Goal: Information Seeking & Learning: Learn about a topic

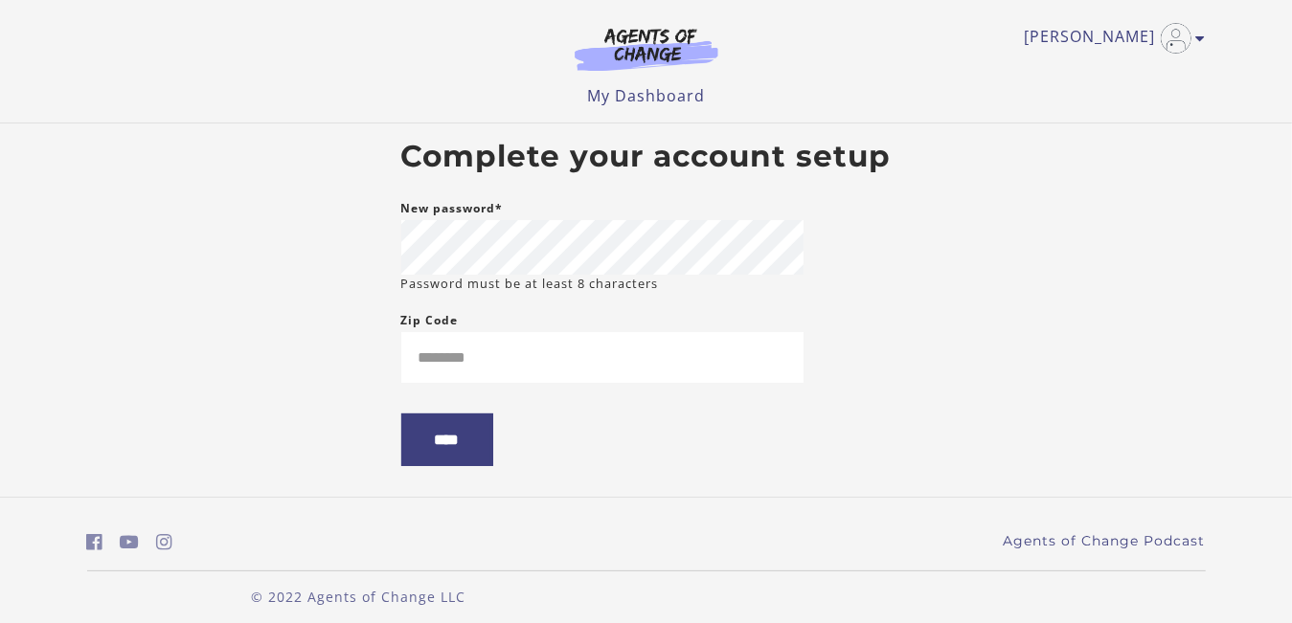
click at [1017, 221] on body "Skip to main content Samantha P My Account Support Sign Out Toggle menu Menu My…" at bounding box center [646, 311] width 1292 height 623
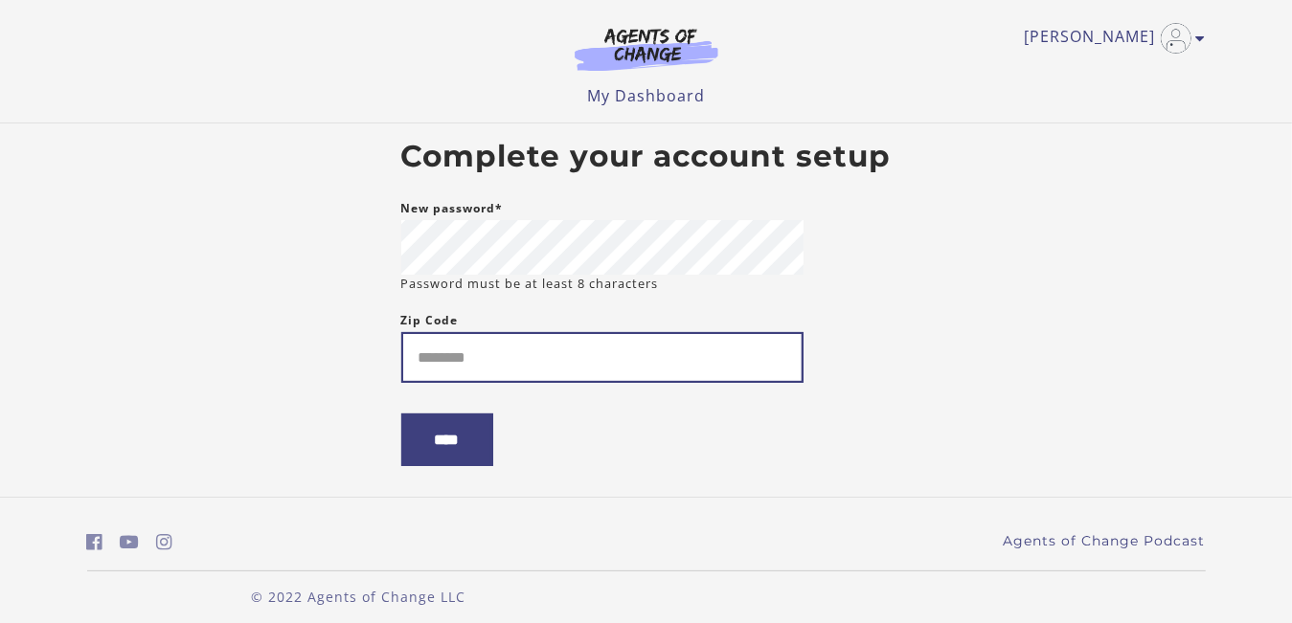
click at [481, 364] on input "Zip Code" at bounding box center [602, 357] width 402 height 51
type input "*****"
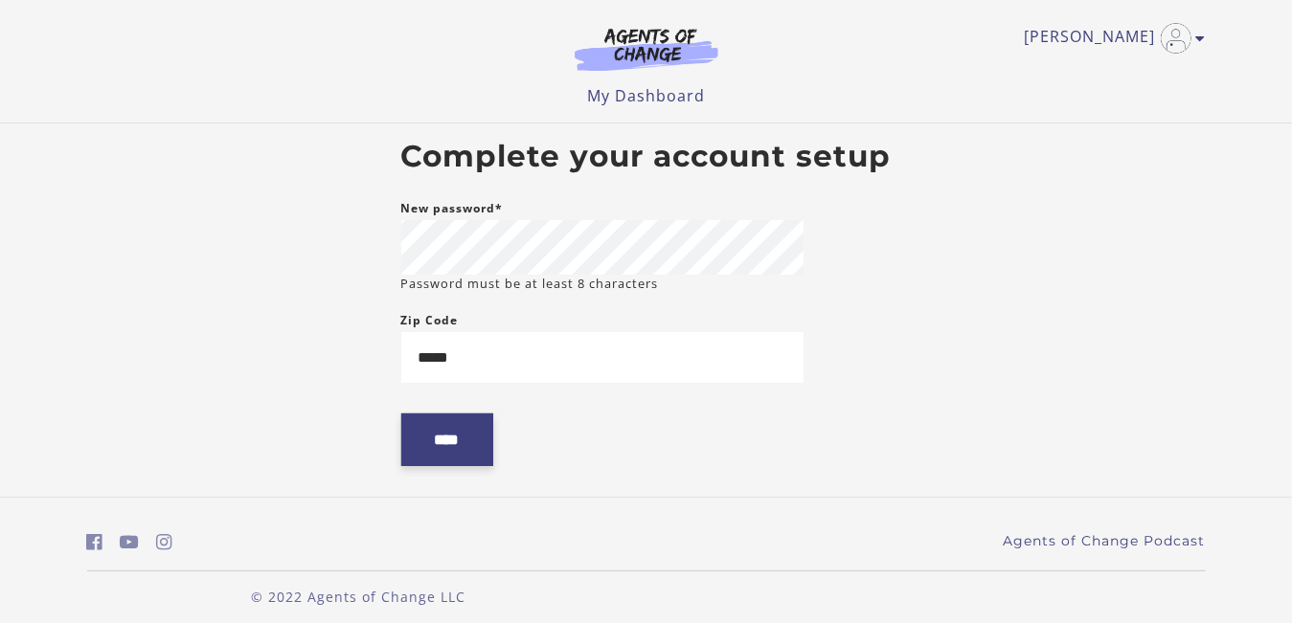
click at [424, 441] on input "****" at bounding box center [447, 440] width 92 height 53
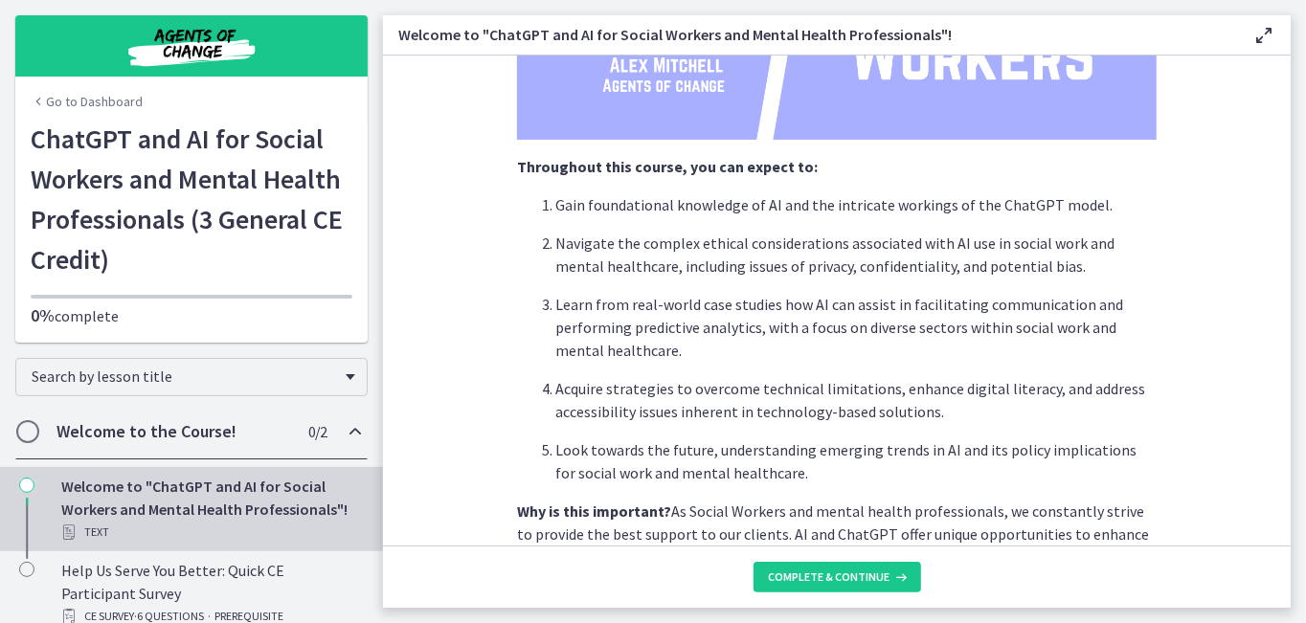
scroll to position [493, 0]
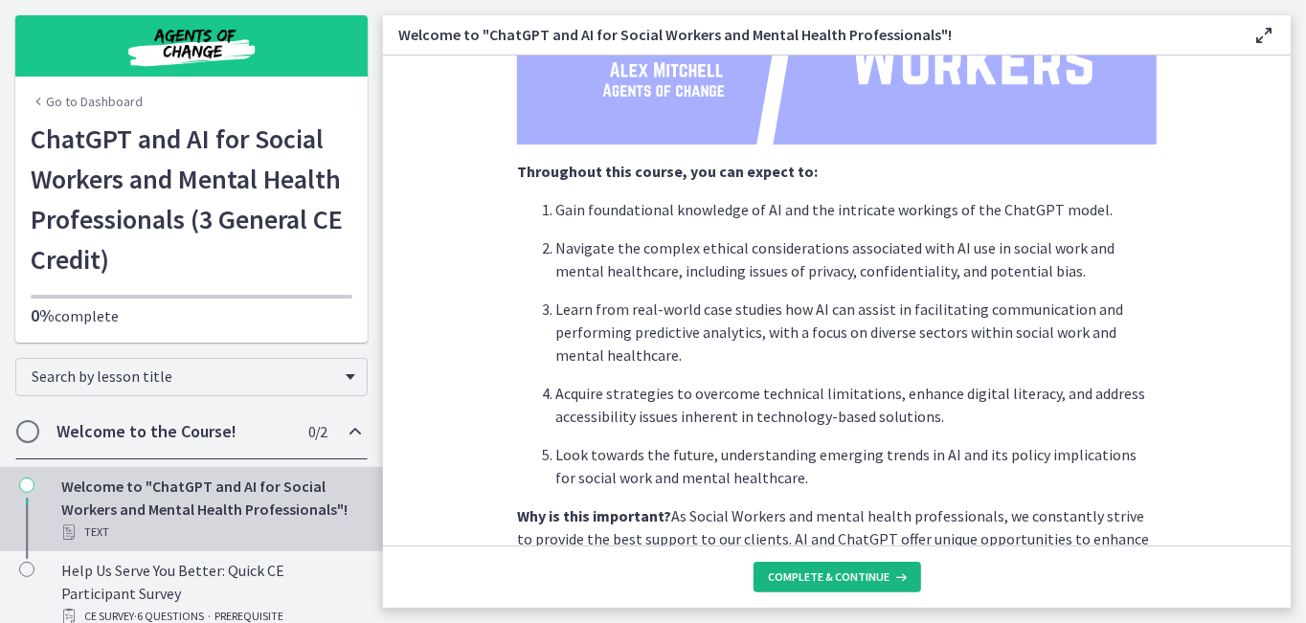
click at [874, 575] on span "Complete & continue" at bounding box center [830, 577] width 122 height 15
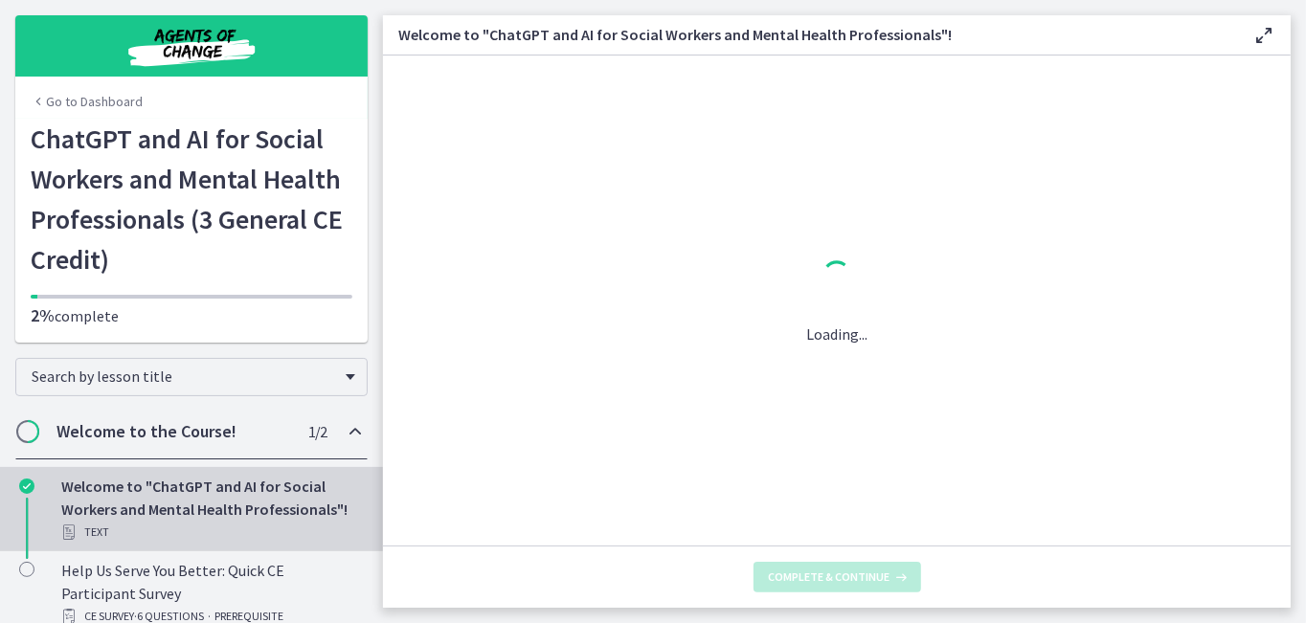
scroll to position [0, 0]
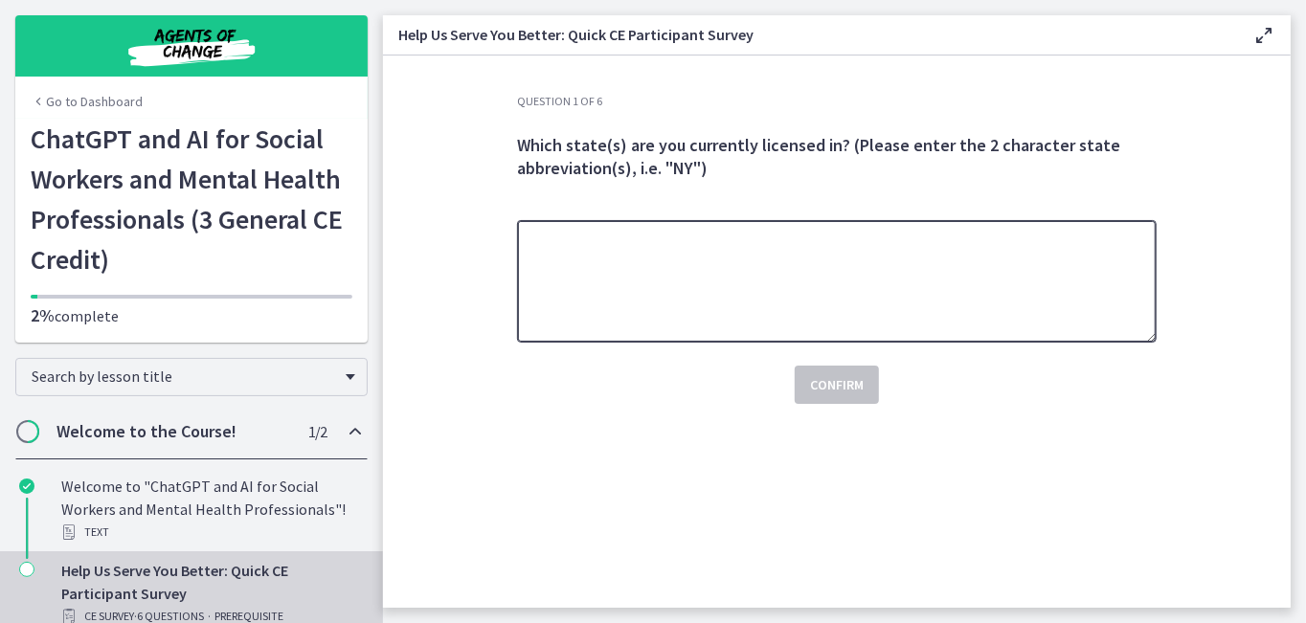
click at [655, 266] on textarea at bounding box center [837, 281] width 640 height 123
type textarea "**"
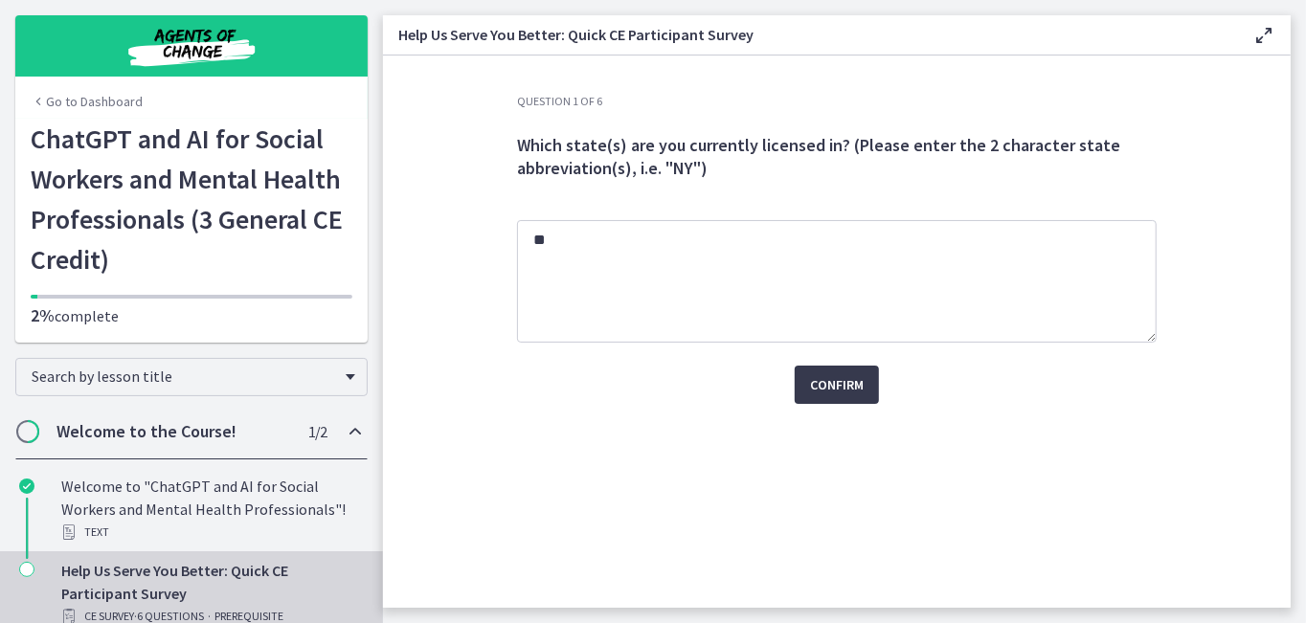
click at [1023, 476] on div "Question 1 of 6 Which state(s) are you currently licensed in? (Please enter the…" at bounding box center [837, 351] width 670 height 514
click at [847, 396] on button "Confirm" at bounding box center [837, 385] width 84 height 38
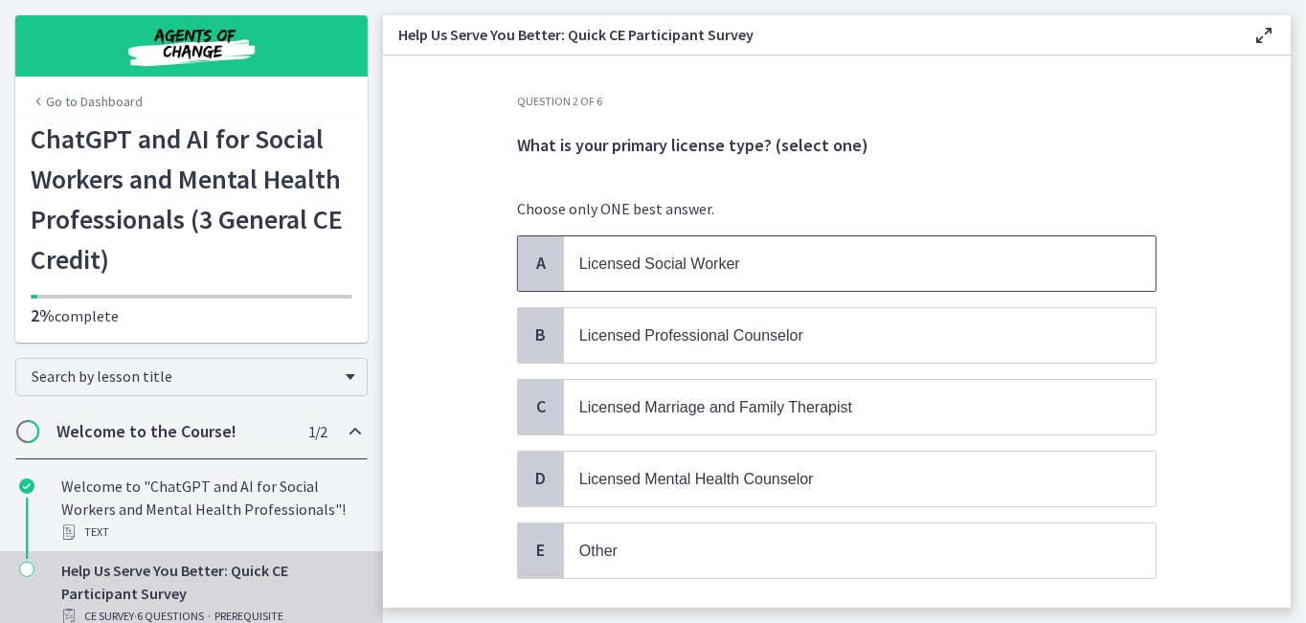
click at [698, 259] on span "Licensed Social Worker" at bounding box center [659, 264] width 161 height 16
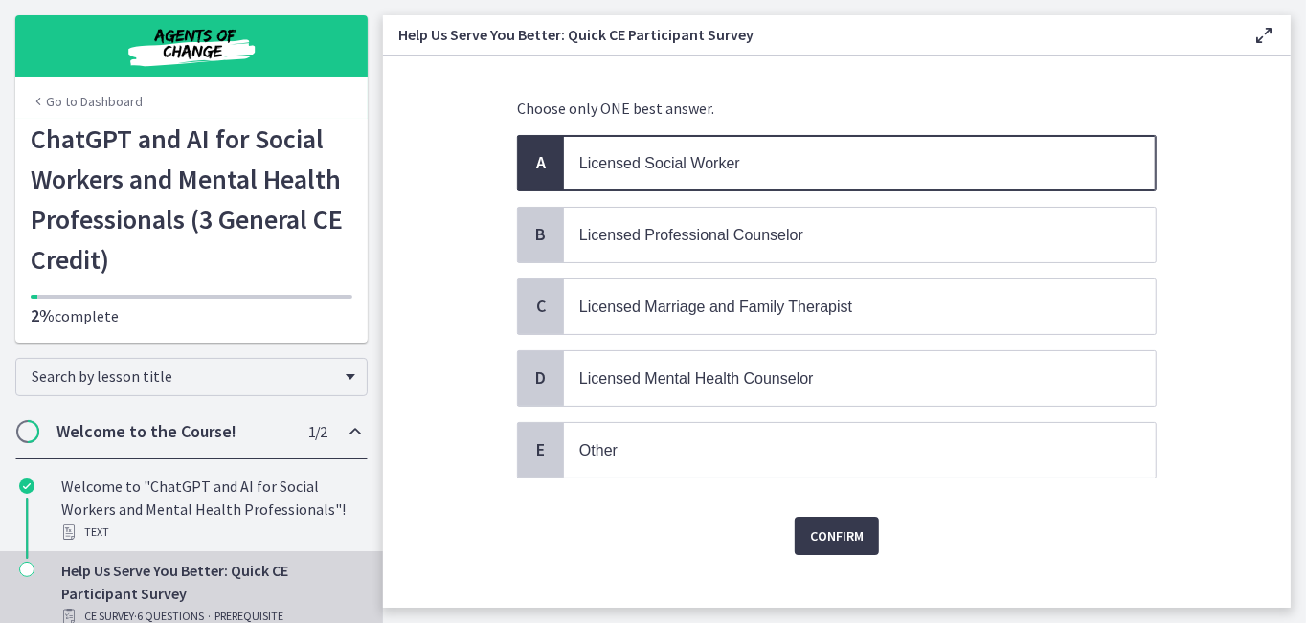
scroll to position [116, 0]
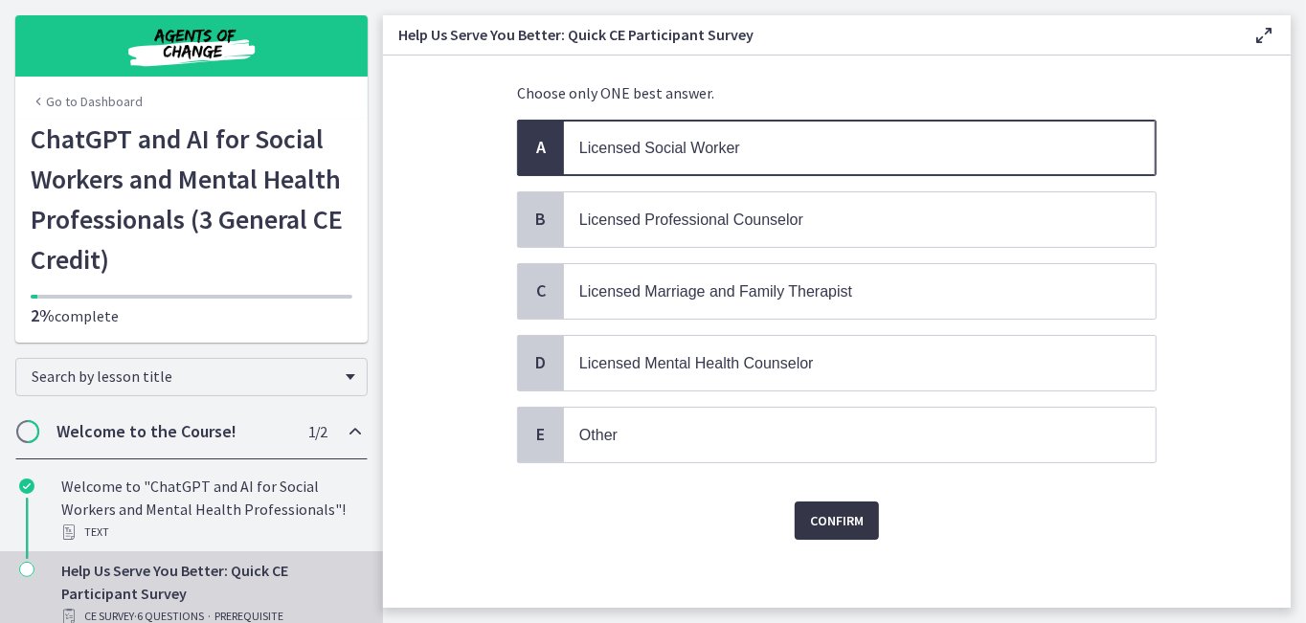
click at [831, 522] on span "Confirm" at bounding box center [837, 520] width 54 height 23
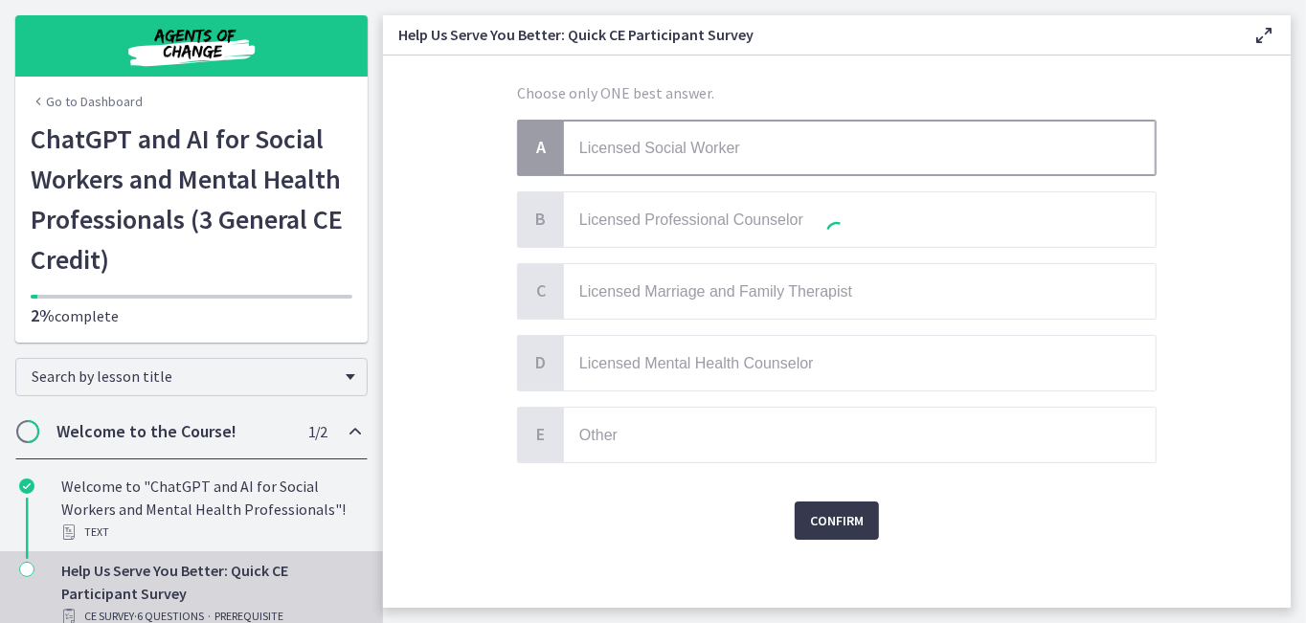
scroll to position [0, 0]
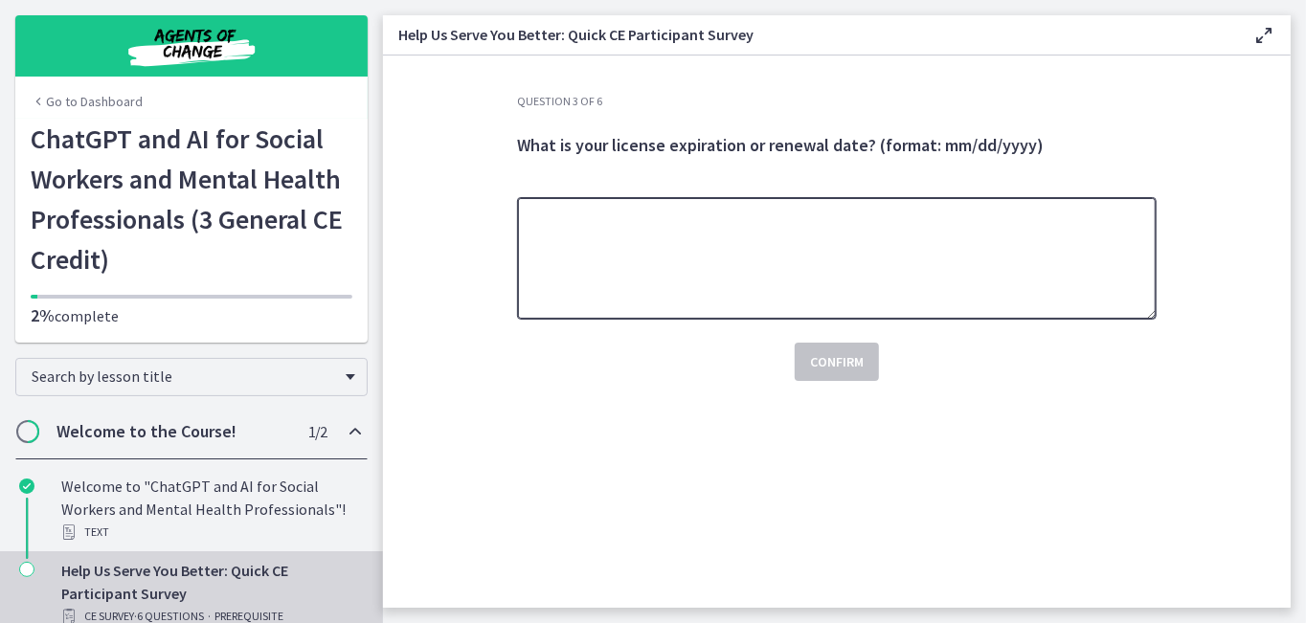
click at [712, 274] on textarea at bounding box center [837, 258] width 640 height 123
click at [816, 245] on textarea at bounding box center [837, 258] width 640 height 123
type textarea "********"
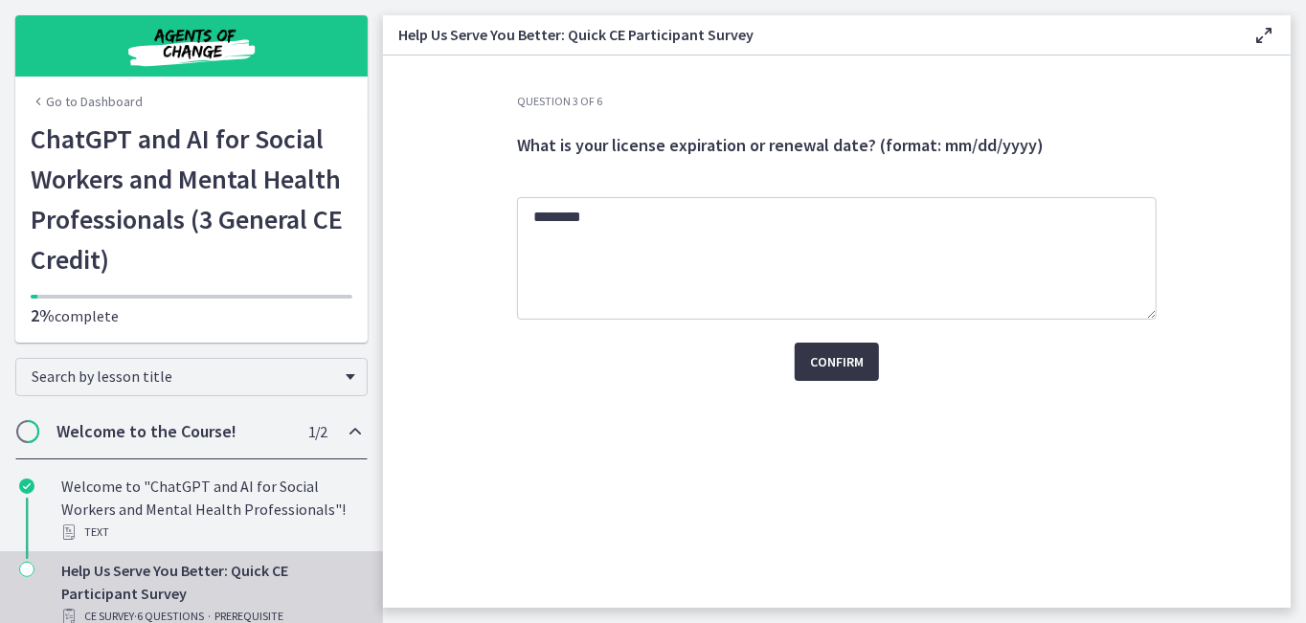
click at [862, 356] on span "Confirm" at bounding box center [837, 361] width 54 height 23
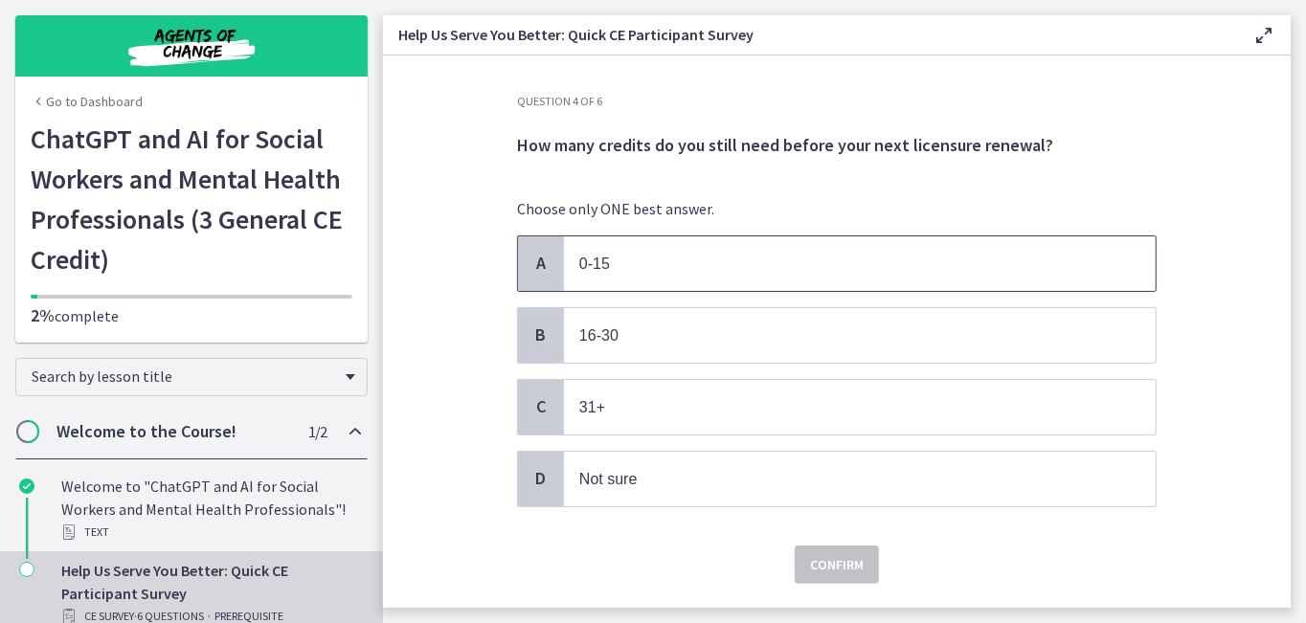
click at [691, 250] on span "0-15" at bounding box center [860, 264] width 592 height 55
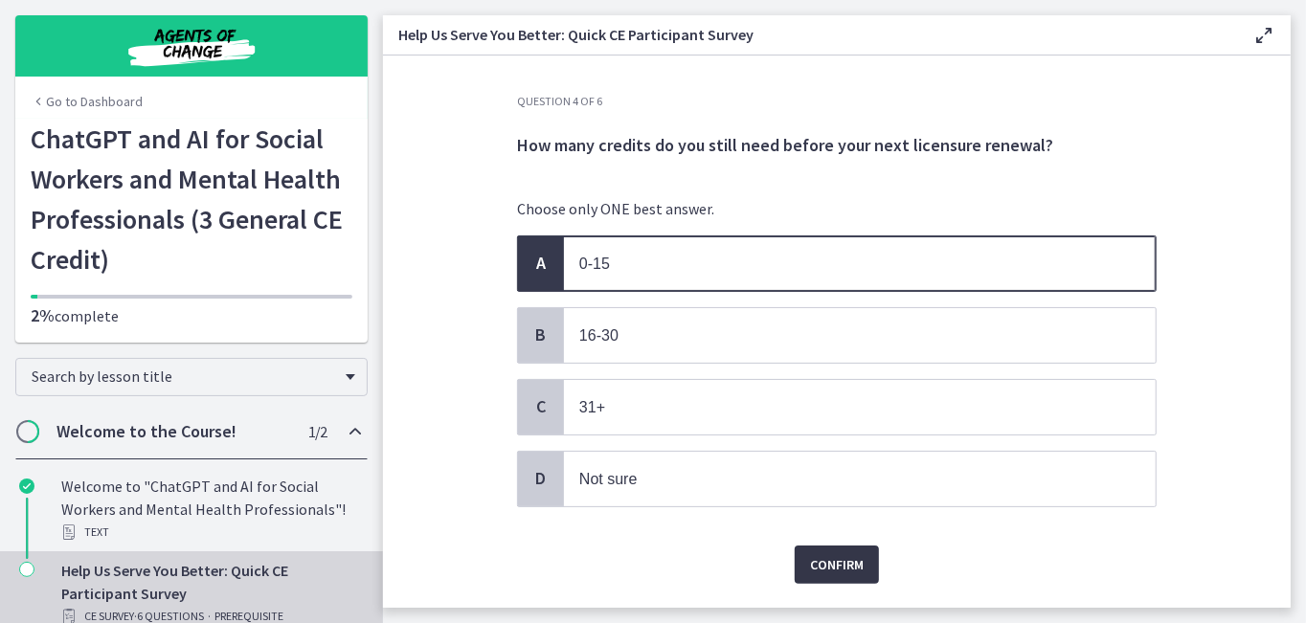
click at [841, 554] on span "Confirm" at bounding box center [837, 565] width 54 height 23
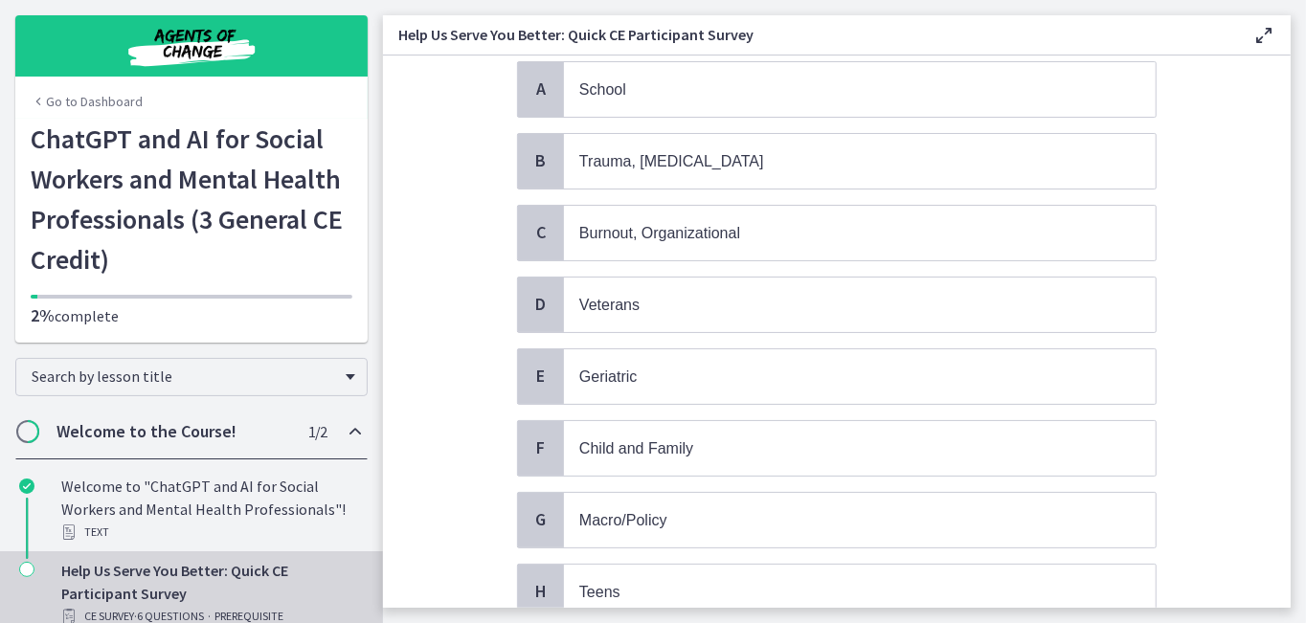
scroll to position [192, 0]
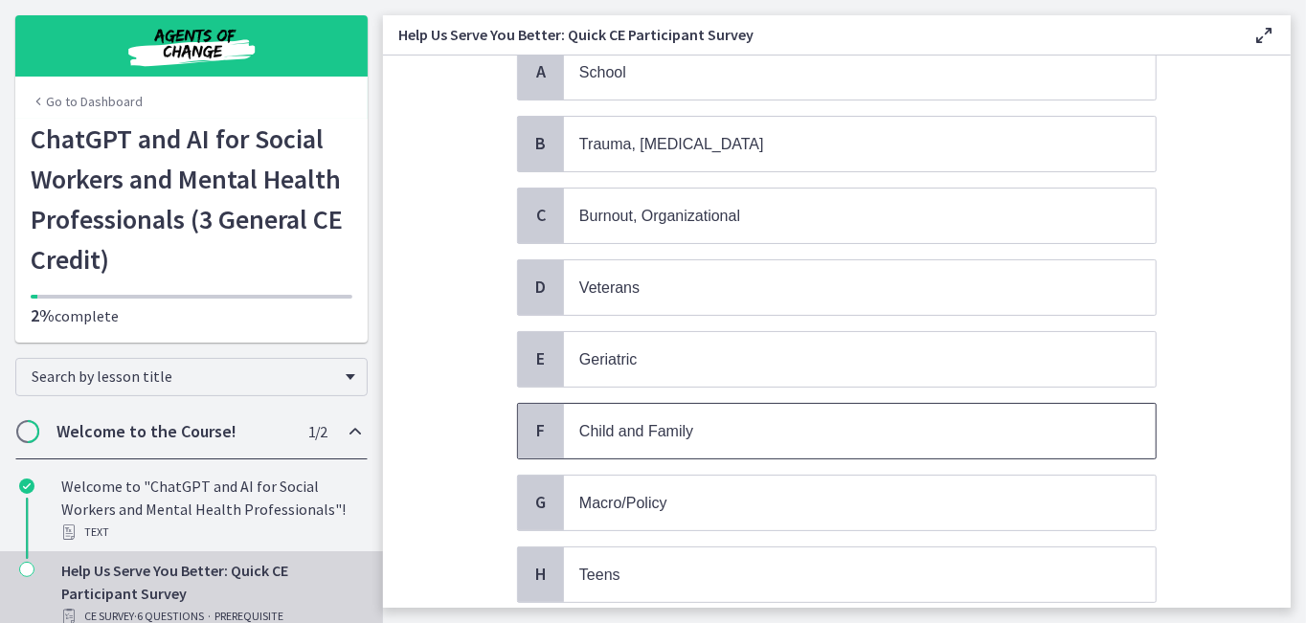
click at [721, 421] on p "Child and Family" at bounding box center [840, 431] width 523 height 24
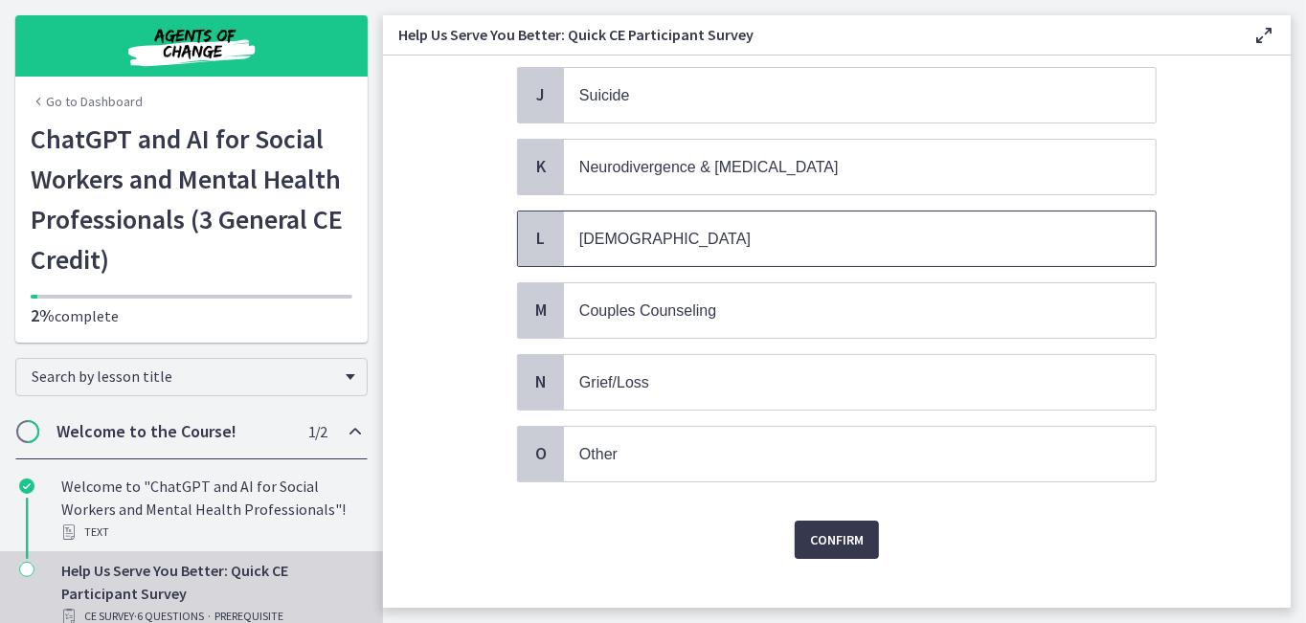
scroll to position [819, 0]
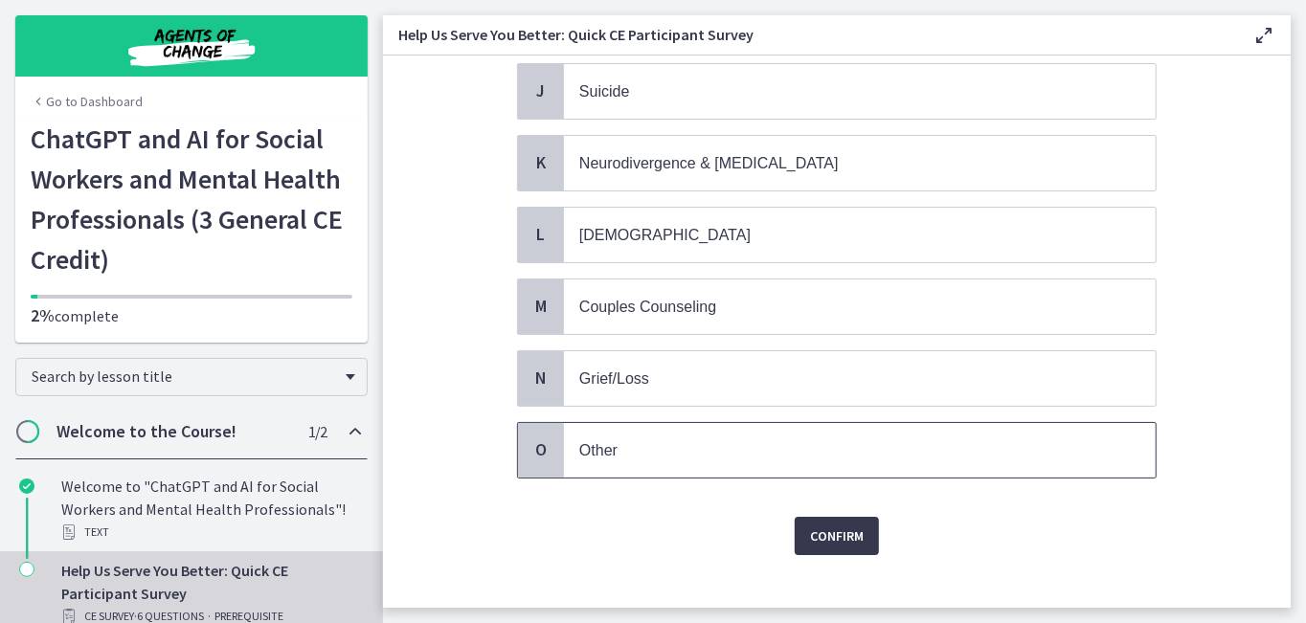
click at [621, 439] on p "Other" at bounding box center [840, 451] width 523 height 24
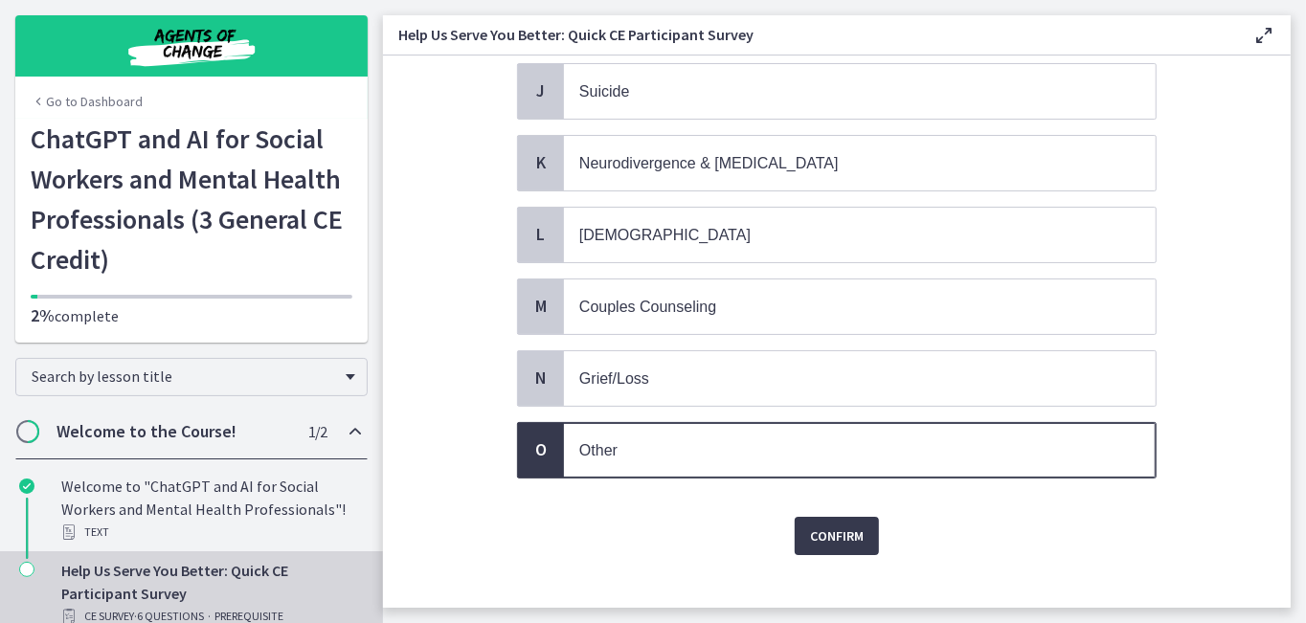
click at [840, 525] on span "Confirm" at bounding box center [837, 536] width 54 height 23
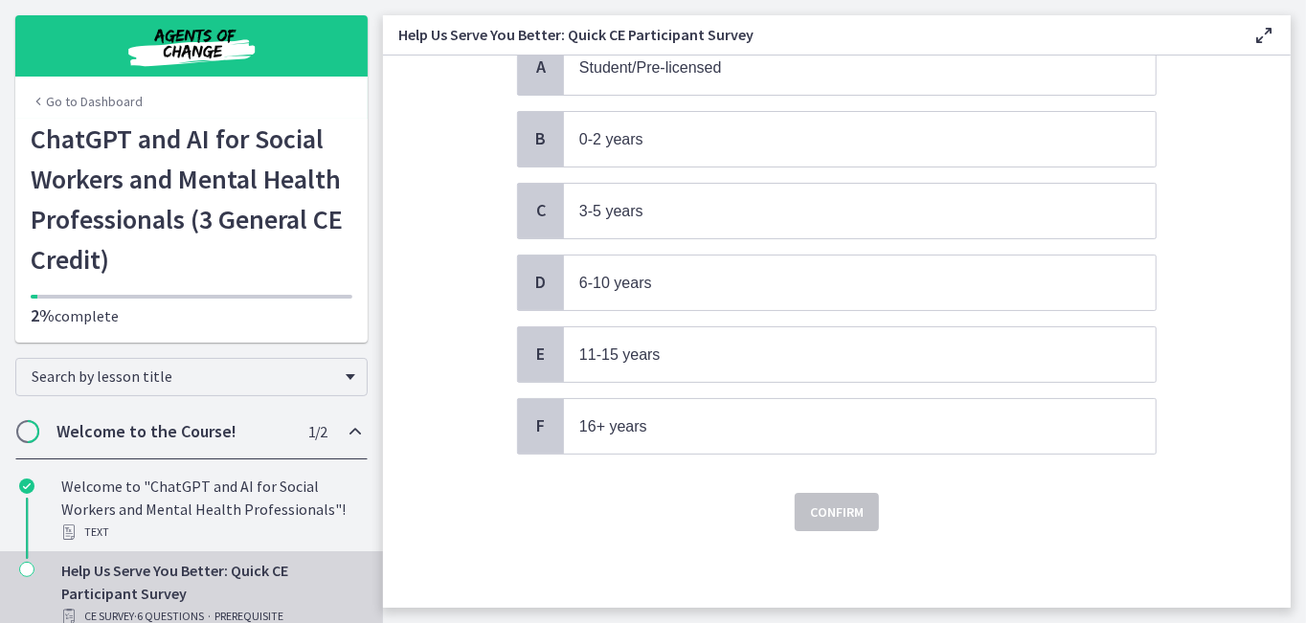
scroll to position [0, 0]
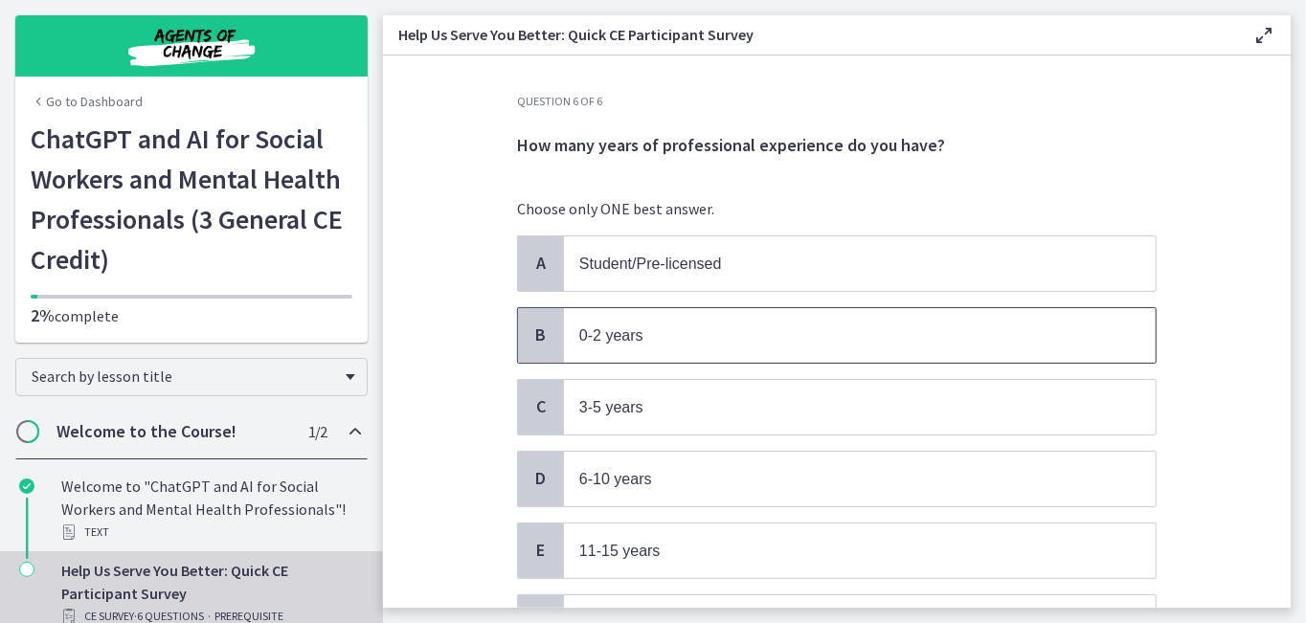
click at [717, 336] on p "0-2 years" at bounding box center [840, 336] width 523 height 24
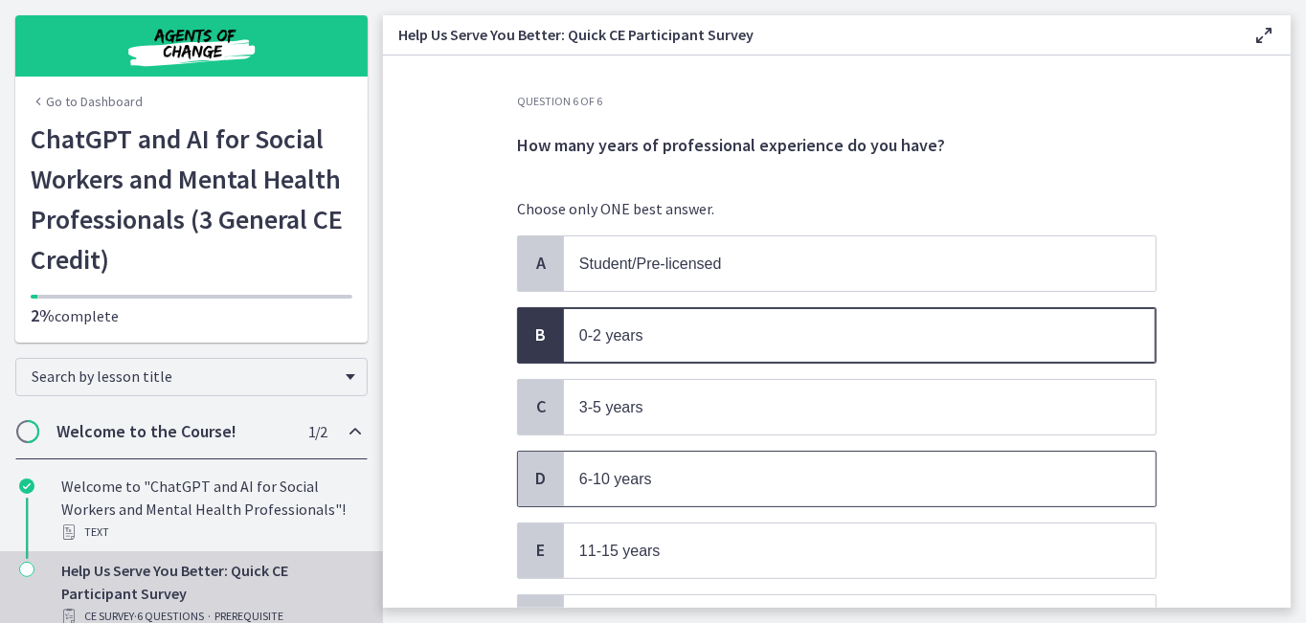
scroll to position [187, 0]
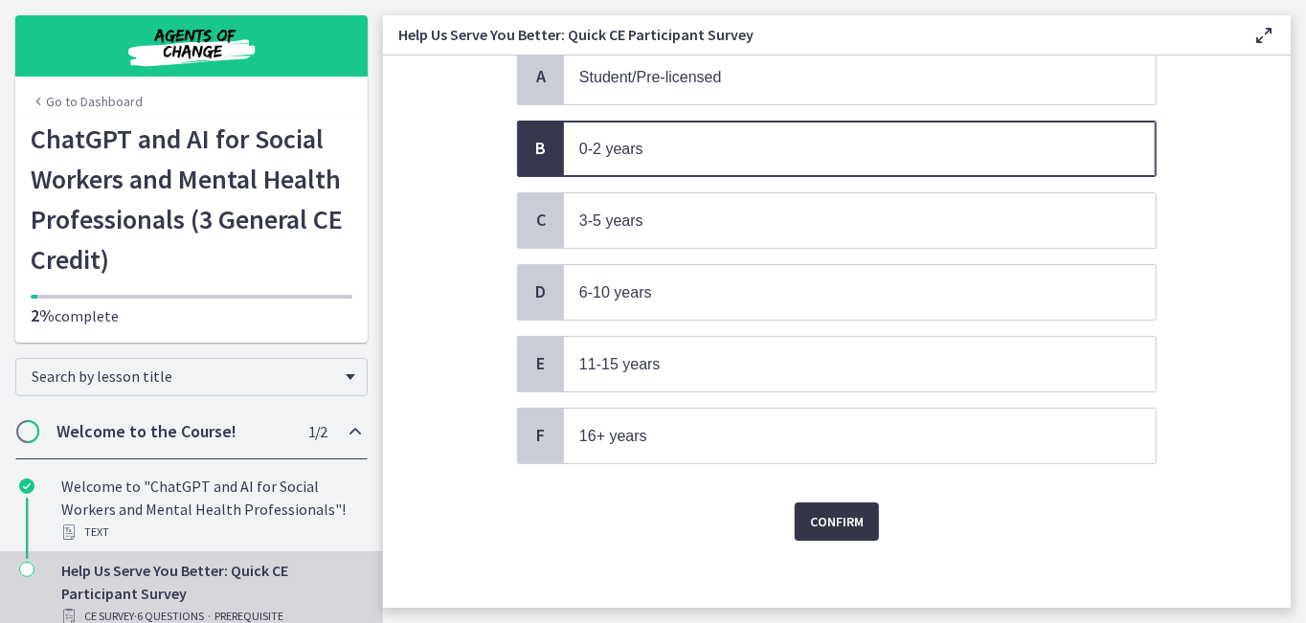
click at [834, 515] on span "Confirm" at bounding box center [837, 521] width 54 height 23
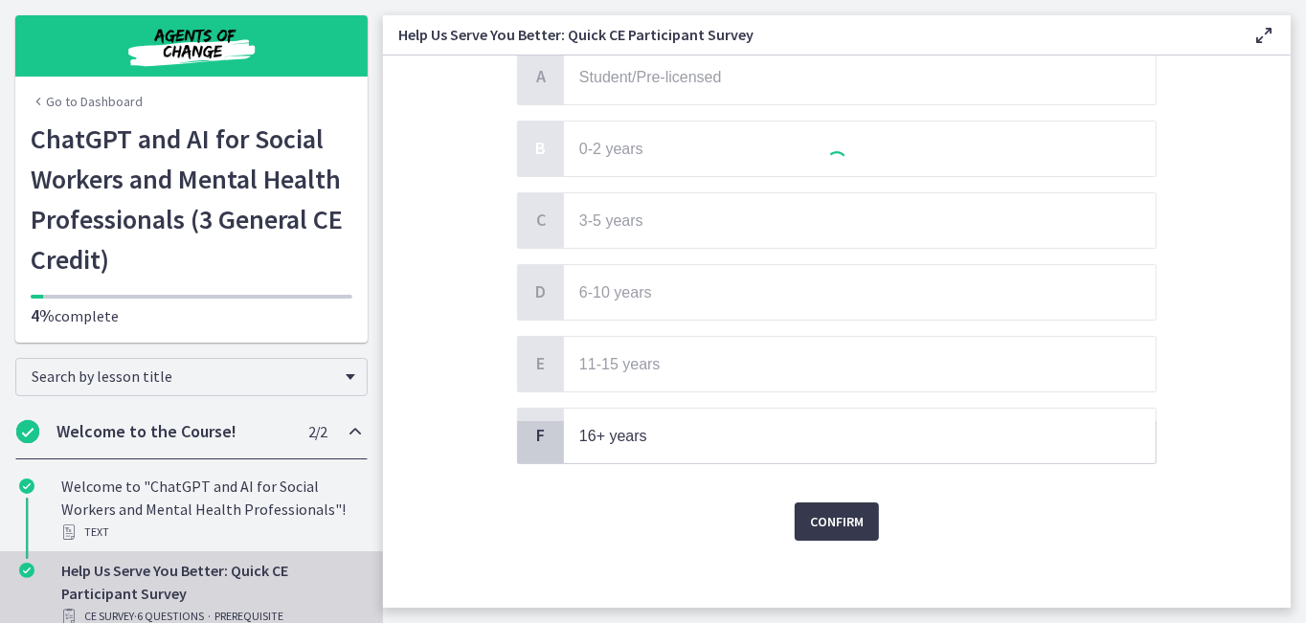
scroll to position [0, 0]
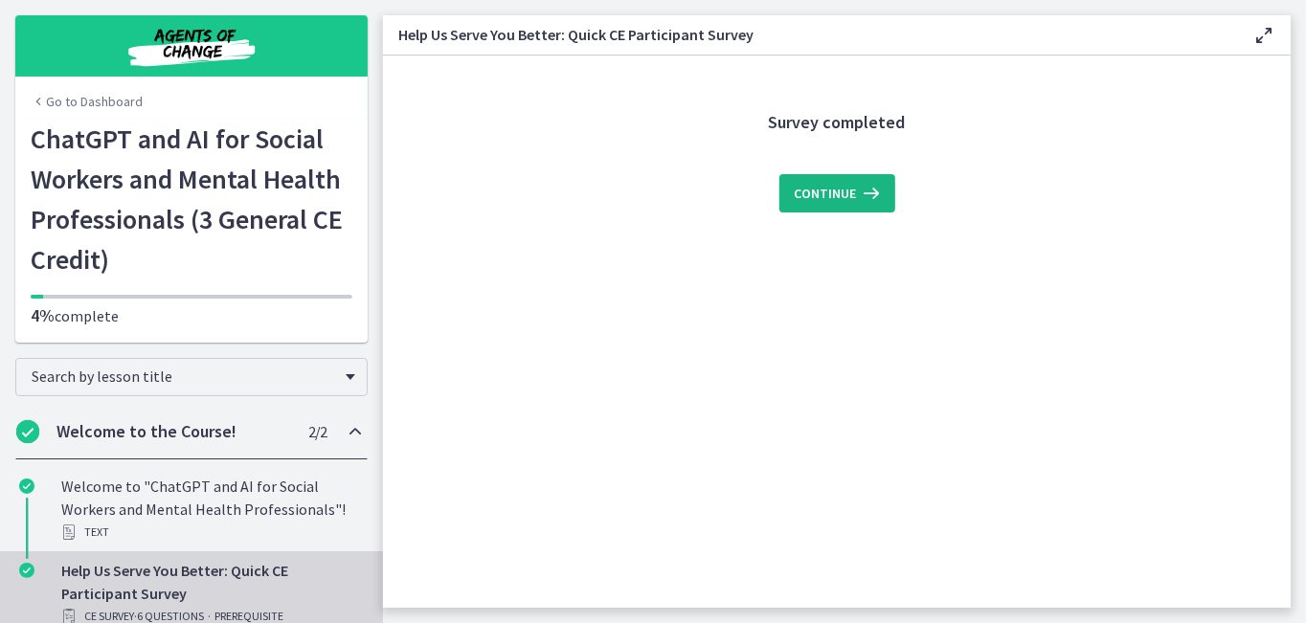
click at [833, 202] on span "Continue" at bounding box center [826, 193] width 62 height 23
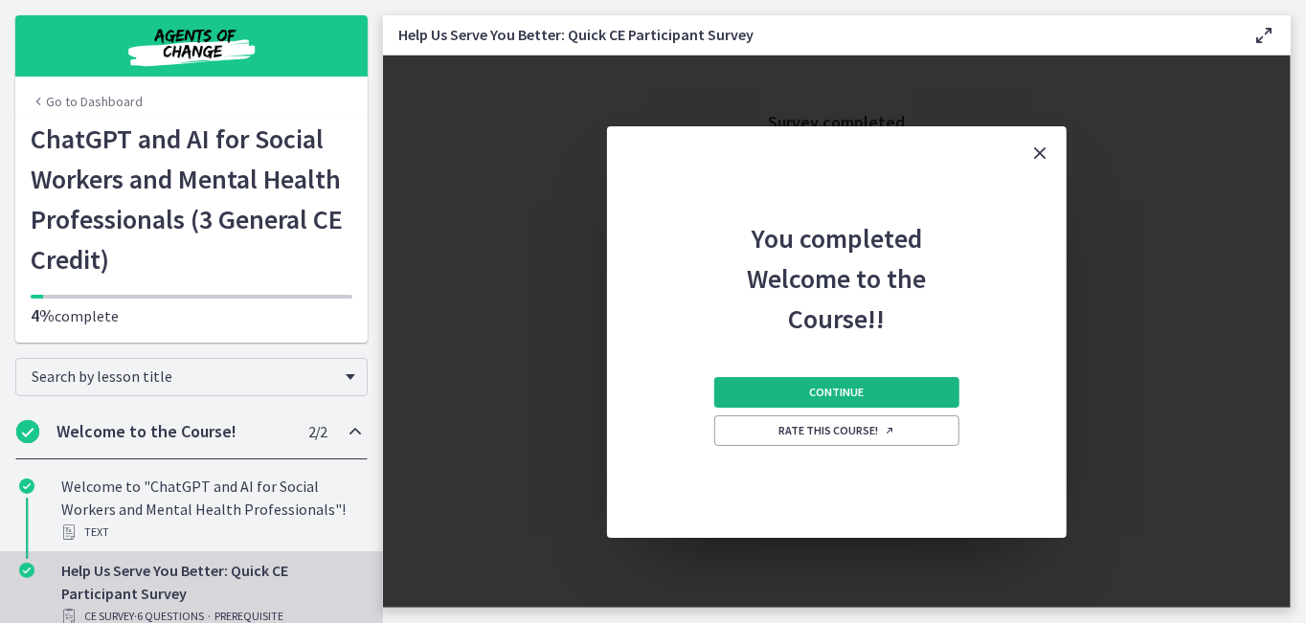
click at [802, 388] on button "Continue" at bounding box center [836, 392] width 245 height 31
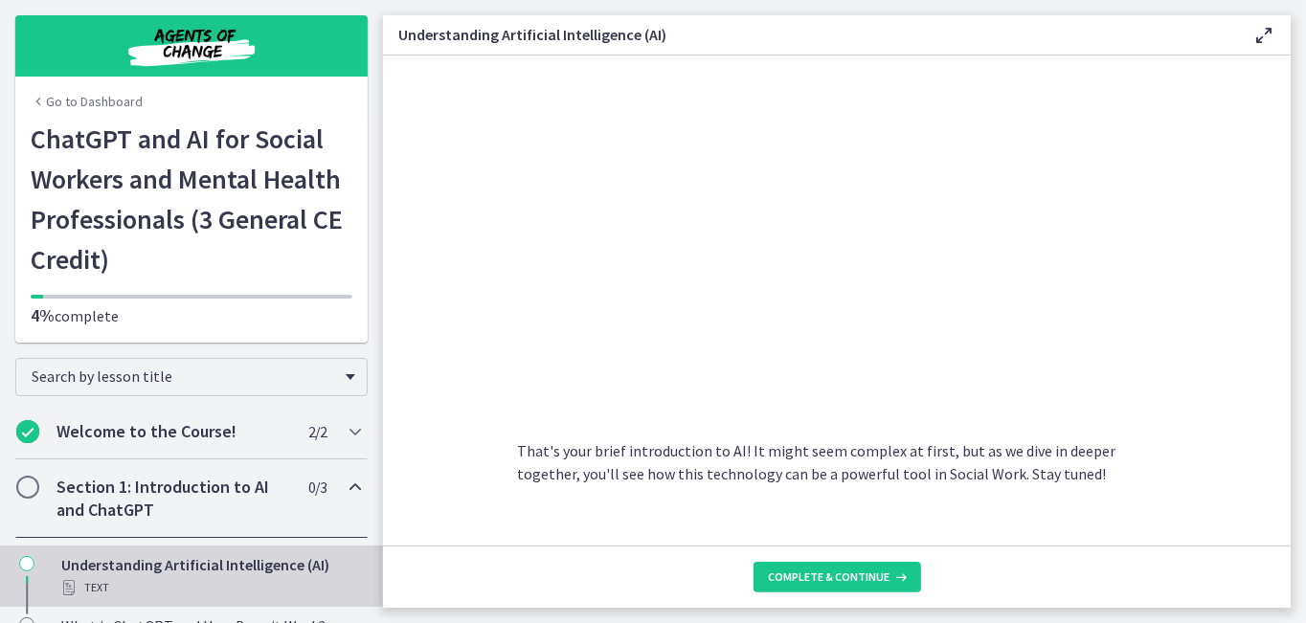
scroll to position [916, 0]
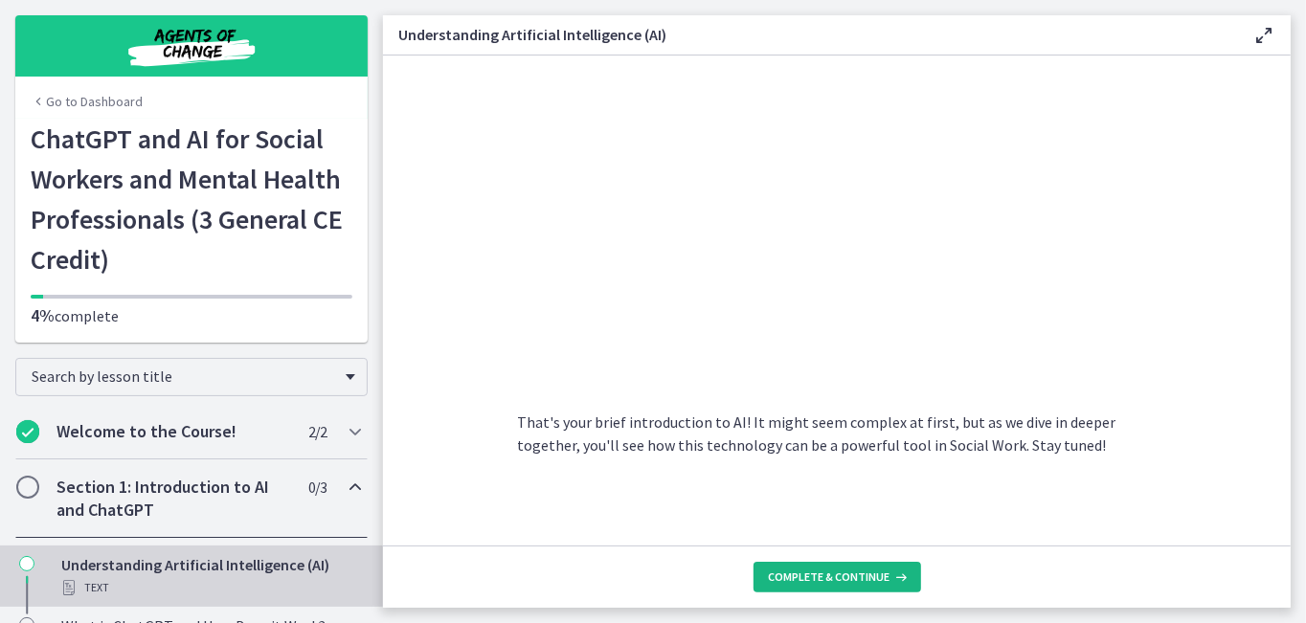
click at [883, 577] on span "Complete & continue" at bounding box center [830, 577] width 122 height 15
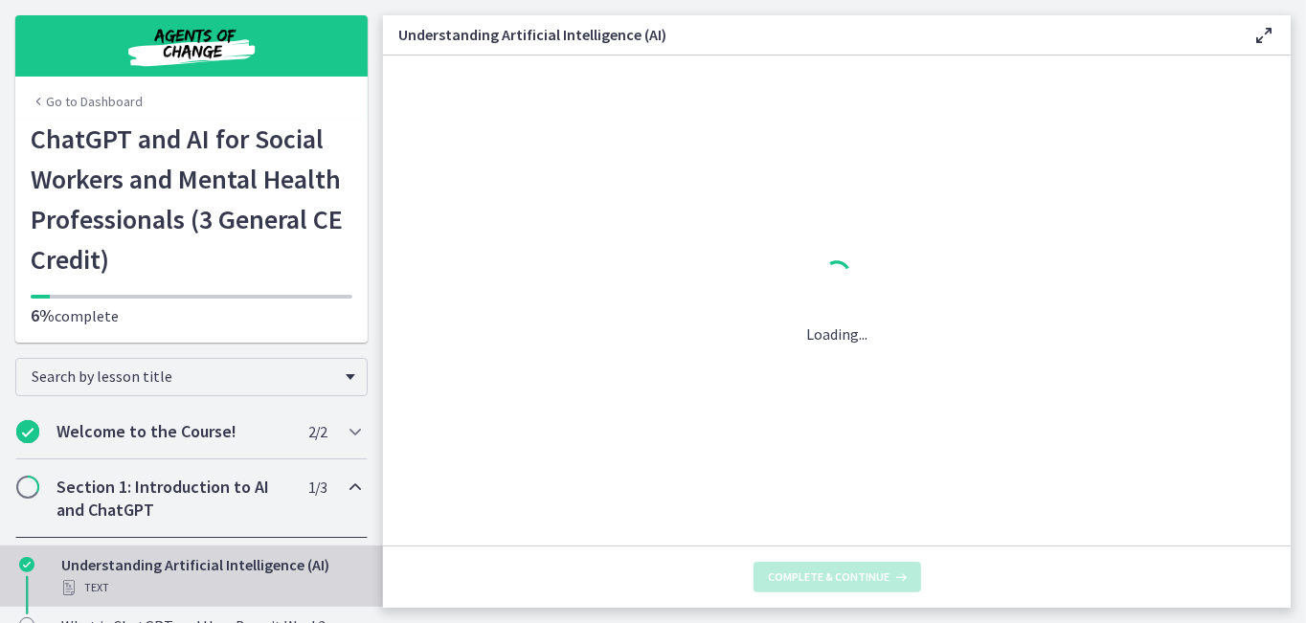
scroll to position [0, 0]
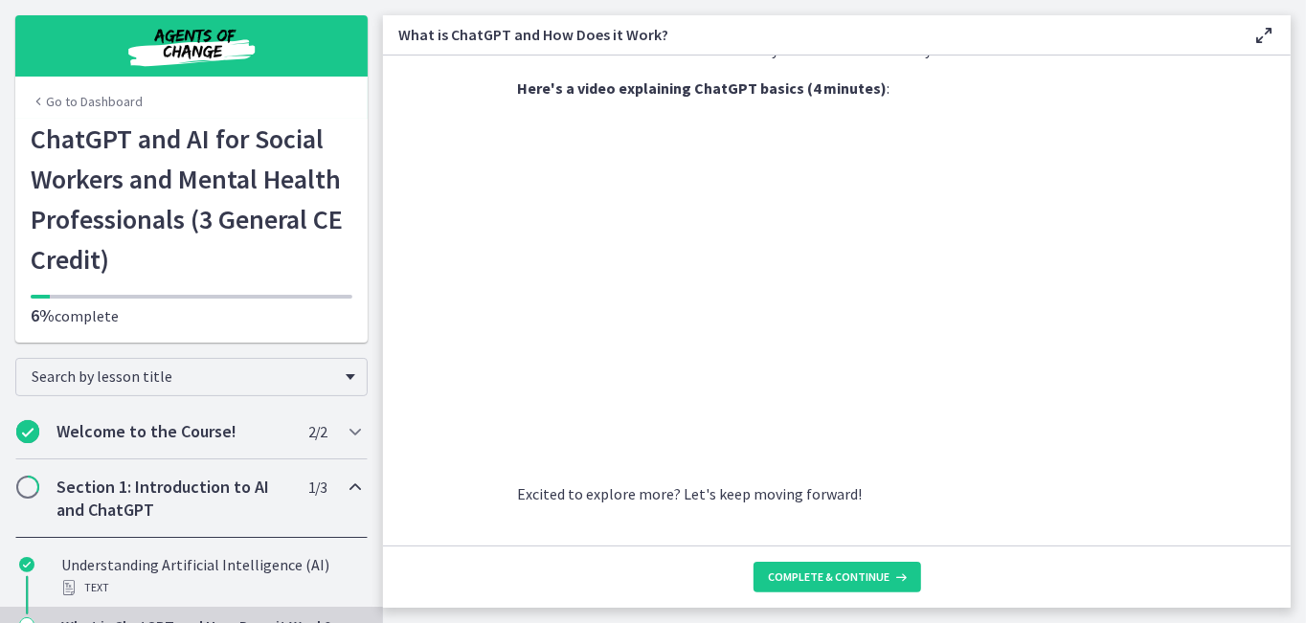
scroll to position [1024, 0]
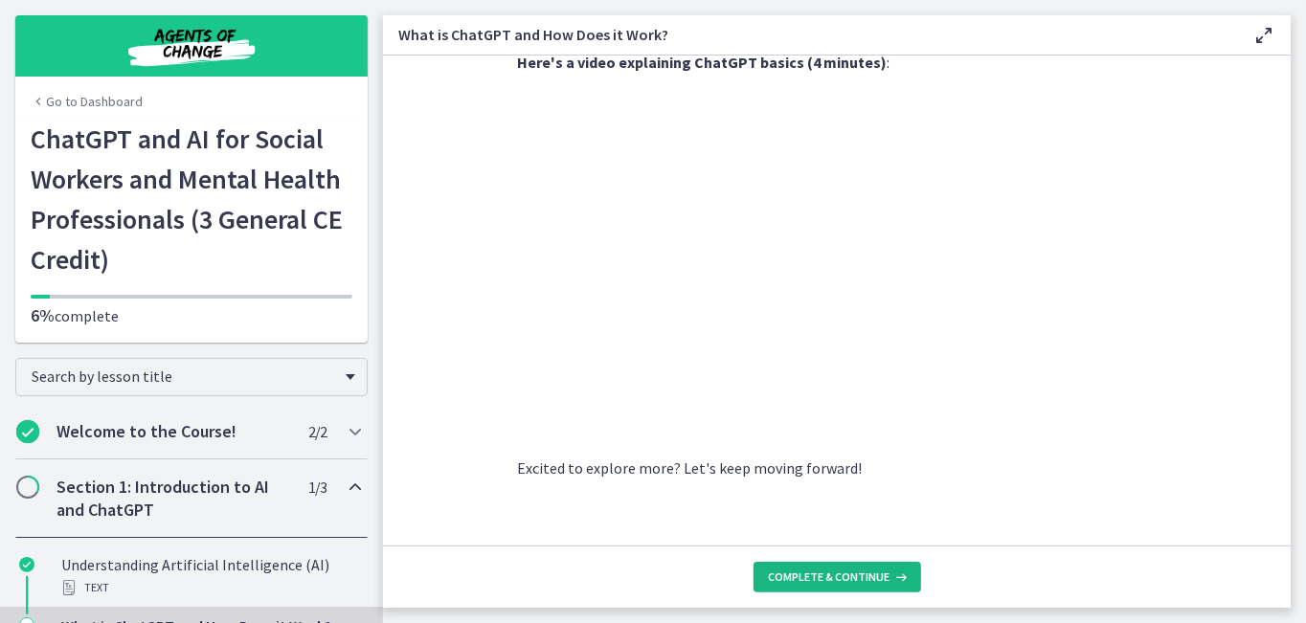
click at [870, 576] on span "Complete & continue" at bounding box center [830, 577] width 122 height 15
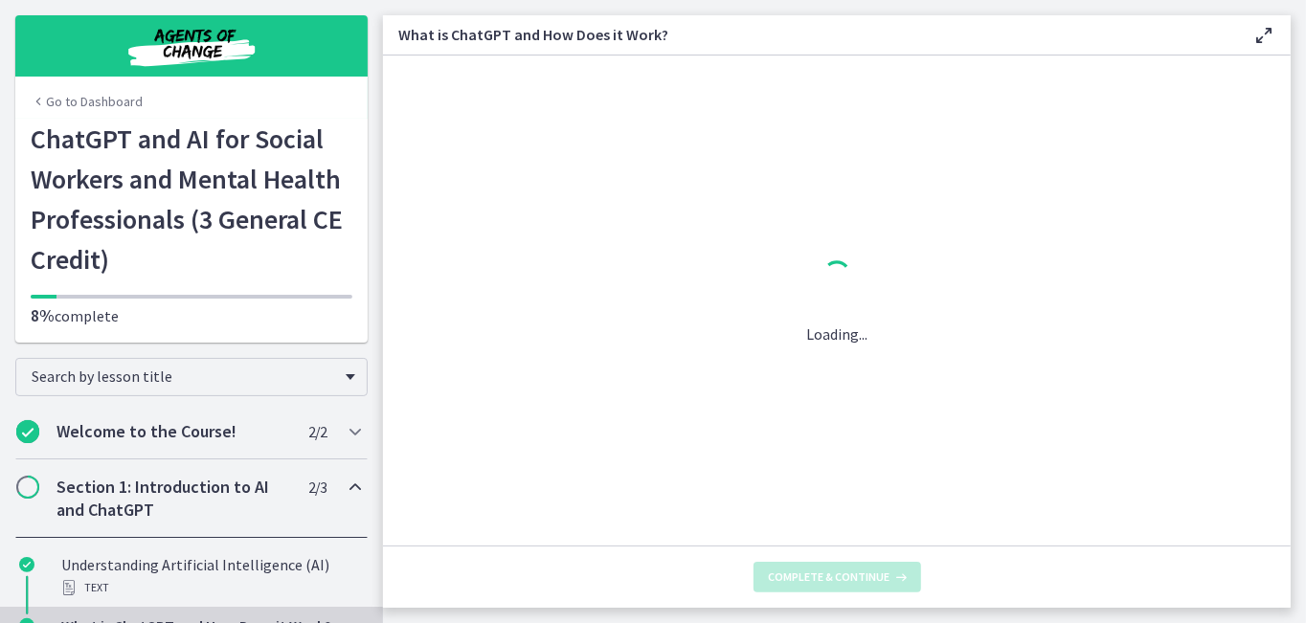
scroll to position [0, 0]
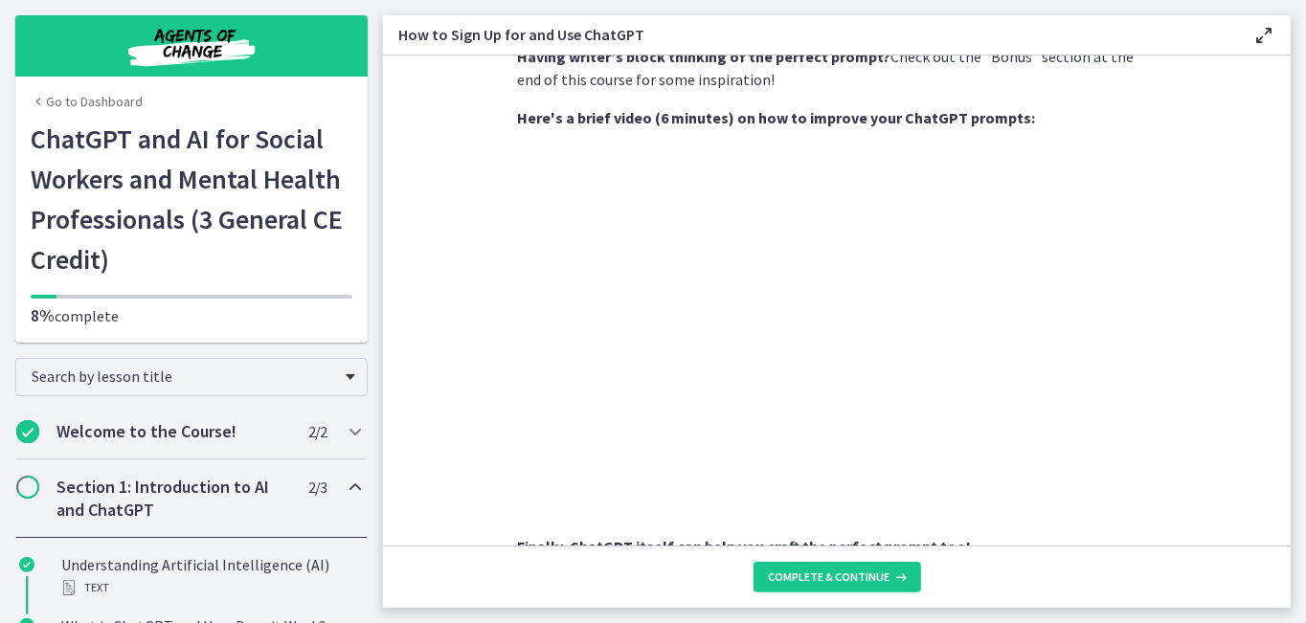
scroll to position [766, 0]
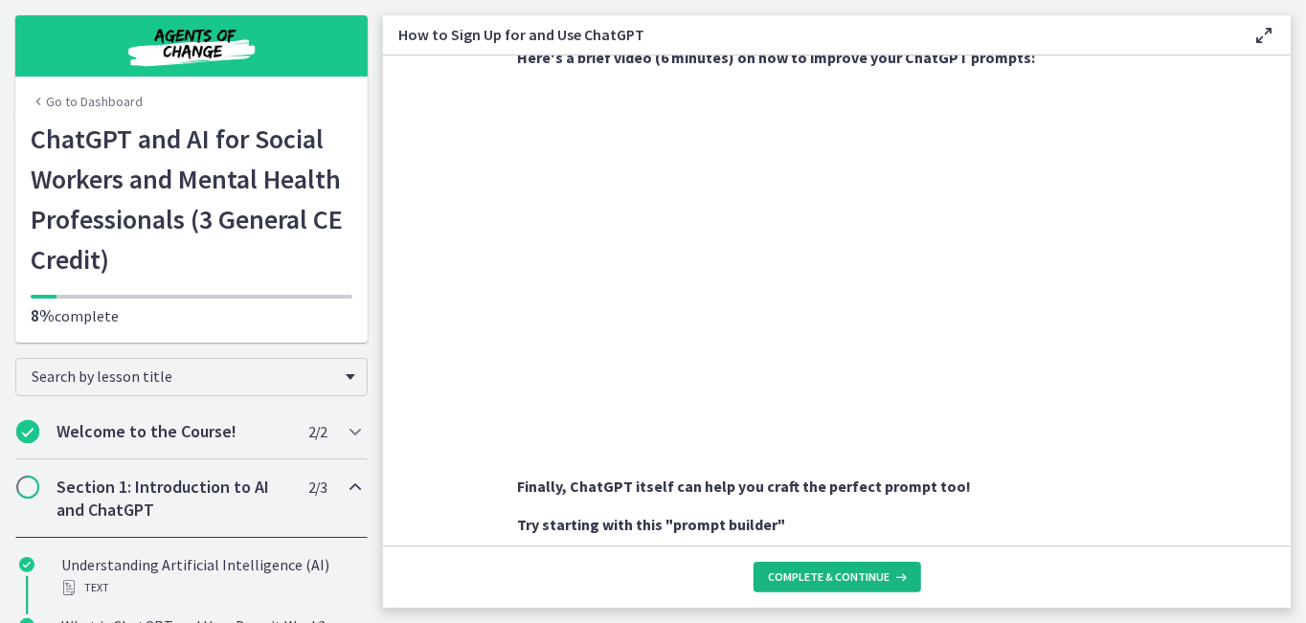
click at [835, 580] on span "Complete & continue" at bounding box center [830, 577] width 122 height 15
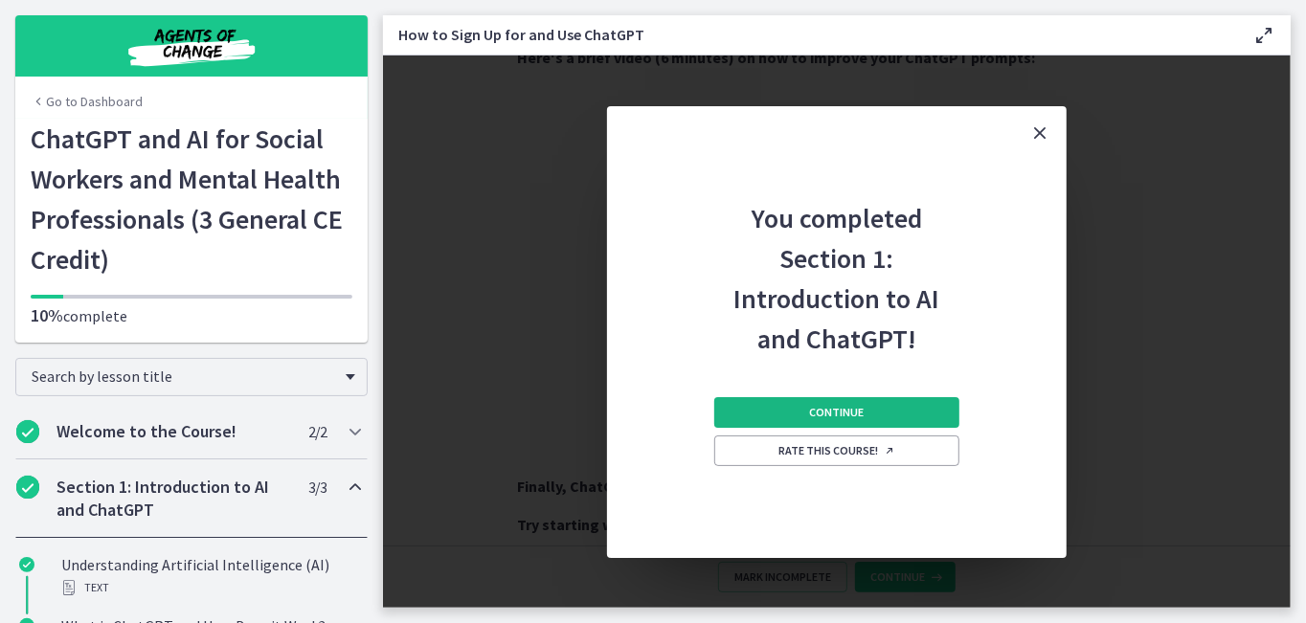
click at [825, 421] on button "Continue" at bounding box center [836, 412] width 245 height 31
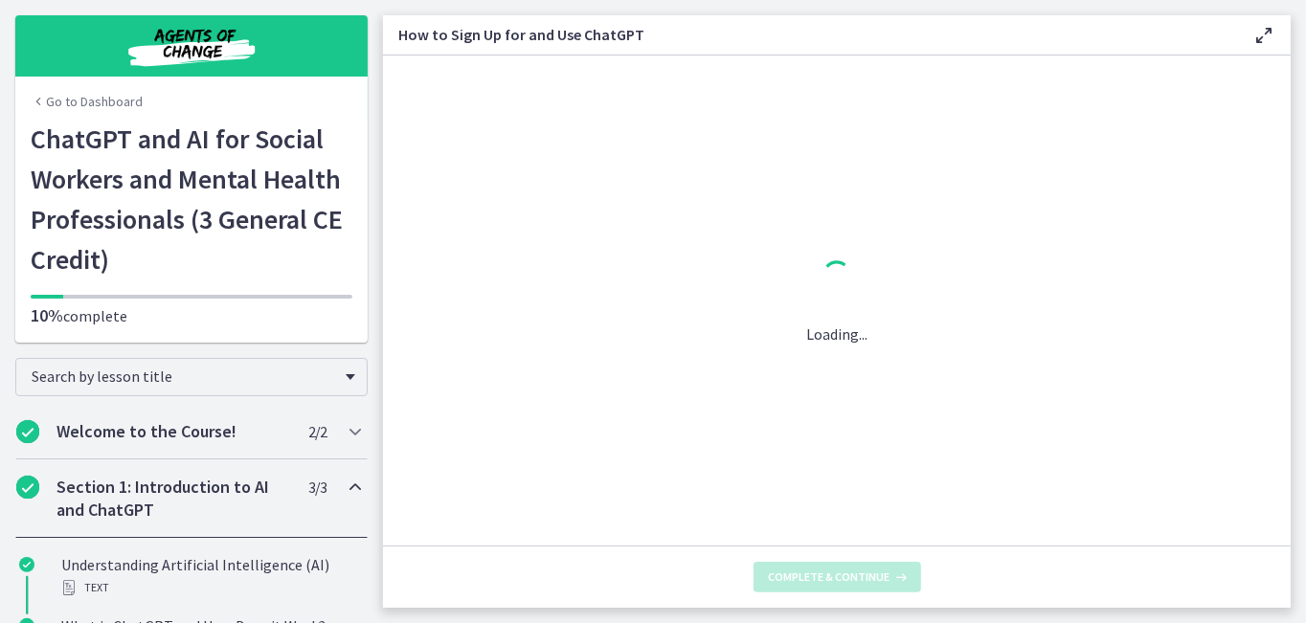
scroll to position [0, 0]
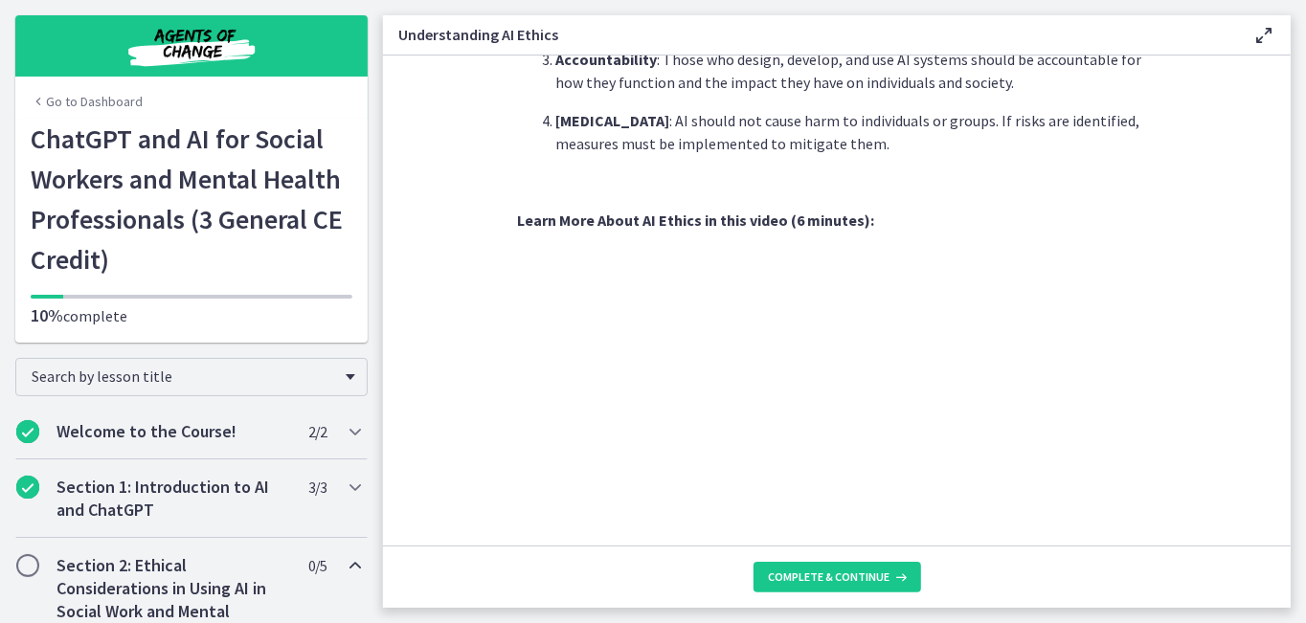
scroll to position [862, 0]
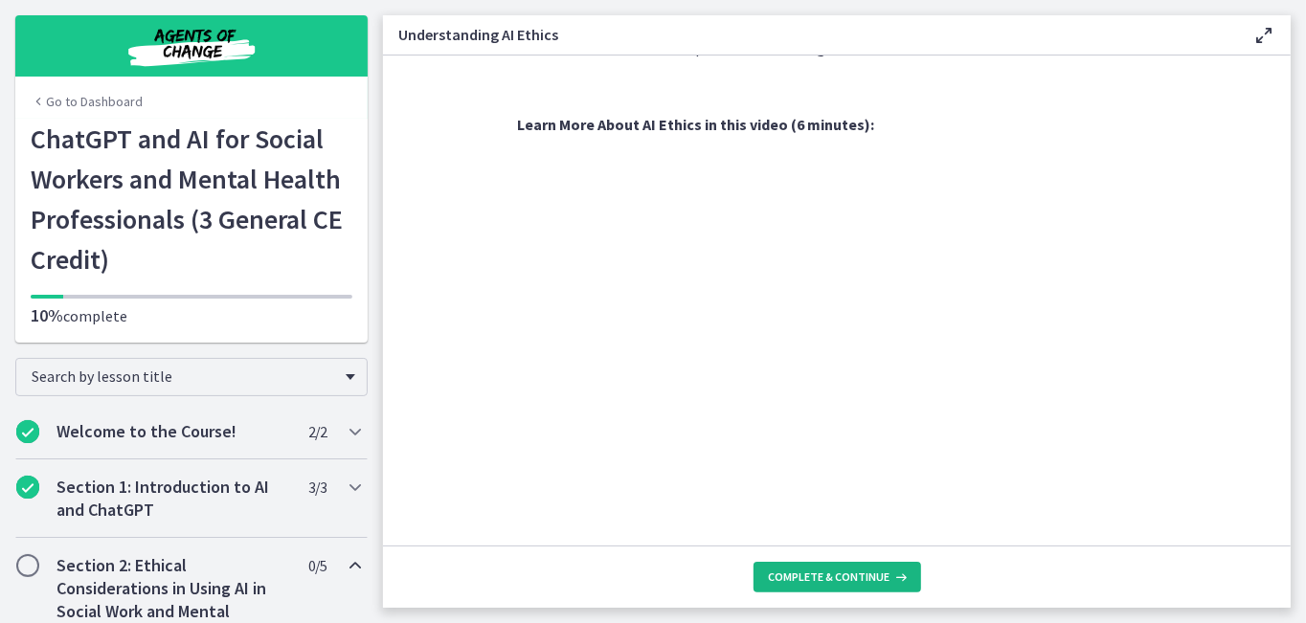
click at [840, 571] on span "Complete & continue" at bounding box center [830, 577] width 122 height 15
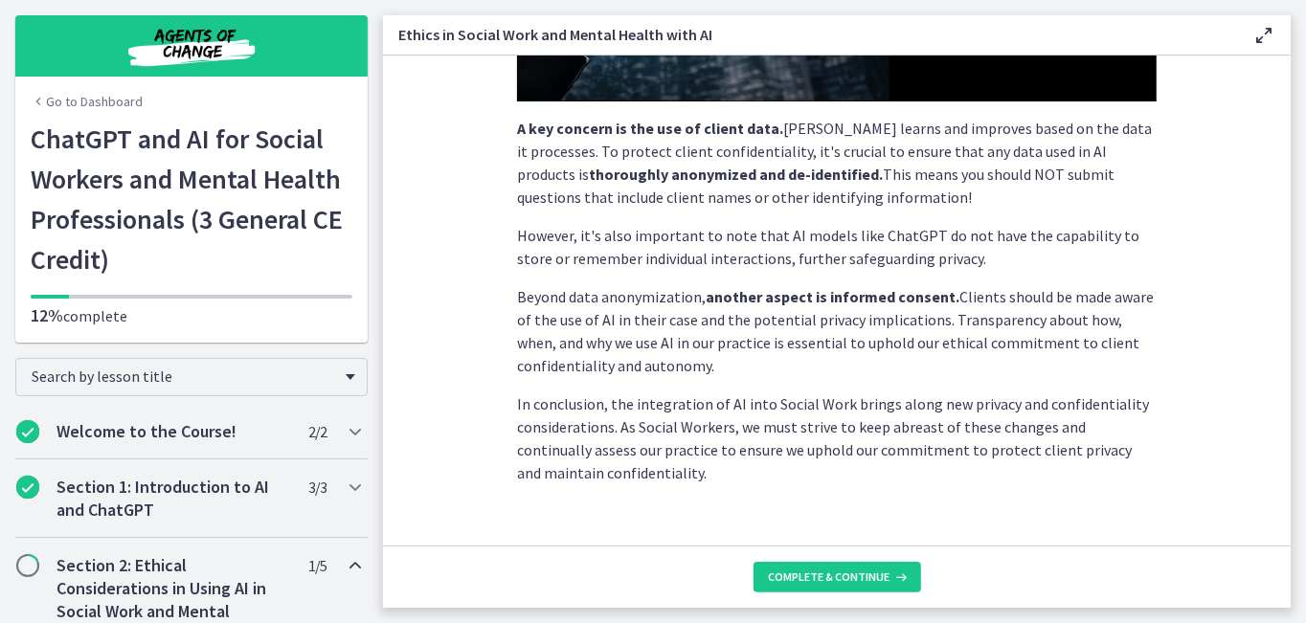
scroll to position [565, 0]
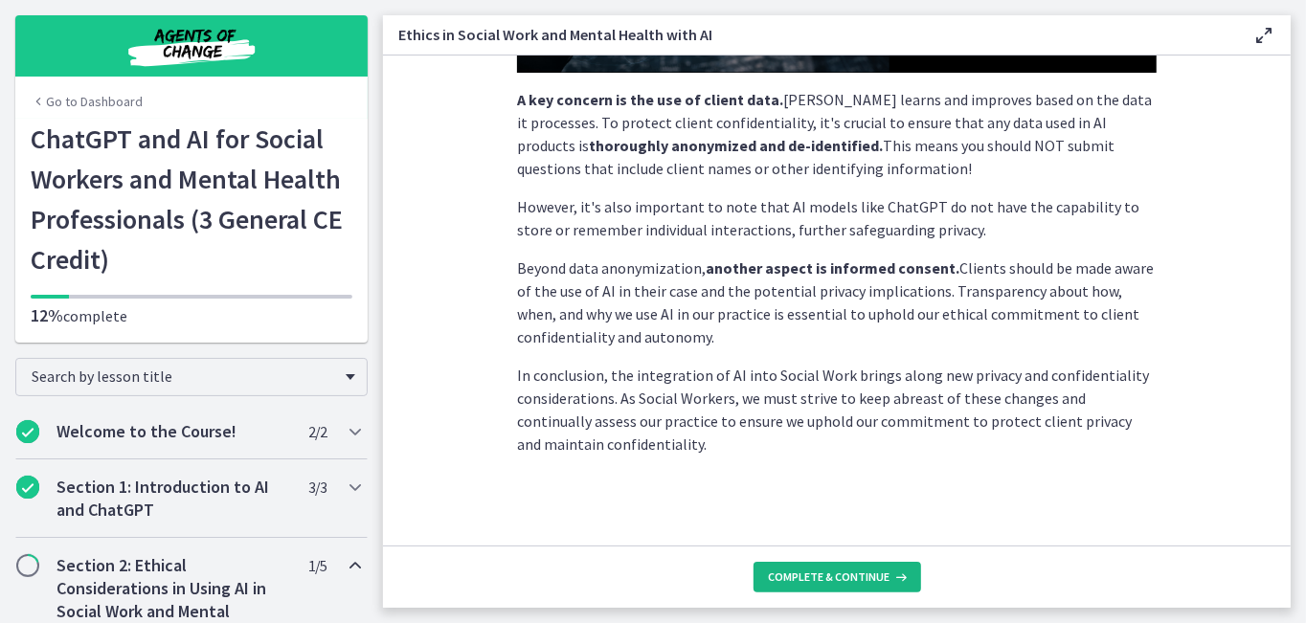
click at [839, 582] on span "Complete & continue" at bounding box center [830, 577] width 122 height 15
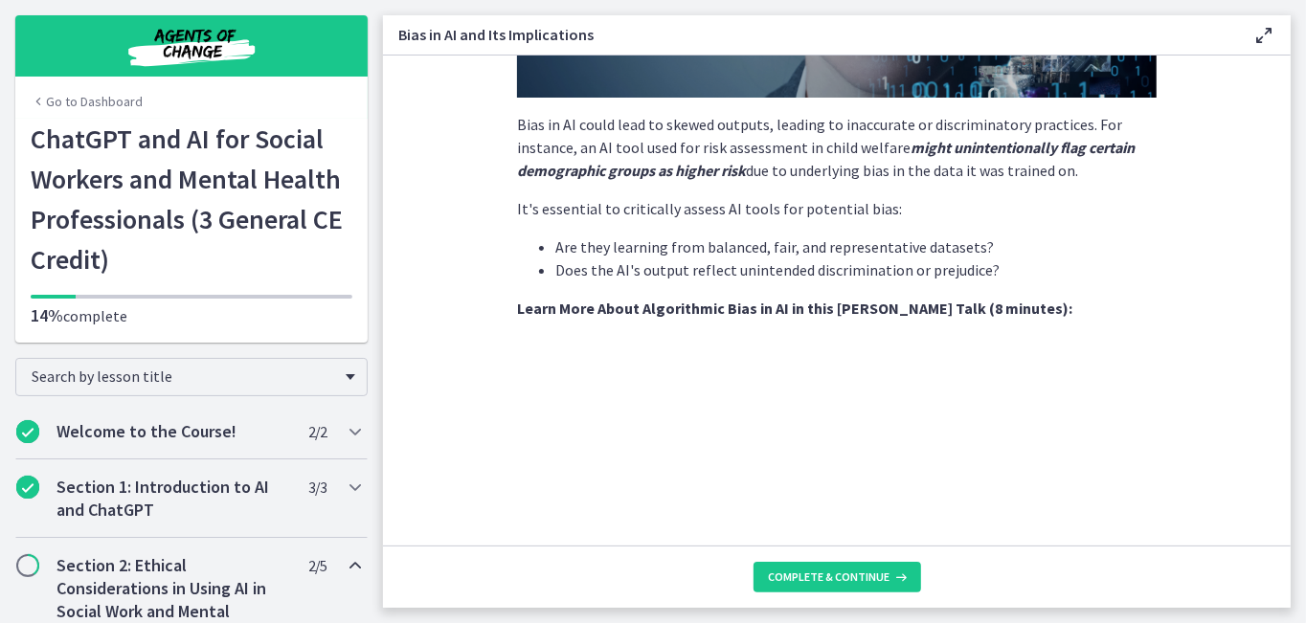
scroll to position [670, 0]
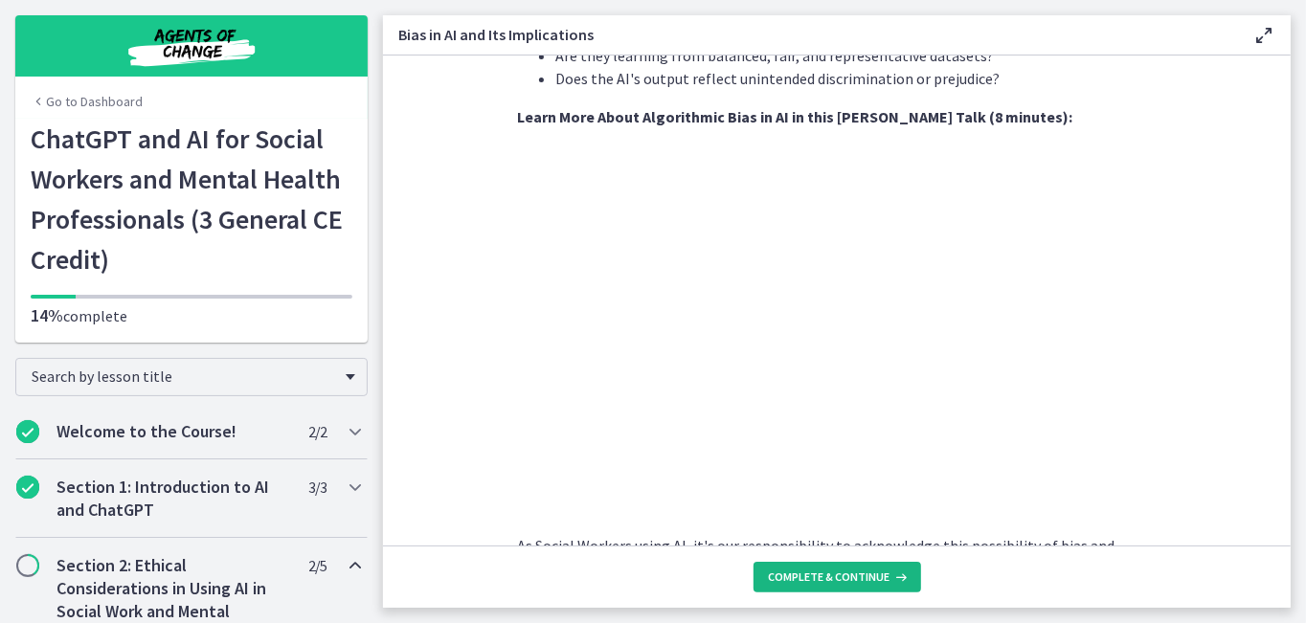
click at [894, 582] on icon at bounding box center [900, 577] width 19 height 15
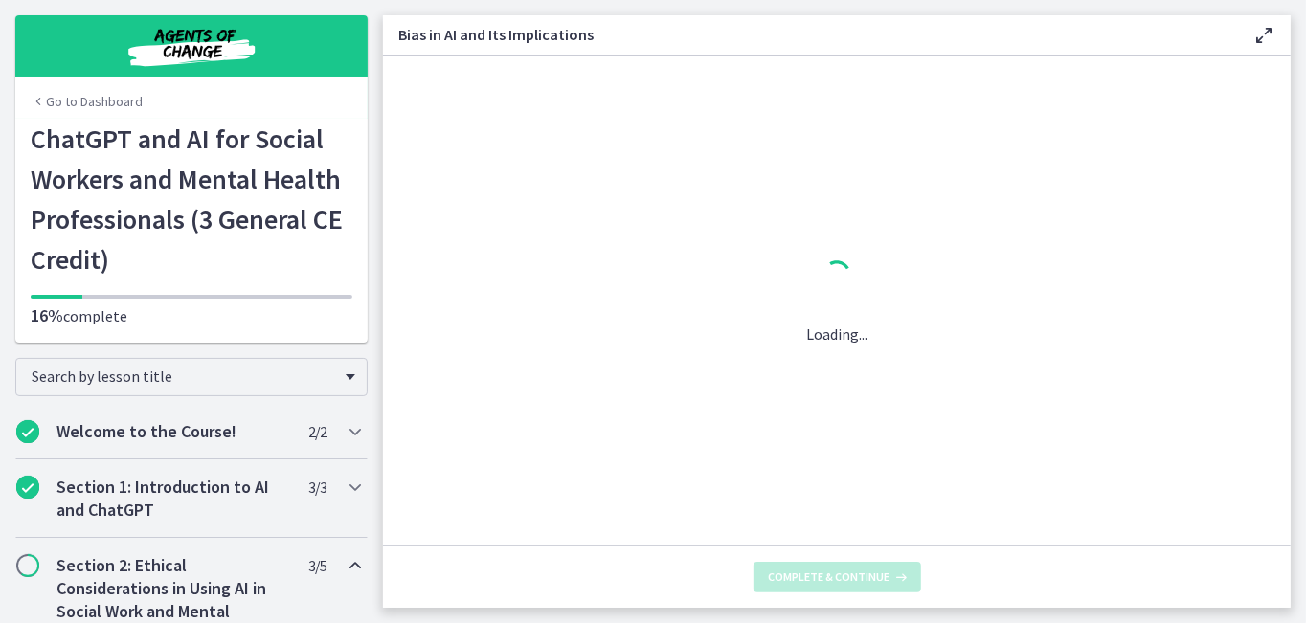
scroll to position [0, 0]
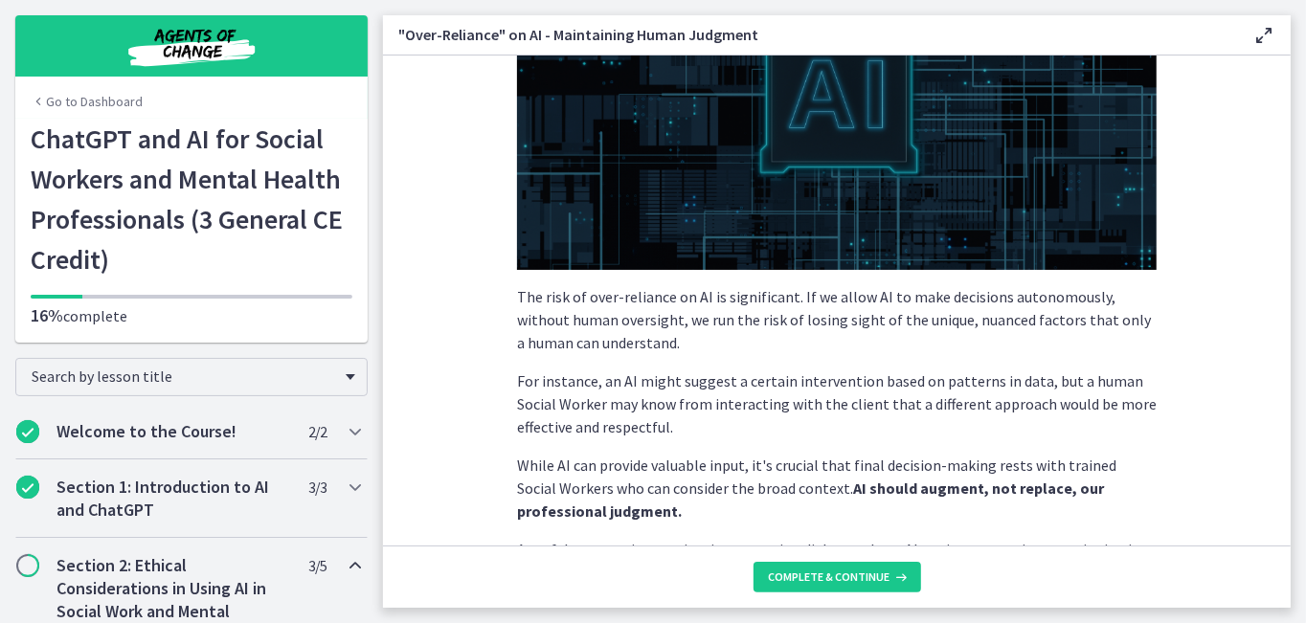
scroll to position [172, 0]
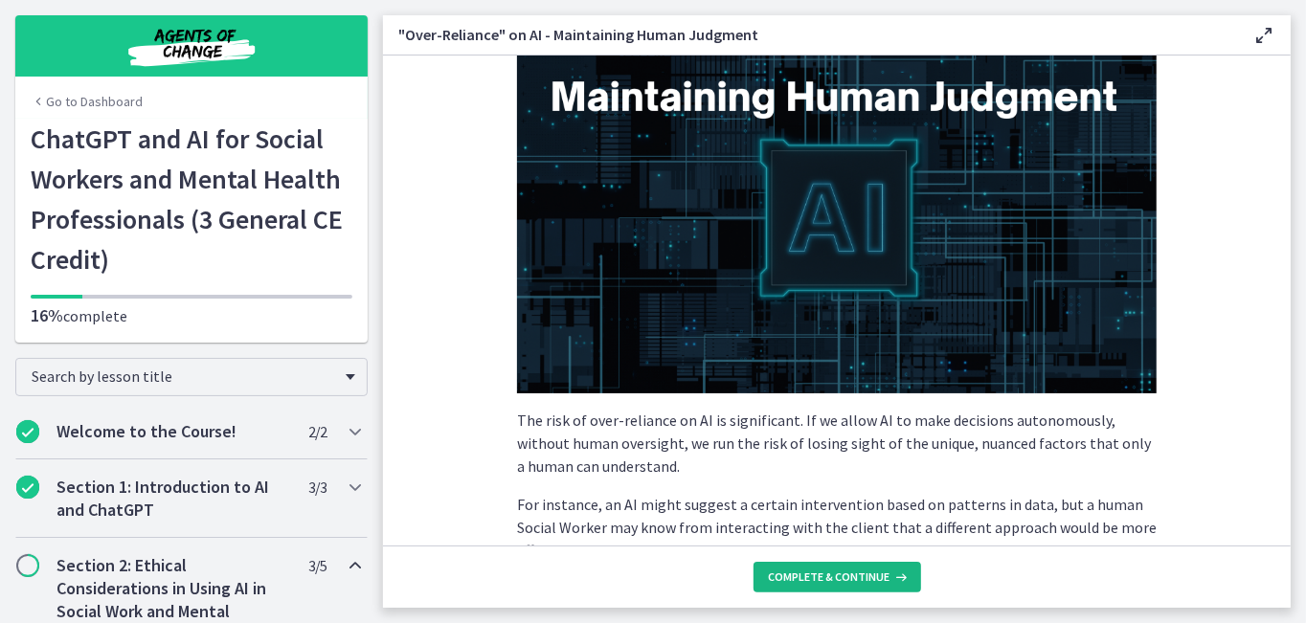
click at [872, 576] on span "Complete & continue" at bounding box center [830, 577] width 122 height 15
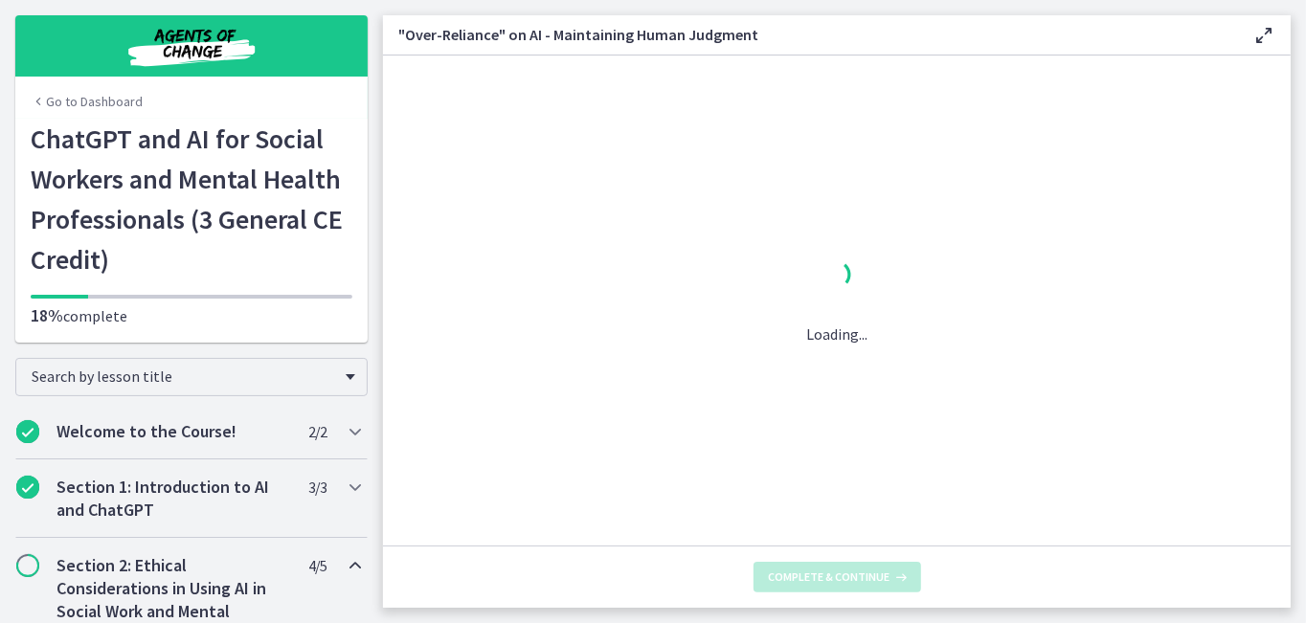
scroll to position [0, 0]
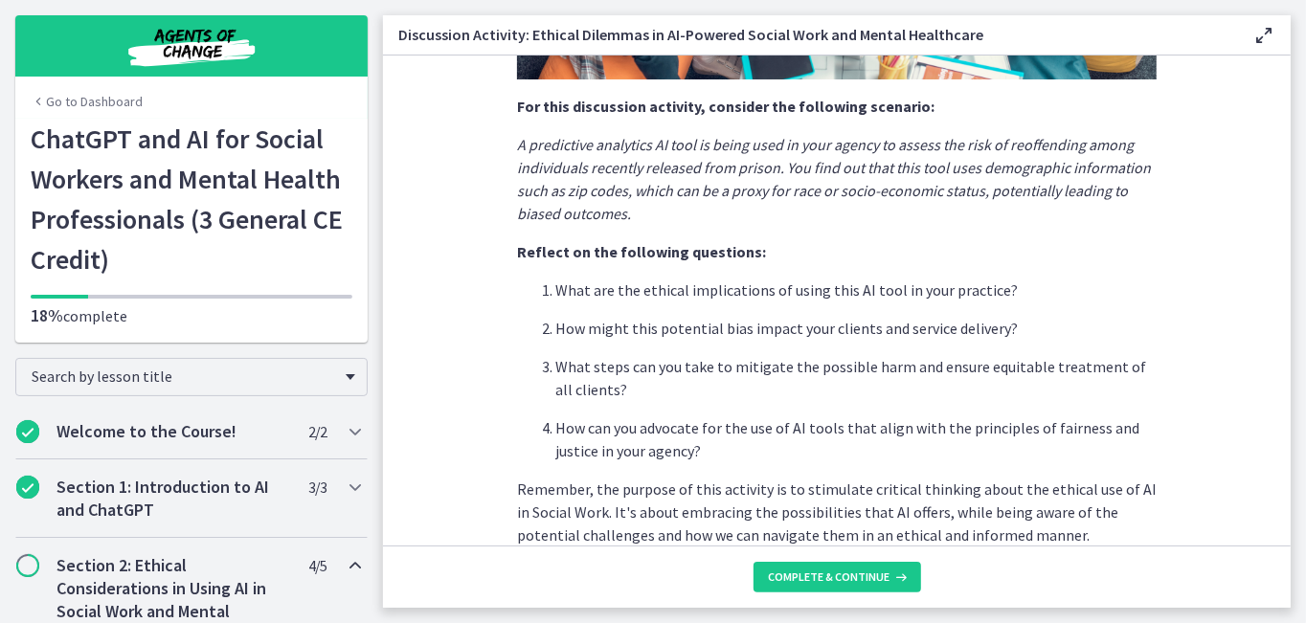
scroll to position [565, 0]
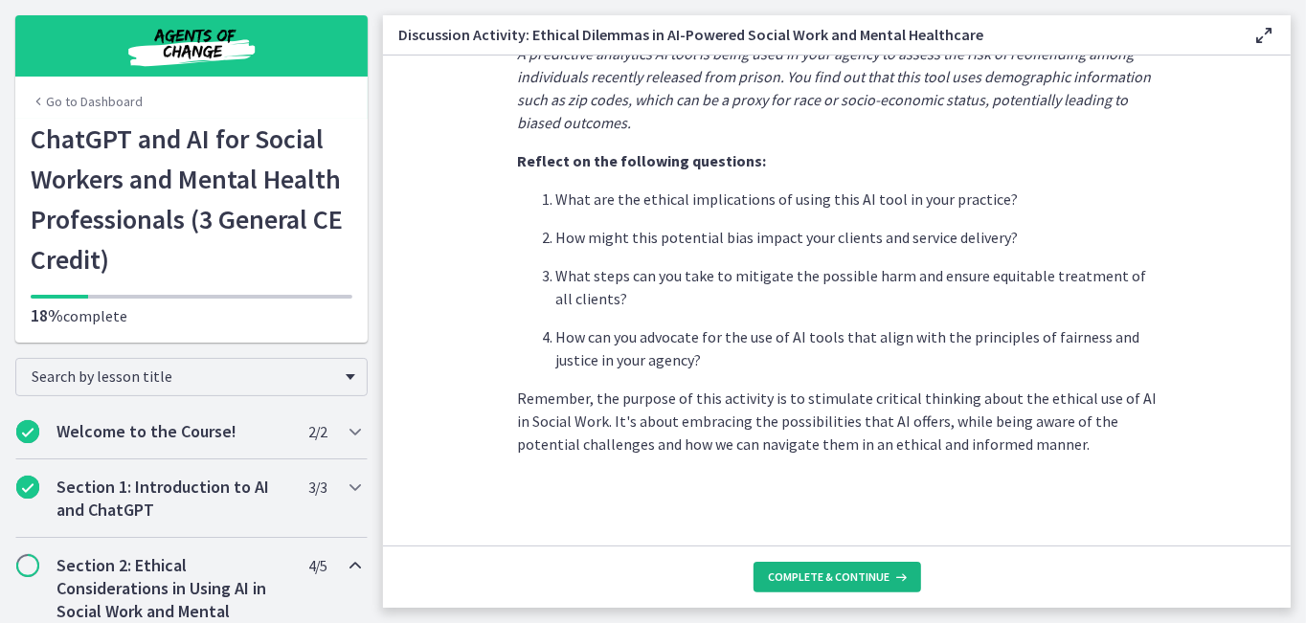
click at [847, 579] on span "Complete & continue" at bounding box center [830, 577] width 122 height 15
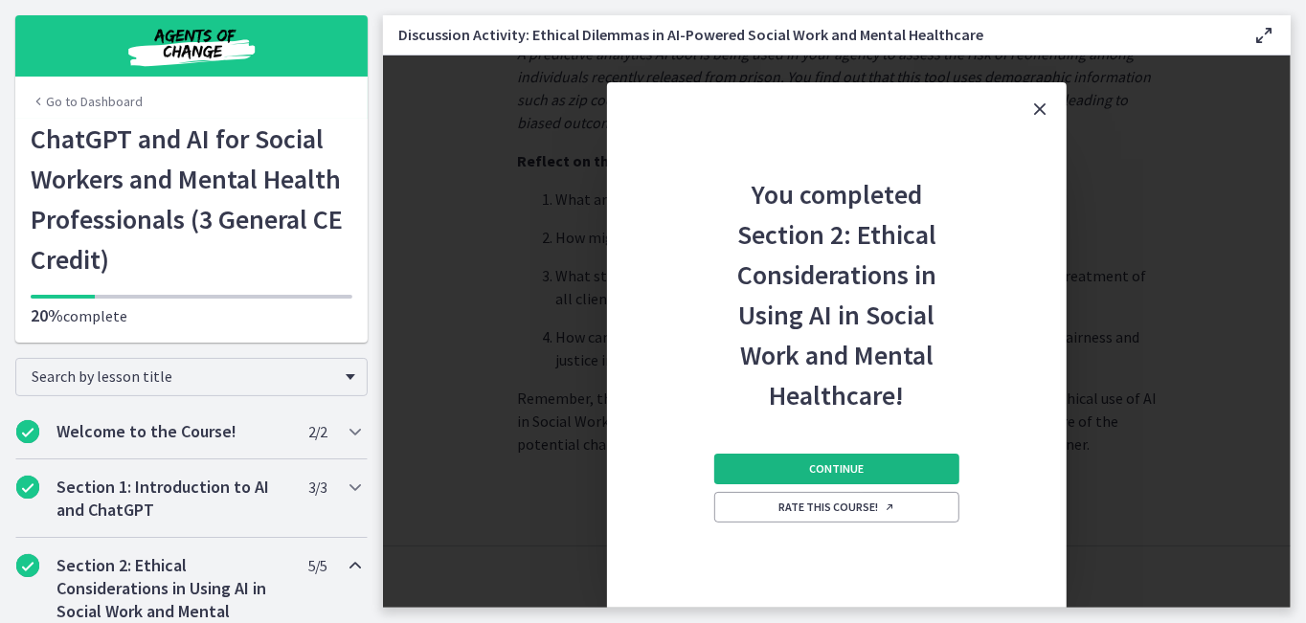
click at [863, 467] on span "Continue" at bounding box center [837, 469] width 55 height 15
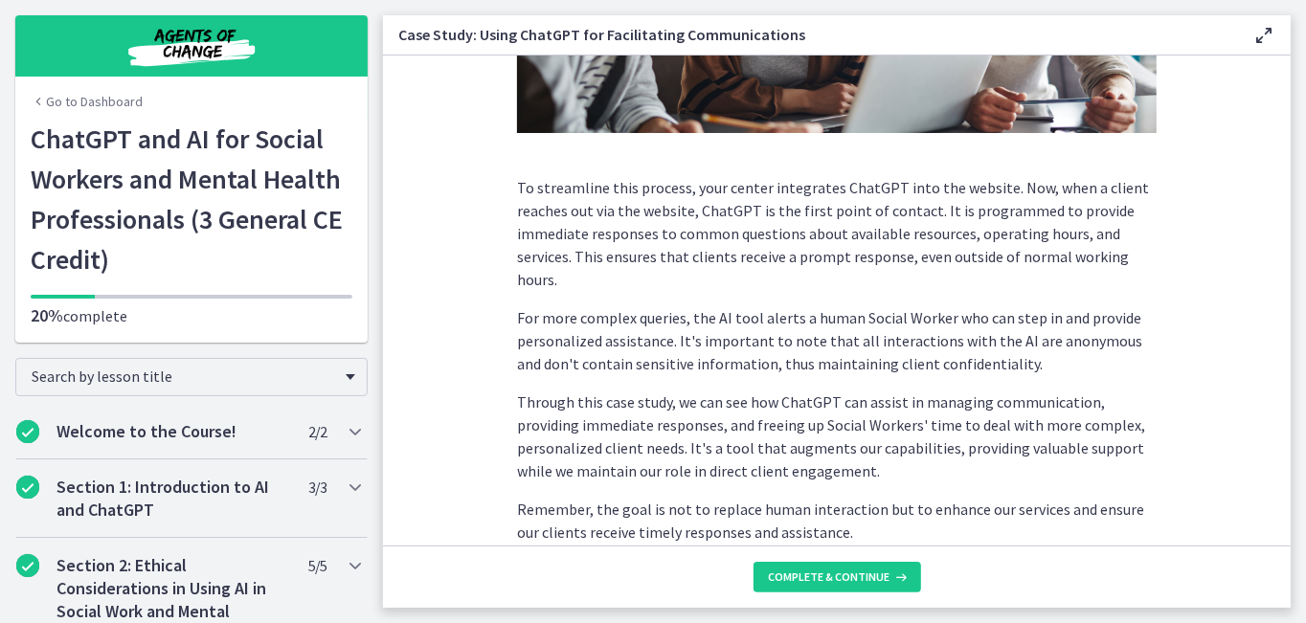
scroll to position [570, 0]
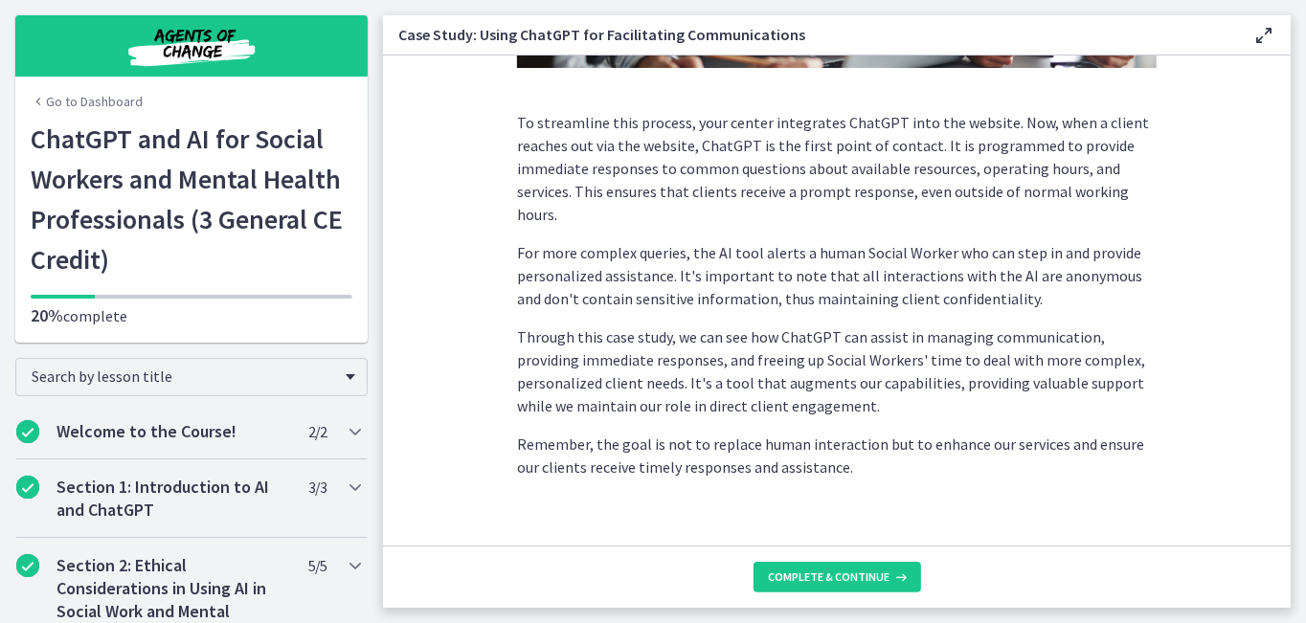
click at [849, 561] on footer "Complete & continue" at bounding box center [837, 577] width 908 height 62
click at [849, 573] on span "Complete & continue" at bounding box center [830, 577] width 122 height 15
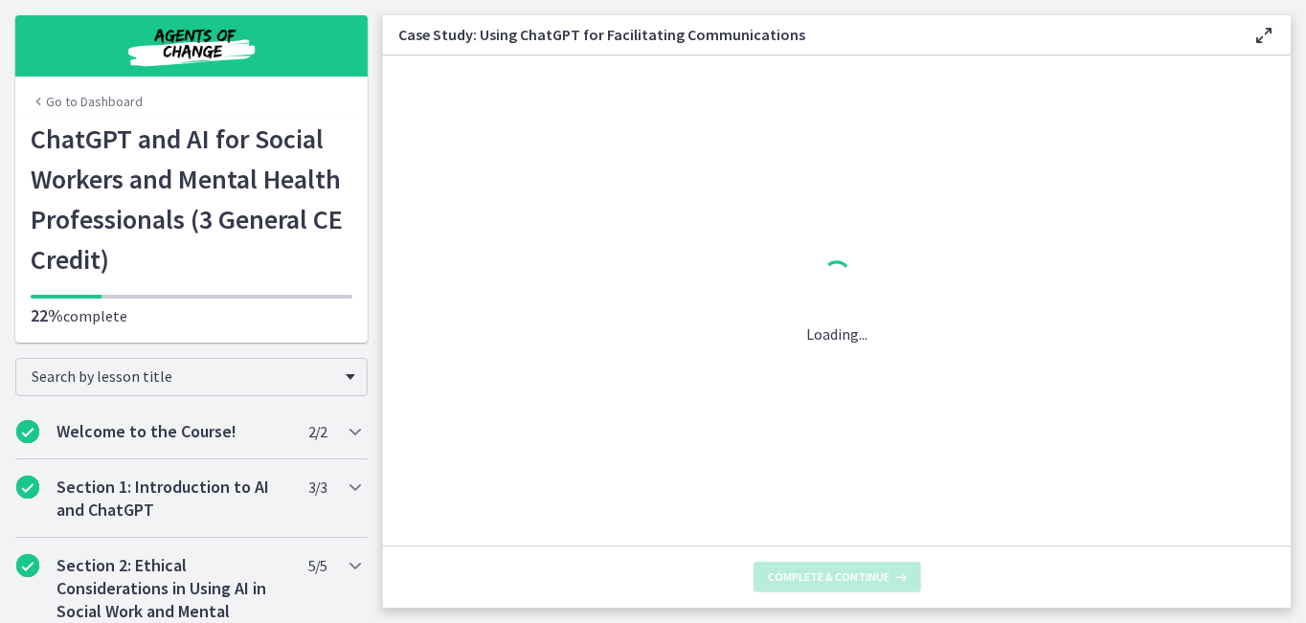
scroll to position [0, 0]
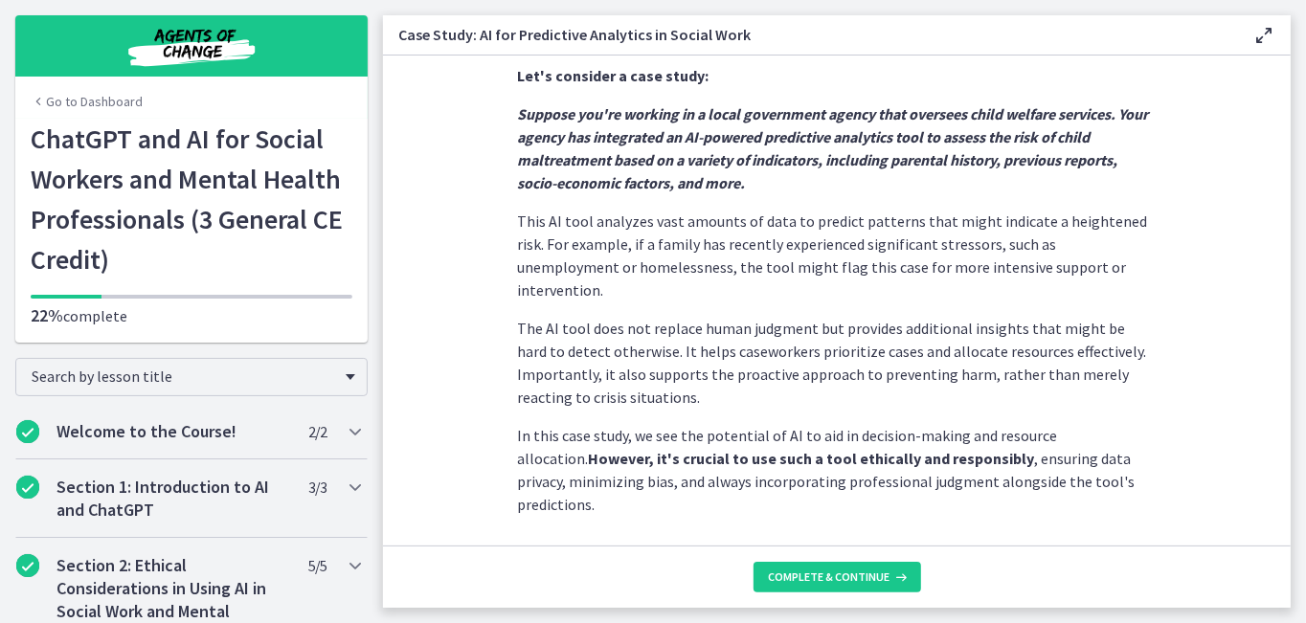
scroll to position [519, 0]
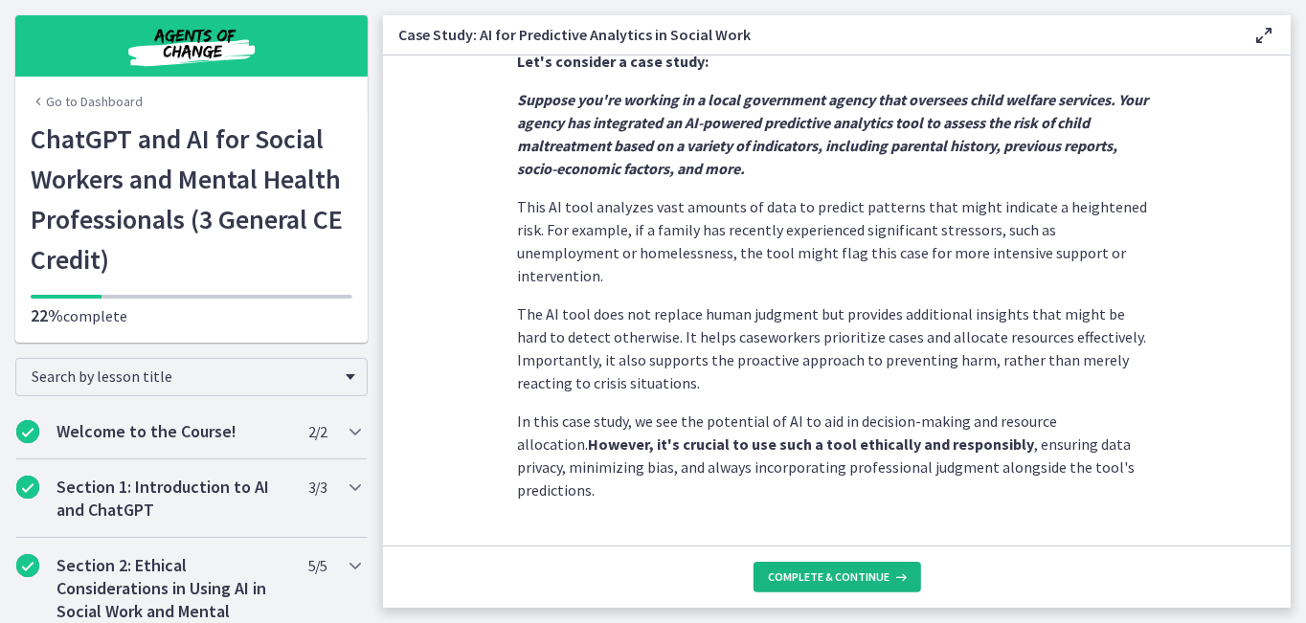
click at [835, 580] on span "Complete & continue" at bounding box center [830, 577] width 122 height 15
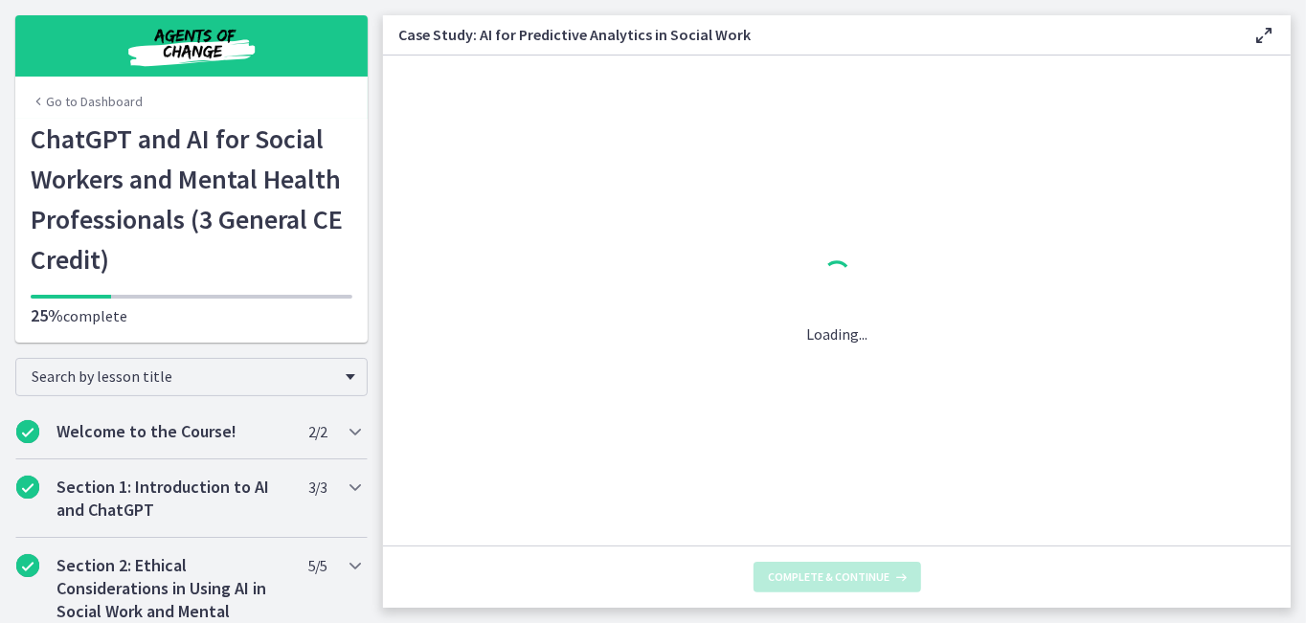
scroll to position [0, 0]
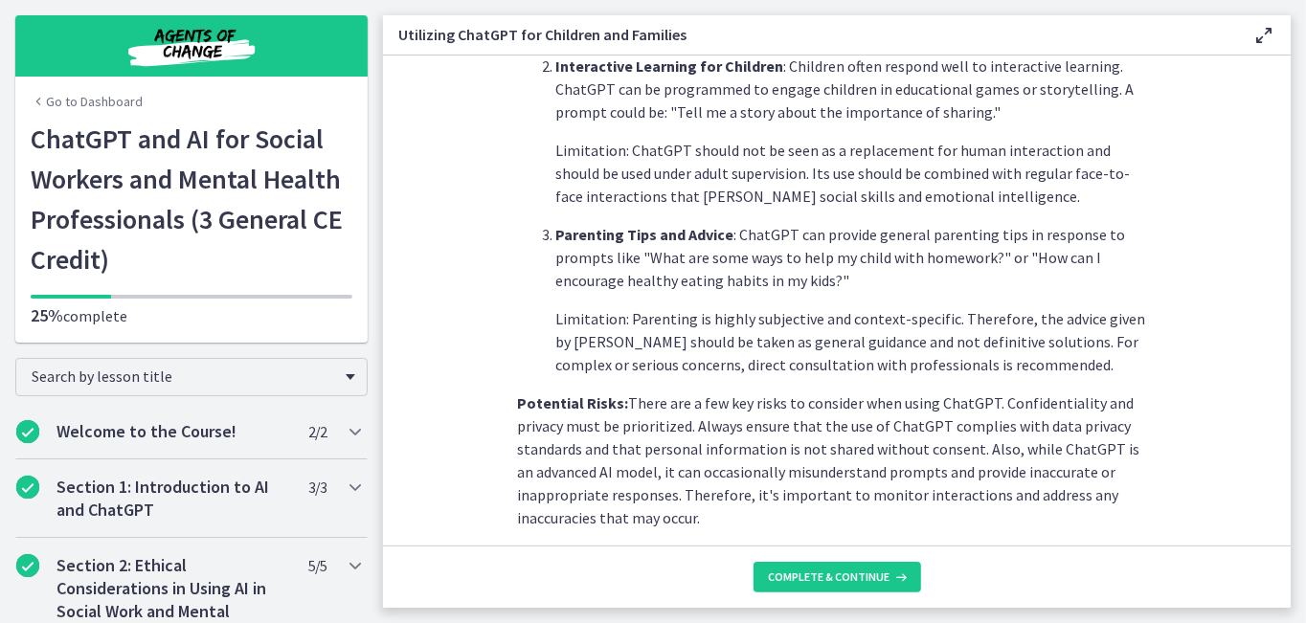
scroll to position [862, 0]
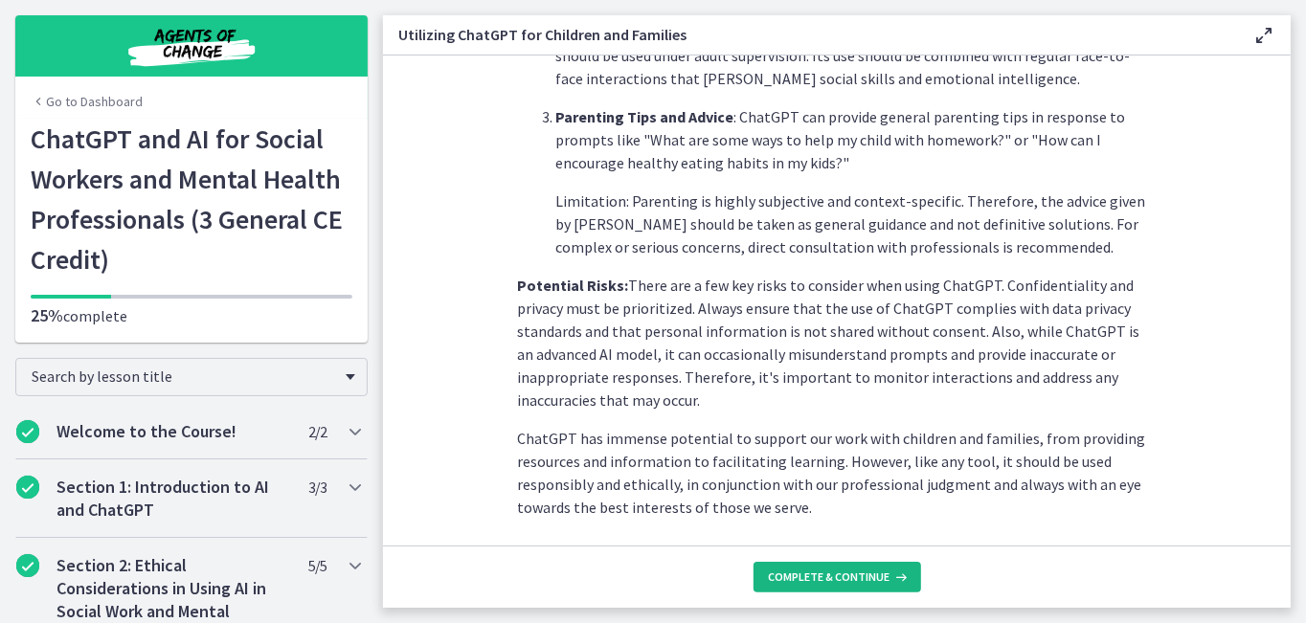
click at [844, 578] on span "Complete & continue" at bounding box center [830, 577] width 122 height 15
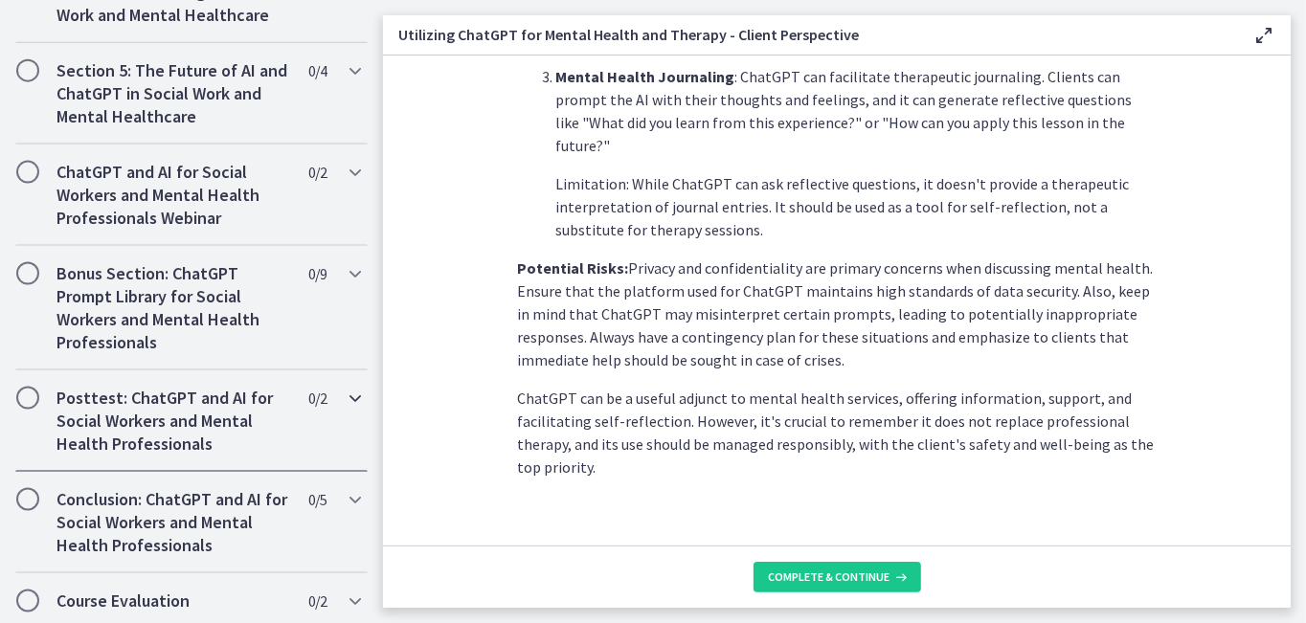
scroll to position [1595, 0]
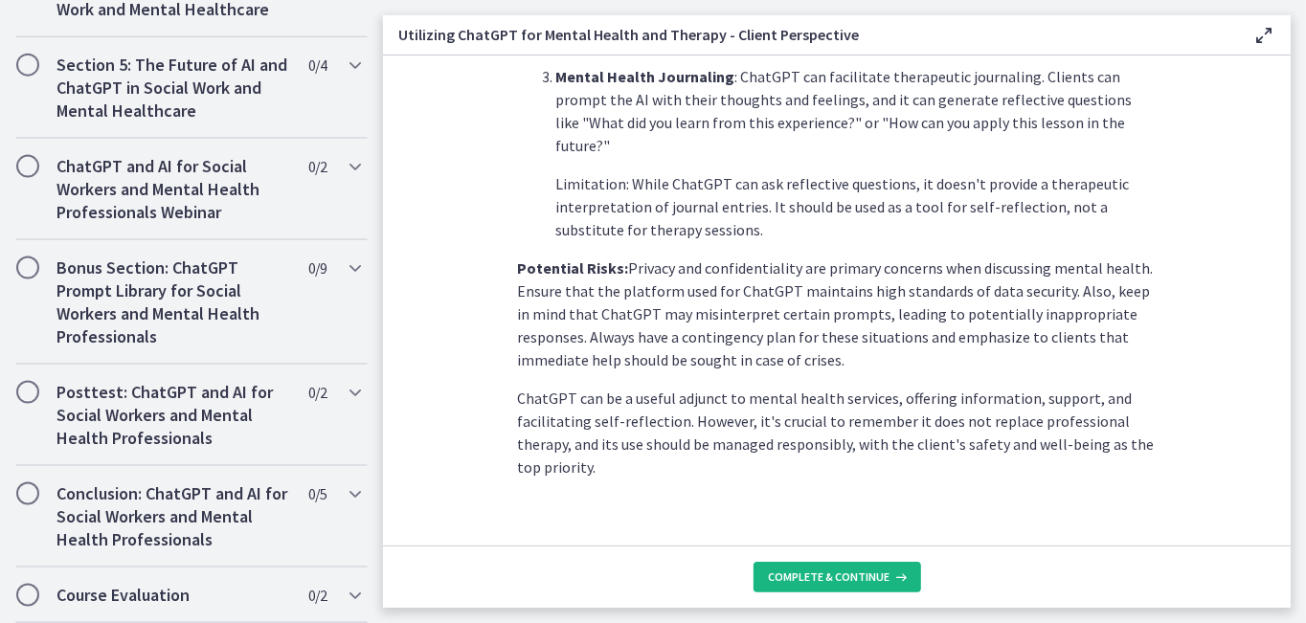
click at [867, 577] on span "Complete & continue" at bounding box center [830, 577] width 122 height 15
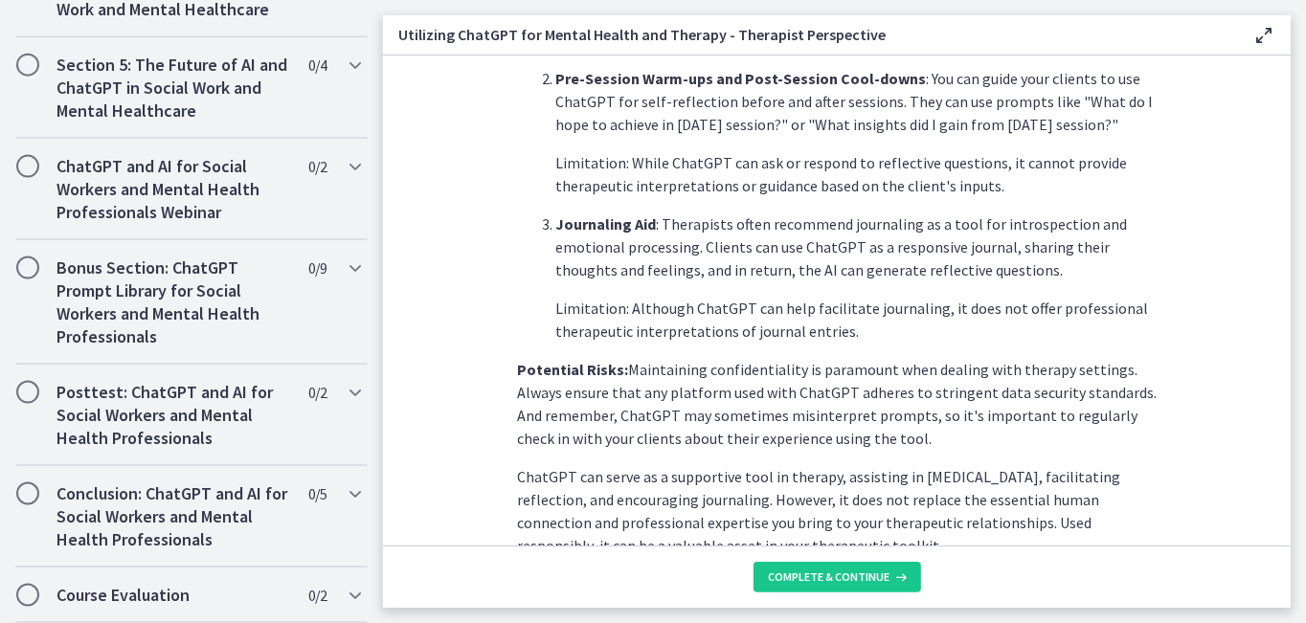
scroll to position [841, 0]
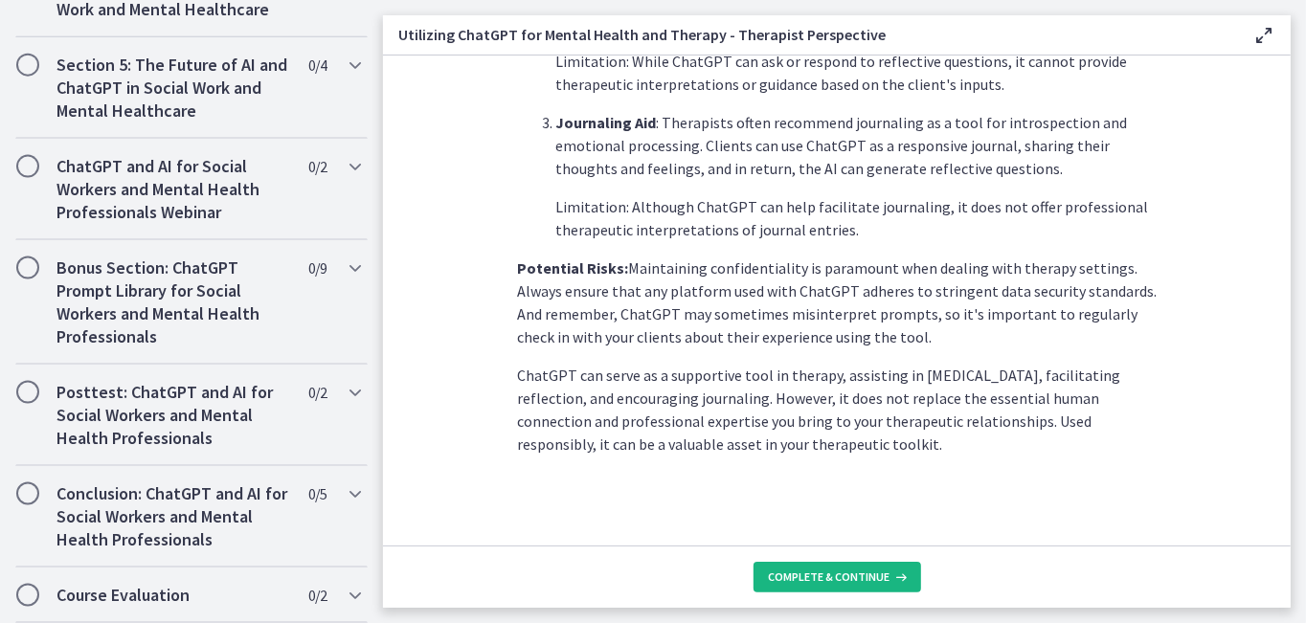
click at [807, 580] on span "Complete & continue" at bounding box center [830, 577] width 122 height 15
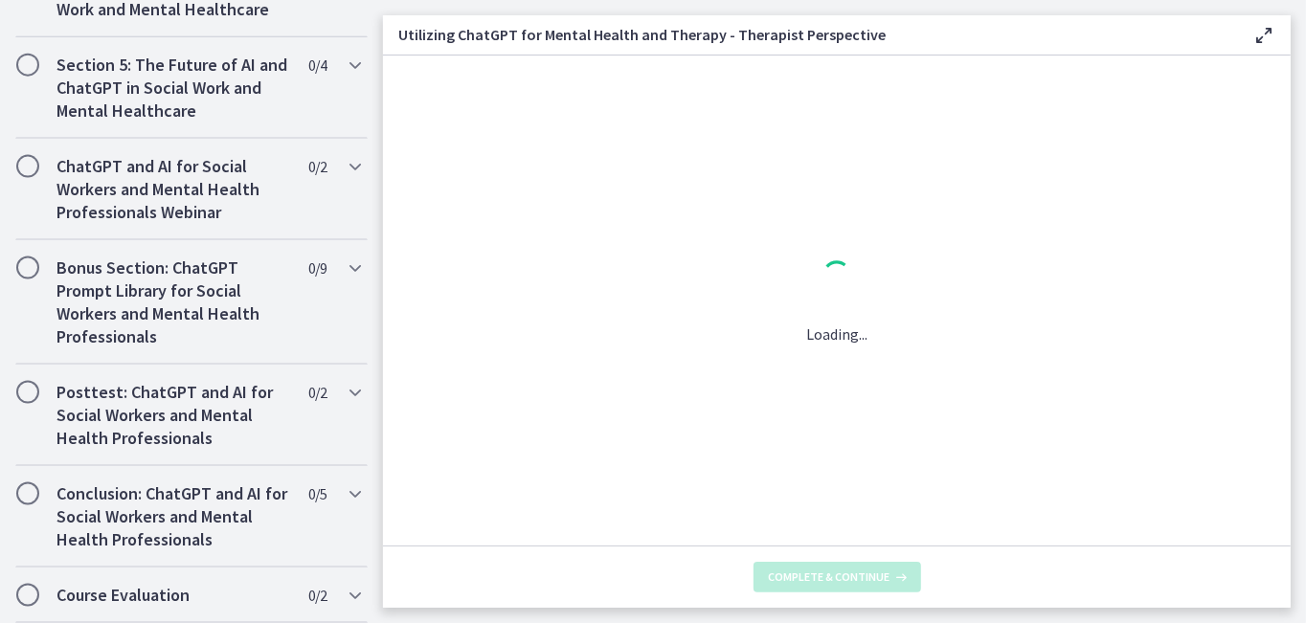
scroll to position [0, 0]
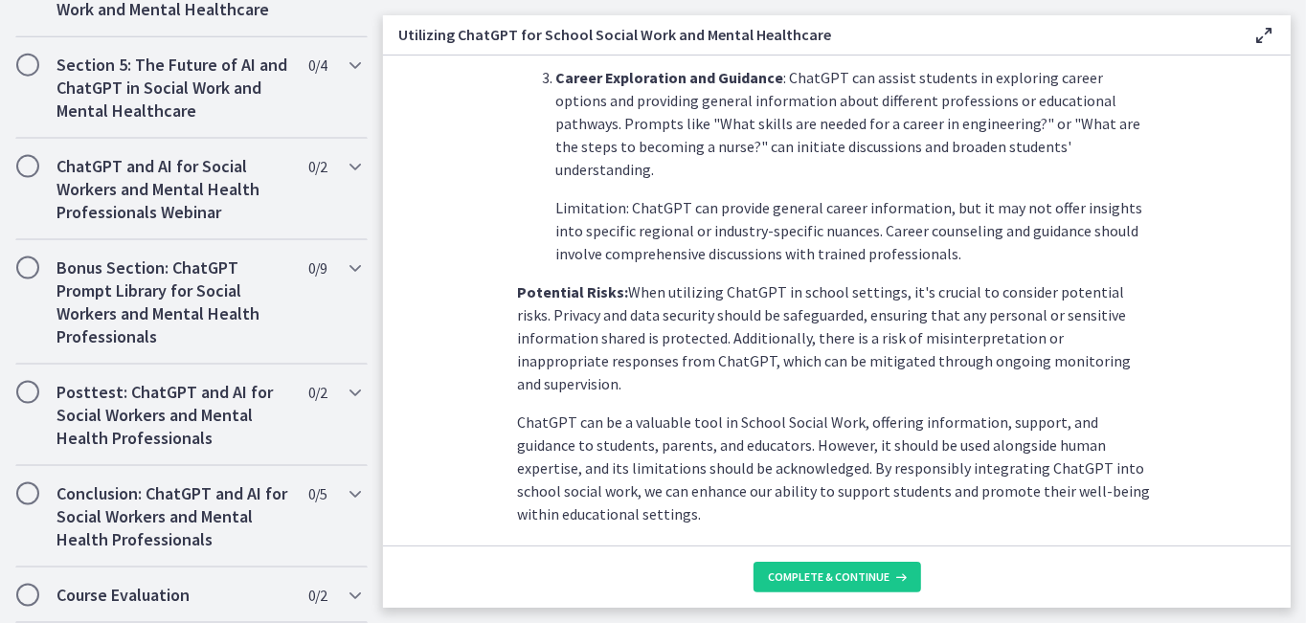
scroll to position [934, 0]
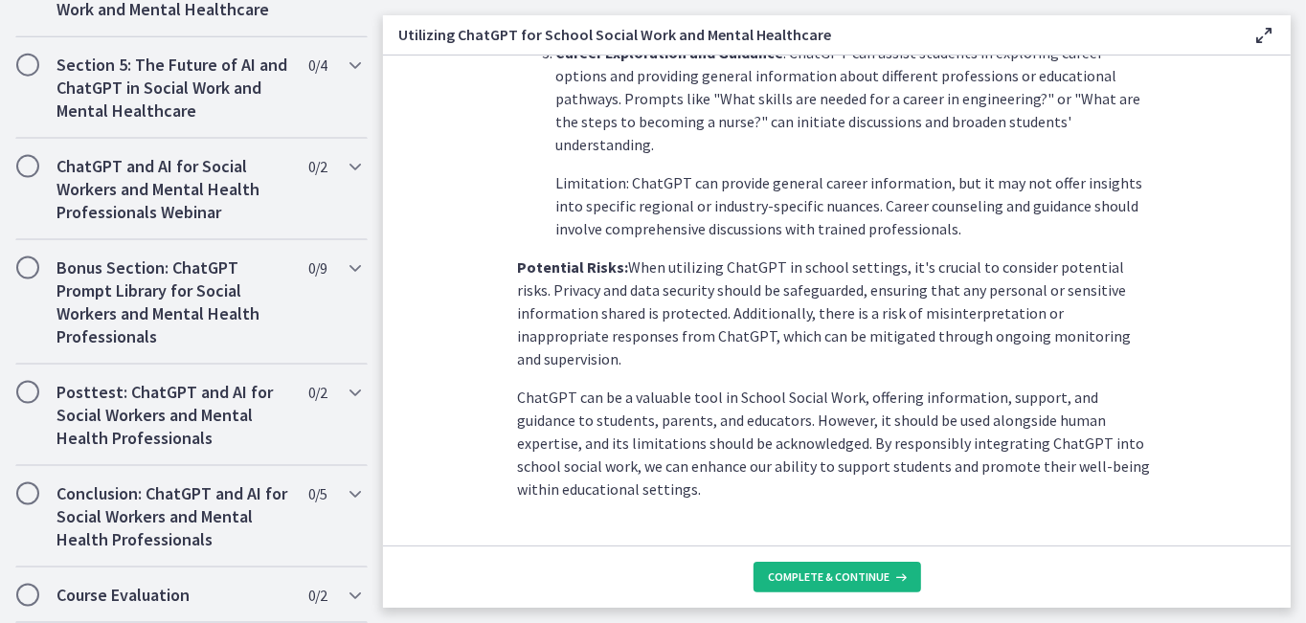
click at [837, 578] on span "Complete & continue" at bounding box center [830, 577] width 122 height 15
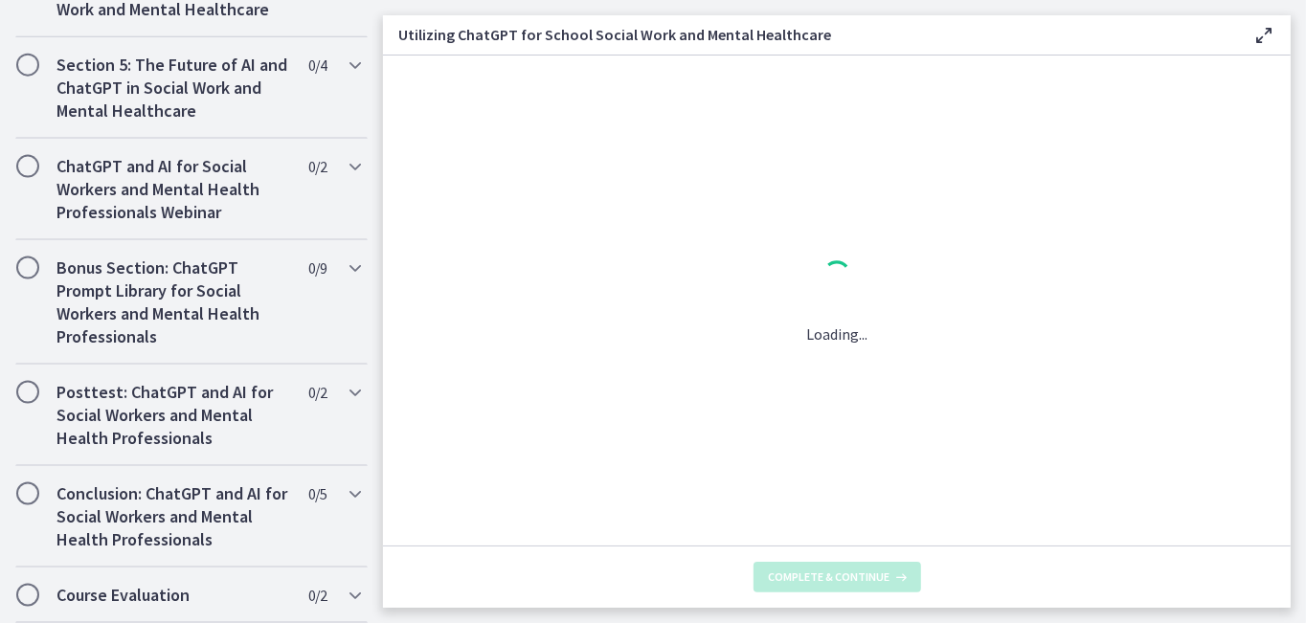
scroll to position [0, 0]
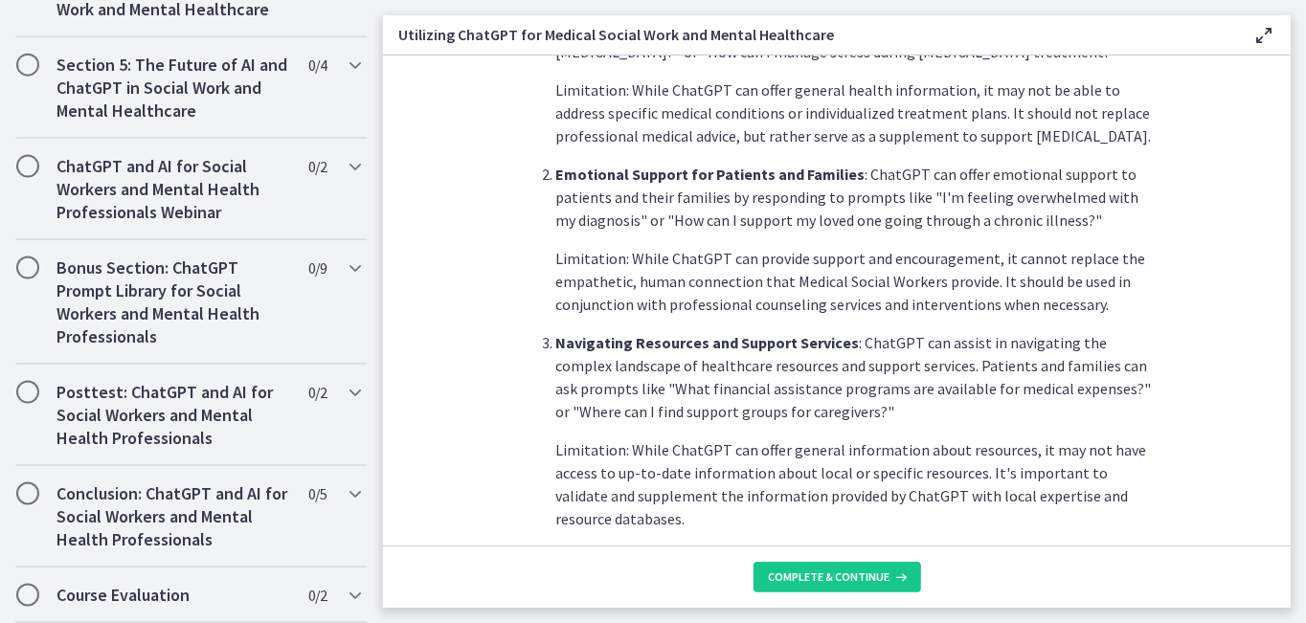
scroll to position [864, 0]
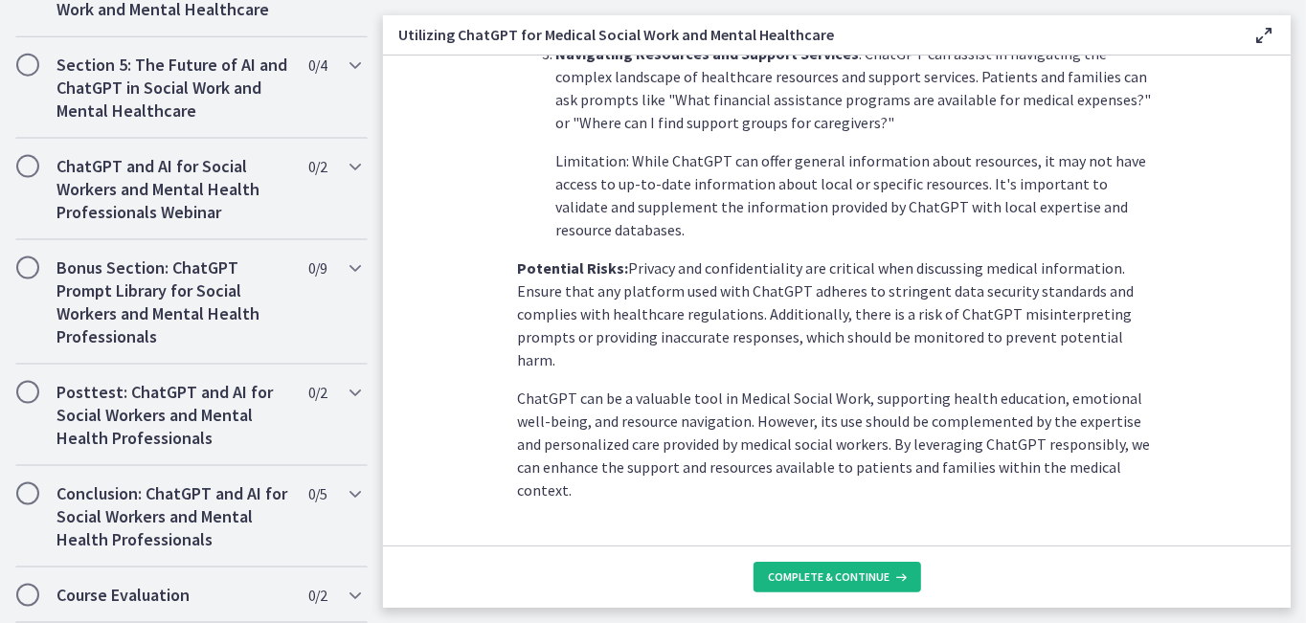
click at [837, 586] on button "Complete & continue" at bounding box center [838, 577] width 168 height 31
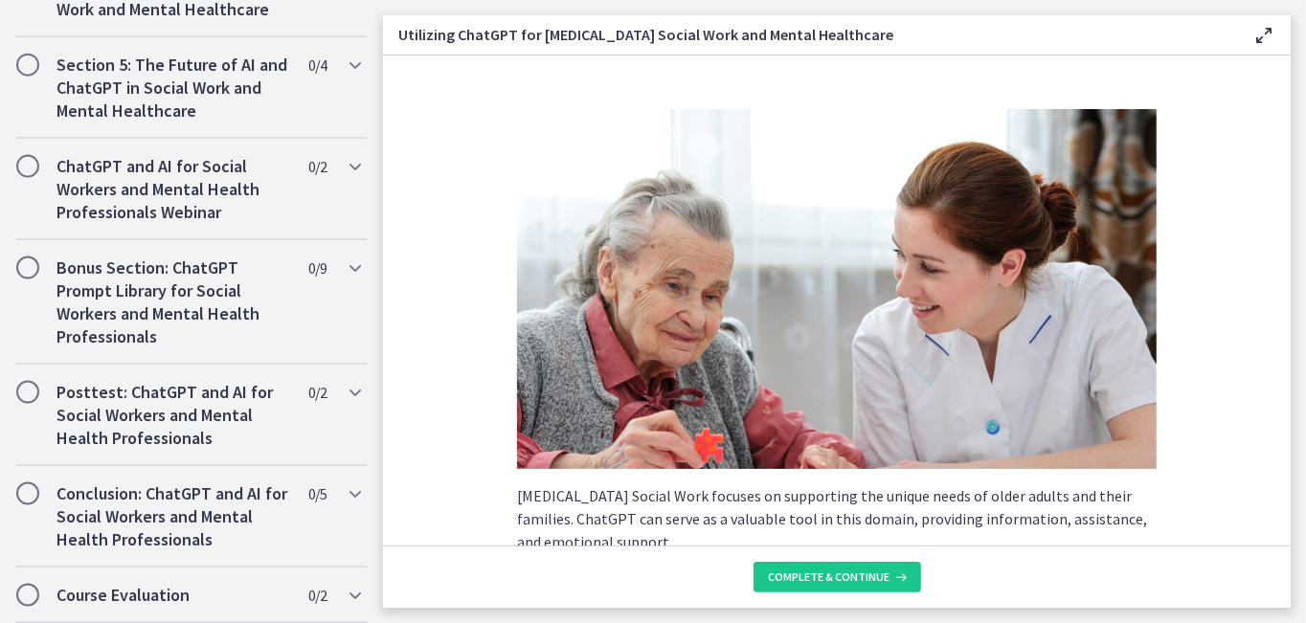
click at [451, 169] on section "Geriatric Social Work focuses on supporting the unique needs of older adults an…" at bounding box center [837, 301] width 908 height 490
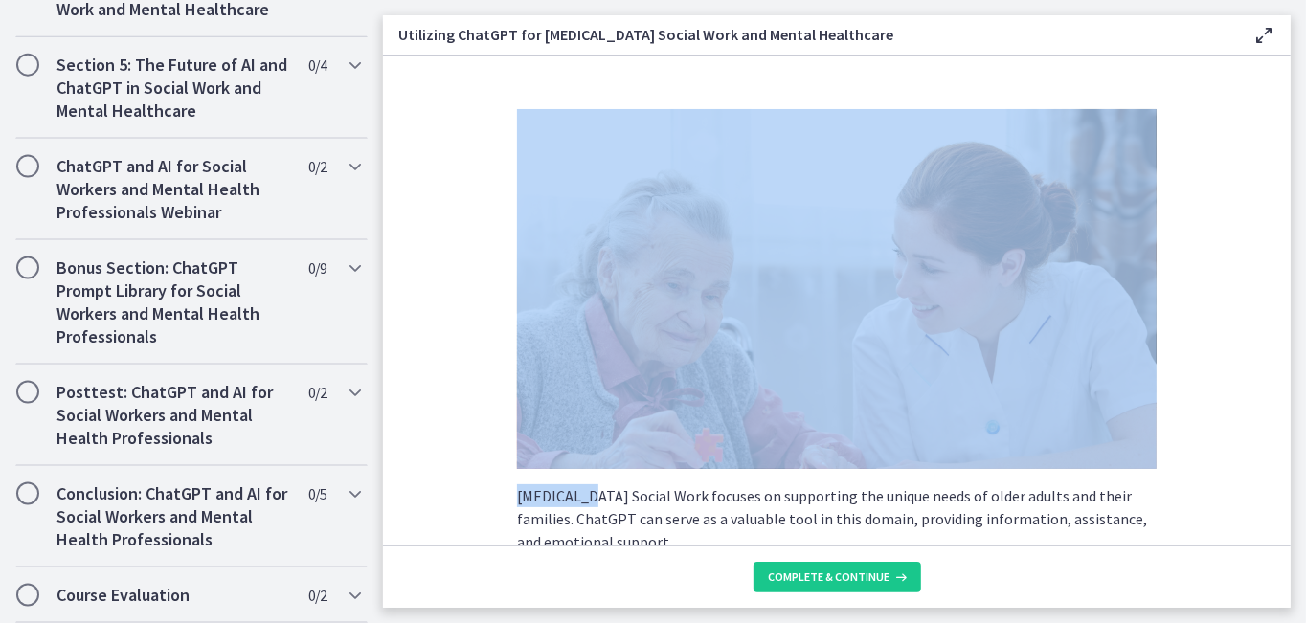
click at [451, 169] on section "Geriatric Social Work focuses on supporting the unique needs of older adults an…" at bounding box center [837, 301] width 908 height 490
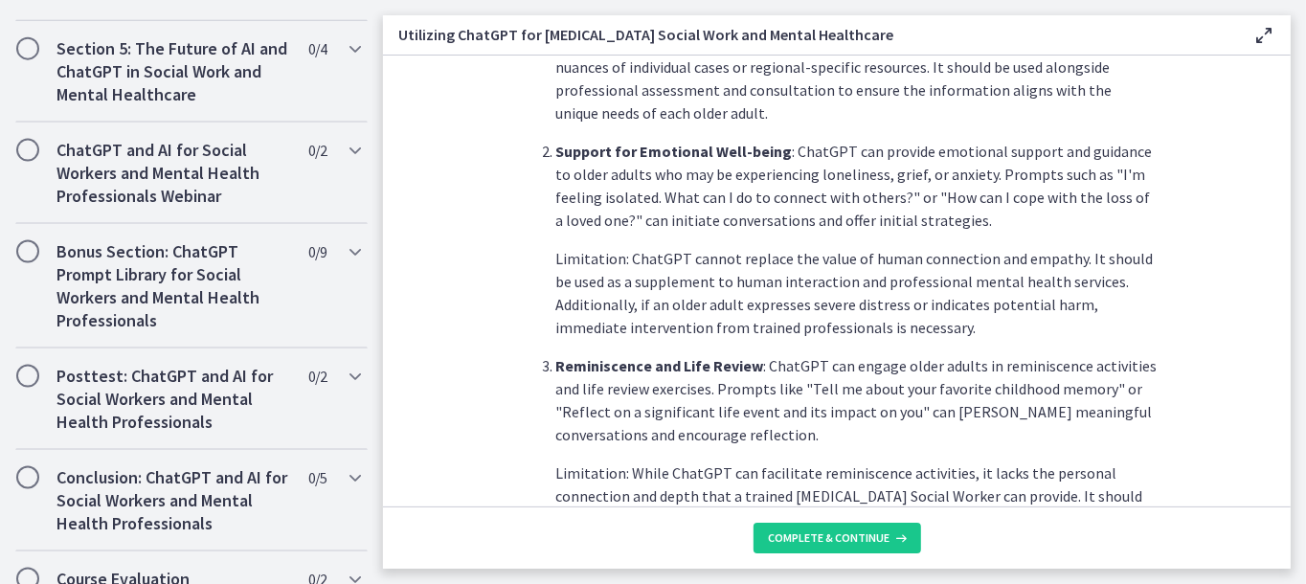
scroll to position [996, 0]
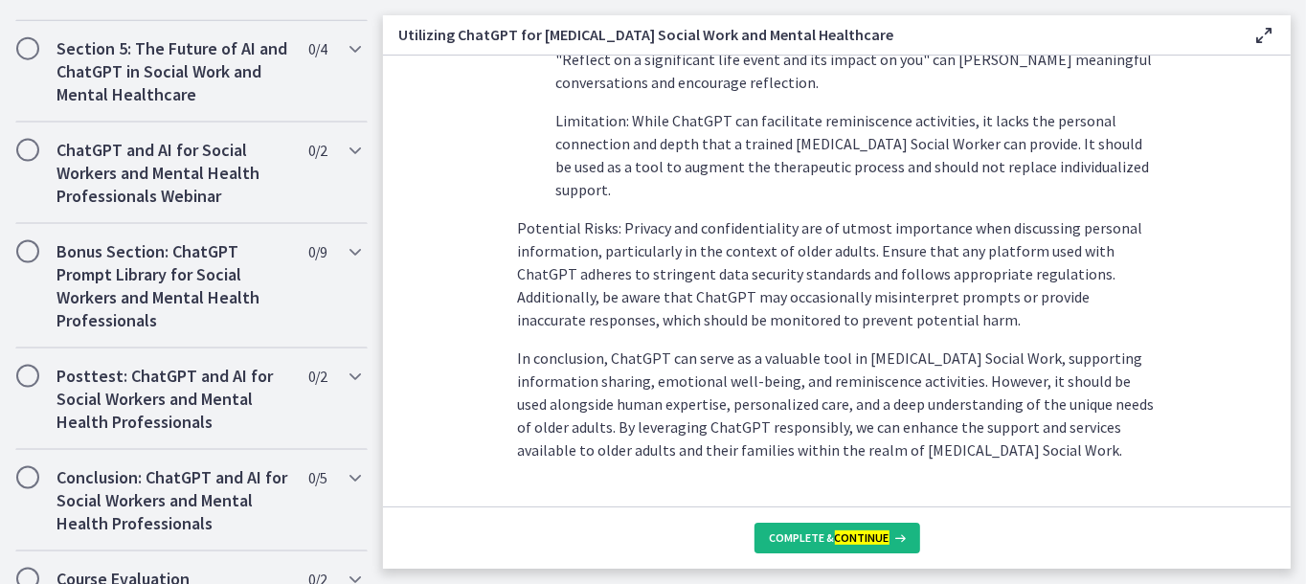
click at [813, 531] on msreadoutspan "Complete & continue" at bounding box center [830, 538] width 120 height 14
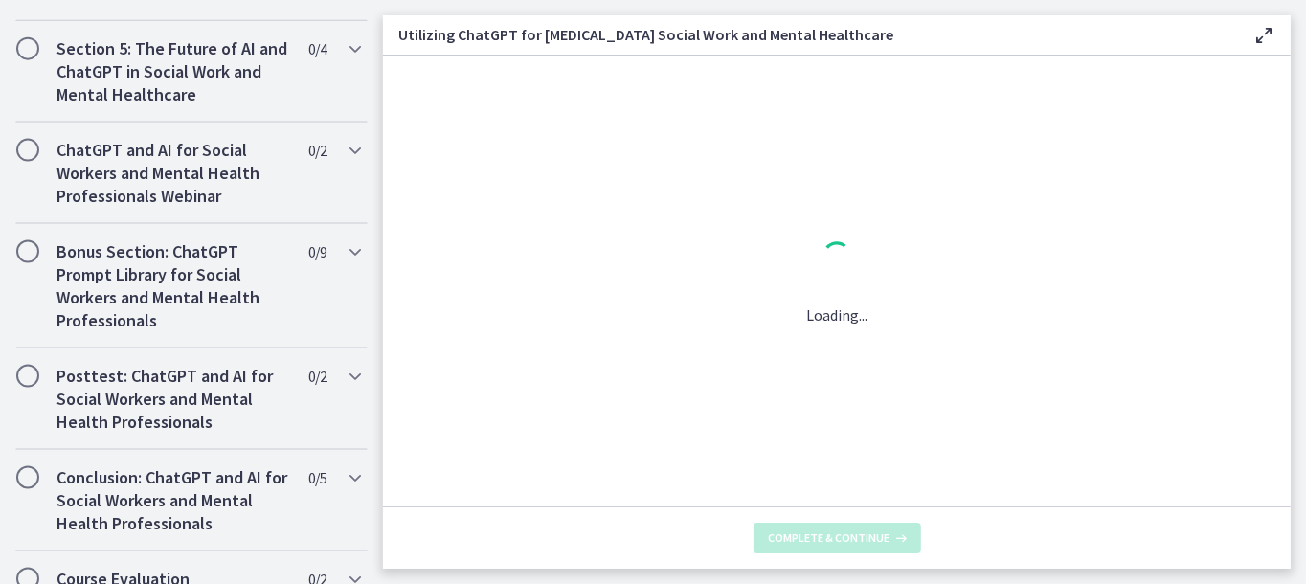
scroll to position [0, 0]
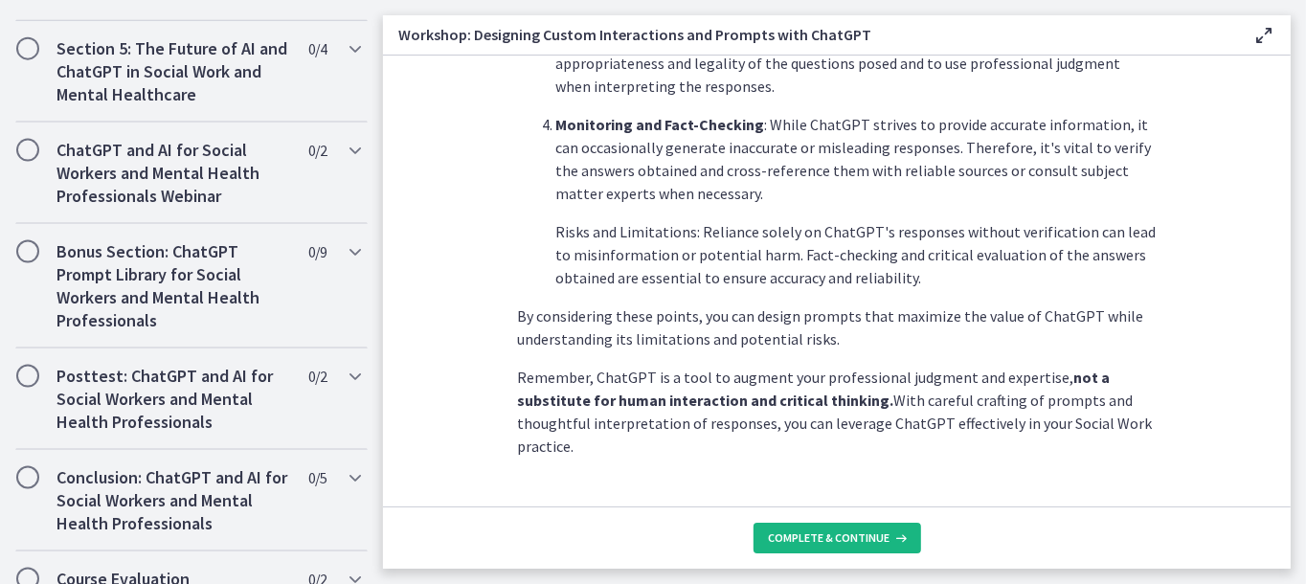
scroll to position [1156, 0]
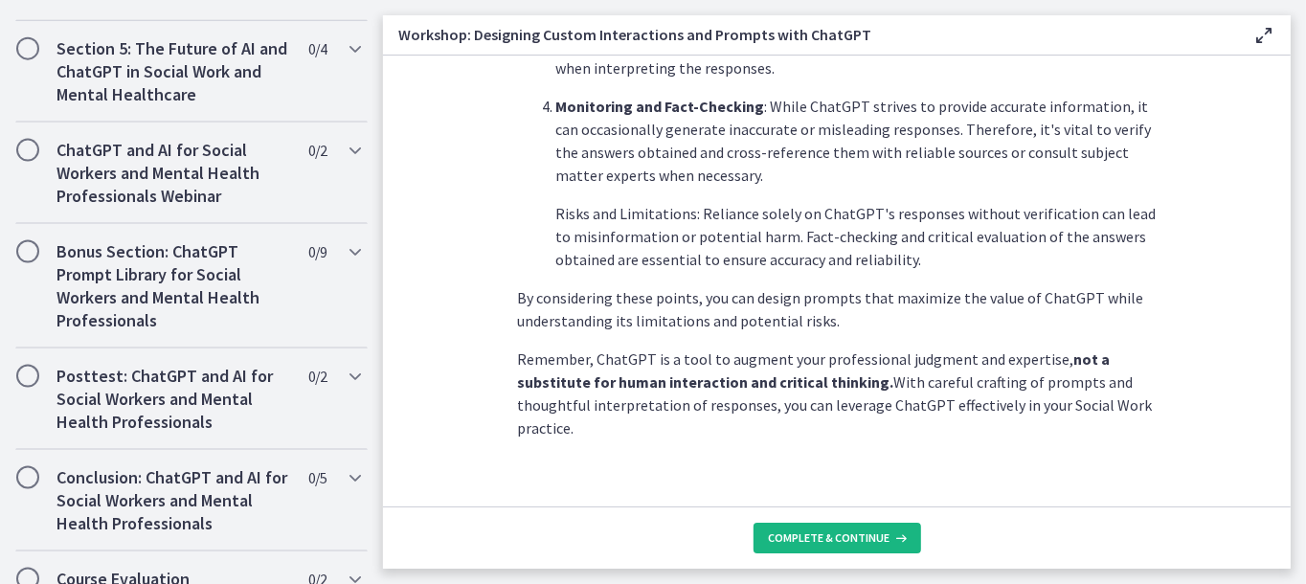
click at [867, 543] on span "Complete & continue" at bounding box center [830, 538] width 122 height 15
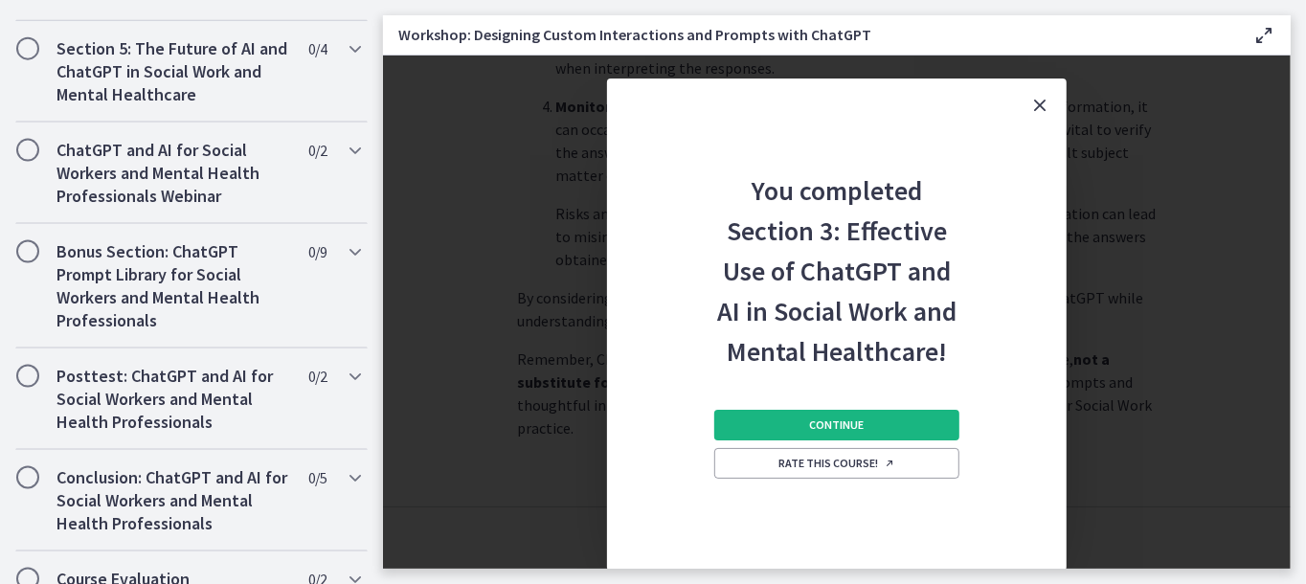
click at [870, 417] on button "Continue" at bounding box center [836, 425] width 245 height 31
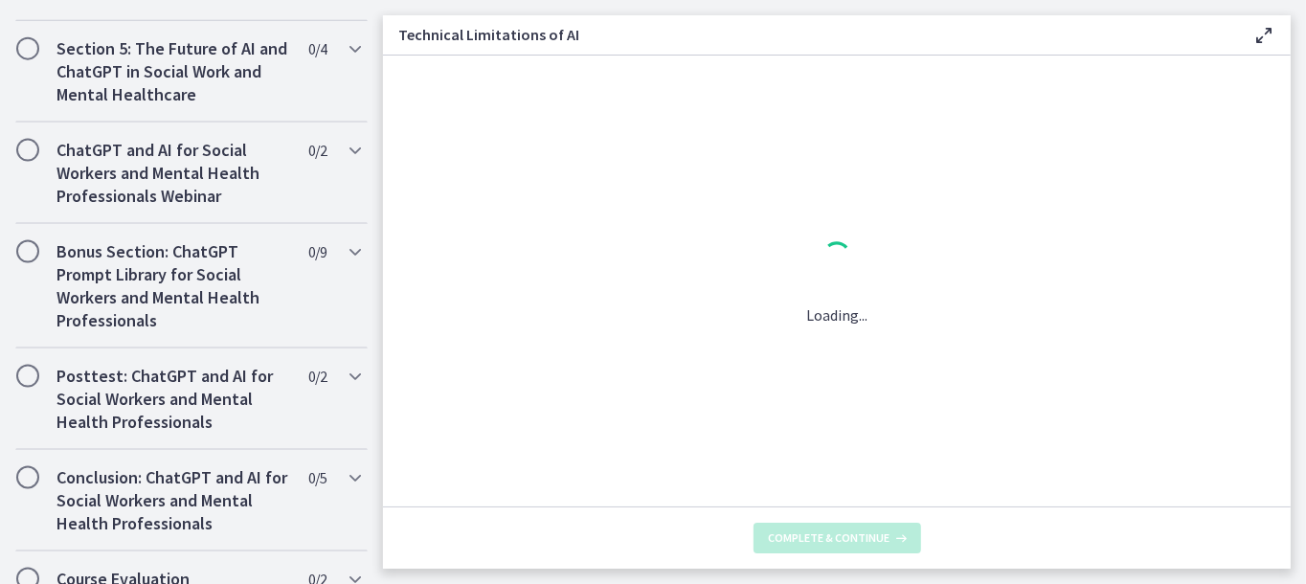
scroll to position [0, 0]
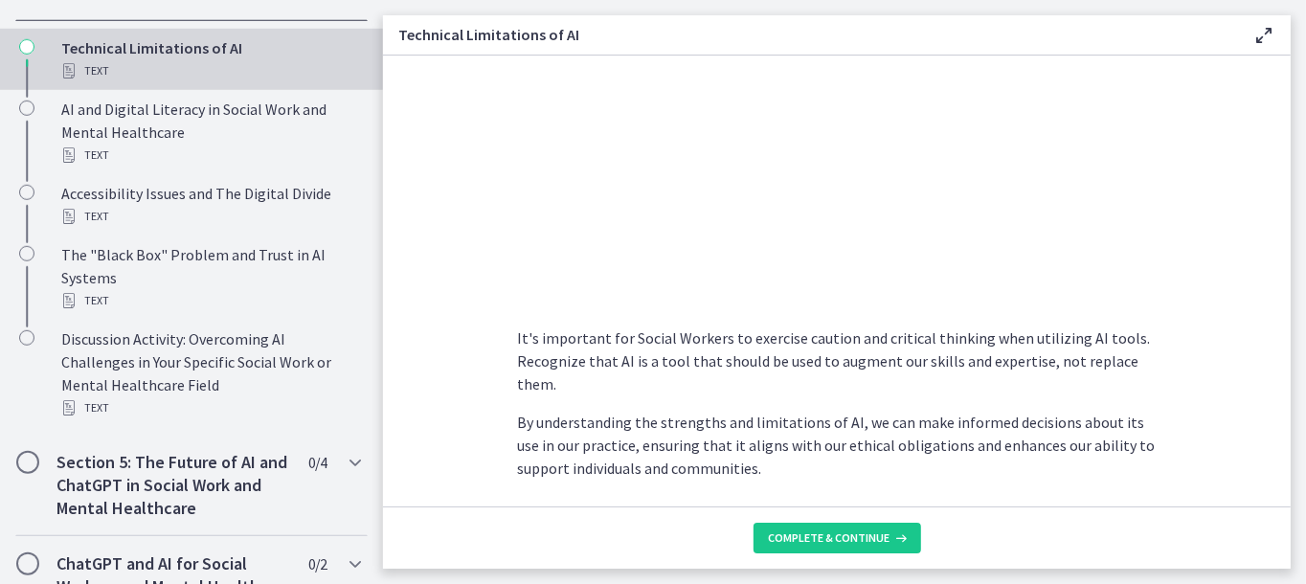
scroll to position [1484, 0]
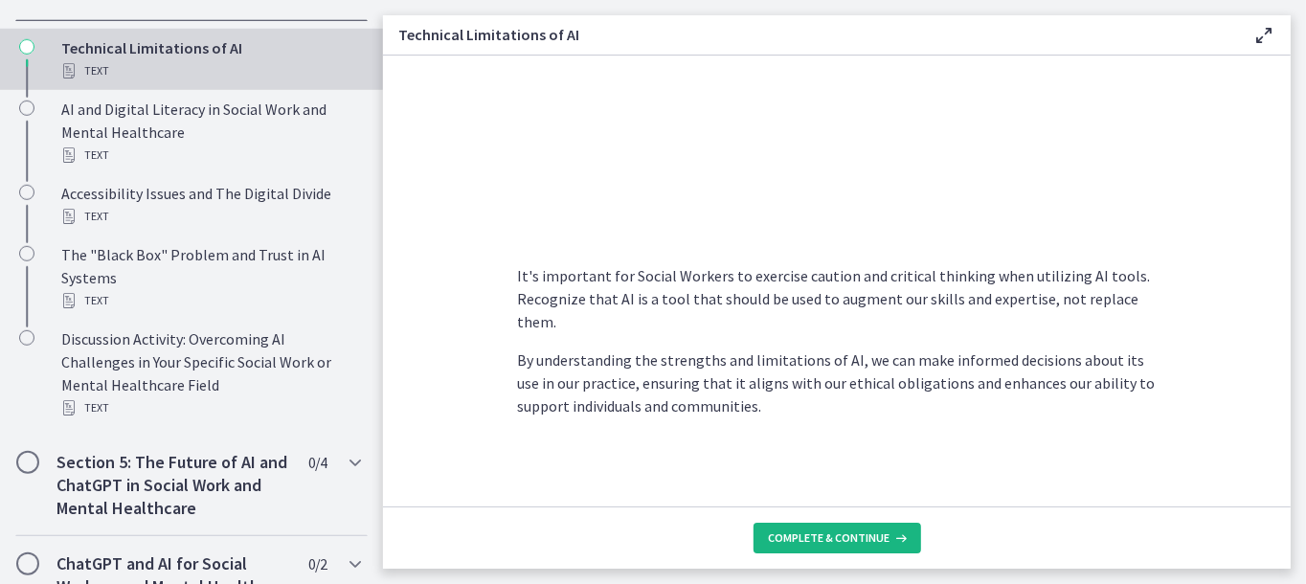
click at [841, 540] on span "Complete & continue" at bounding box center [830, 538] width 122 height 15
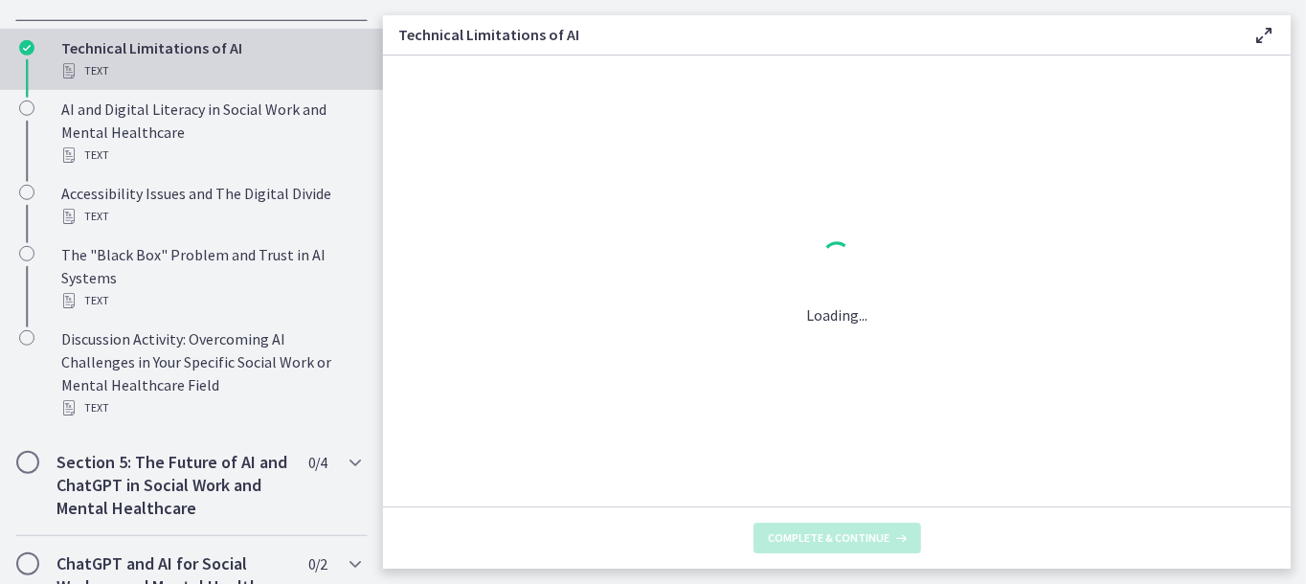
scroll to position [0, 0]
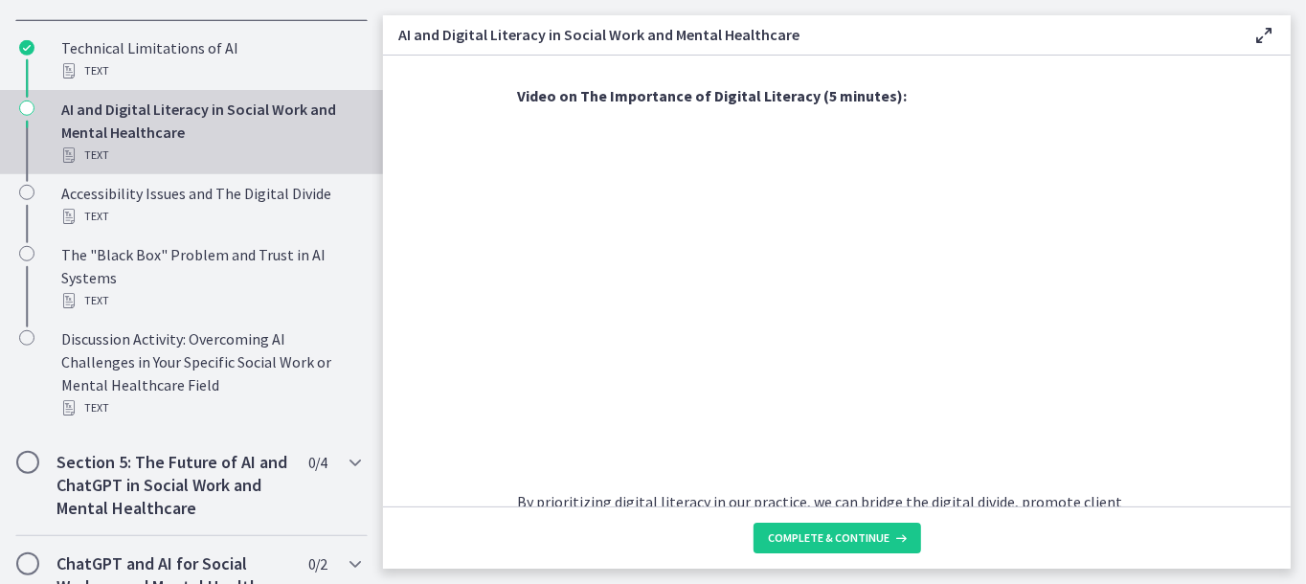
scroll to position [1745, 0]
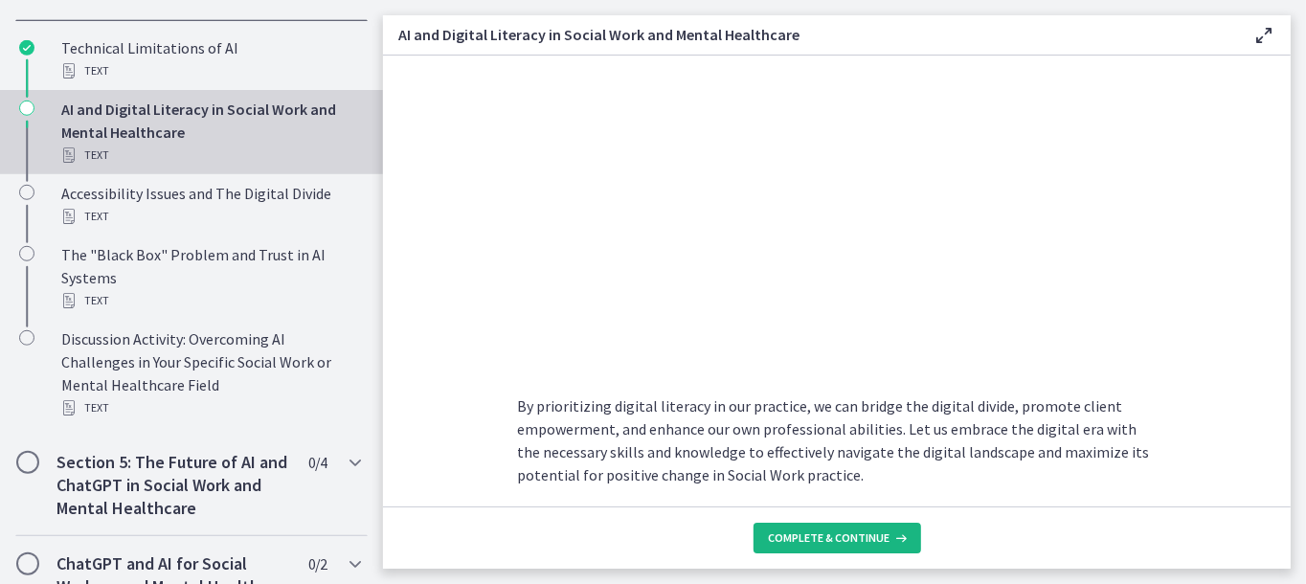
click at [831, 536] on span "Complete & continue" at bounding box center [830, 538] width 122 height 15
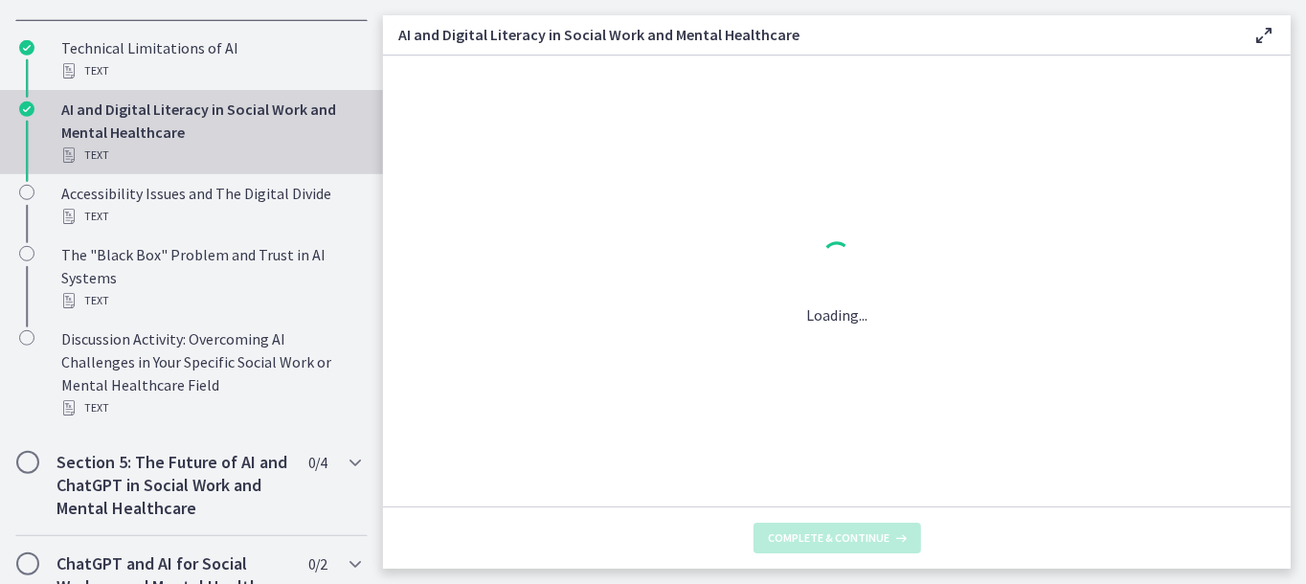
scroll to position [0, 0]
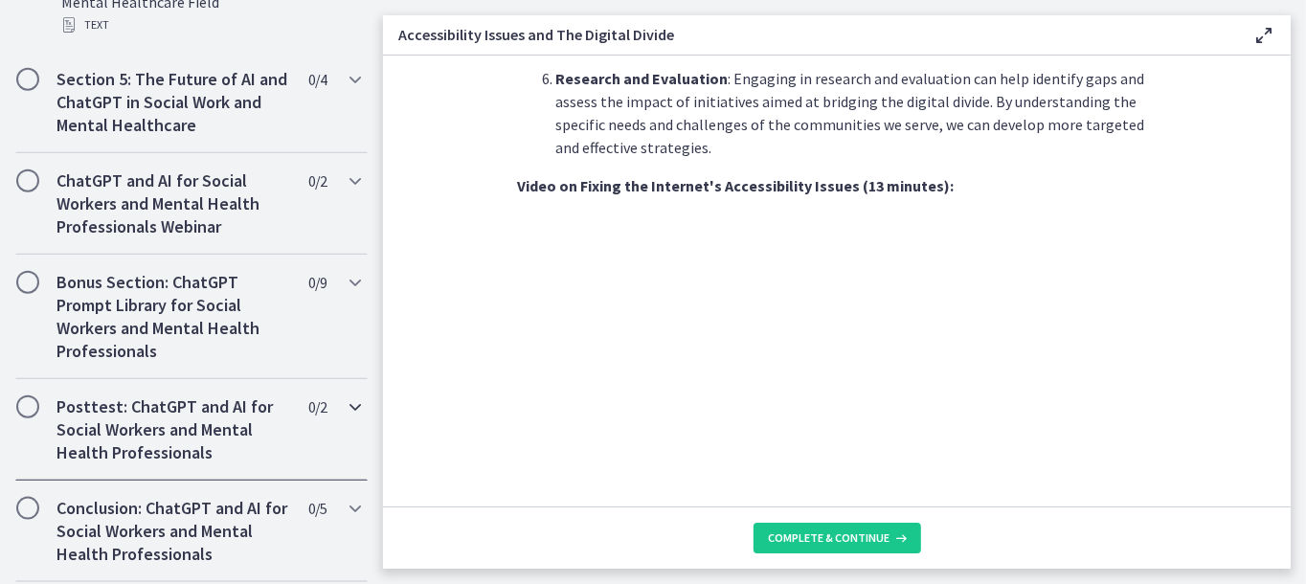
scroll to position [1298, 0]
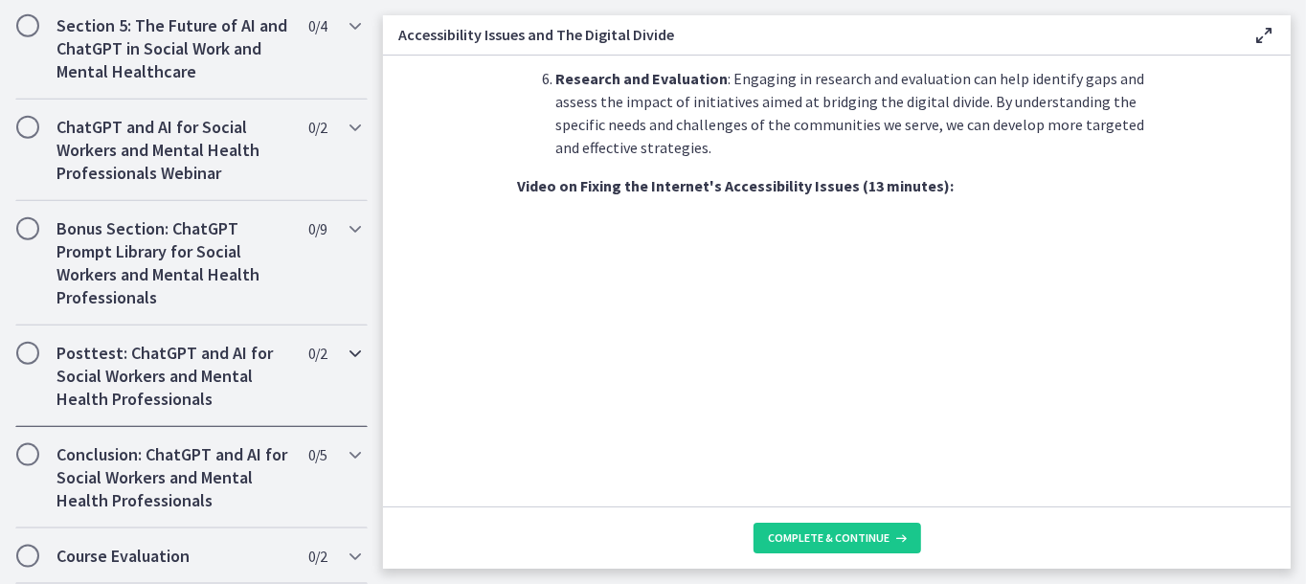
click at [350, 351] on icon "Chapters" at bounding box center [355, 353] width 23 height 23
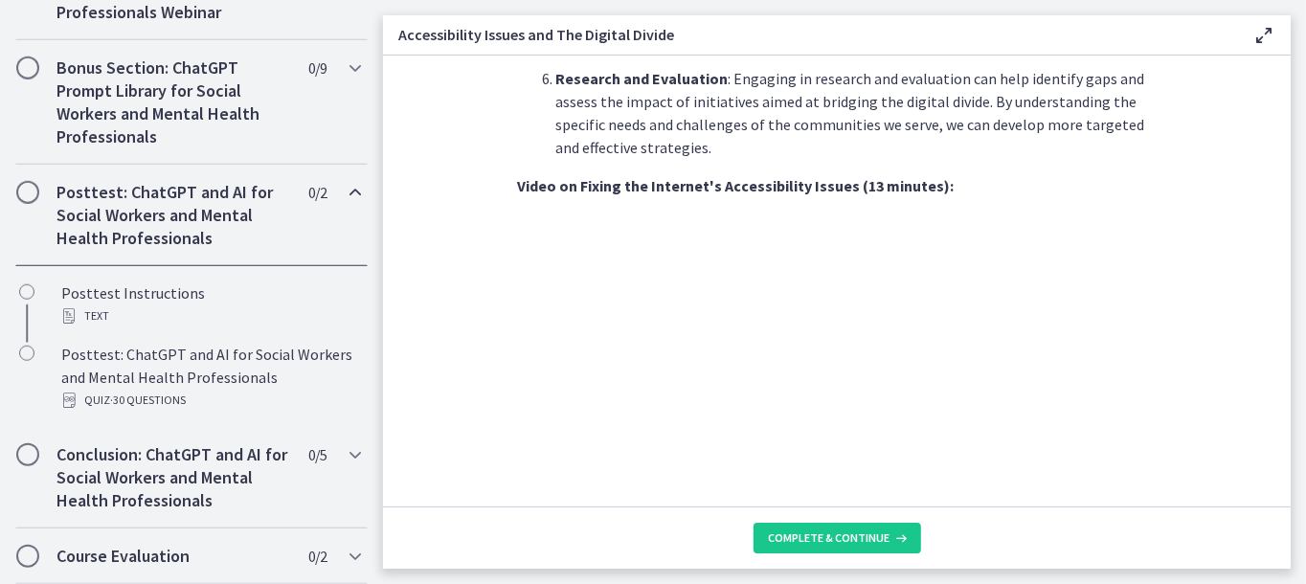
scroll to position [1628, 0]
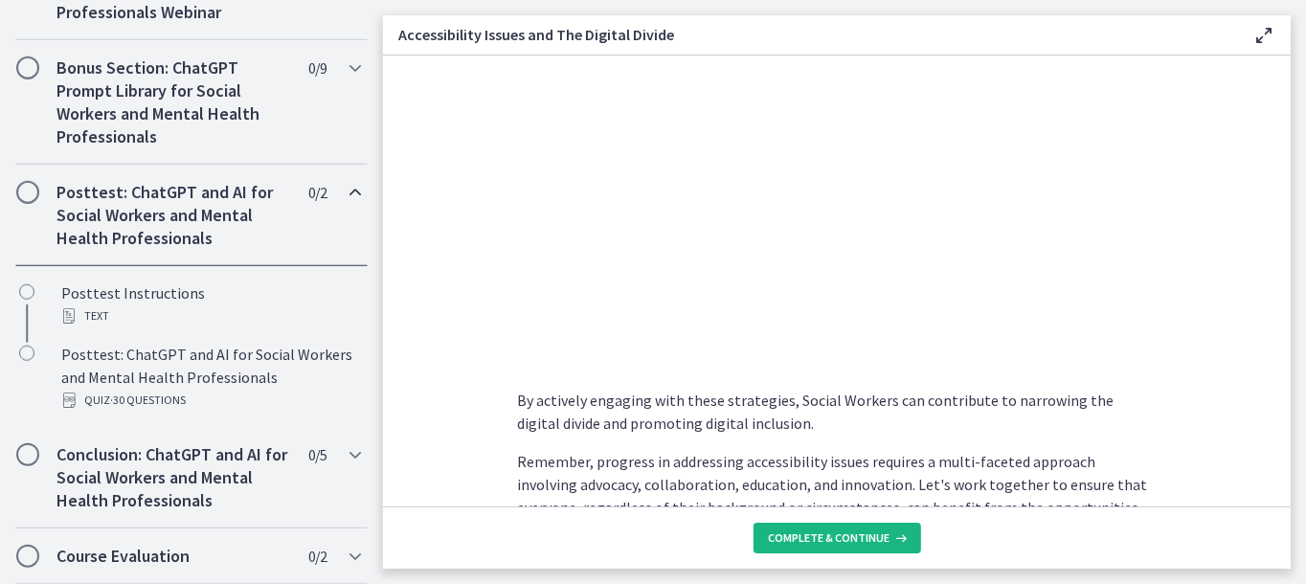
click at [817, 543] on span "Complete & continue" at bounding box center [830, 538] width 122 height 15
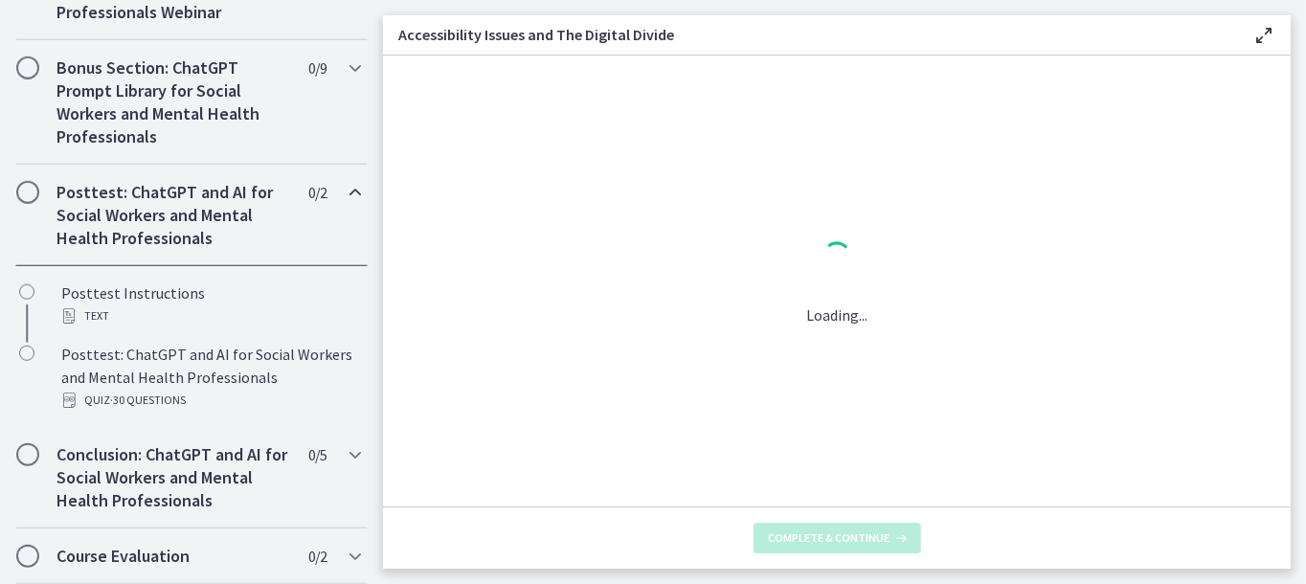
scroll to position [0, 0]
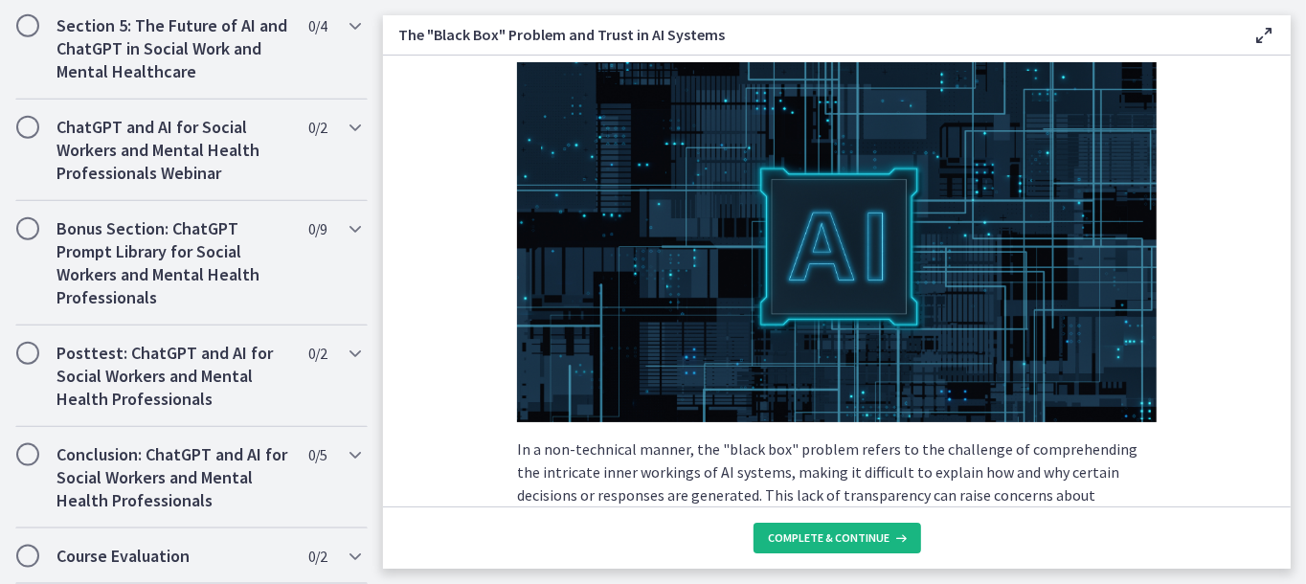
scroll to position [479, 0]
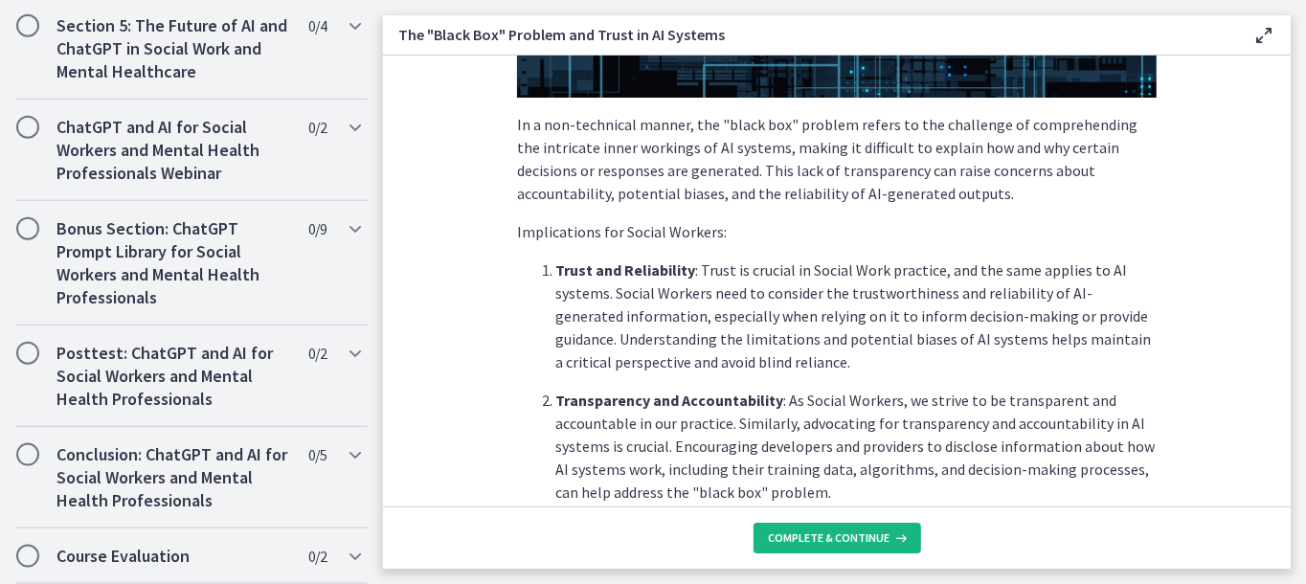
click at [838, 543] on span "Complete & continue" at bounding box center [830, 538] width 122 height 15
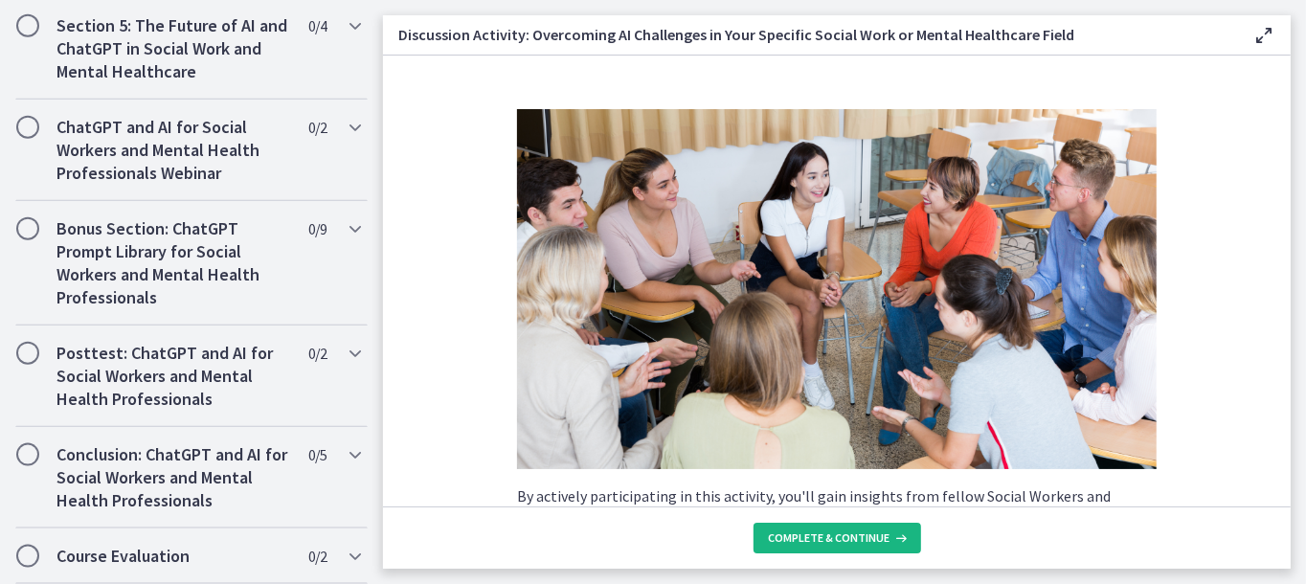
click at [835, 533] on span "Complete & continue" at bounding box center [830, 538] width 122 height 15
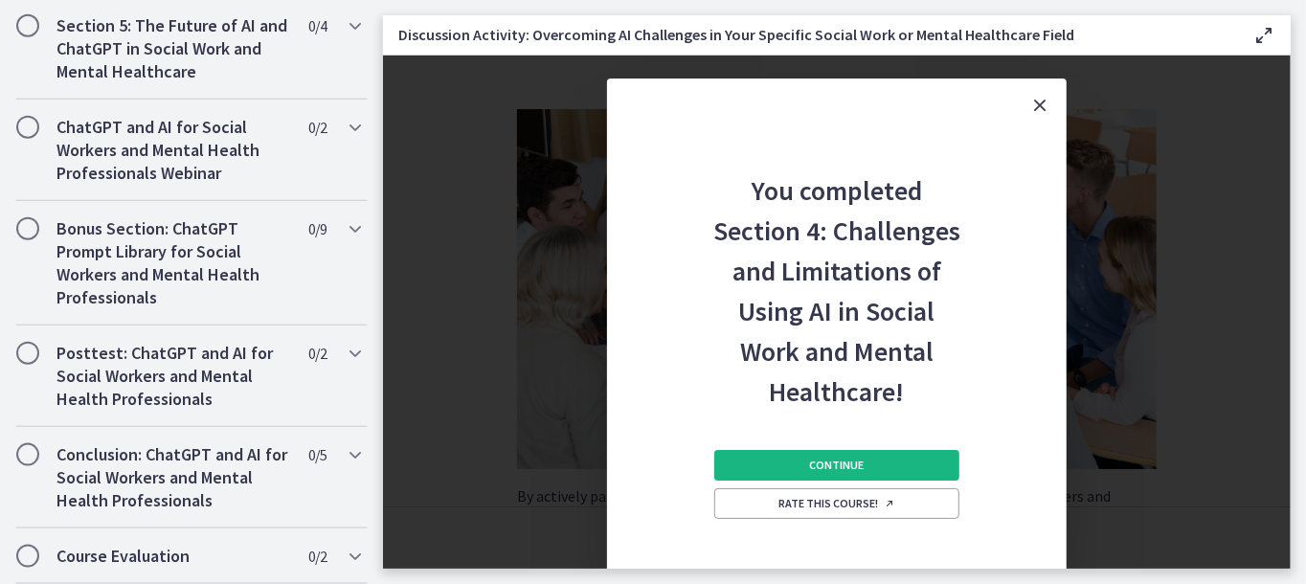
click at [831, 471] on span "Continue" at bounding box center [837, 465] width 55 height 15
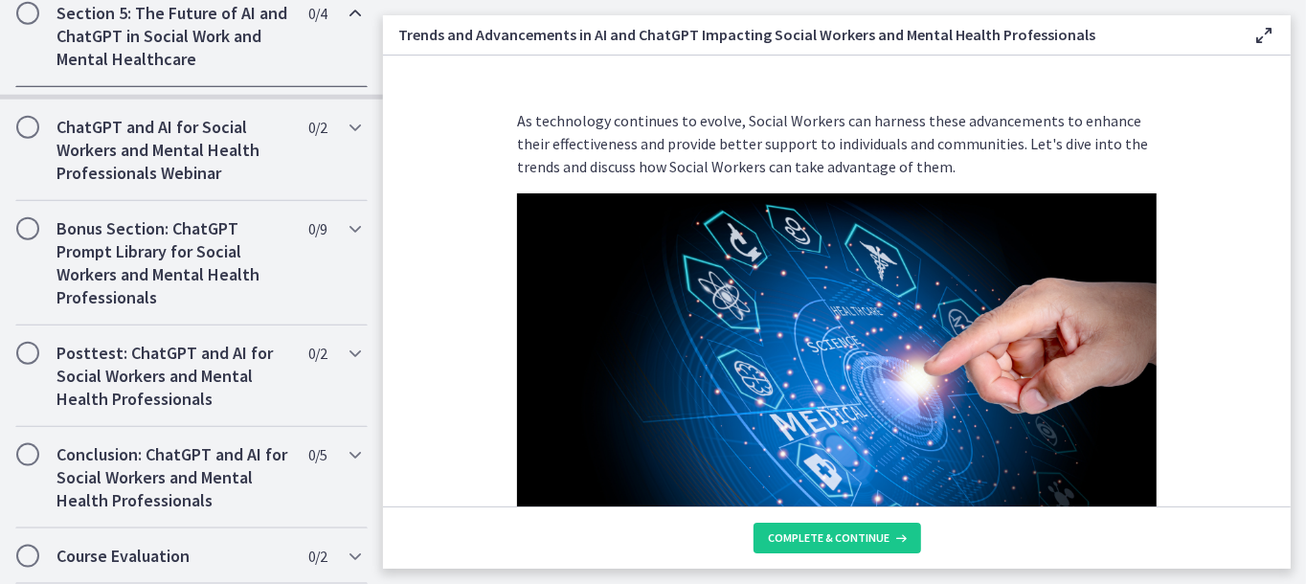
scroll to position [1283, 0]
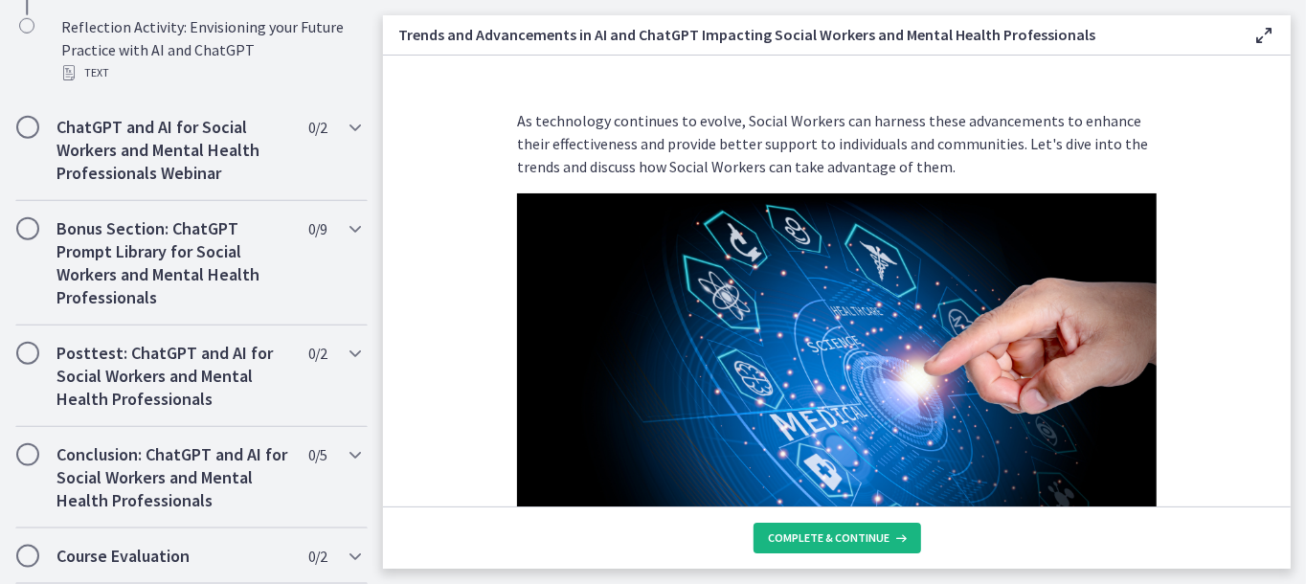
click at [838, 533] on span "Complete & continue" at bounding box center [830, 538] width 122 height 15
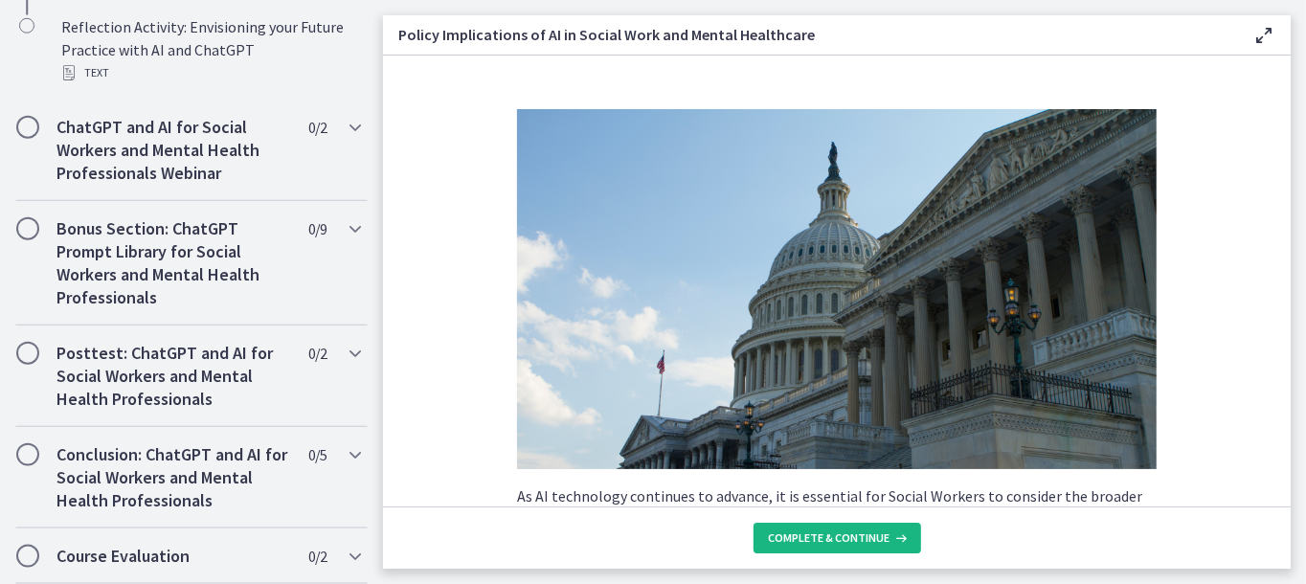
click at [838, 533] on span "Complete & continue" at bounding box center [830, 538] width 122 height 15
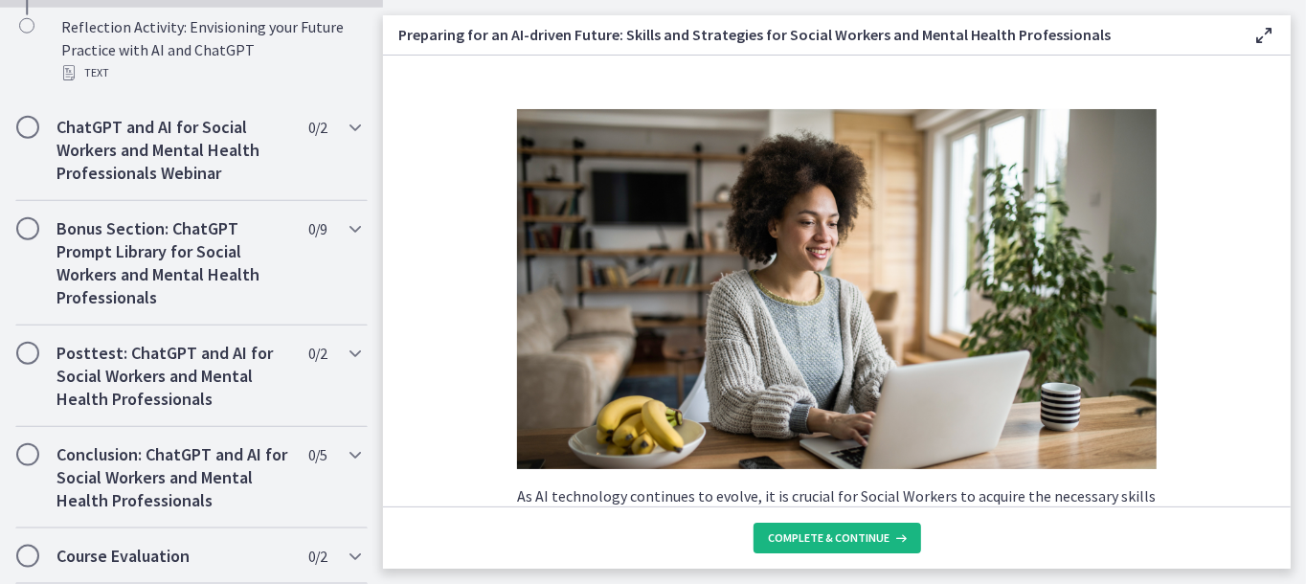
click at [838, 533] on span "Complete & continue" at bounding box center [830, 538] width 122 height 15
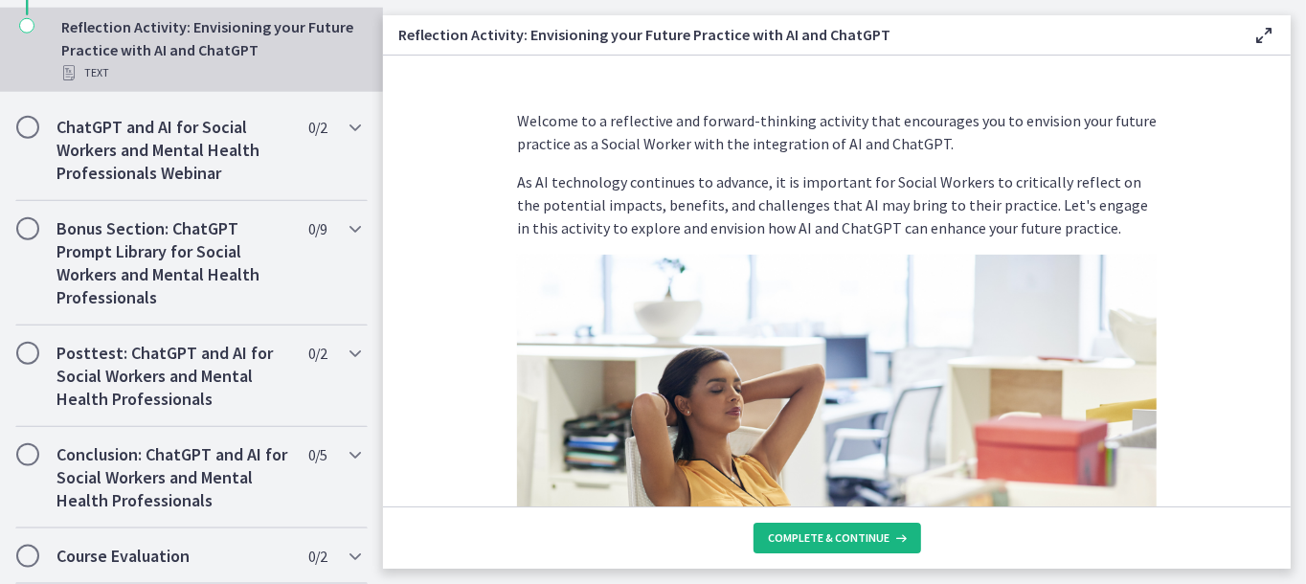
click at [838, 533] on span "Complete & continue" at bounding box center [830, 538] width 122 height 15
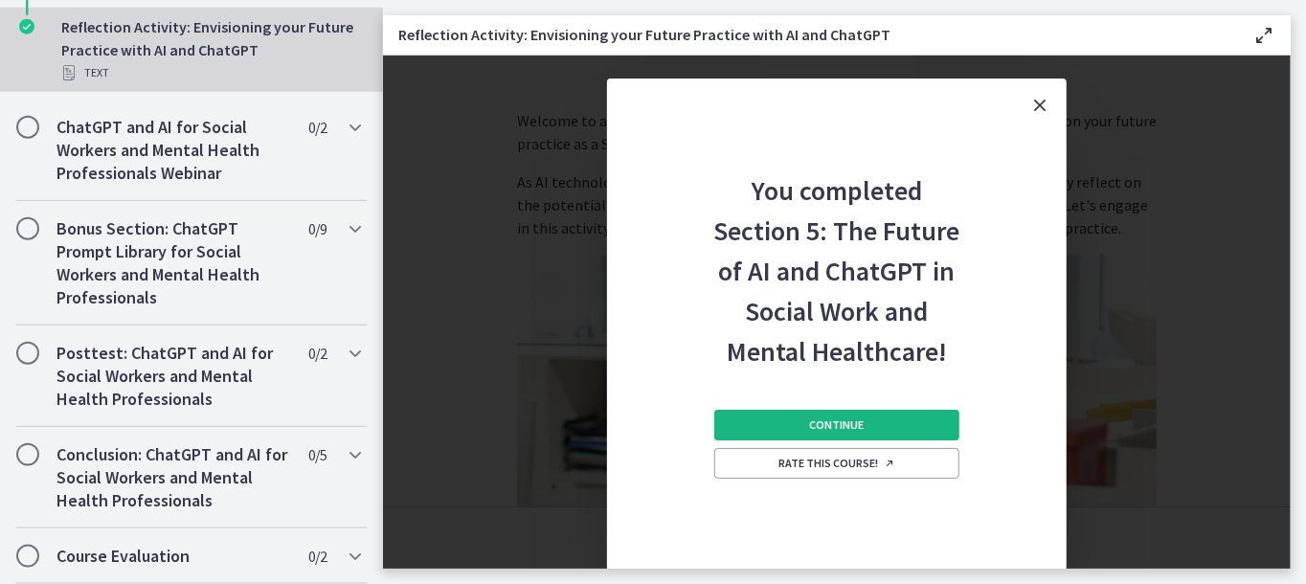
click at [837, 418] on span "Continue" at bounding box center [837, 425] width 55 height 15
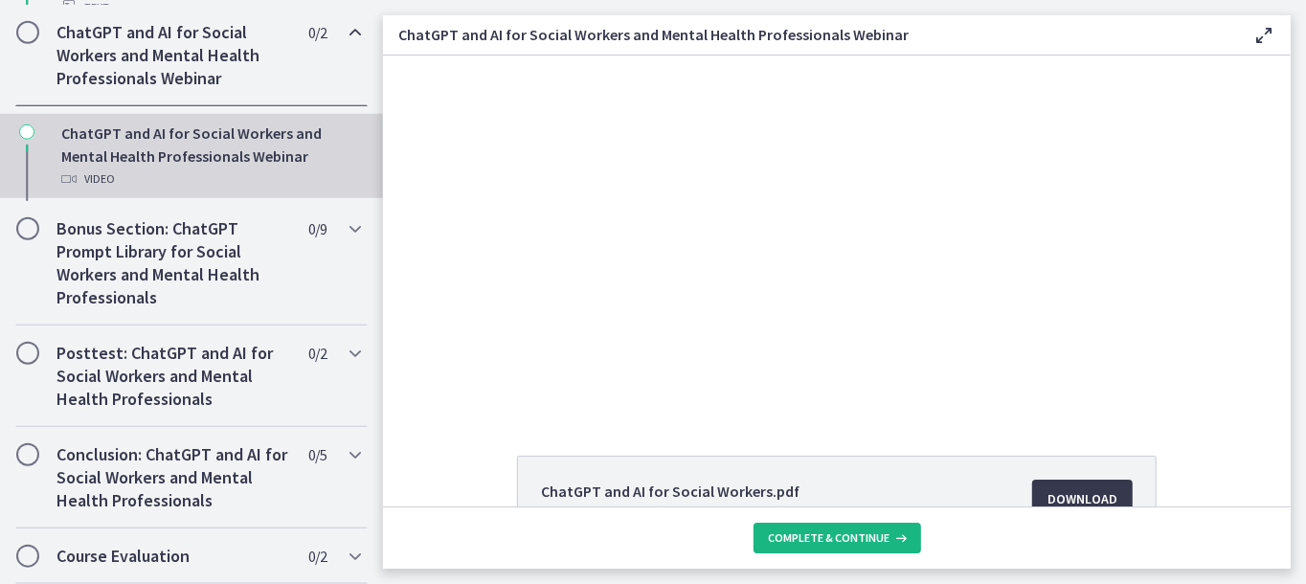
scroll to position [1046, 0]
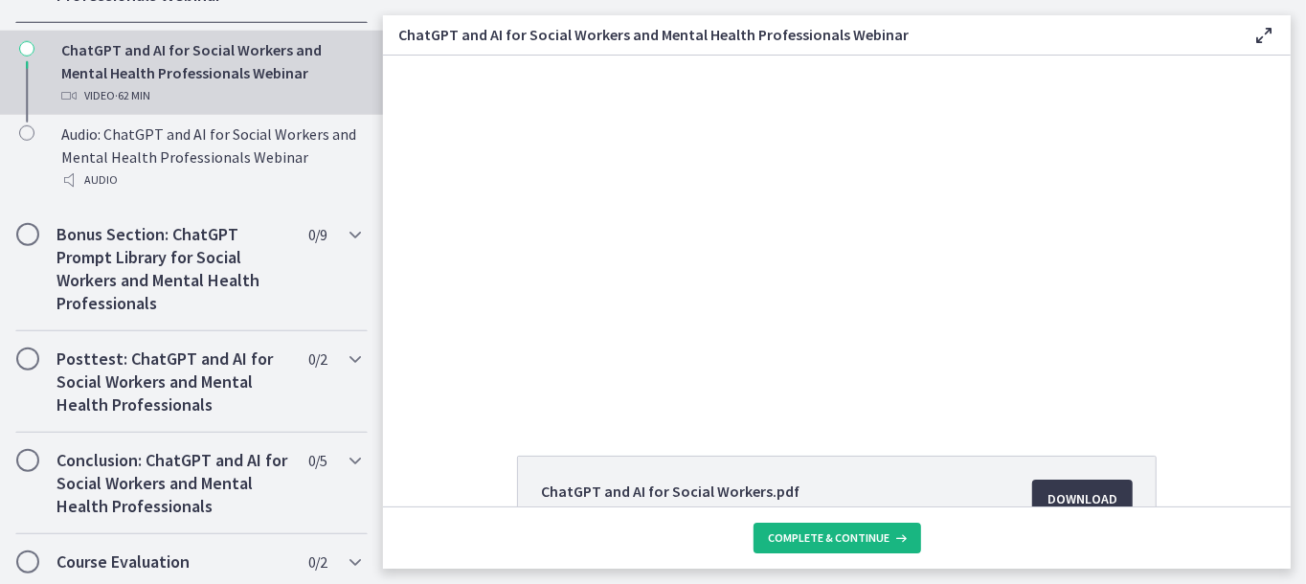
click at [831, 542] on span "Complete & continue" at bounding box center [830, 538] width 122 height 15
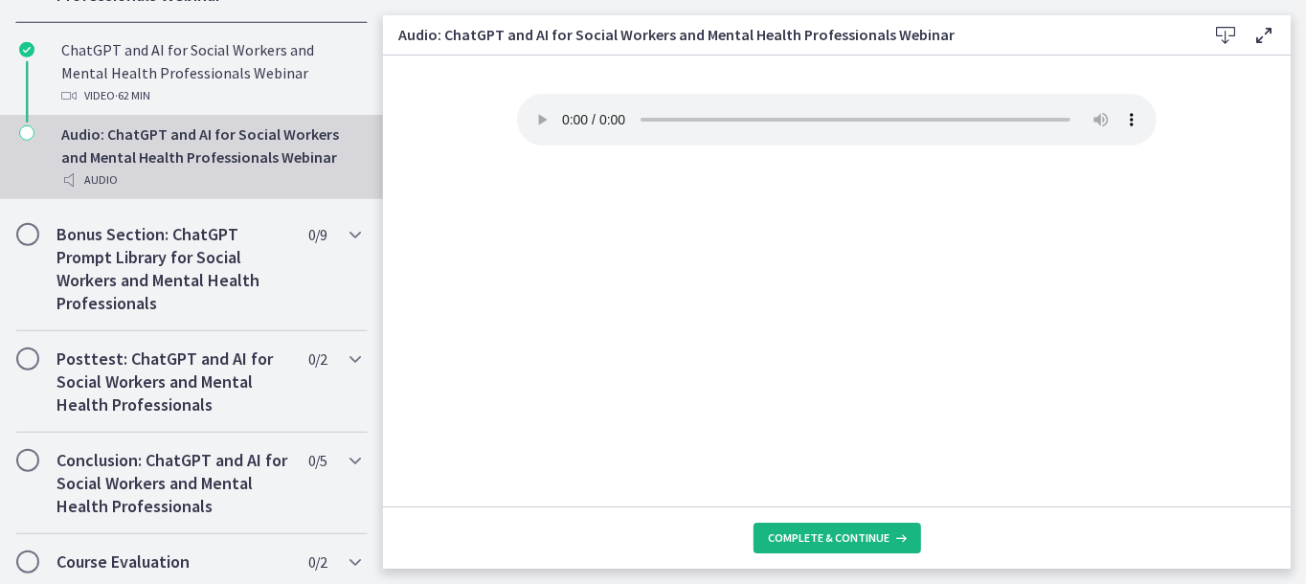
click at [820, 534] on span "Complete & continue" at bounding box center [830, 538] width 122 height 15
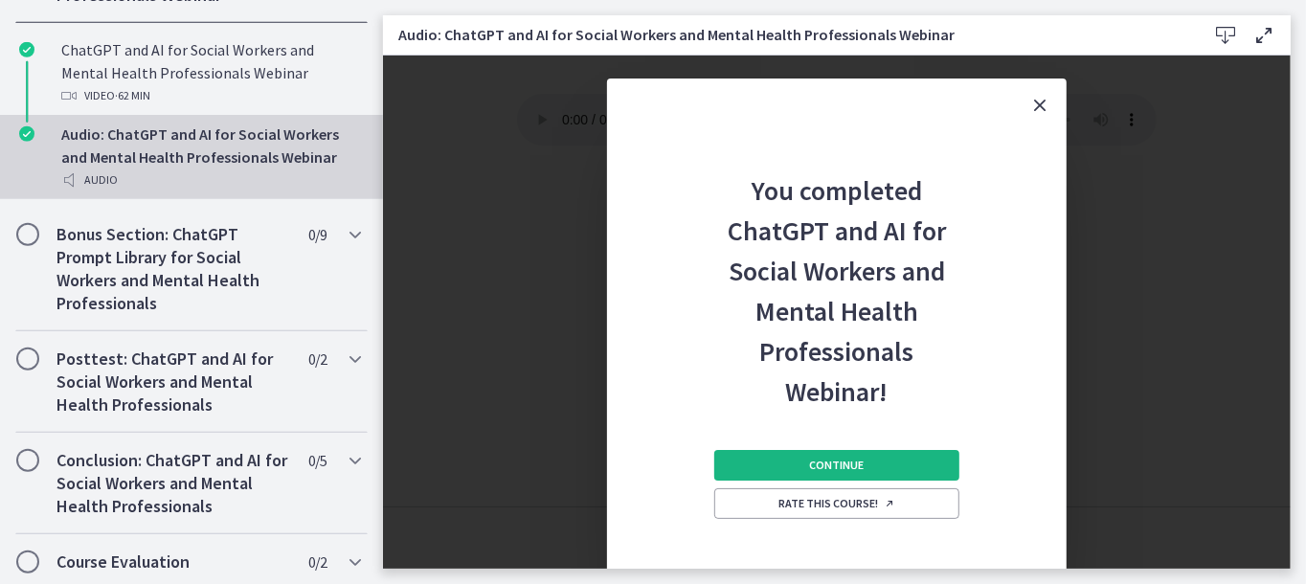
click at [850, 456] on button "Continue" at bounding box center [836, 465] width 245 height 31
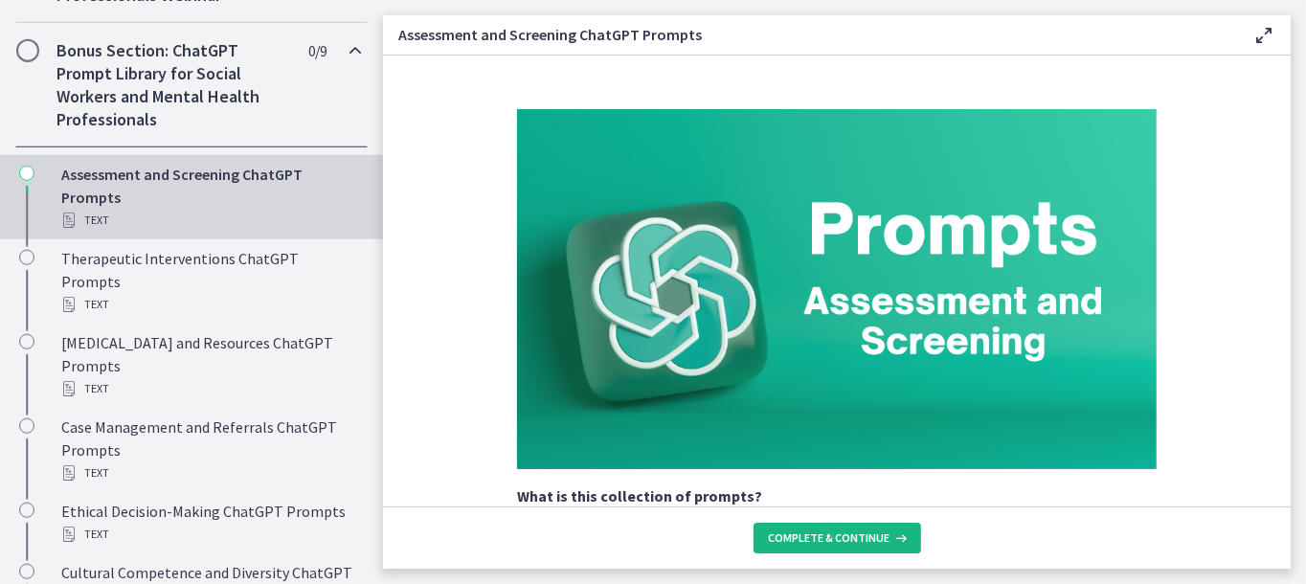
click at [827, 531] on span "Complete & continue" at bounding box center [830, 538] width 122 height 15
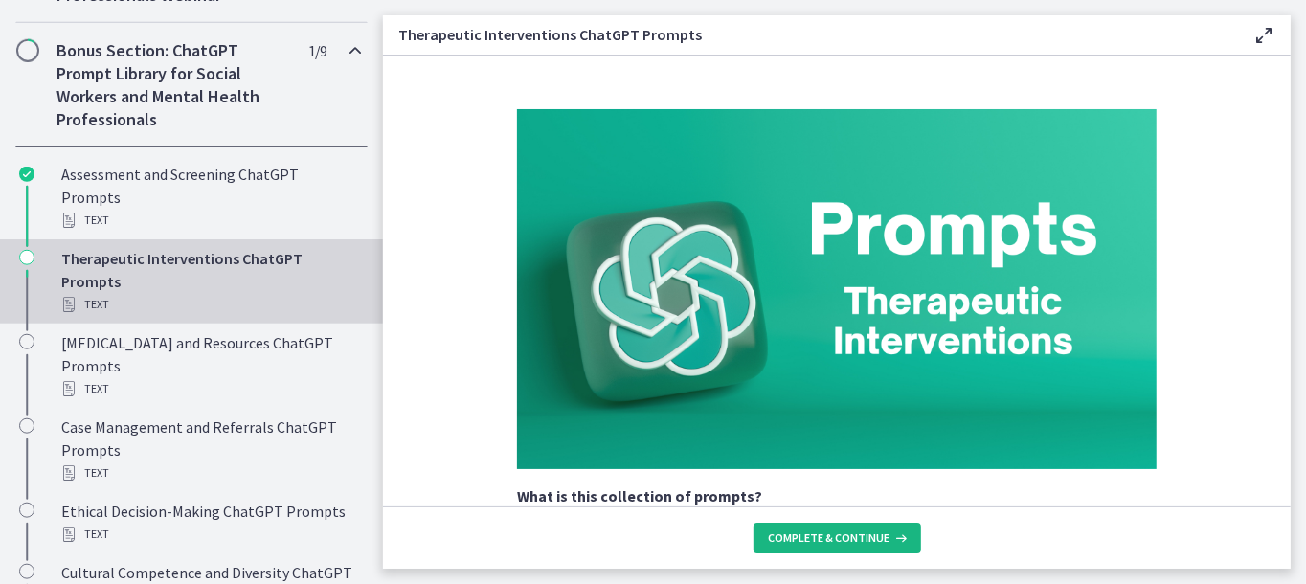
click at [827, 531] on span "Complete & continue" at bounding box center [830, 538] width 122 height 15
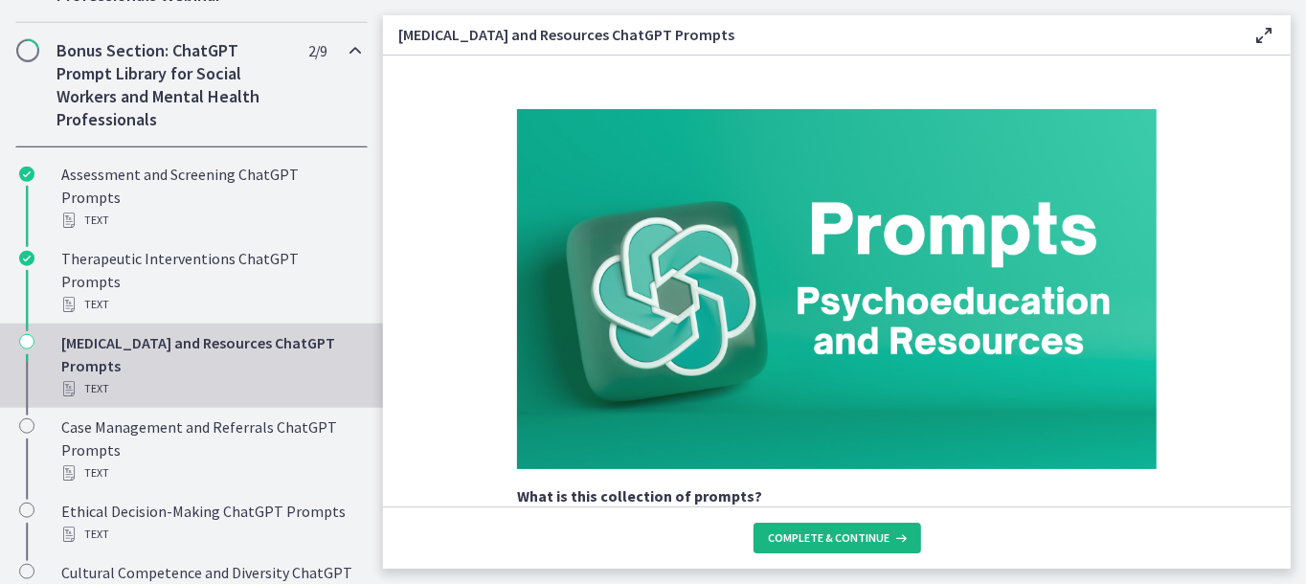
click at [827, 531] on span "Complete & continue" at bounding box center [830, 538] width 122 height 15
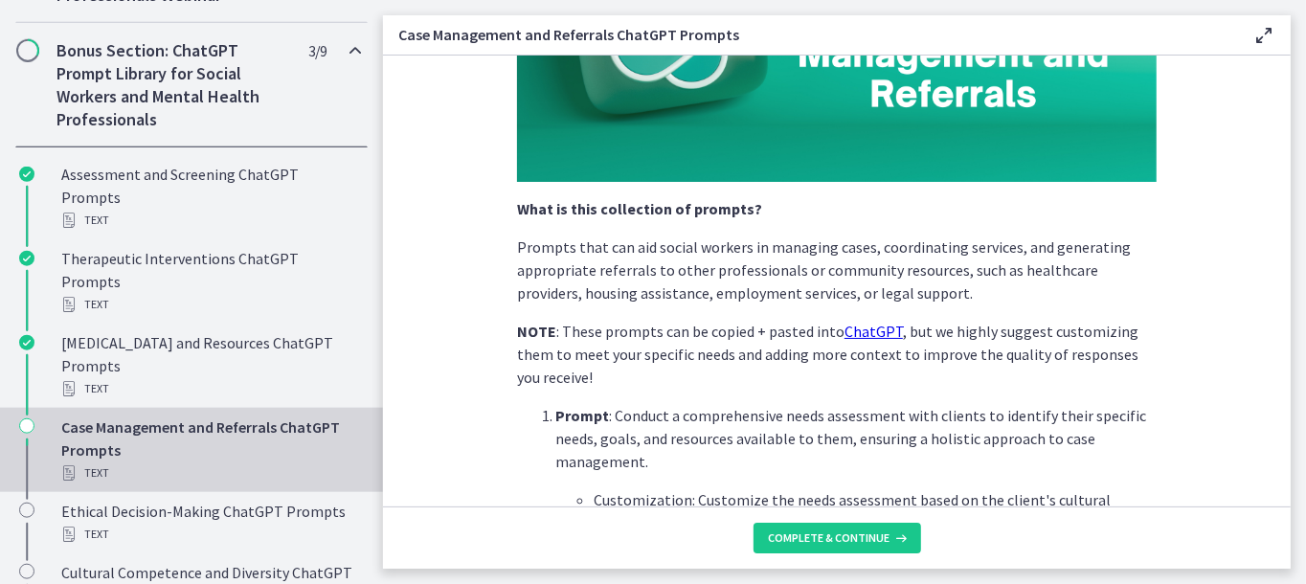
scroll to position [479, 0]
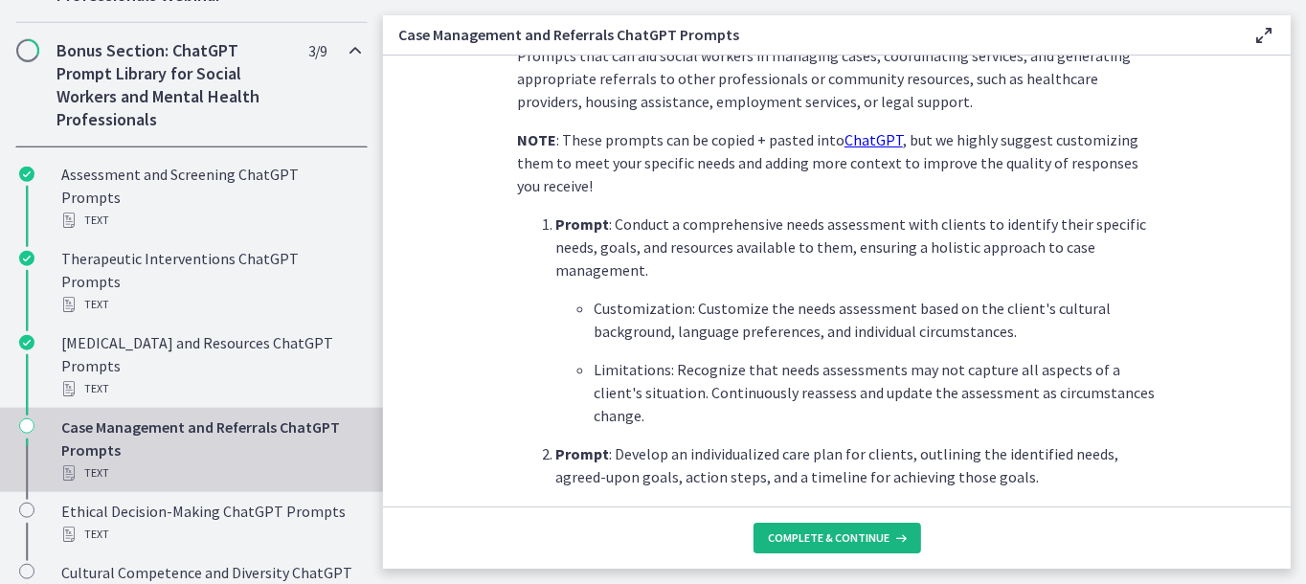
click at [828, 529] on button "Complete & continue" at bounding box center [838, 538] width 168 height 31
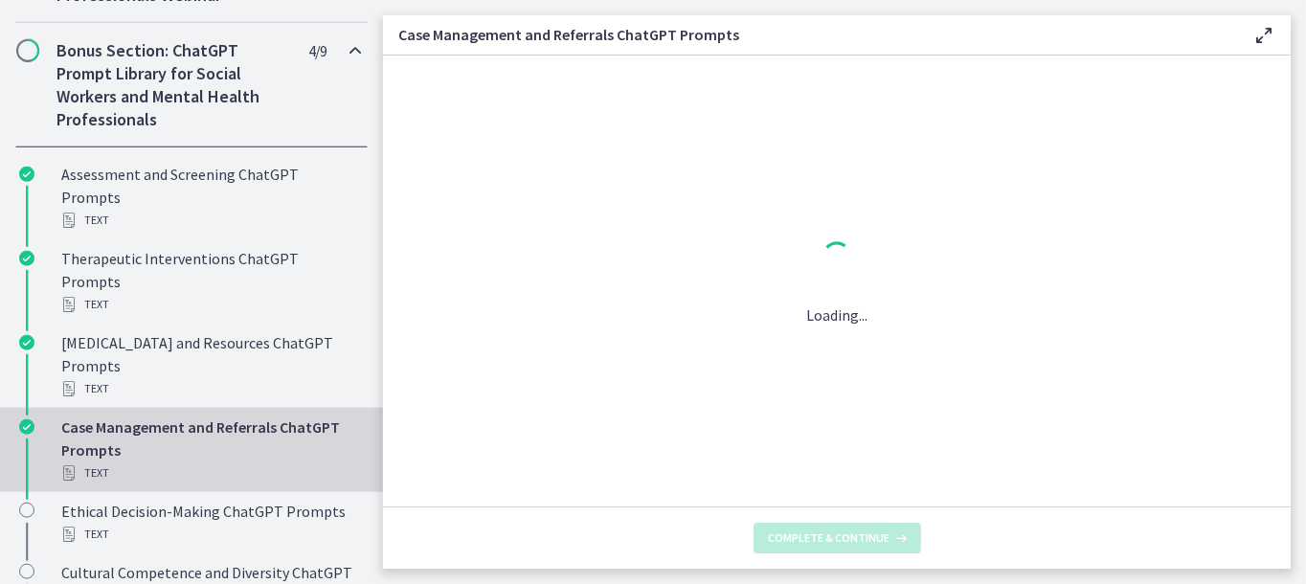
scroll to position [0, 0]
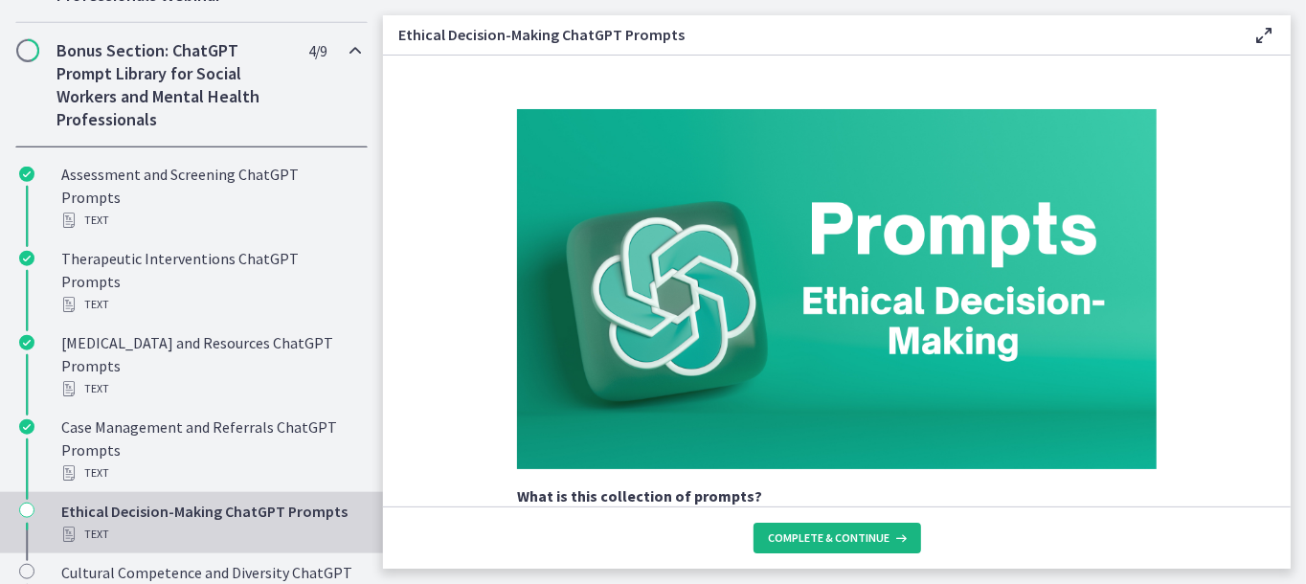
click at [825, 536] on span "Complete & continue" at bounding box center [830, 538] width 122 height 15
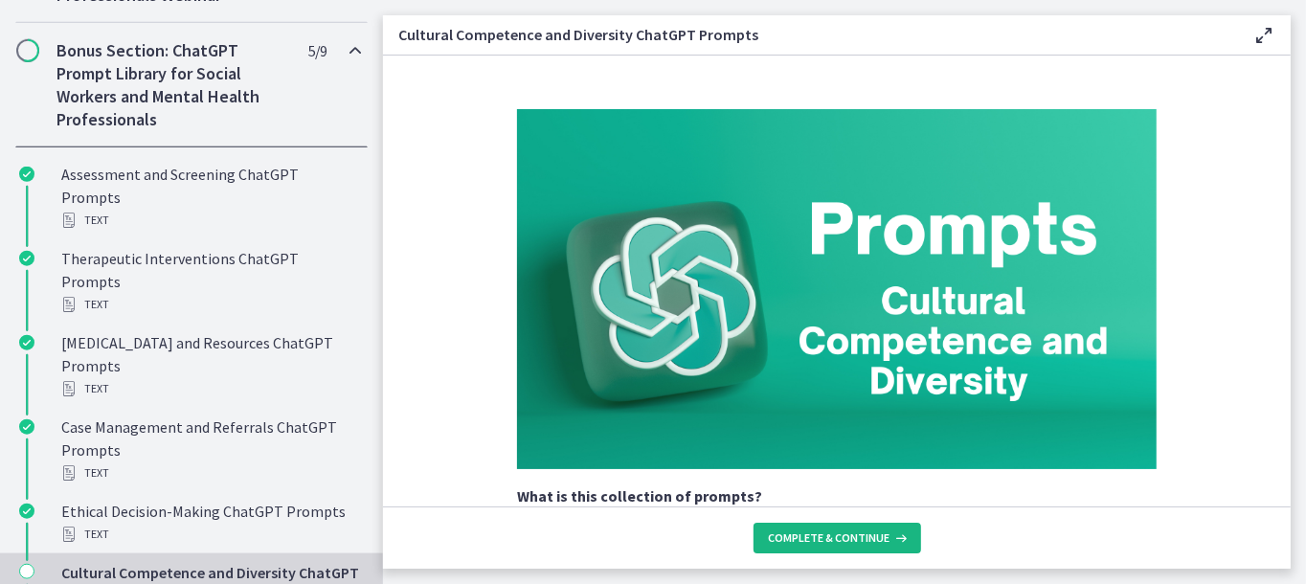
click at [825, 536] on span "Complete & continue" at bounding box center [830, 538] width 122 height 15
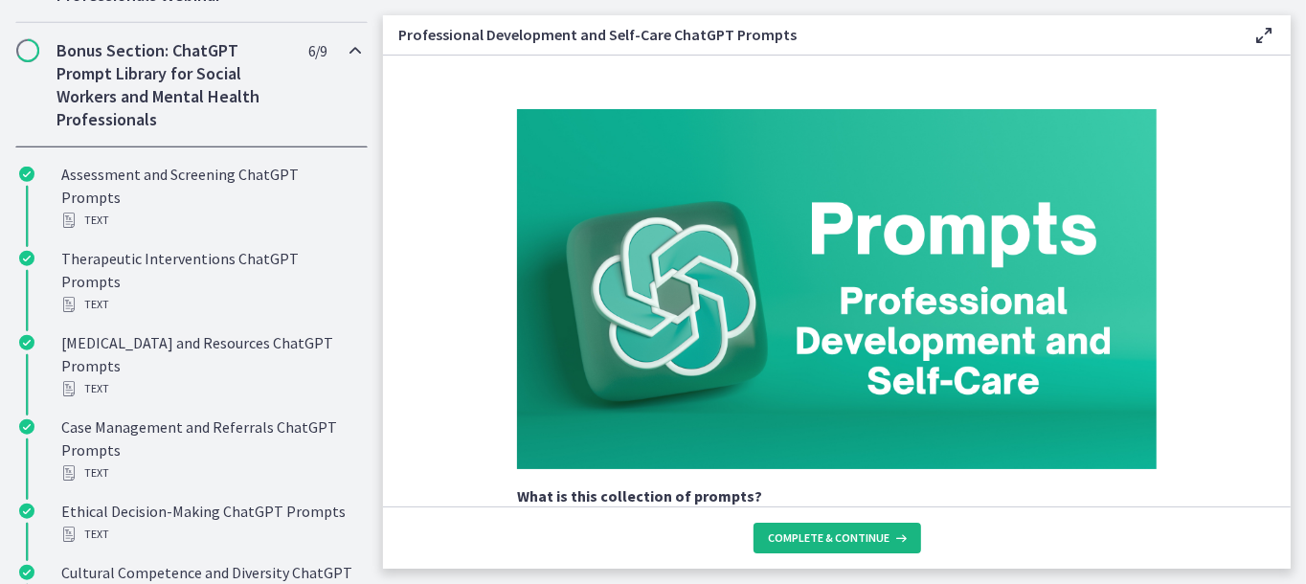
click at [825, 536] on span "Complete & continue" at bounding box center [830, 538] width 122 height 15
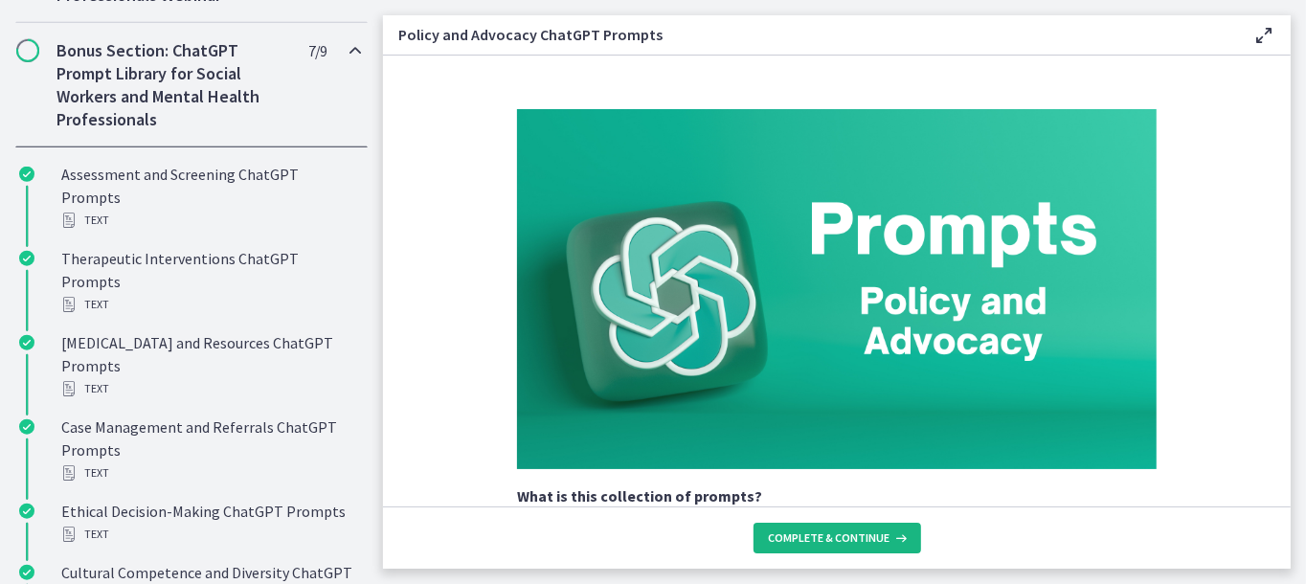
click at [825, 536] on span "Complete & continue" at bounding box center [830, 538] width 122 height 15
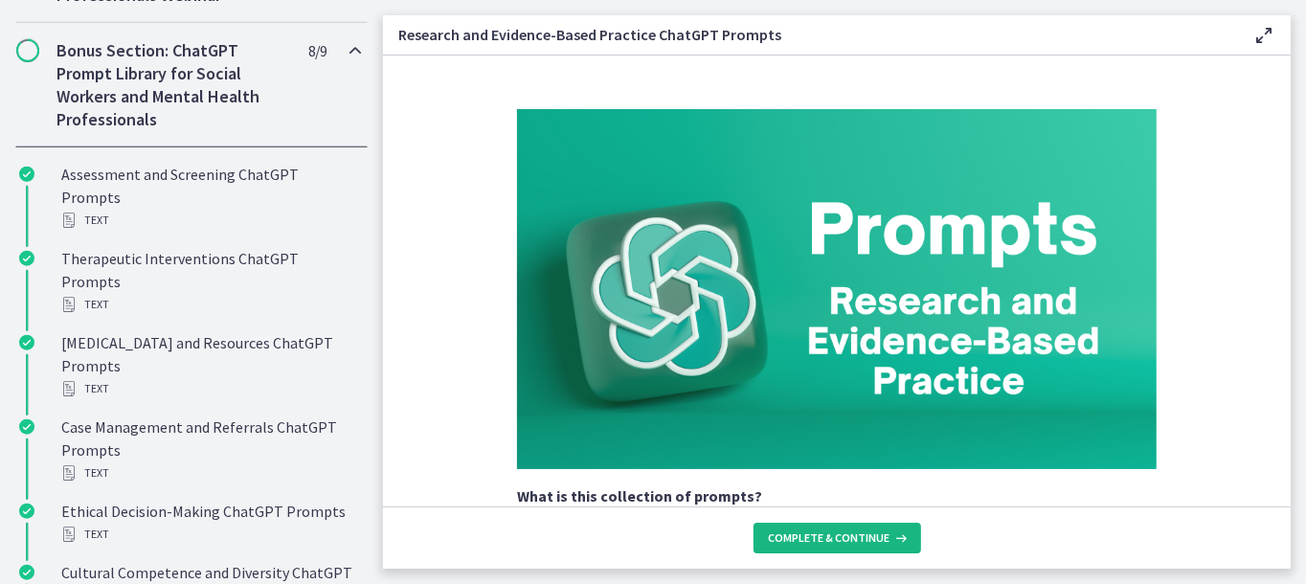
click at [825, 536] on span "Complete & continue" at bounding box center [830, 538] width 122 height 15
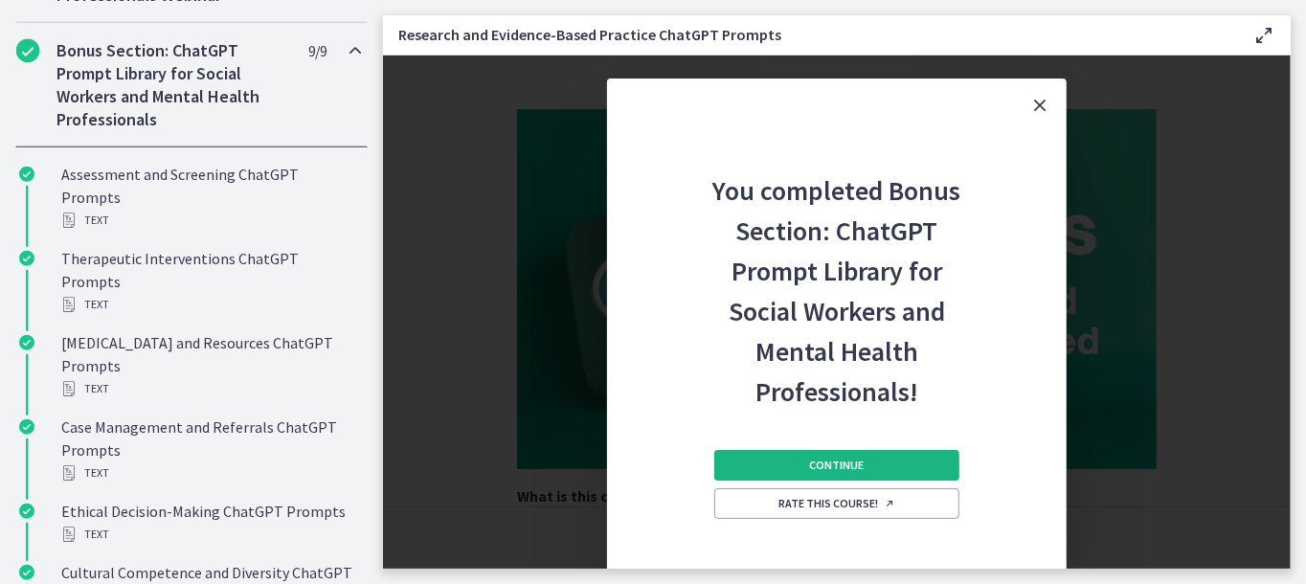
click at [811, 469] on span "Continue" at bounding box center [837, 465] width 55 height 15
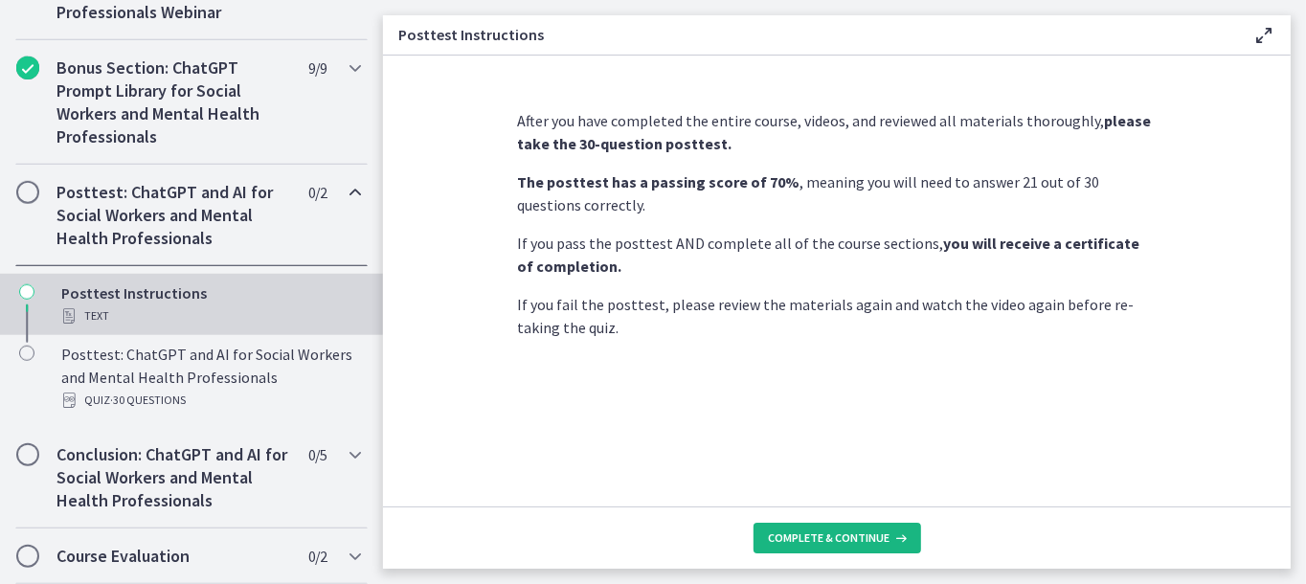
click at [817, 546] on span "Complete & continue" at bounding box center [830, 538] width 122 height 15
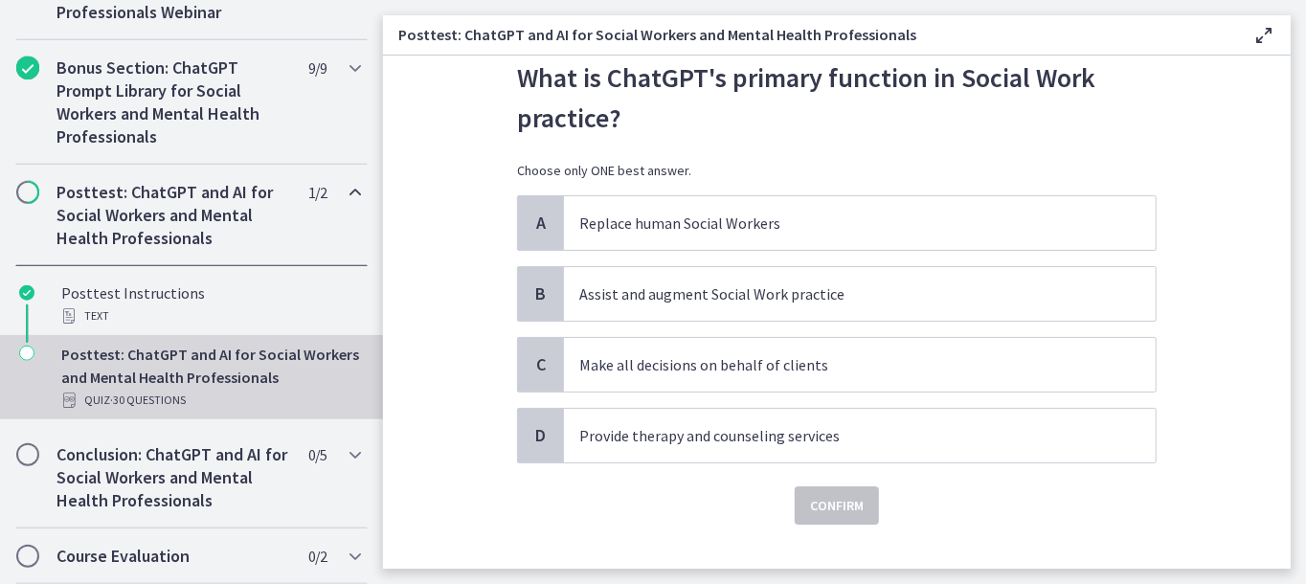
scroll to position [89, 0]
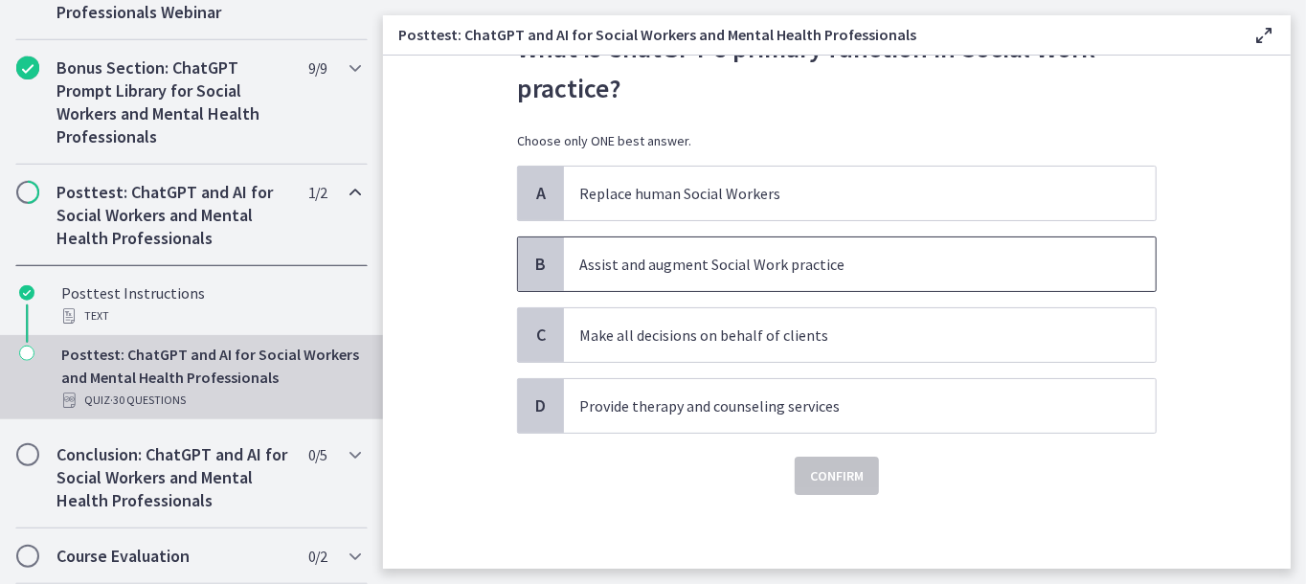
click at [664, 273] on p "Assist and augment Social Work practice" at bounding box center [840, 264] width 523 height 23
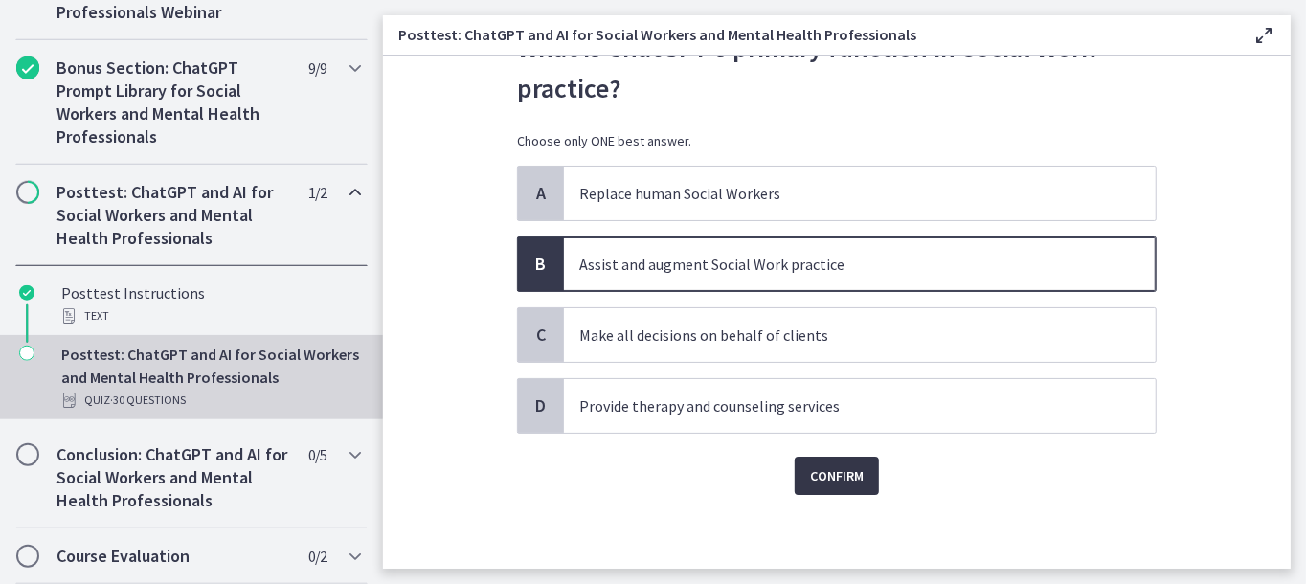
click at [837, 478] on span "Confirm" at bounding box center [837, 475] width 54 height 23
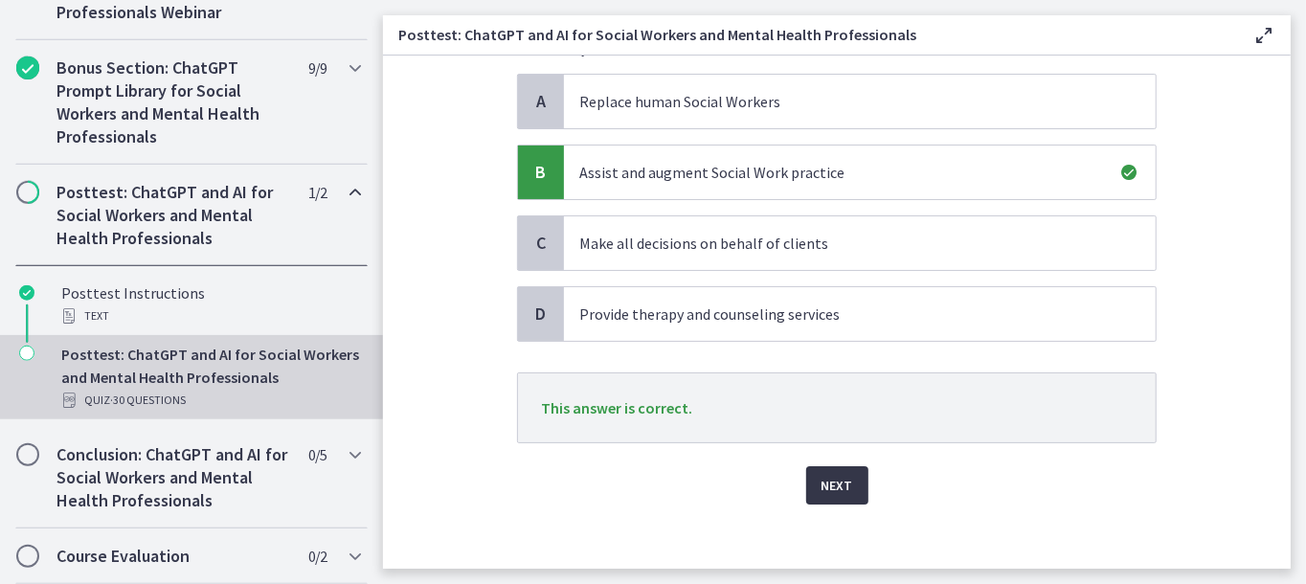
scroll to position [190, 0]
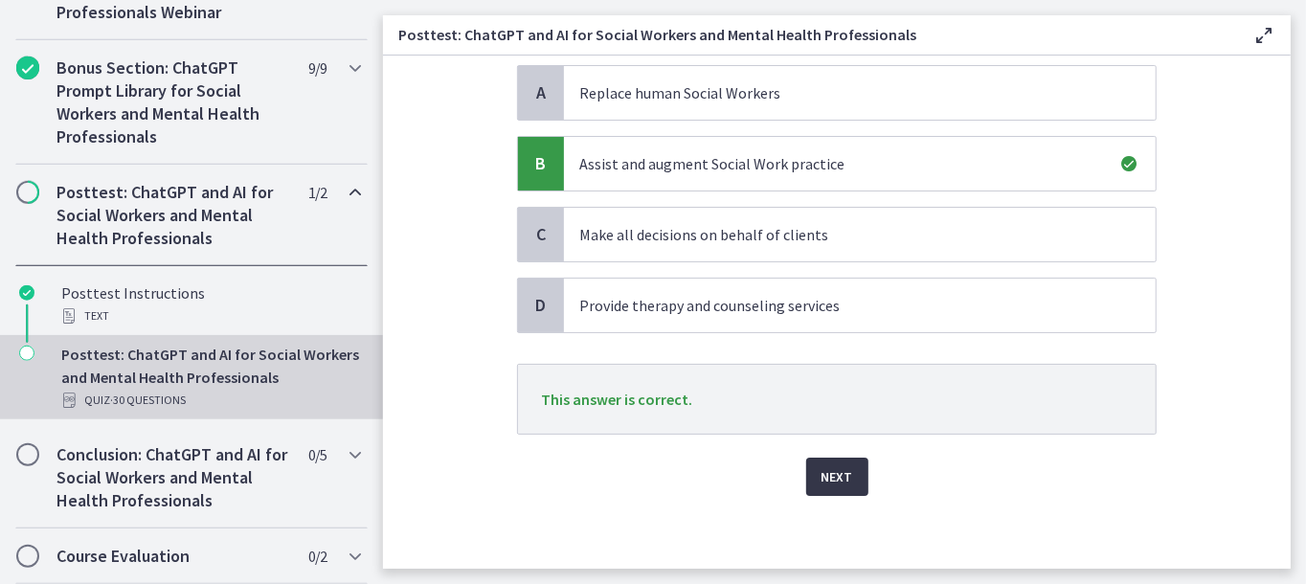
click at [822, 481] on span "Next" at bounding box center [838, 476] width 32 height 23
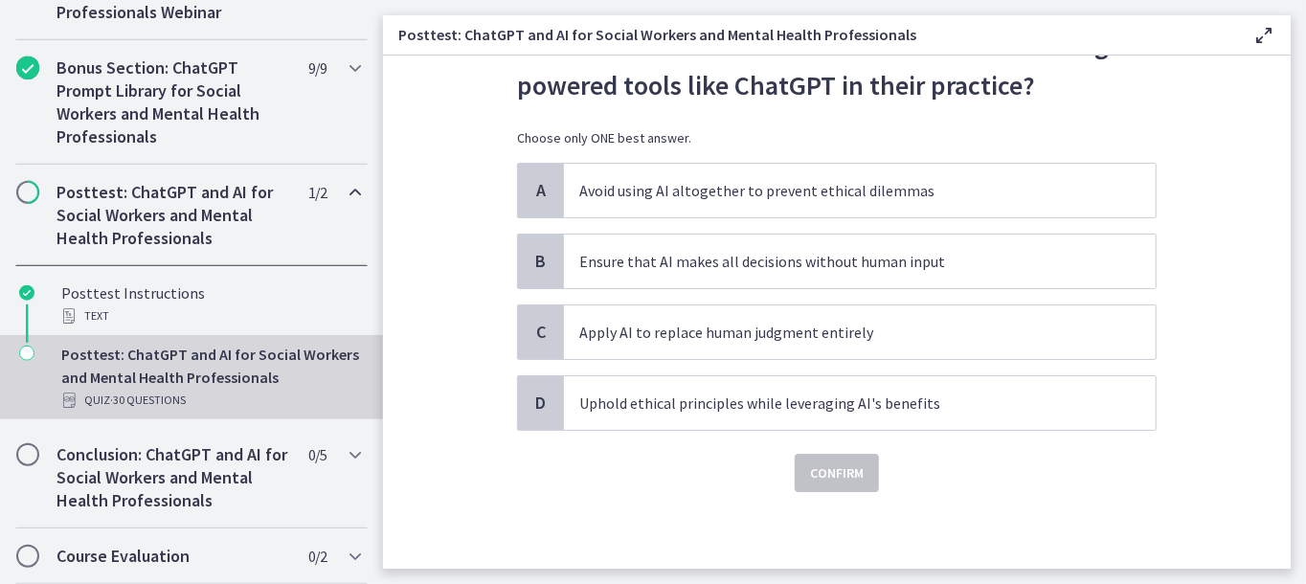
scroll to position [0, 0]
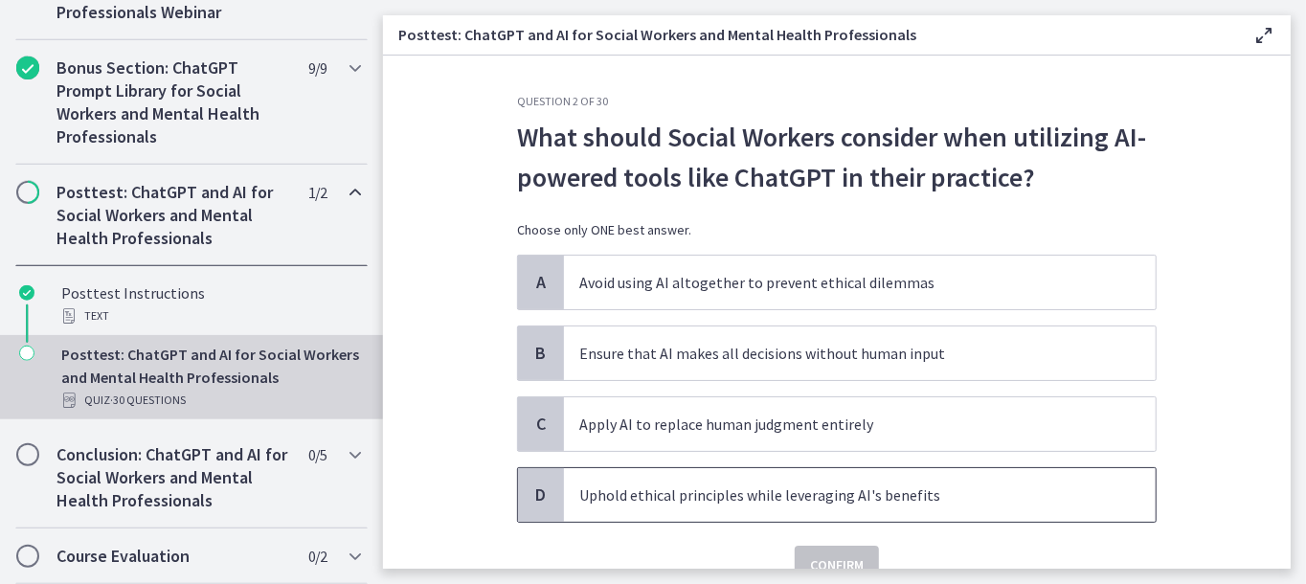
drag, startPoint x: 696, startPoint y: 484, endPoint x: 758, endPoint y: 490, distance: 62.6
click at [697, 484] on p "Uphold ethical principles while leveraging AI's benefits" at bounding box center [840, 495] width 523 height 23
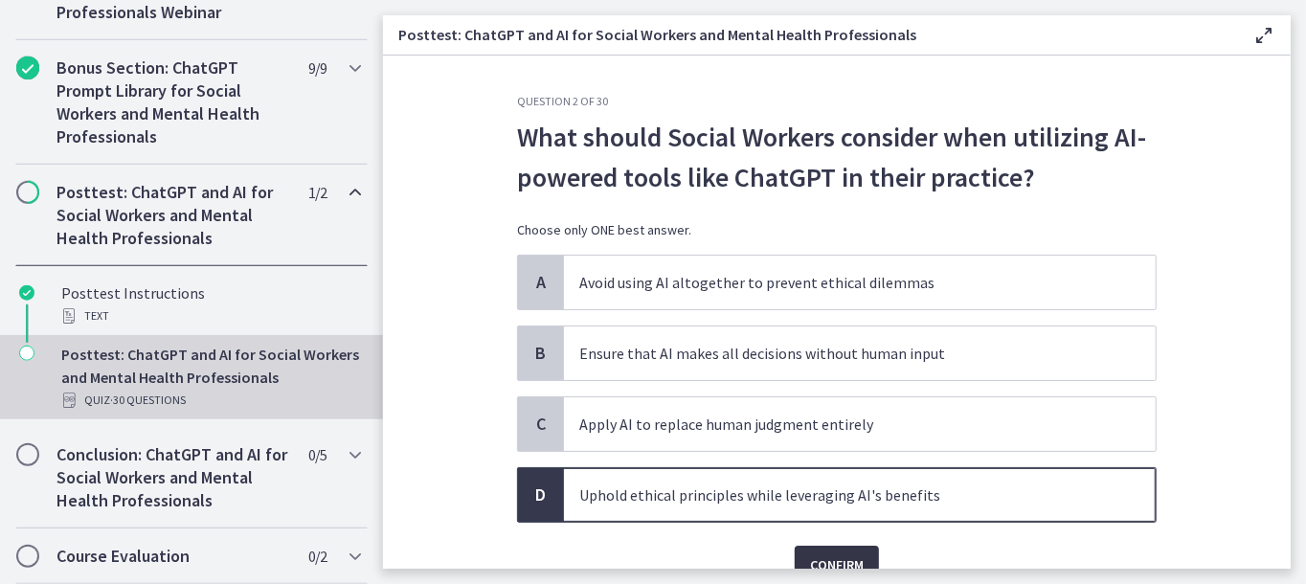
click at [865, 562] on button "Confirm" at bounding box center [837, 565] width 84 height 38
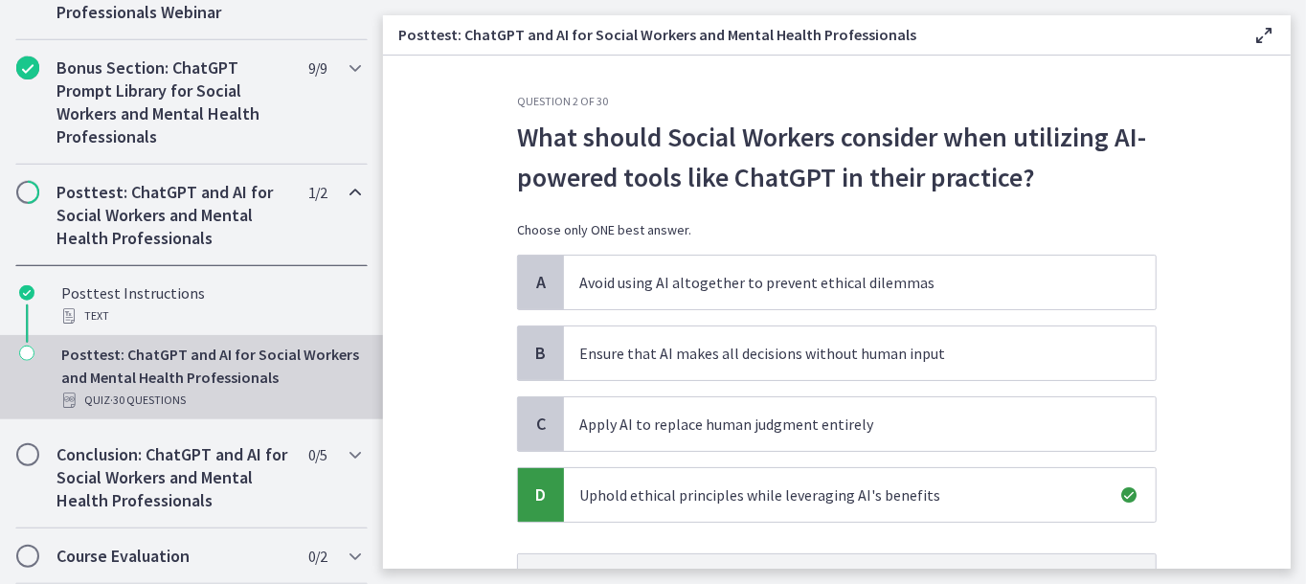
scroll to position [190, 0]
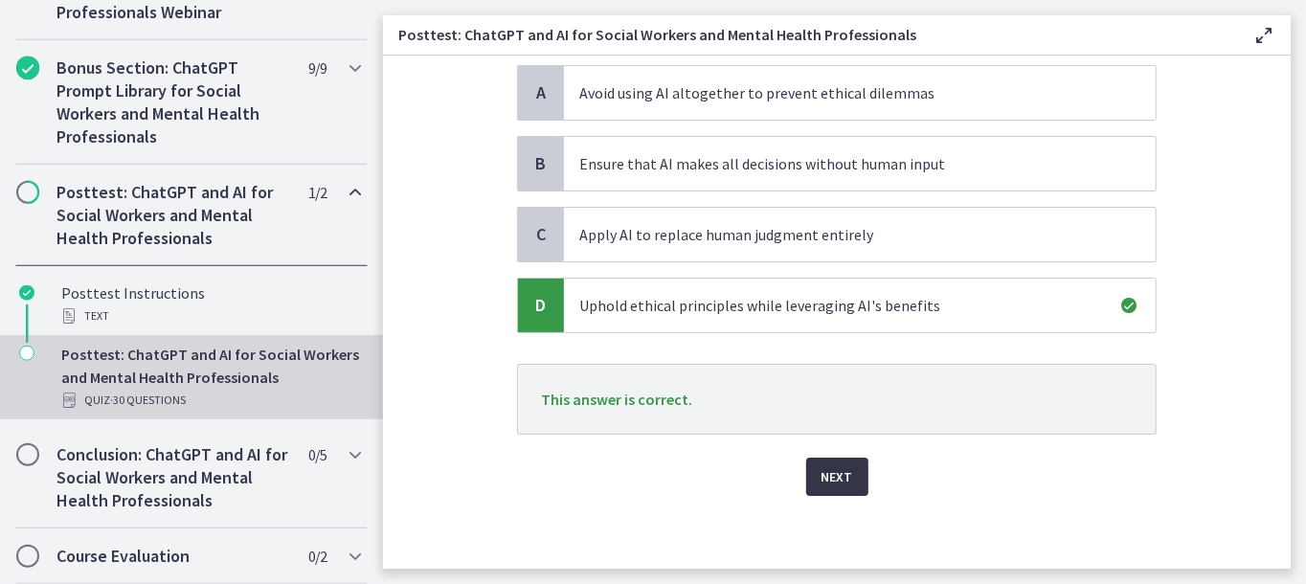
click at [822, 481] on span "Next" at bounding box center [838, 476] width 32 height 23
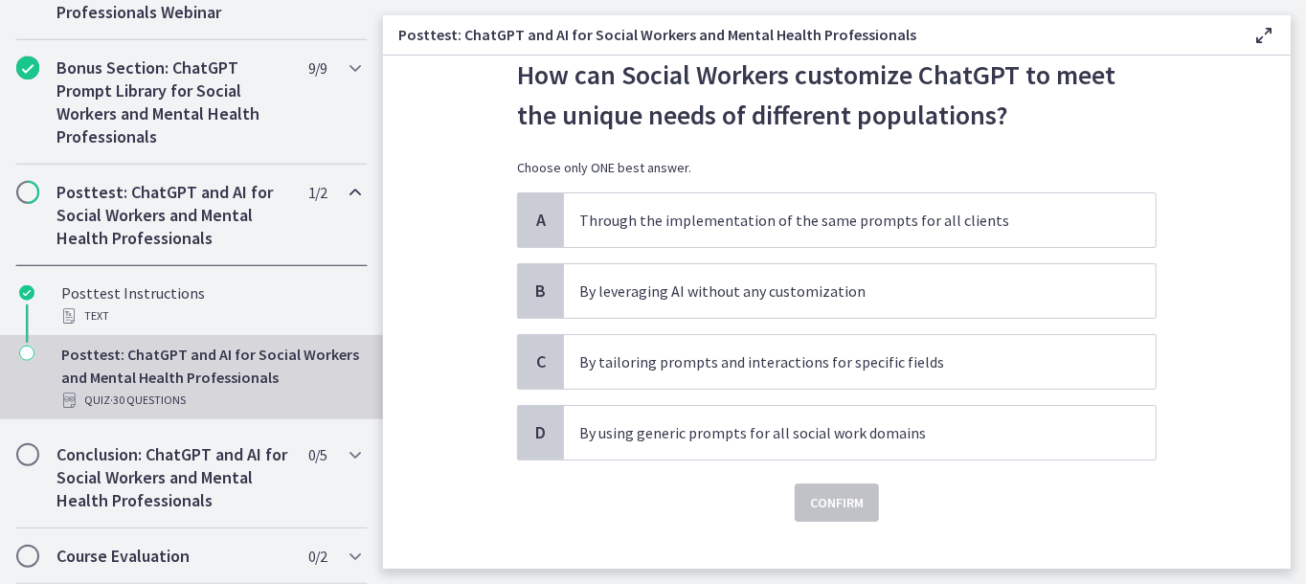
scroll to position [89, 0]
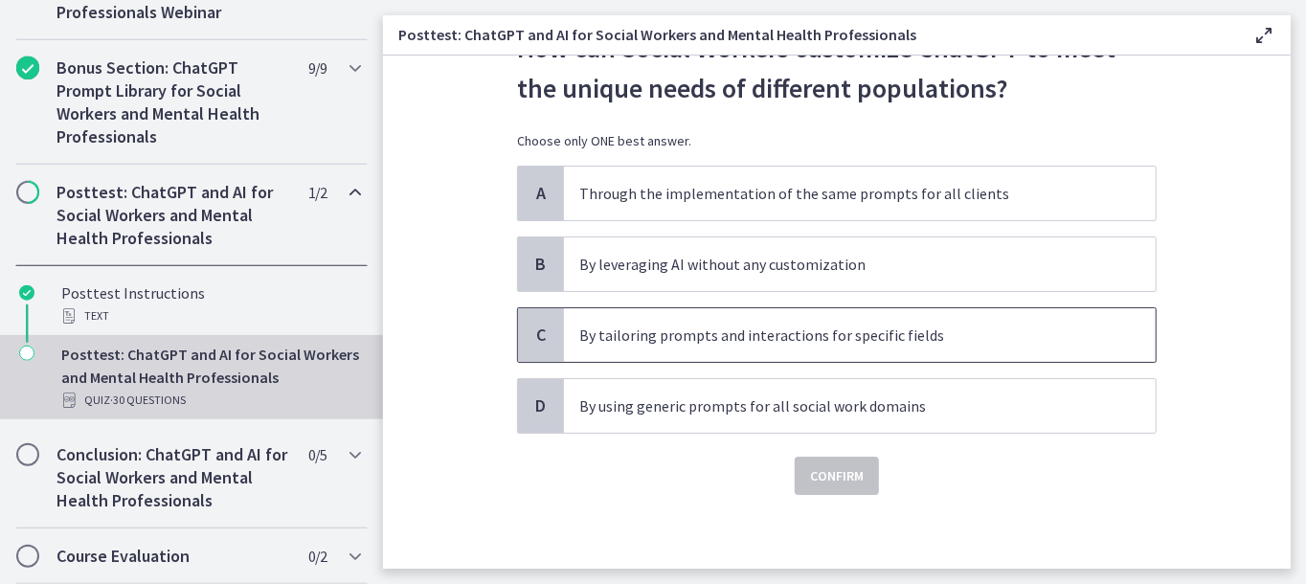
click at [716, 330] on p "By tailoring prompts and interactions for specific fields" at bounding box center [840, 335] width 523 height 23
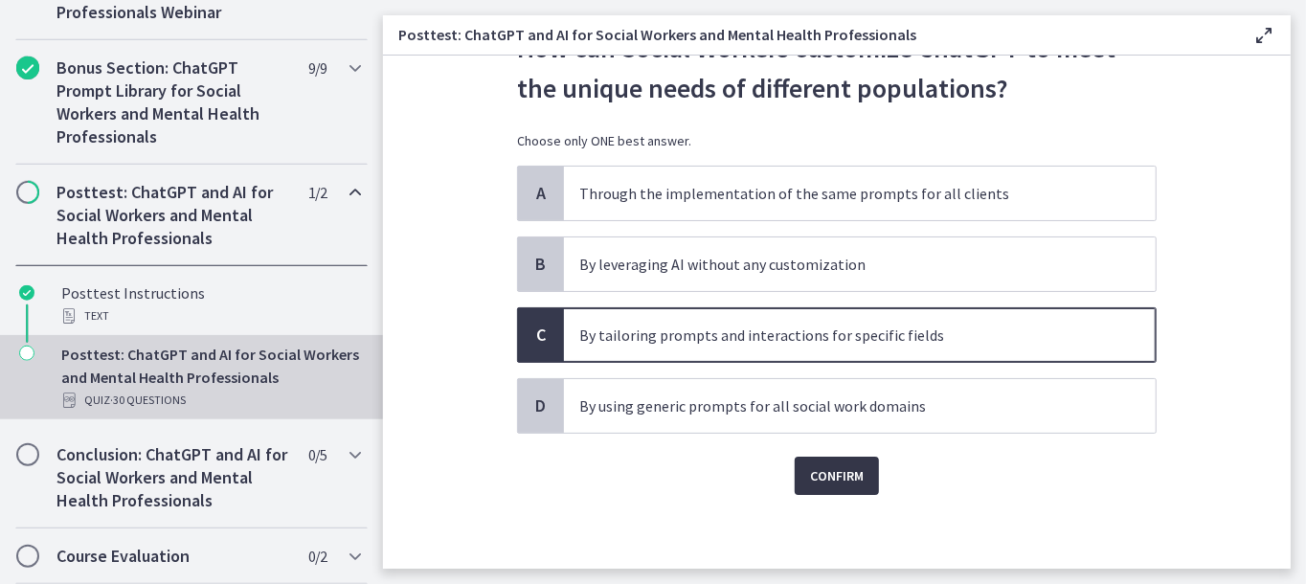
click at [842, 486] on button "Confirm" at bounding box center [837, 476] width 84 height 38
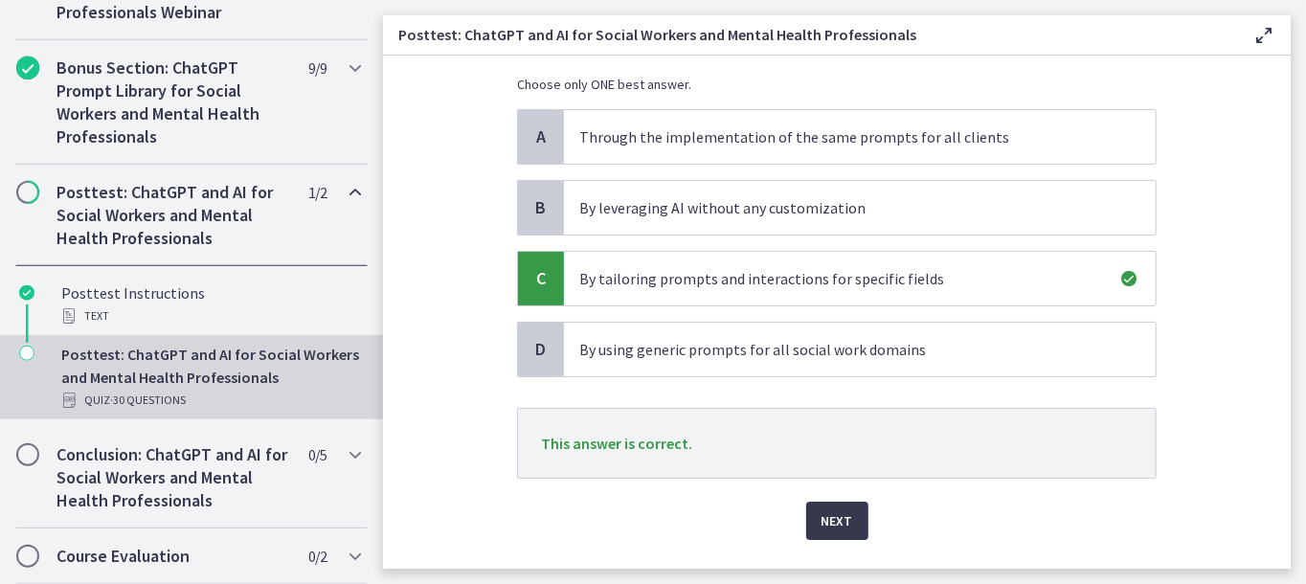
scroll to position [190, 0]
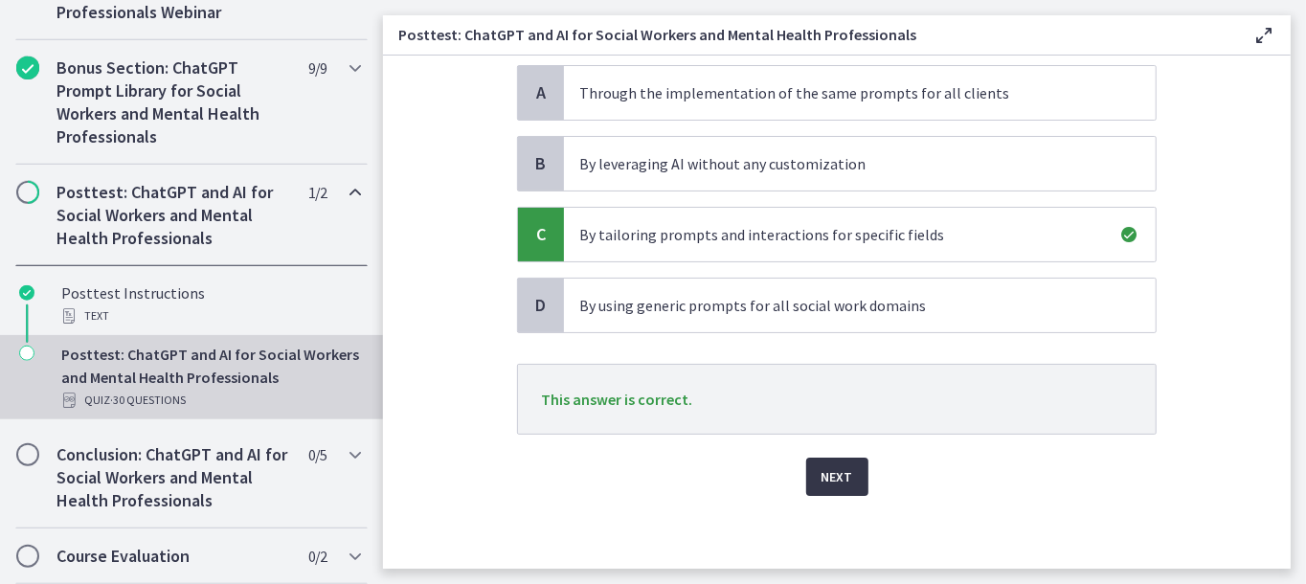
click at [825, 467] on span "Next" at bounding box center [838, 476] width 32 height 23
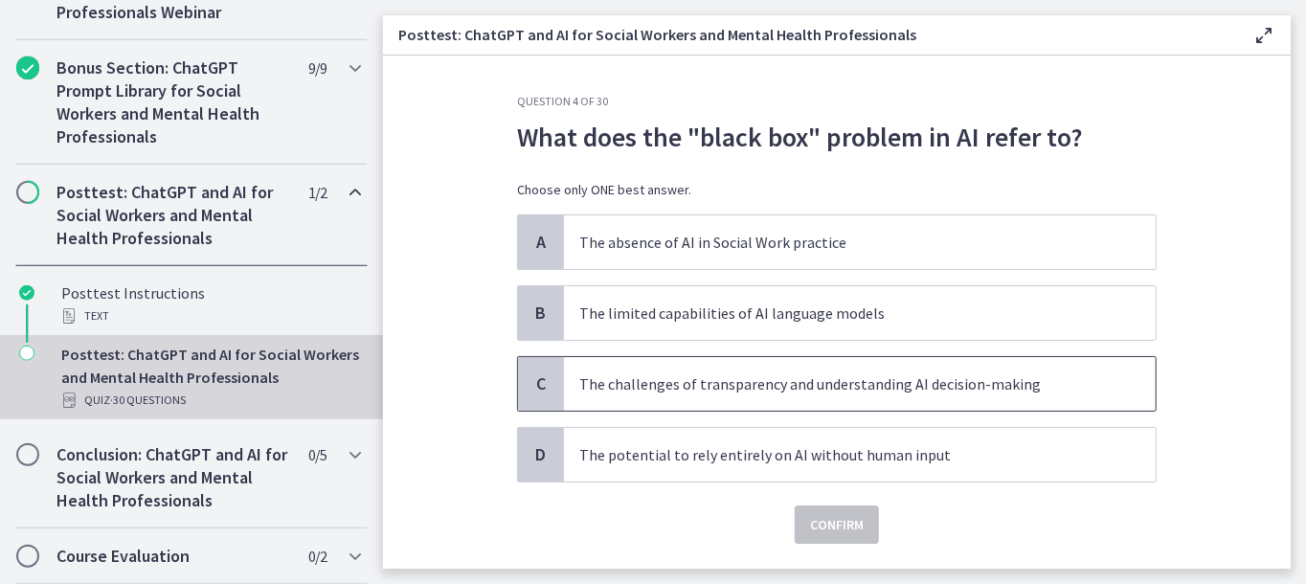
click at [667, 395] on span "The challenges of transparency and understanding AI decision-making" at bounding box center [860, 384] width 592 height 54
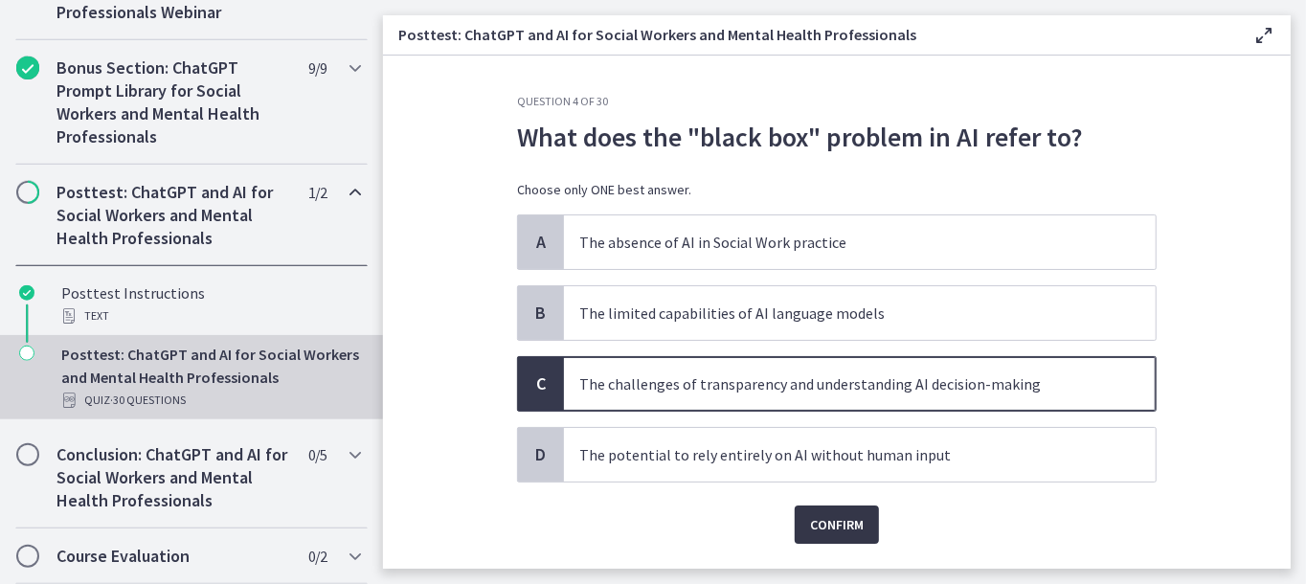
click at [826, 520] on span "Confirm" at bounding box center [837, 524] width 54 height 23
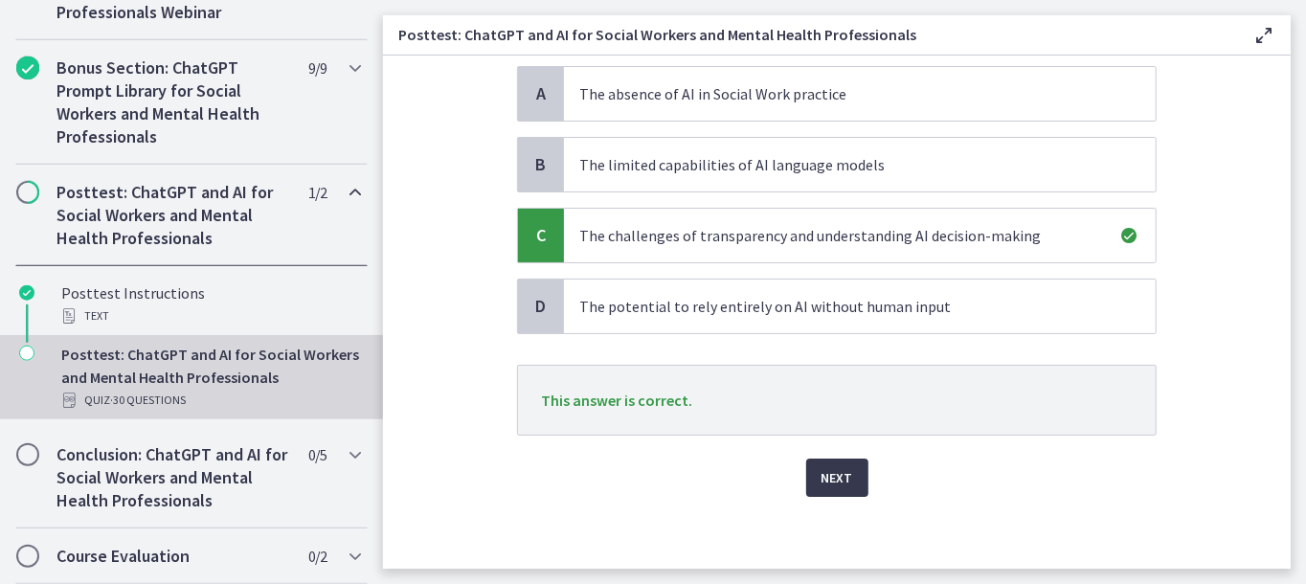
scroll to position [149, 0]
click at [834, 469] on span "Next" at bounding box center [838, 476] width 32 height 23
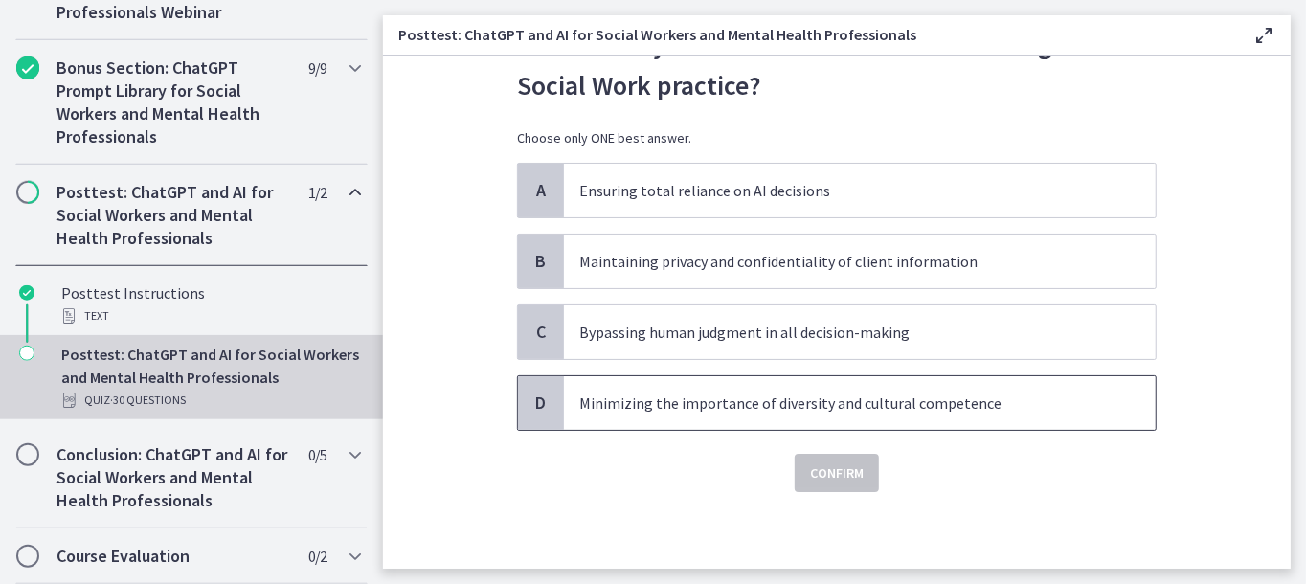
scroll to position [0, 0]
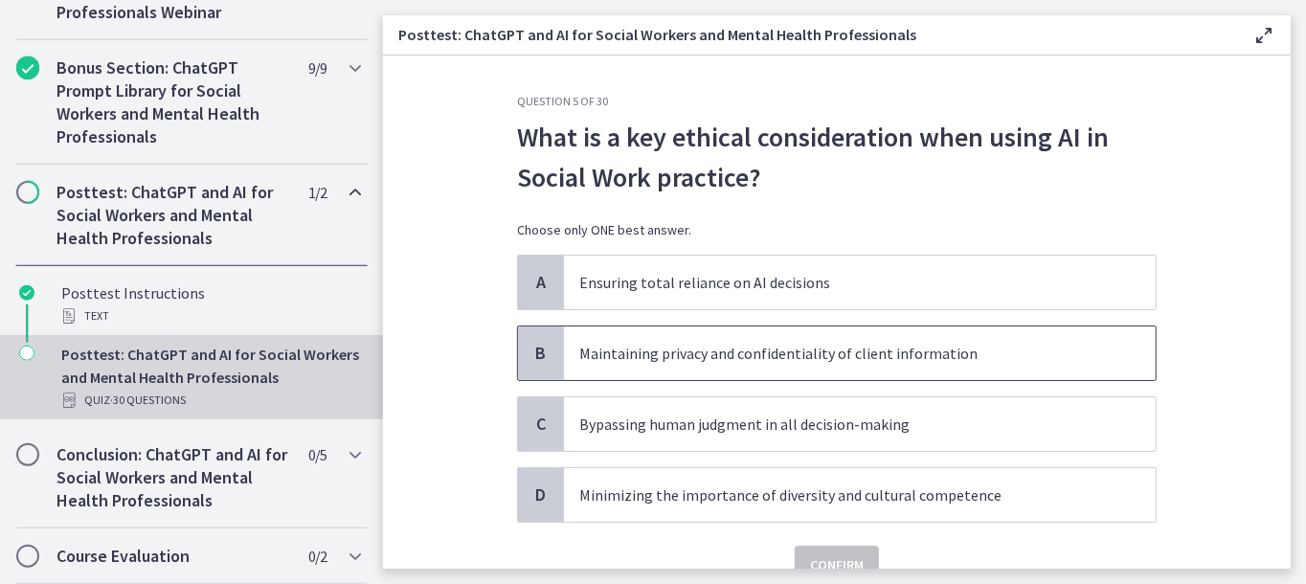
click at [685, 352] on p "Maintaining privacy and confidentiality of client information" at bounding box center [840, 353] width 523 height 23
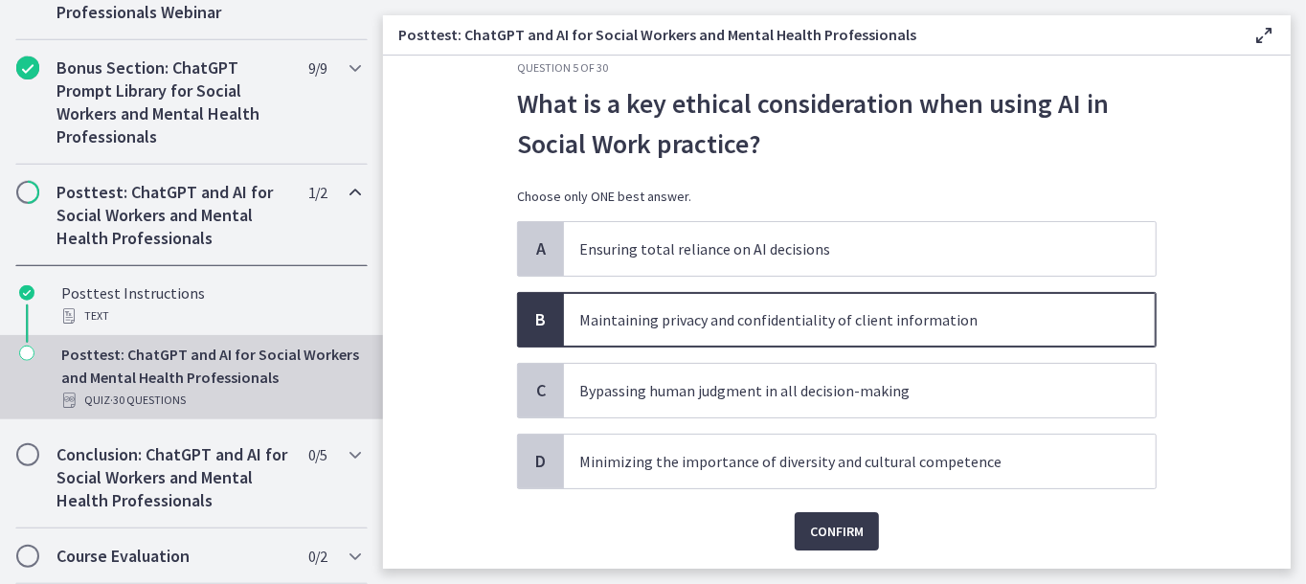
scroll to position [89, 0]
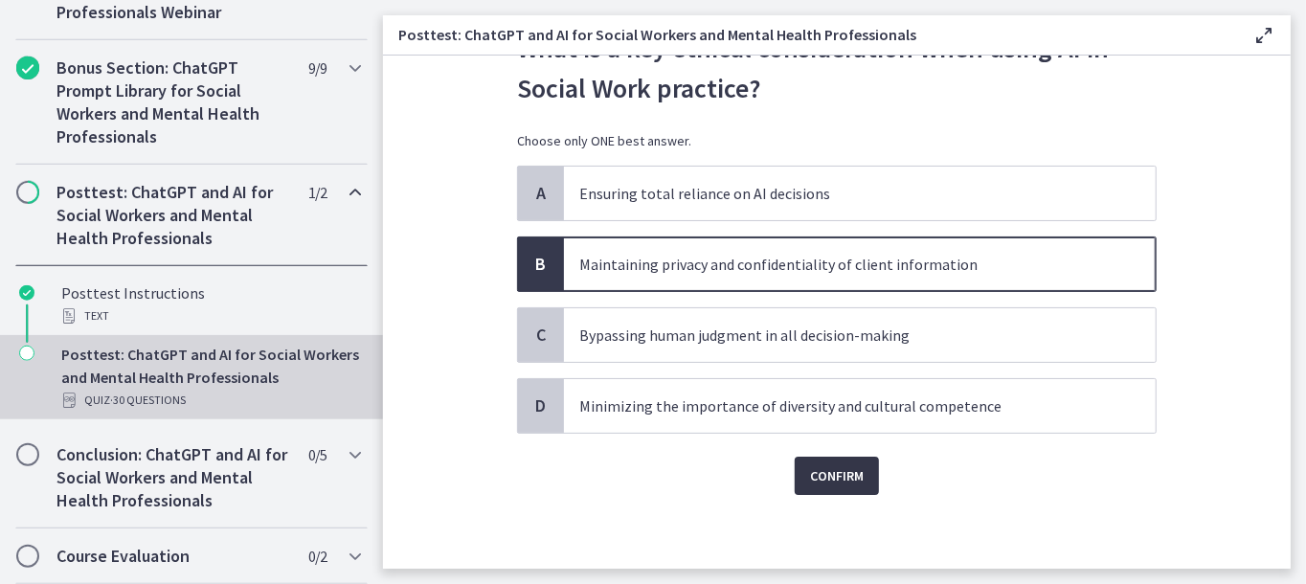
click at [850, 472] on span "Confirm" at bounding box center [837, 475] width 54 height 23
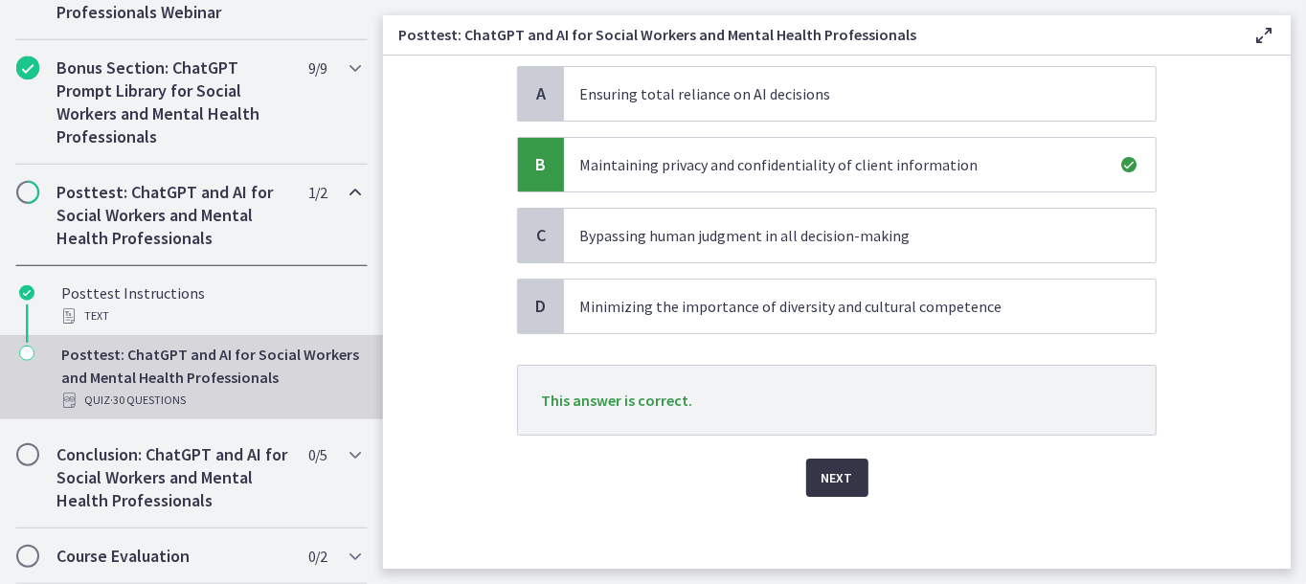
scroll to position [190, 0]
click at [837, 471] on span "Next" at bounding box center [838, 476] width 32 height 23
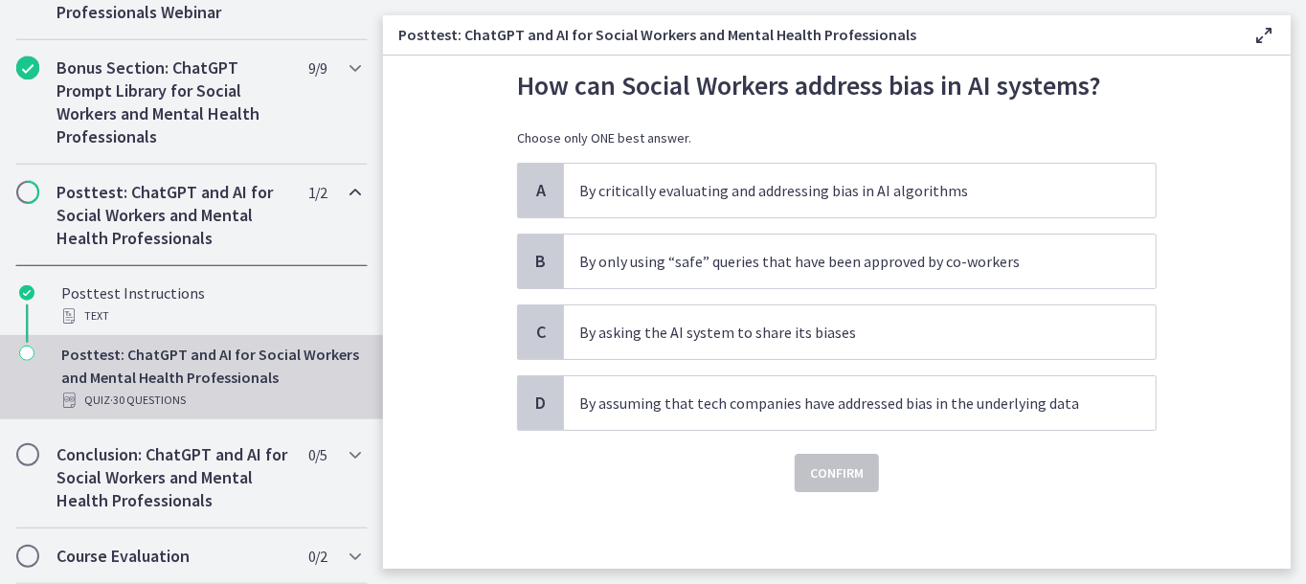
scroll to position [0, 0]
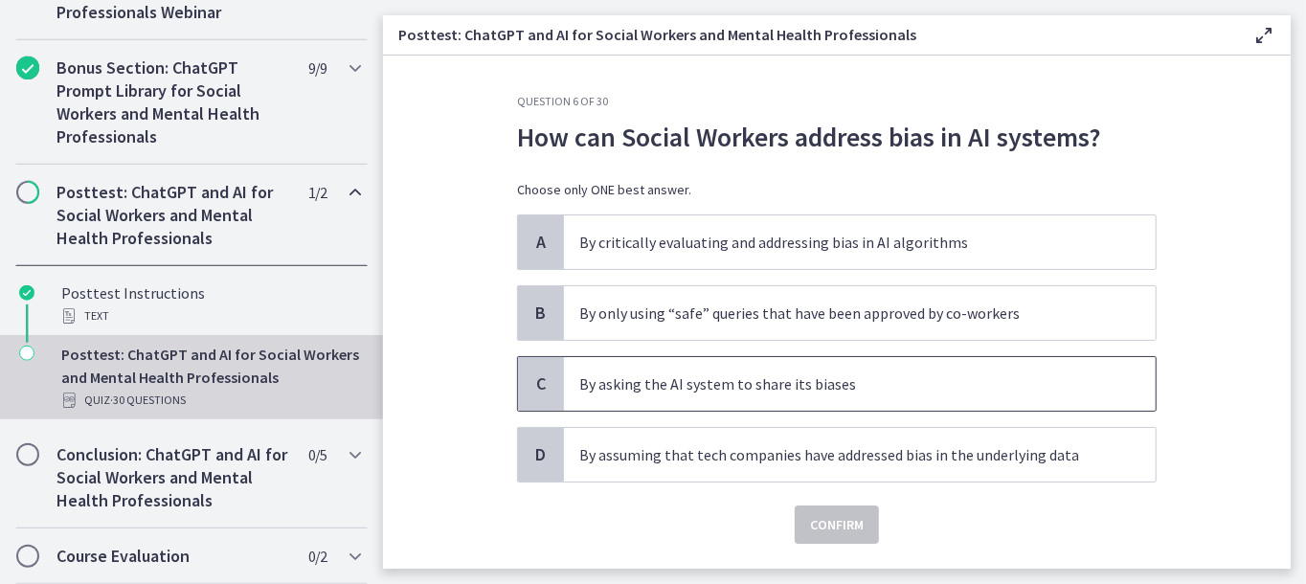
click at [775, 380] on p "By asking the AI system to share its biases" at bounding box center [840, 384] width 523 height 23
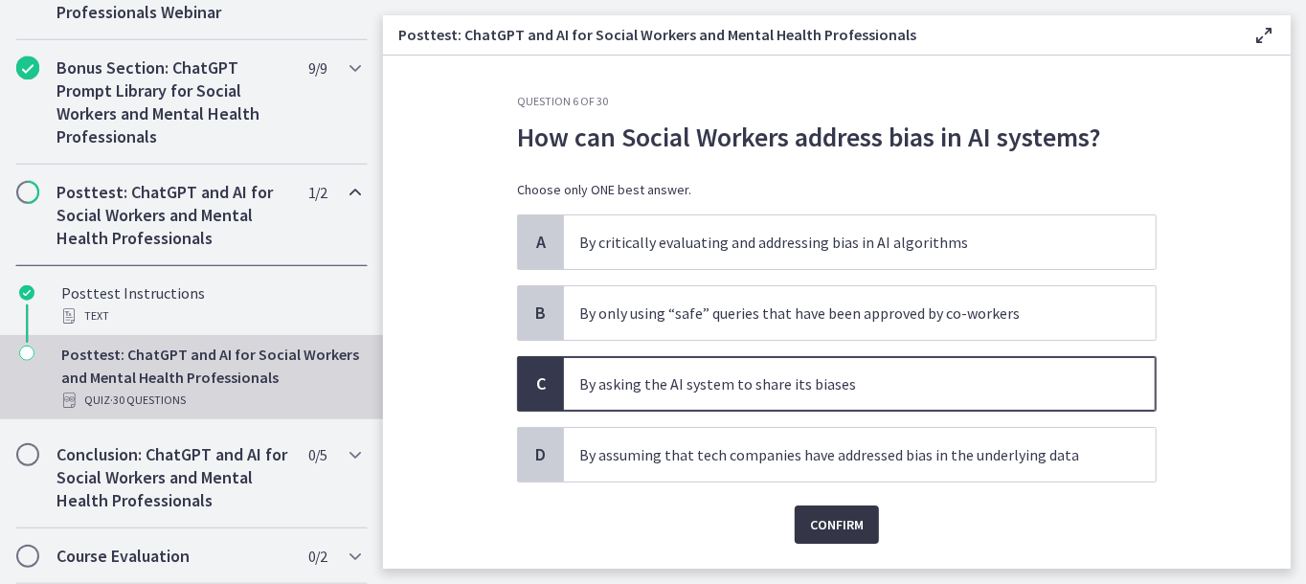
click at [836, 533] on span "Confirm" at bounding box center [837, 524] width 54 height 23
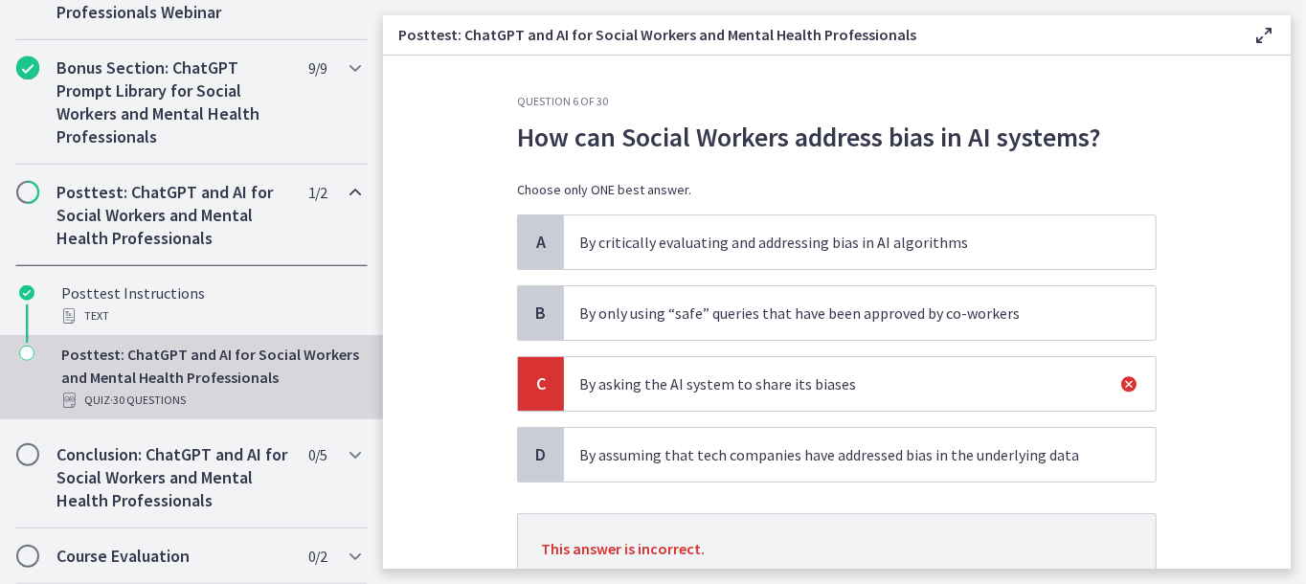
click at [692, 249] on p "By critically evaluating and addressing bias in AI algorithms" at bounding box center [840, 242] width 523 height 23
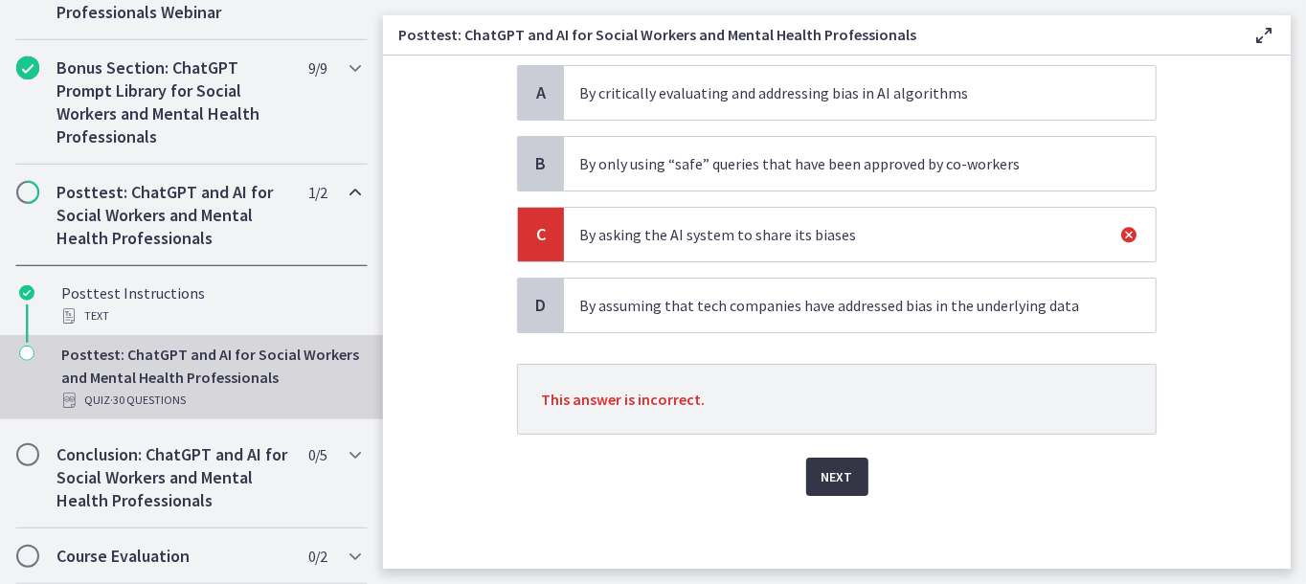
click at [825, 478] on span "Next" at bounding box center [838, 476] width 32 height 23
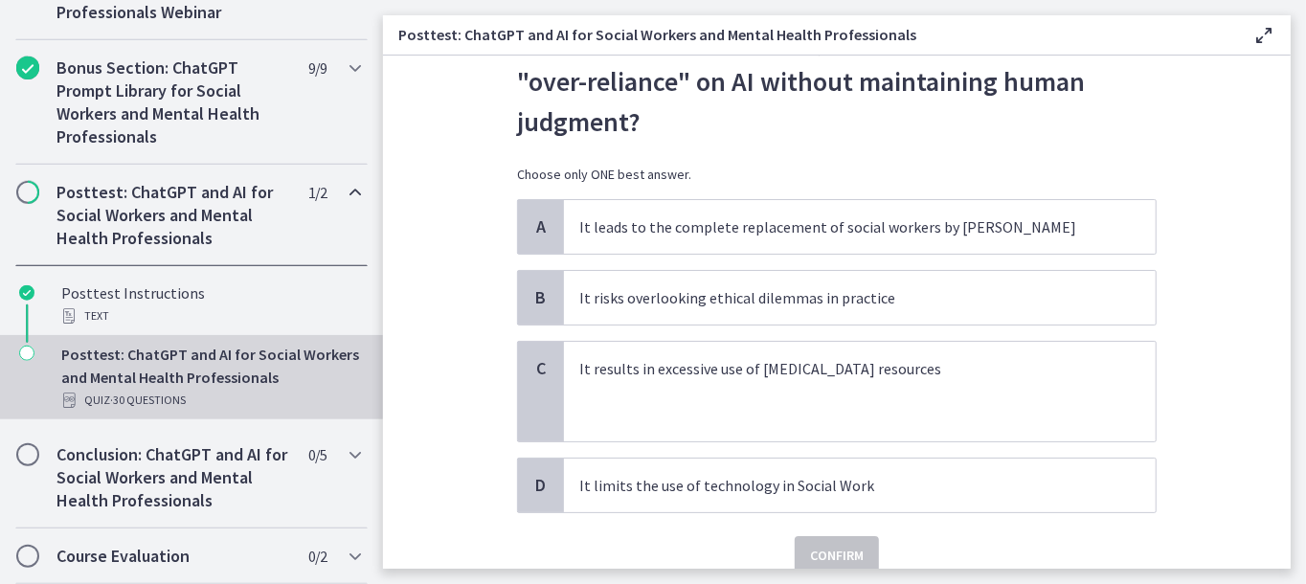
scroll to position [175, 0]
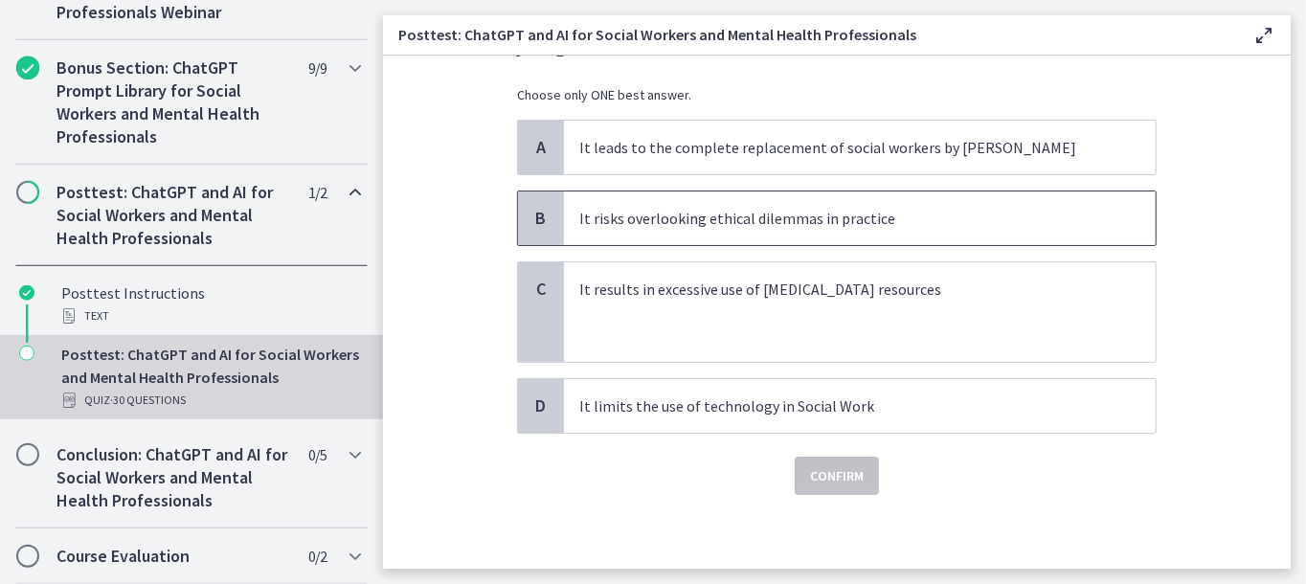
click at [829, 203] on span "It risks overlooking ethical dilemmas in practice" at bounding box center [860, 219] width 592 height 54
click at [831, 452] on div "Confirm" at bounding box center [837, 464] width 640 height 61
click at [822, 484] on span "Confirm" at bounding box center [837, 475] width 54 height 23
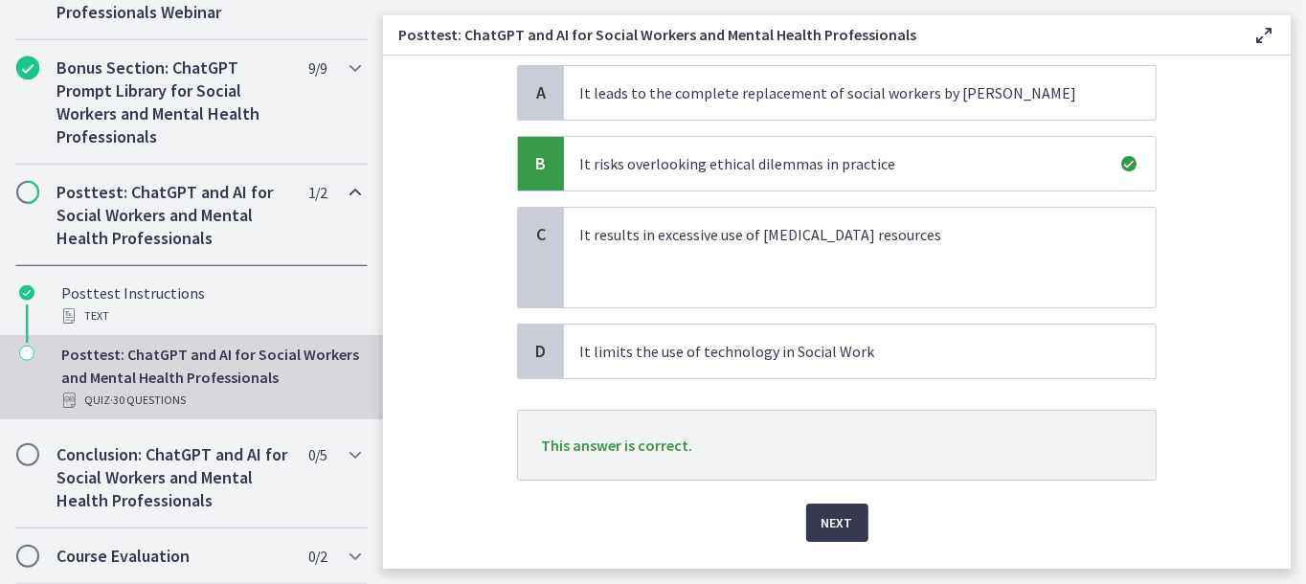
scroll to position [276, 0]
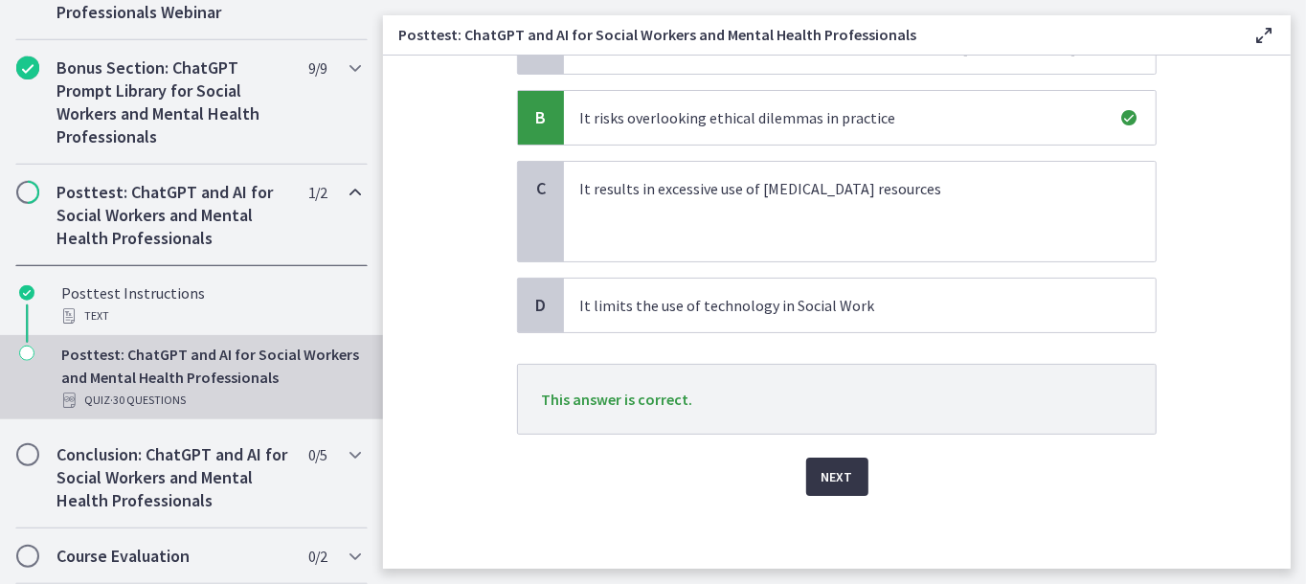
click at [818, 490] on button "Next" at bounding box center [837, 477] width 62 height 38
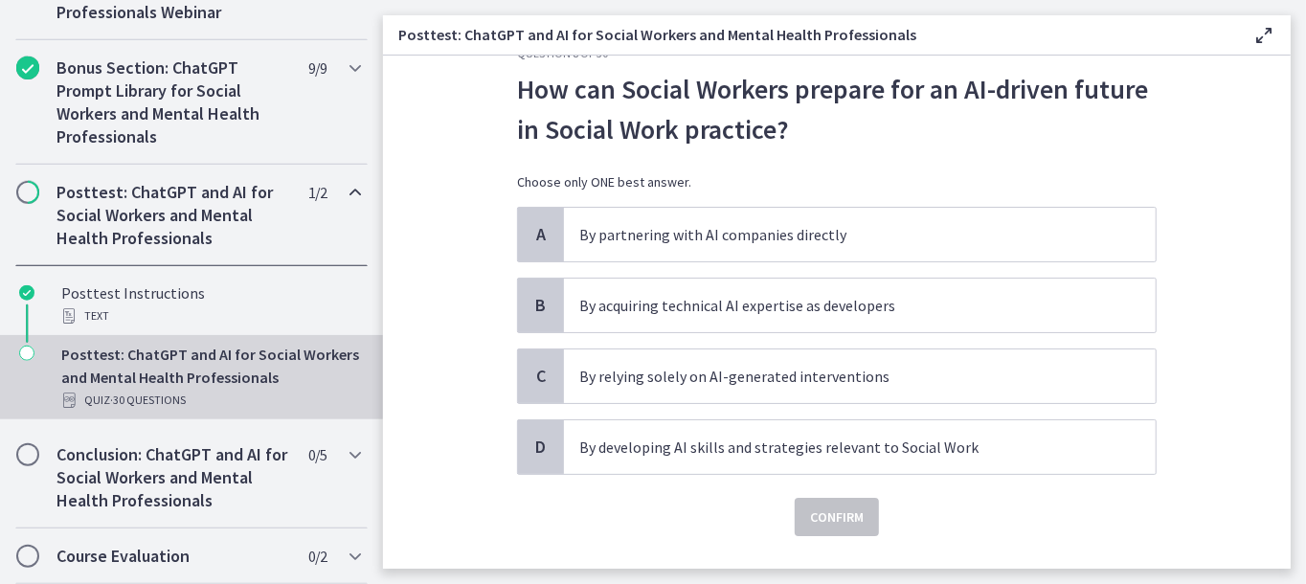
scroll to position [89, 0]
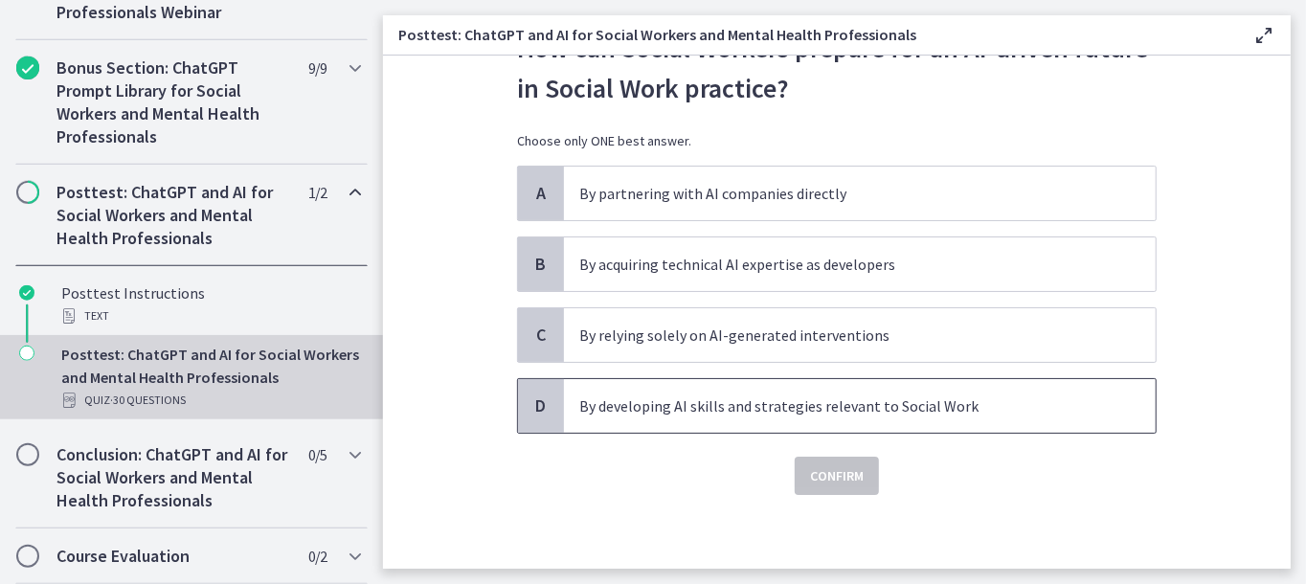
click at [769, 412] on p "By developing AI skills and strategies relevant to Social Work" at bounding box center [840, 406] width 523 height 23
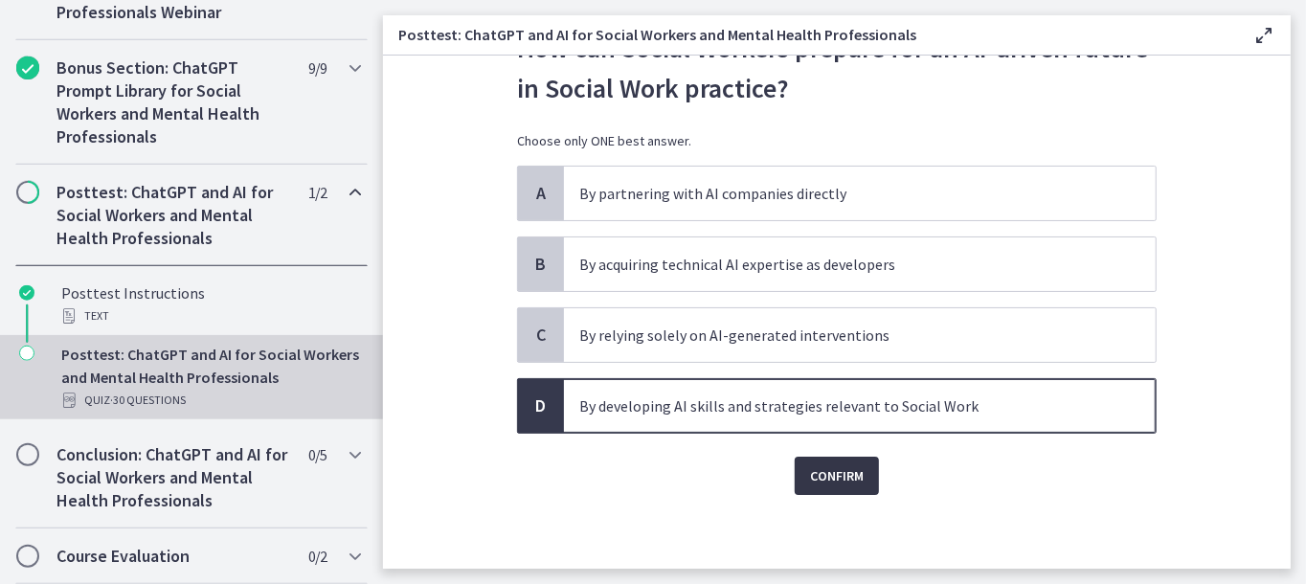
click at [841, 474] on span "Confirm" at bounding box center [837, 475] width 54 height 23
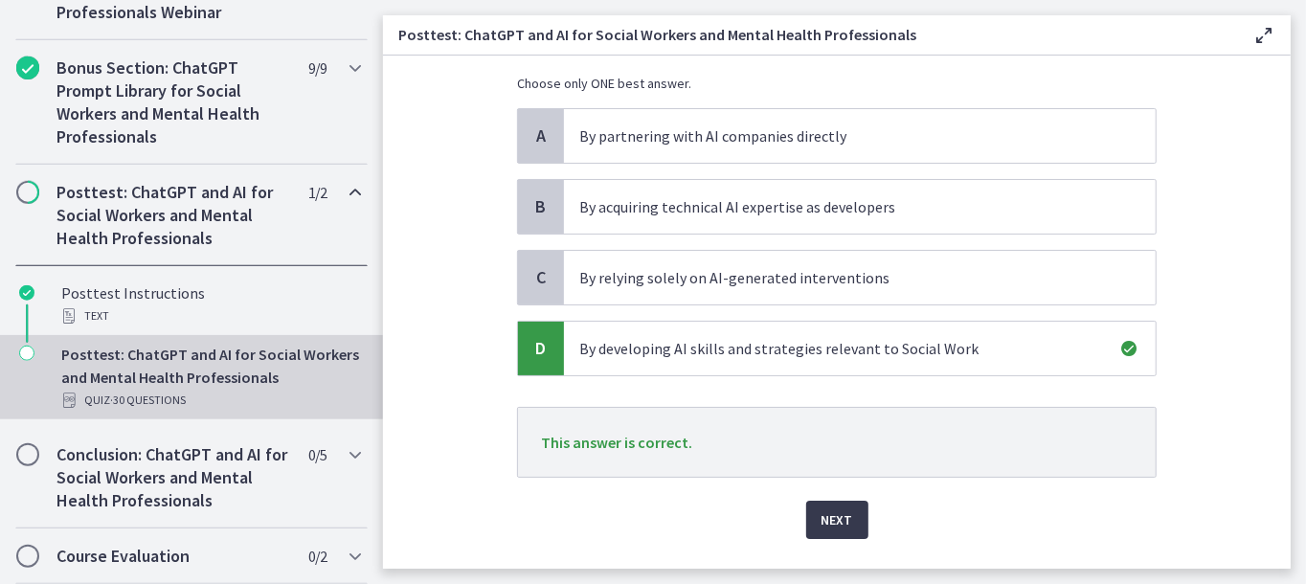
scroll to position [190, 0]
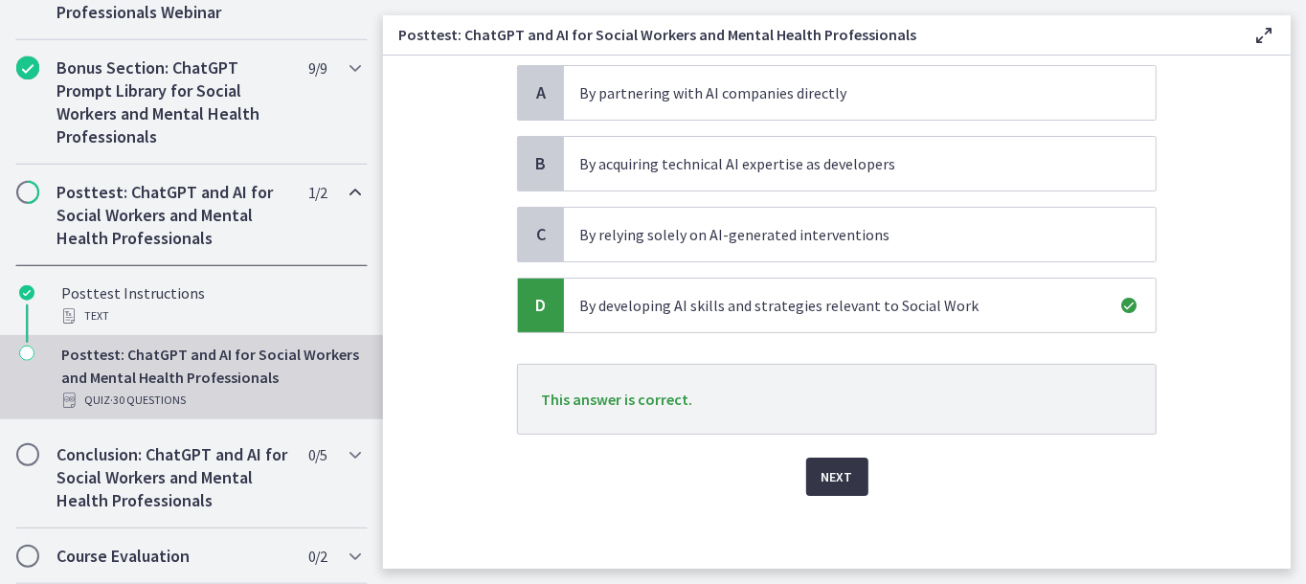
click at [827, 476] on span "Next" at bounding box center [838, 476] width 32 height 23
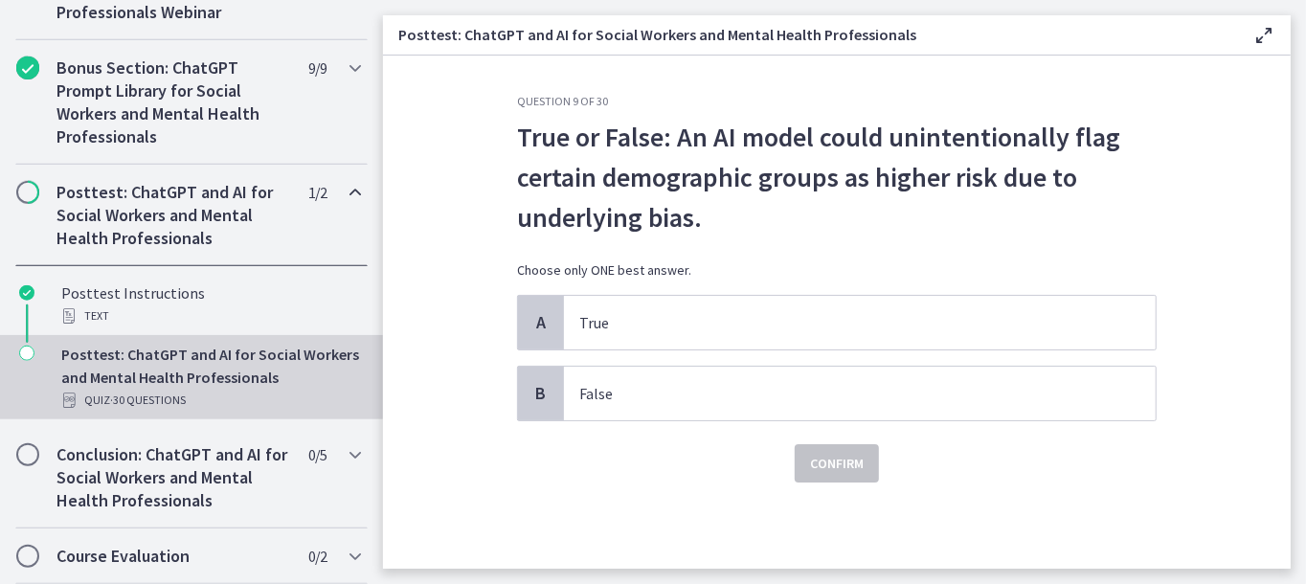
scroll to position [0, 0]
click at [676, 395] on p "False" at bounding box center [840, 393] width 523 height 23
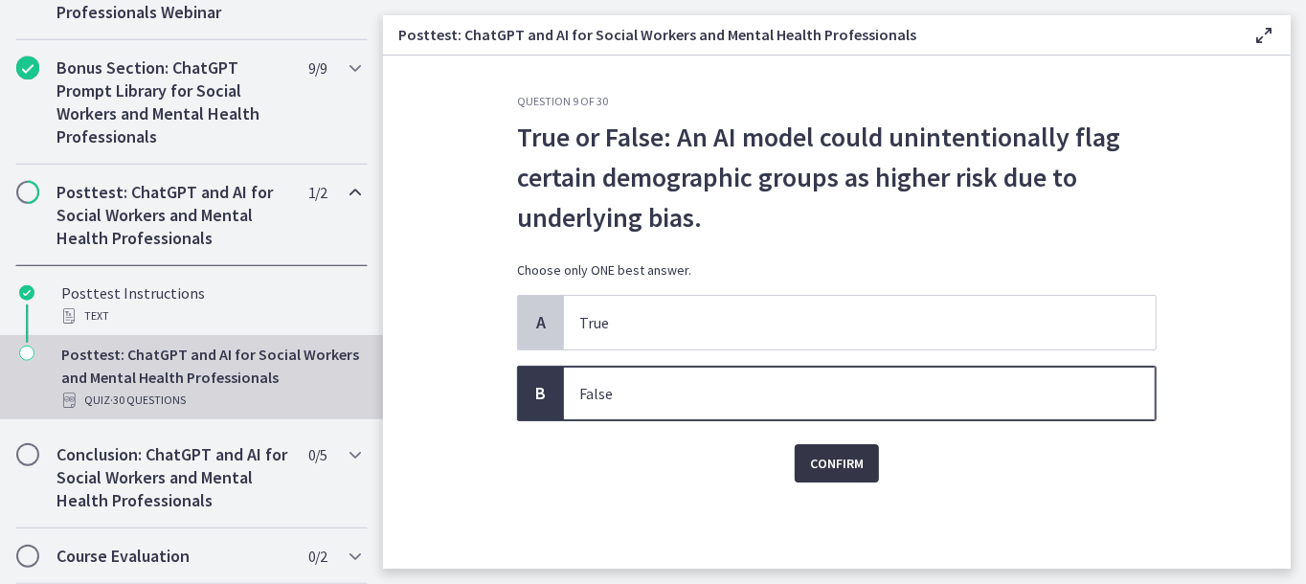
click at [846, 456] on span "Confirm" at bounding box center [837, 463] width 54 height 23
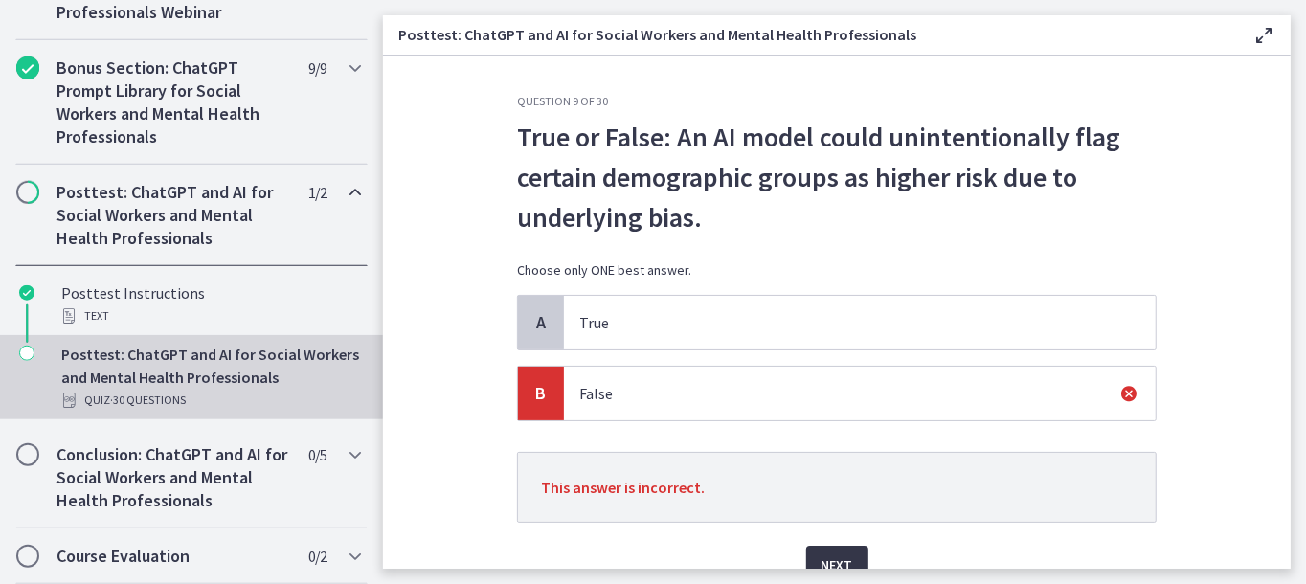
scroll to position [89, 0]
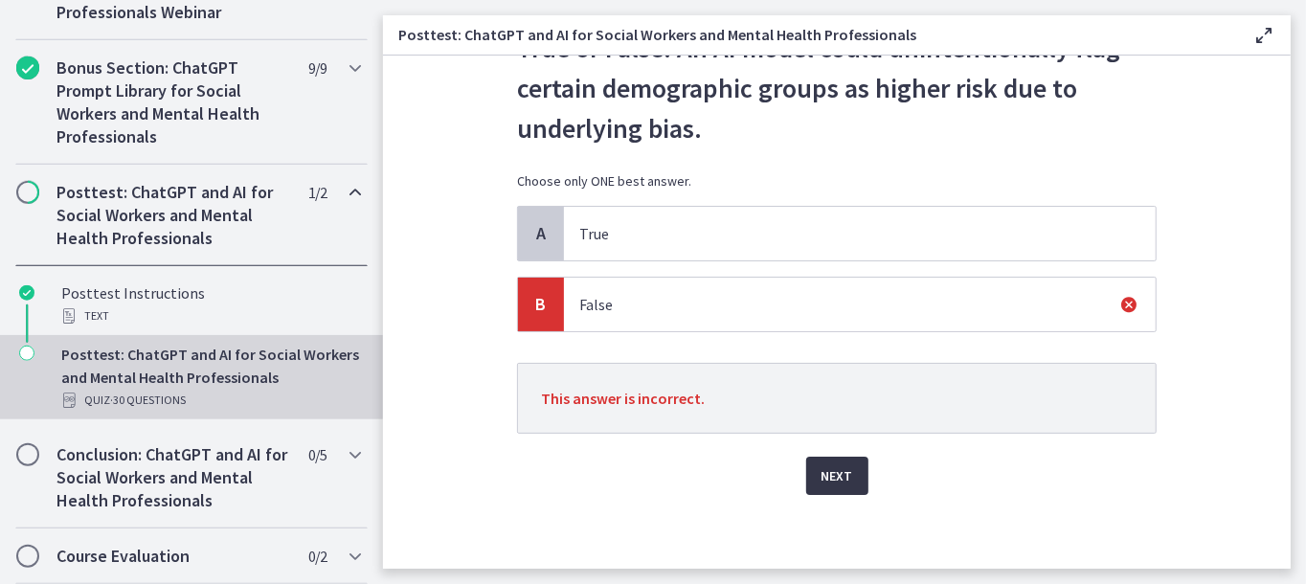
click at [836, 481] on span "Next" at bounding box center [838, 475] width 32 height 23
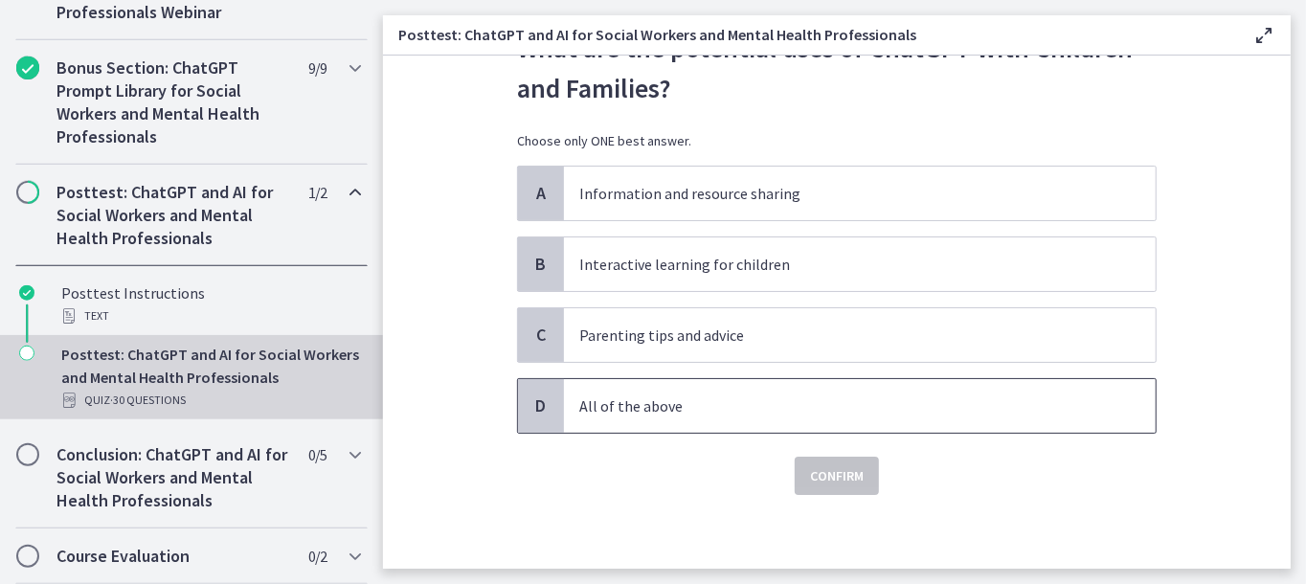
drag, startPoint x: 715, startPoint y: 414, endPoint x: 732, endPoint y: 433, distance: 25.1
click at [715, 414] on p "All of the above" at bounding box center [840, 406] width 523 height 23
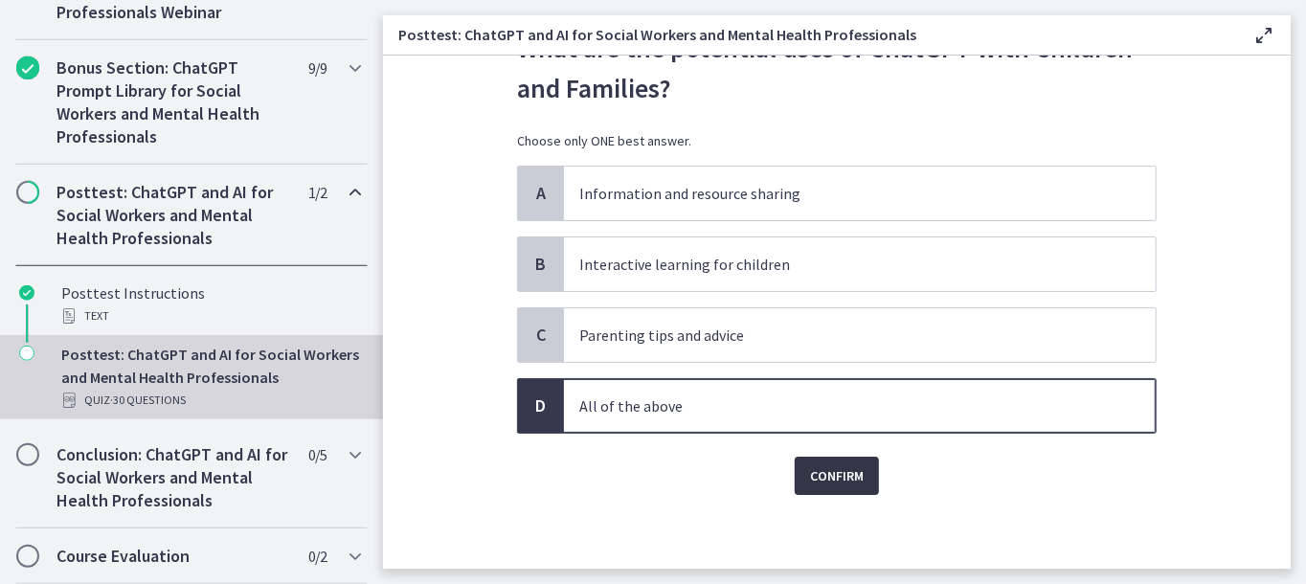
click at [810, 466] on span "Confirm" at bounding box center [837, 475] width 54 height 23
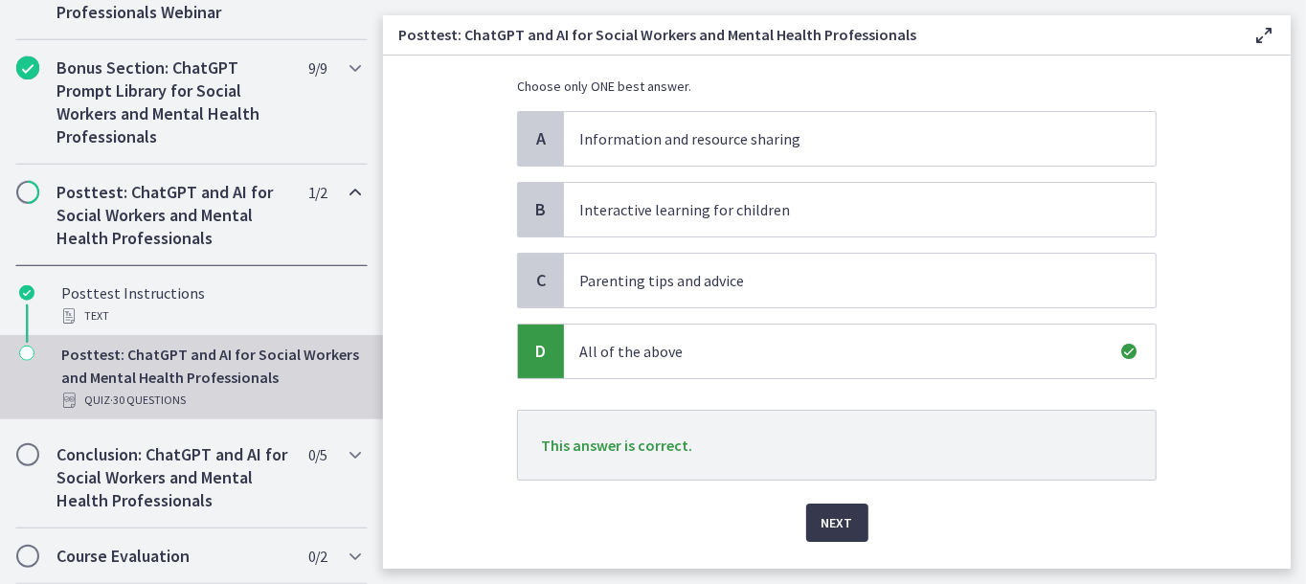
scroll to position [190, 0]
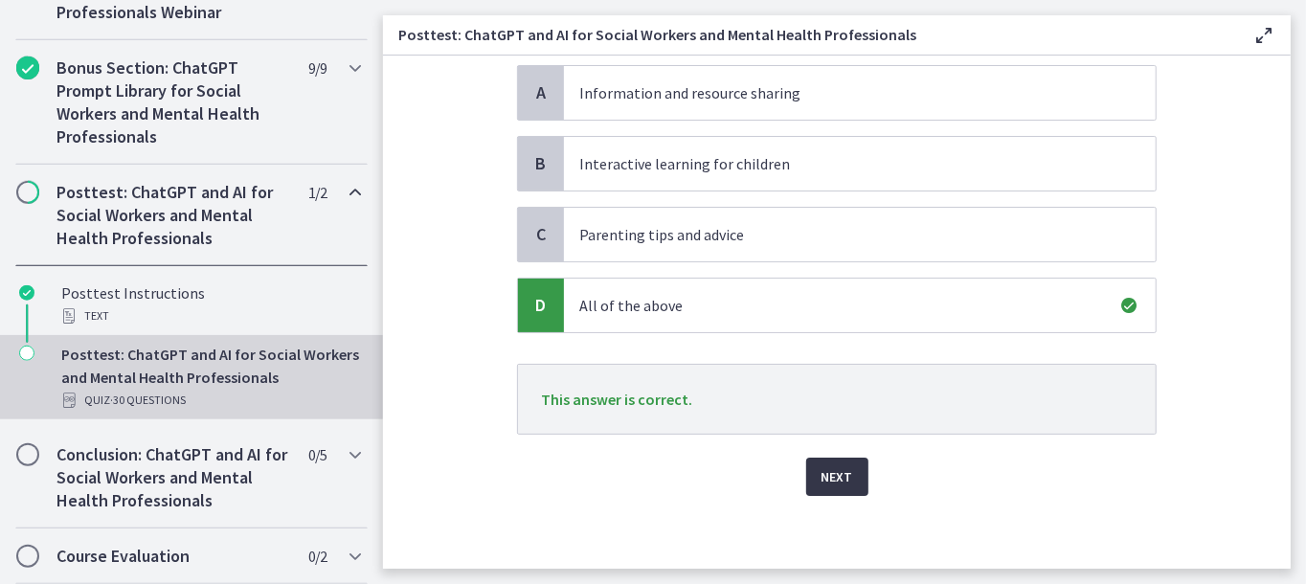
click at [831, 466] on span "Next" at bounding box center [838, 476] width 32 height 23
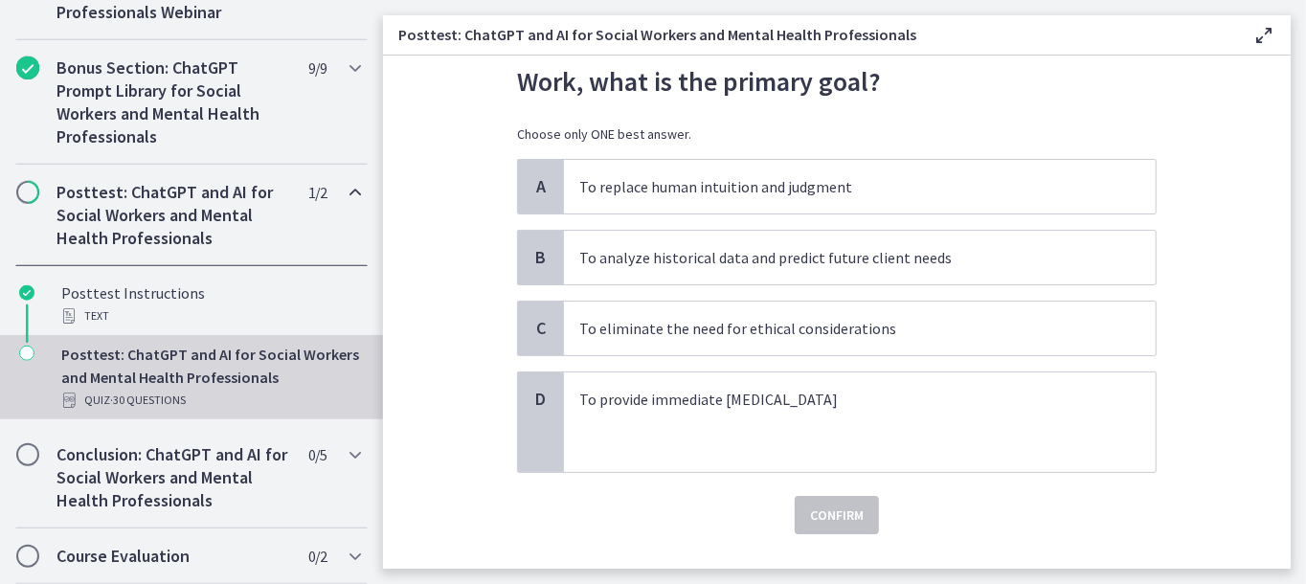
scroll to position [0, 0]
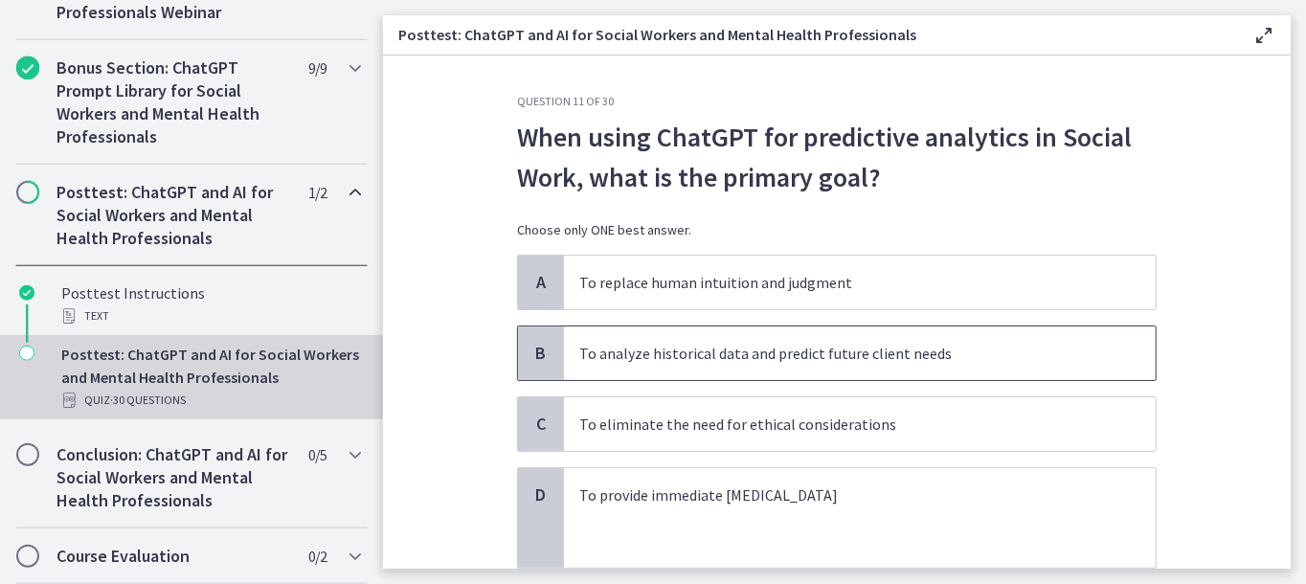
click at [802, 351] on p "To analyze historical data and predict future client needs" at bounding box center [840, 353] width 523 height 23
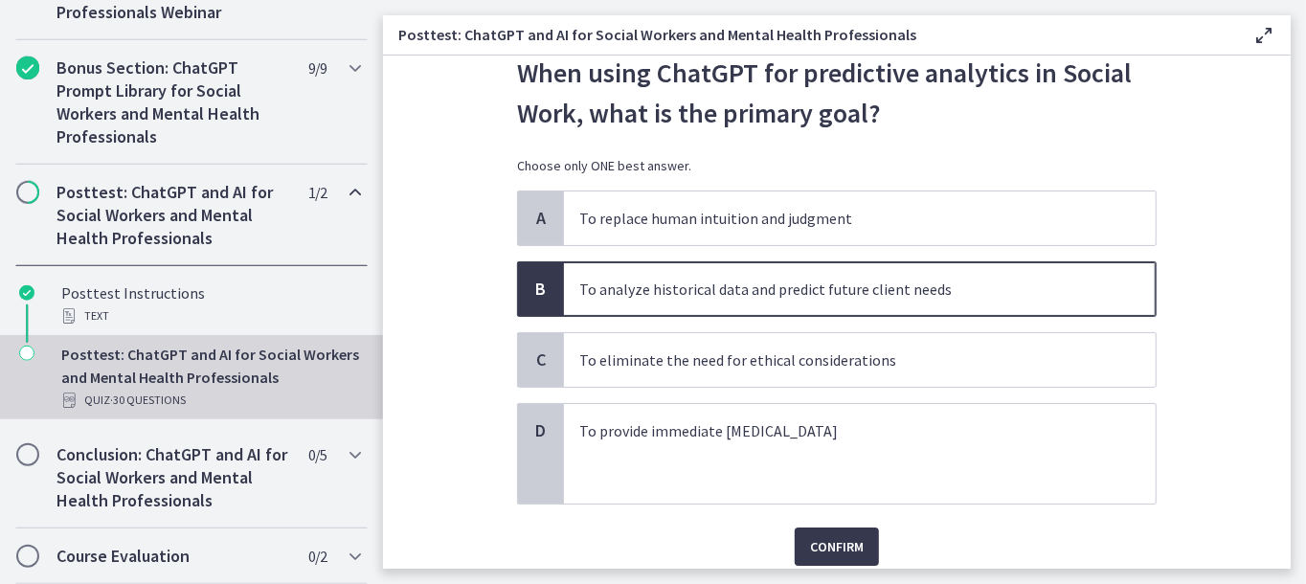
scroll to position [96, 0]
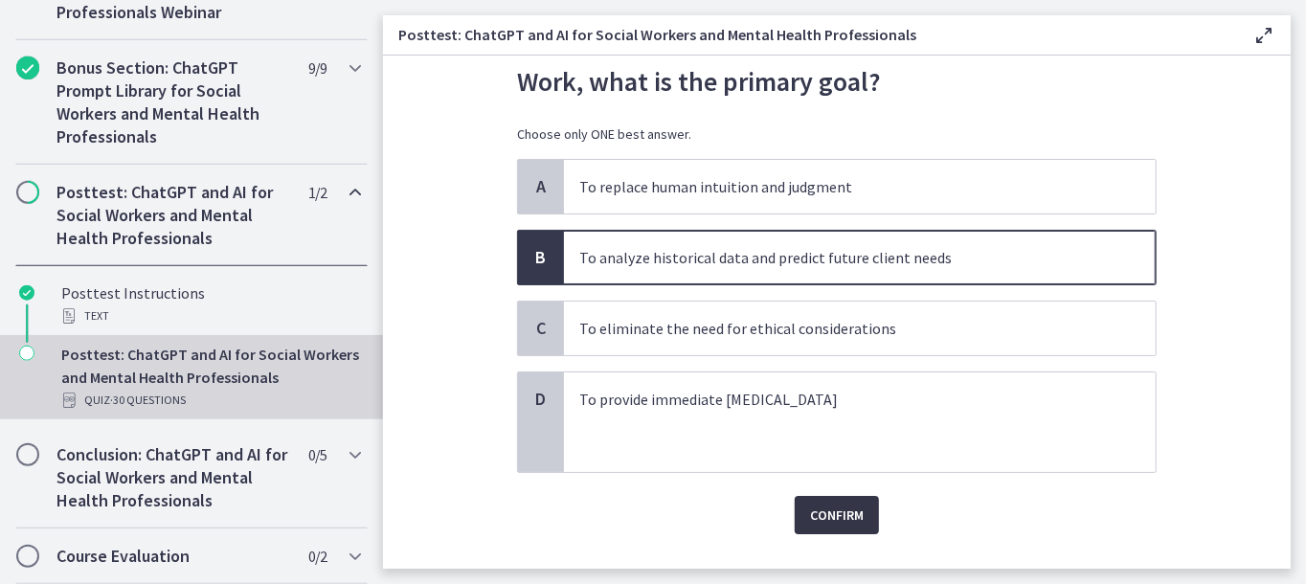
click at [819, 524] on span "Confirm" at bounding box center [837, 515] width 54 height 23
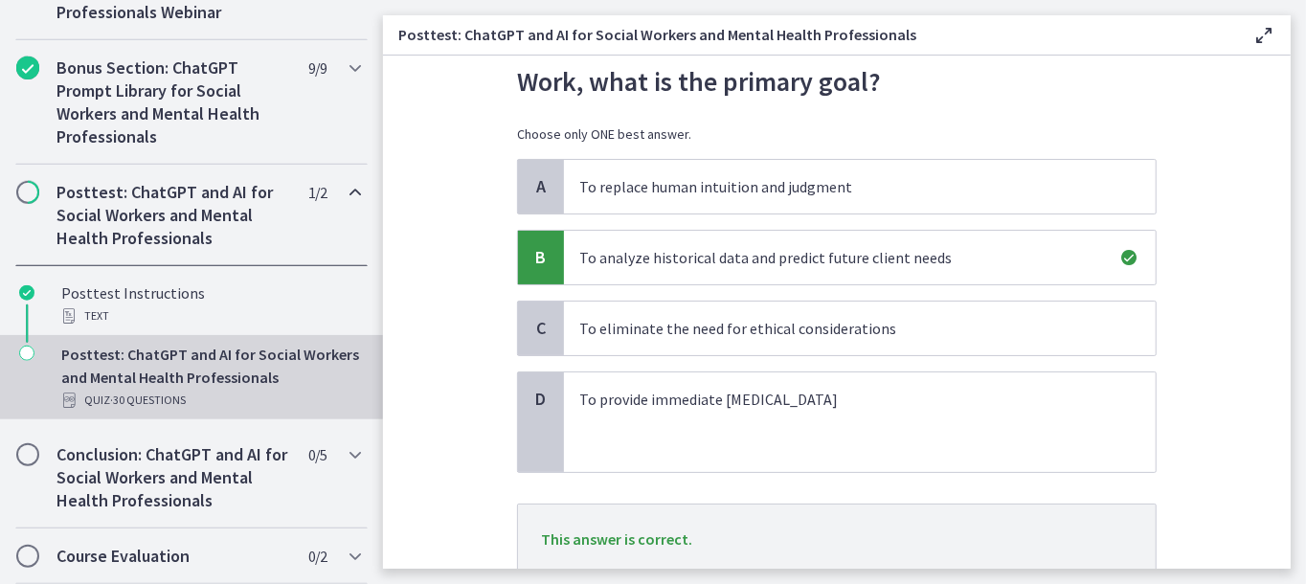
scroll to position [236, 0]
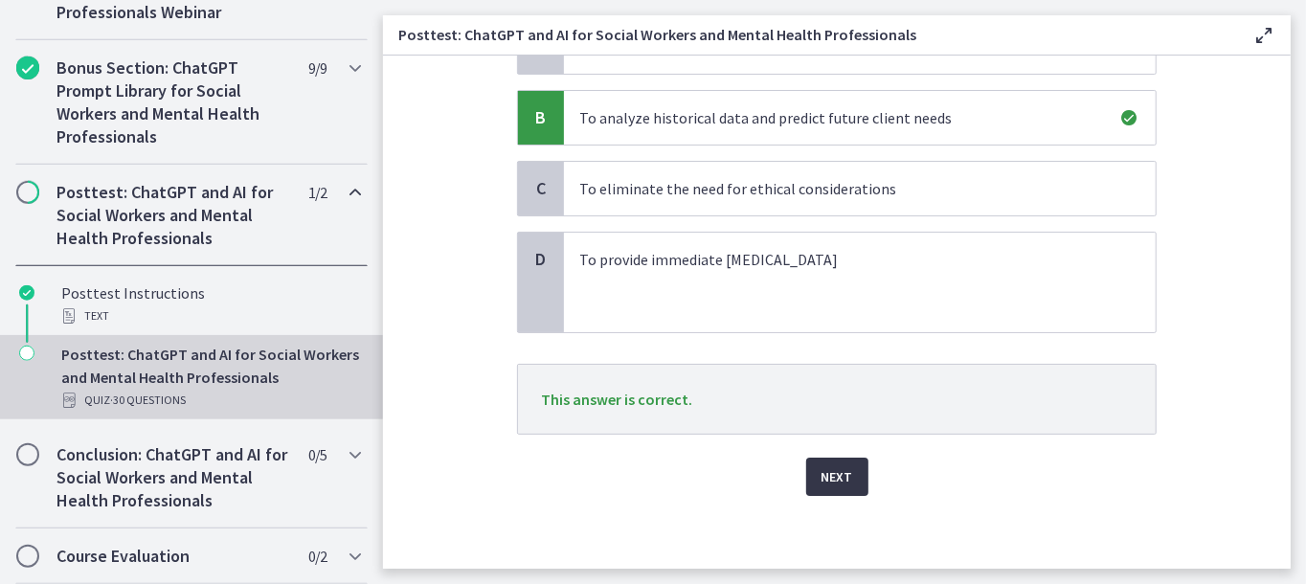
click at [841, 471] on span "Next" at bounding box center [838, 476] width 32 height 23
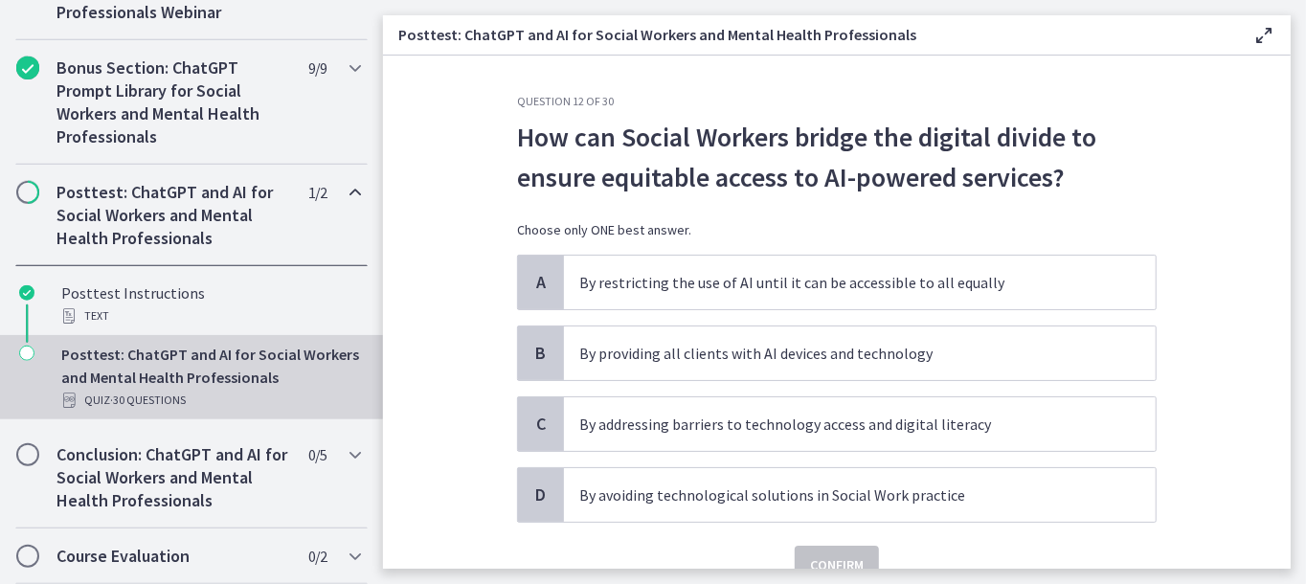
scroll to position [0, 0]
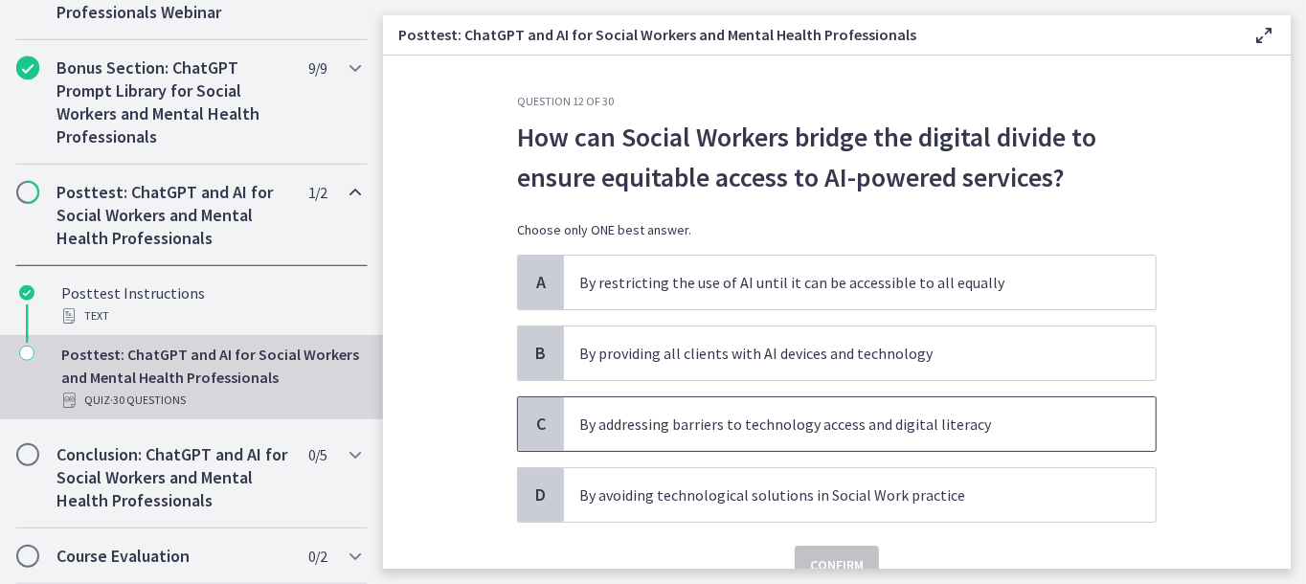
click at [669, 413] on p "By addressing barriers to technology access and digital literacy" at bounding box center [840, 424] width 523 height 23
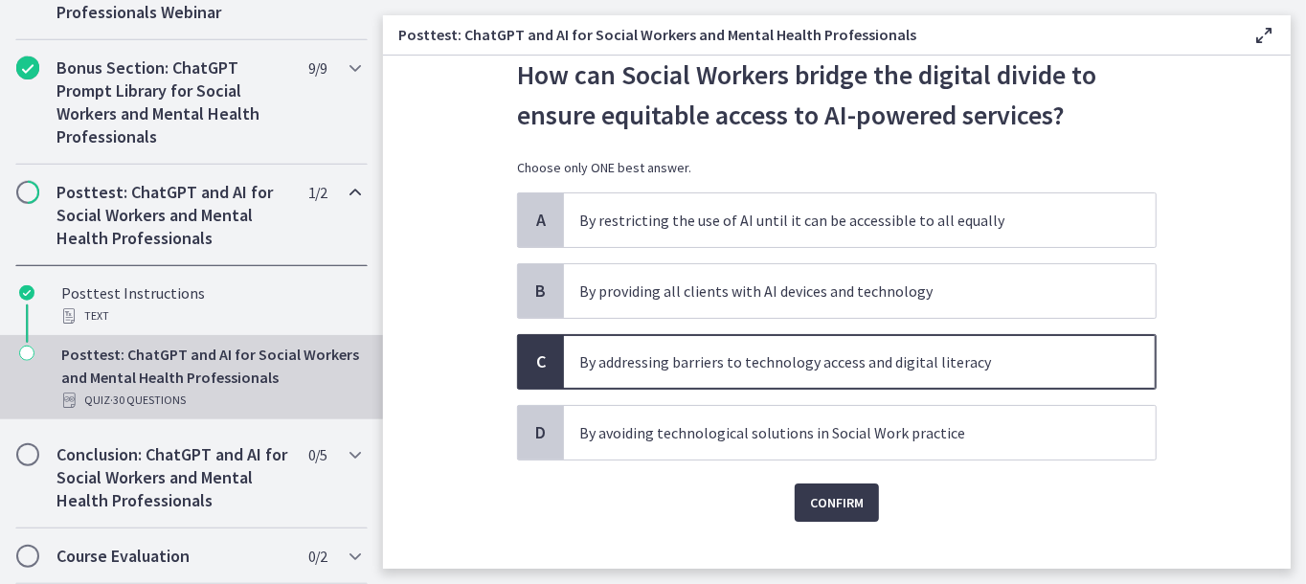
scroll to position [89, 0]
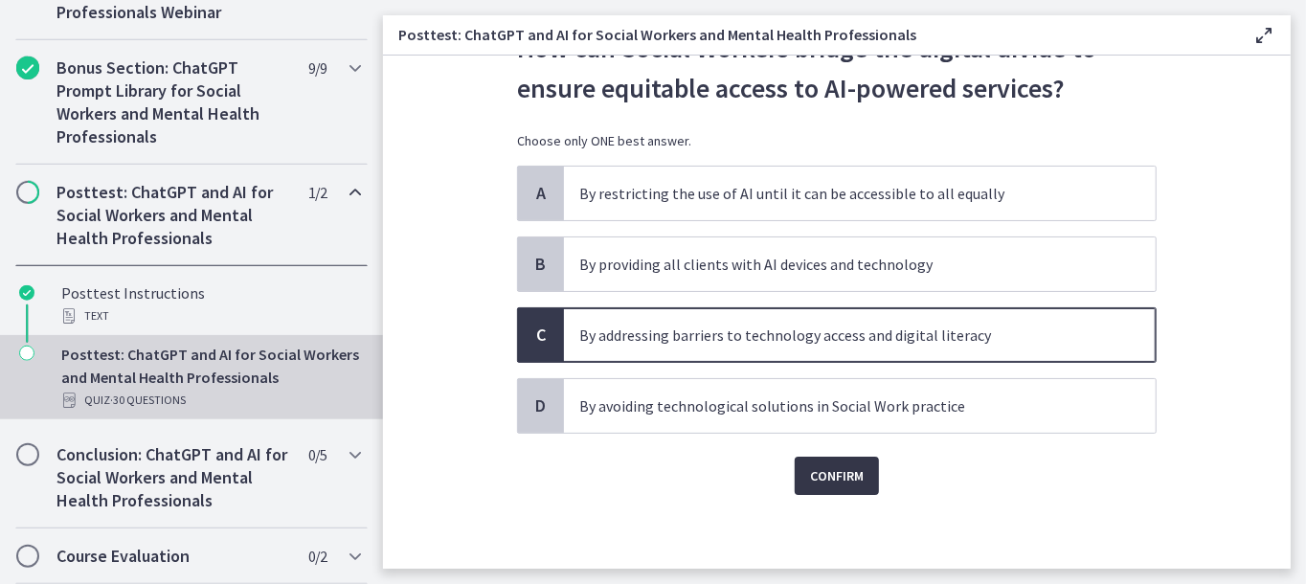
click at [818, 480] on span "Confirm" at bounding box center [837, 475] width 54 height 23
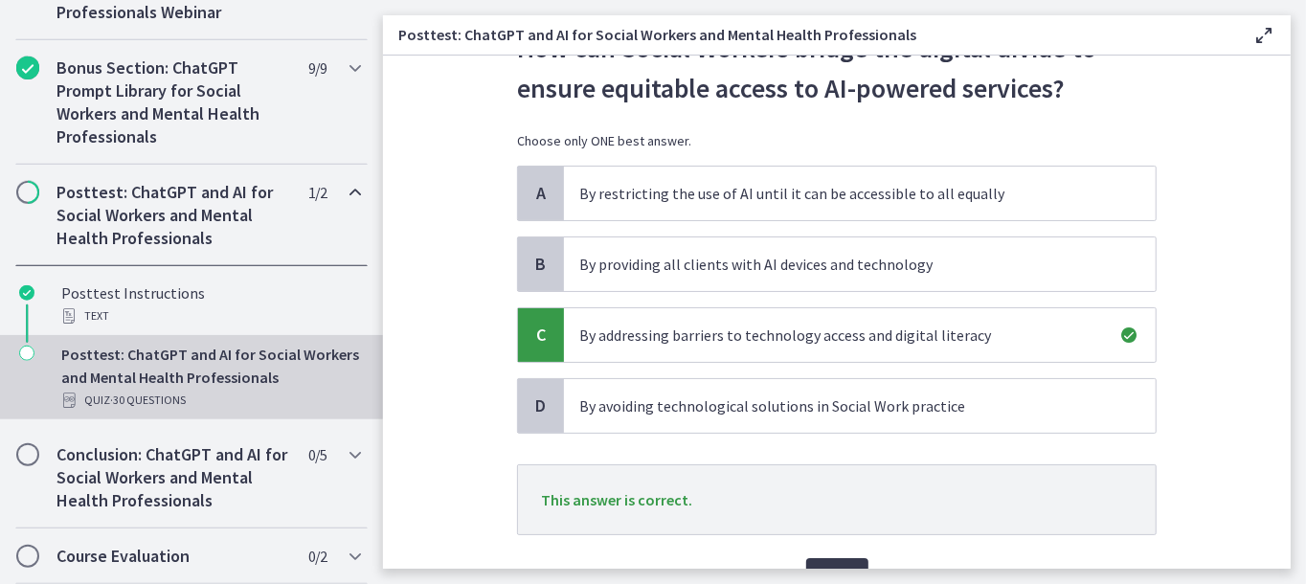
scroll to position [190, 0]
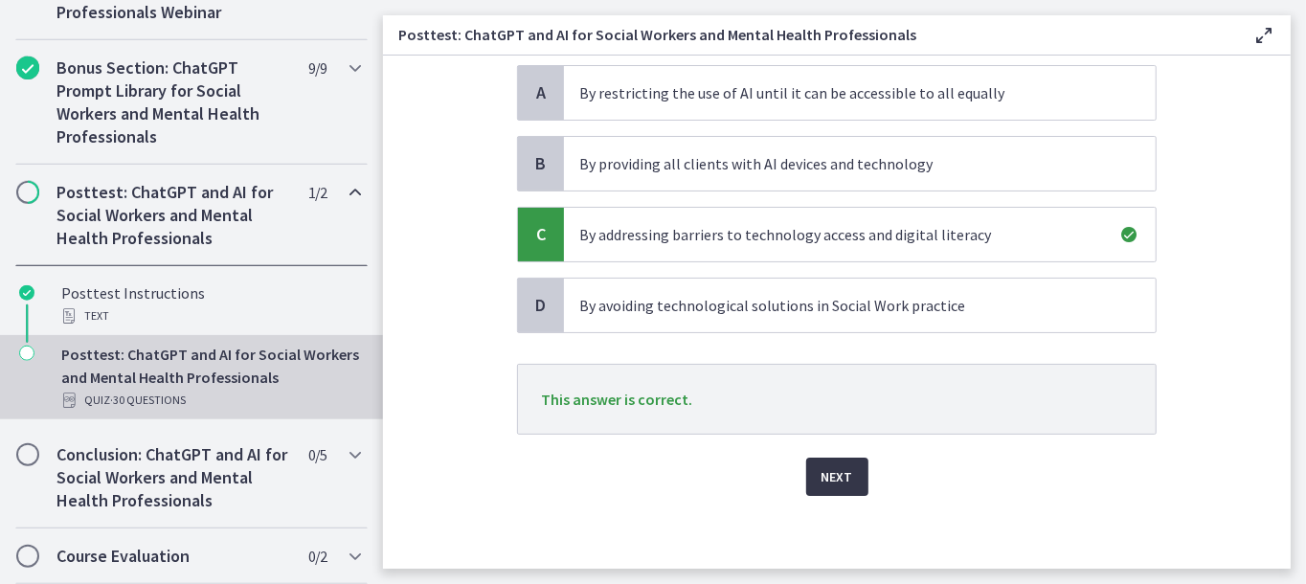
click at [827, 486] on button "Next" at bounding box center [837, 477] width 62 height 38
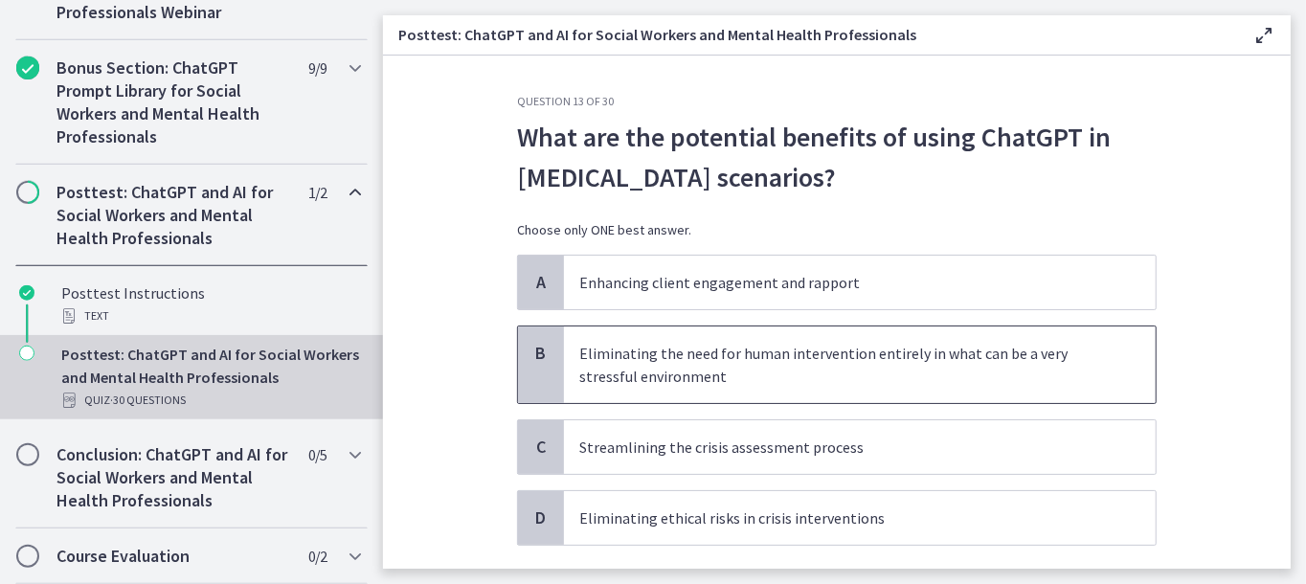
scroll to position [96, 0]
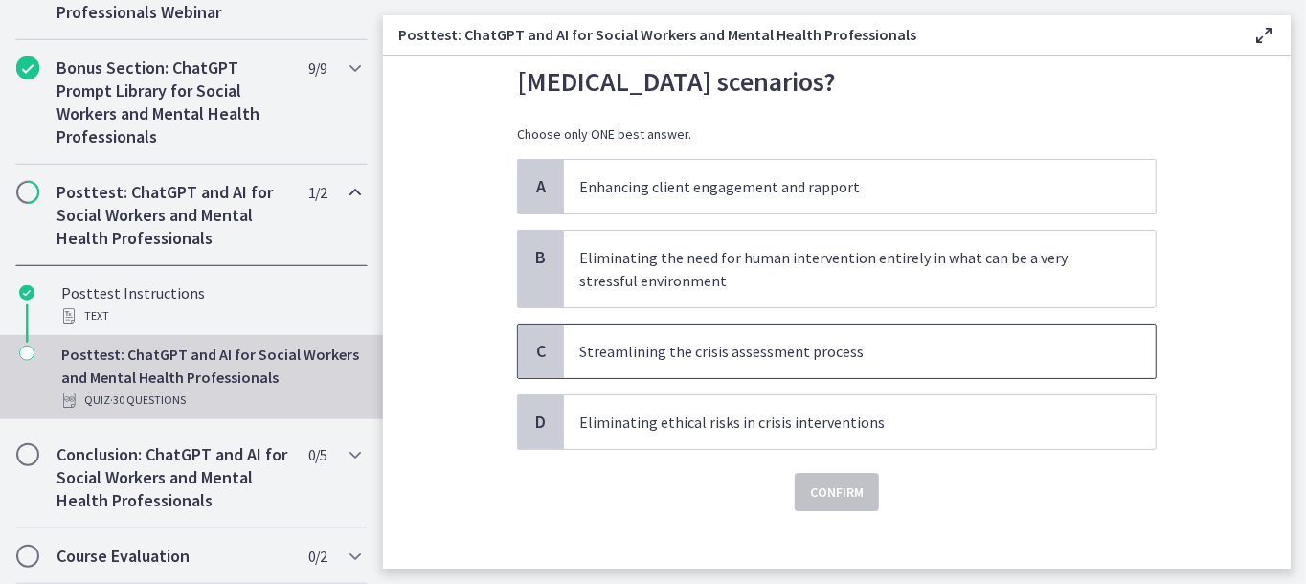
click at [760, 356] on p "Streamlining the crisis assessment process" at bounding box center [840, 351] width 523 height 23
click at [844, 495] on span "Confirm" at bounding box center [837, 492] width 54 height 23
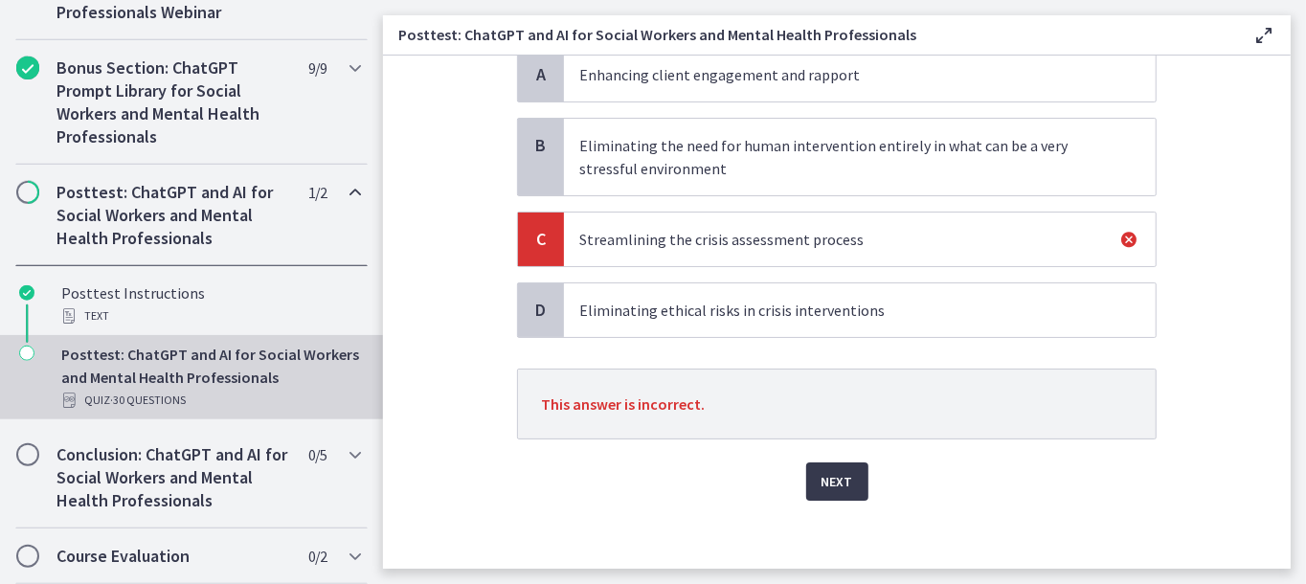
scroll to position [213, 0]
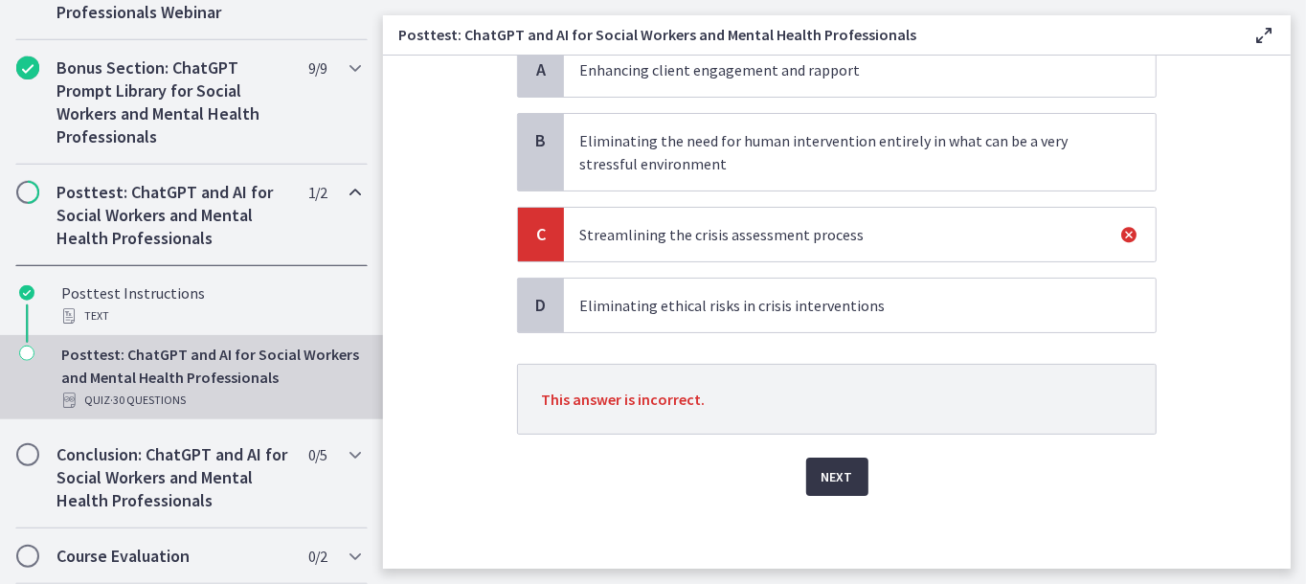
click at [835, 482] on span "Next" at bounding box center [838, 476] width 32 height 23
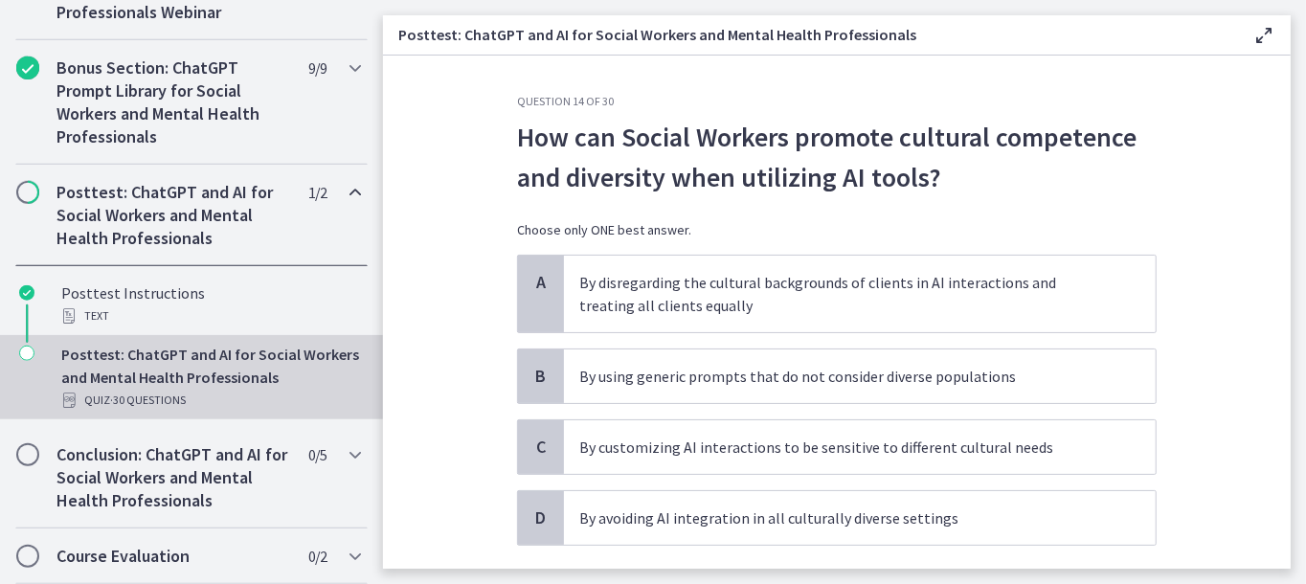
scroll to position [96, 0]
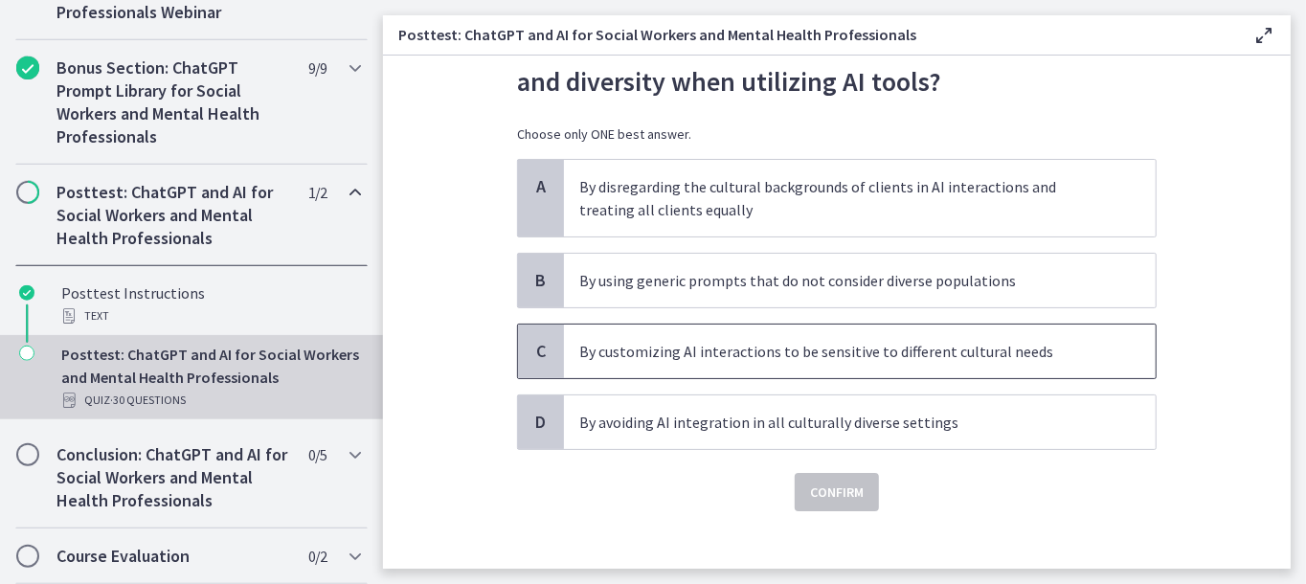
click at [810, 345] on p "By customizing AI interactions to be sensitive to different cultural needs" at bounding box center [840, 351] width 523 height 23
click at [830, 498] on span "Confirm" at bounding box center [837, 492] width 54 height 23
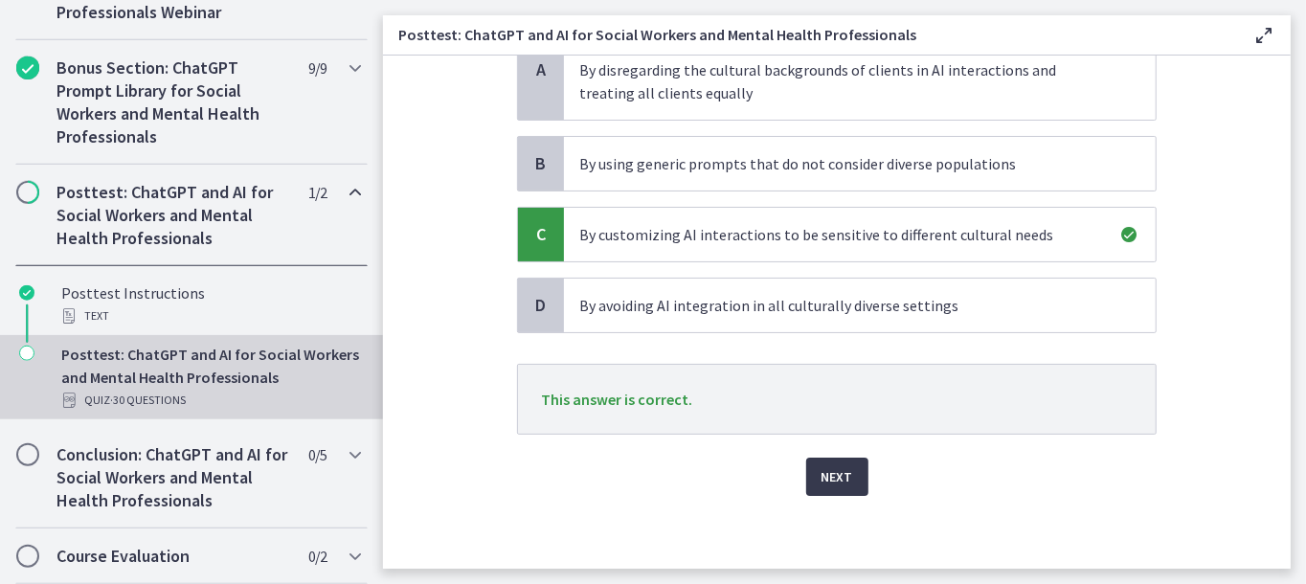
scroll to position [213, 0]
click at [830, 479] on span "Next" at bounding box center [838, 476] width 32 height 23
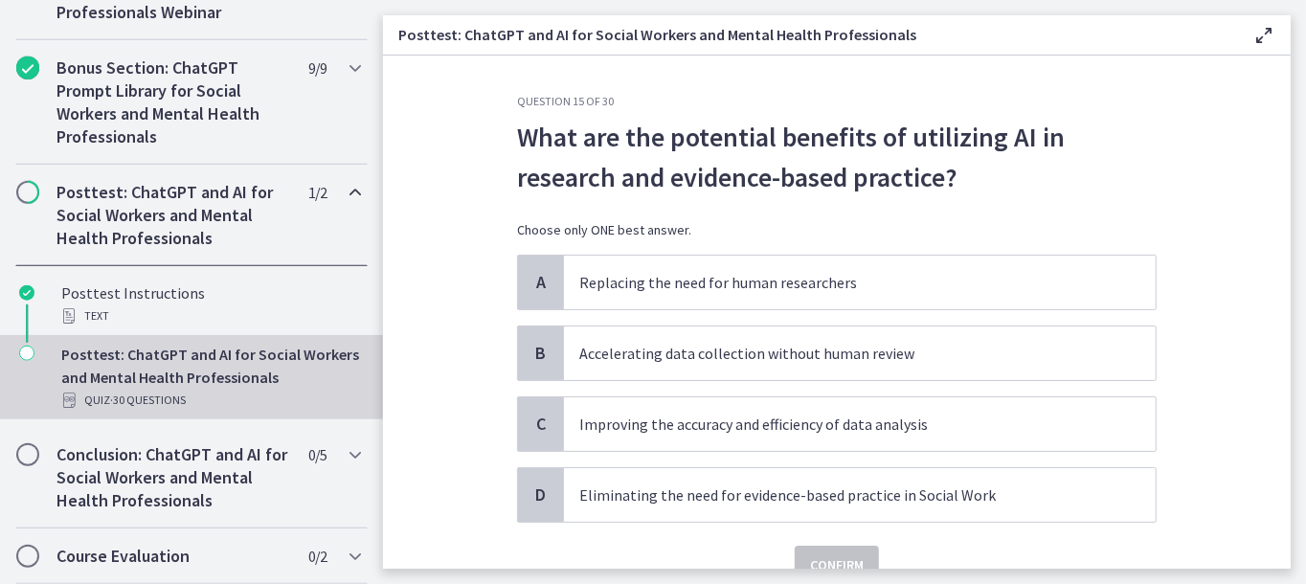
scroll to position [89, 0]
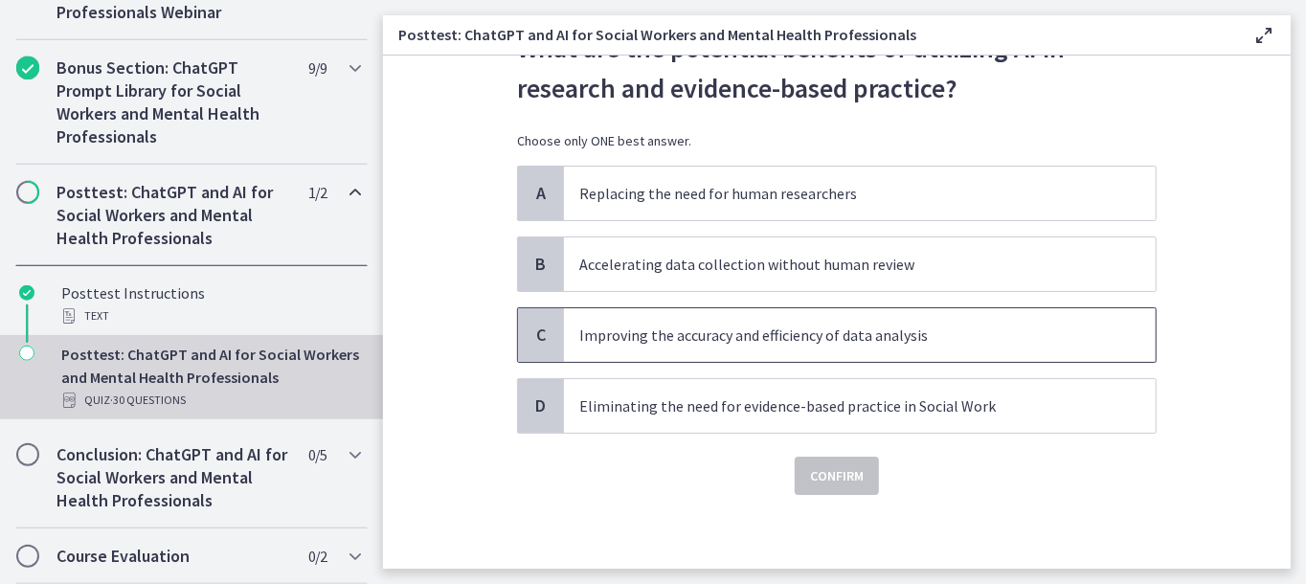
click at [584, 343] on p "Improving the accuracy and efficiency of data analysis" at bounding box center [840, 335] width 523 height 23
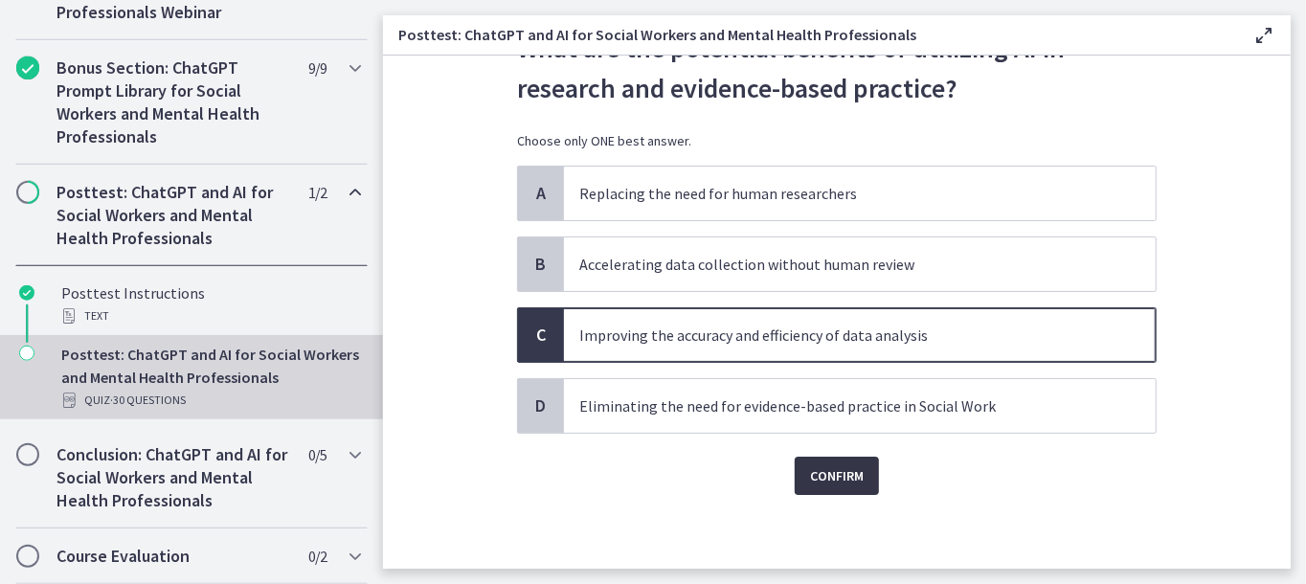
click at [838, 474] on span "Confirm" at bounding box center [837, 475] width 54 height 23
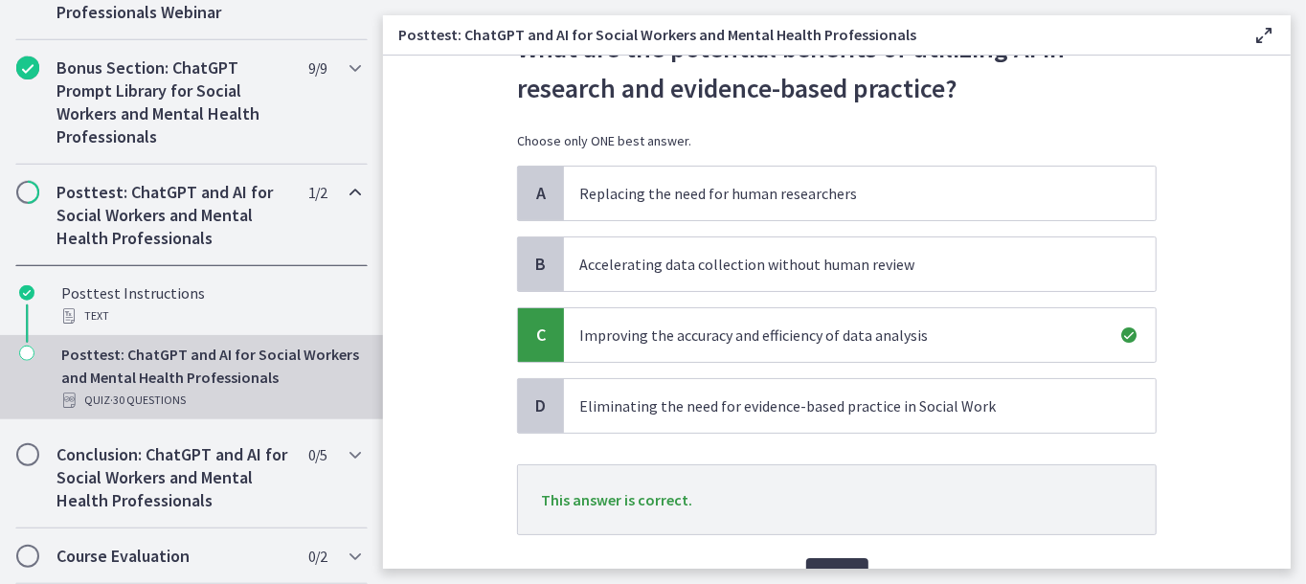
scroll to position [185, 0]
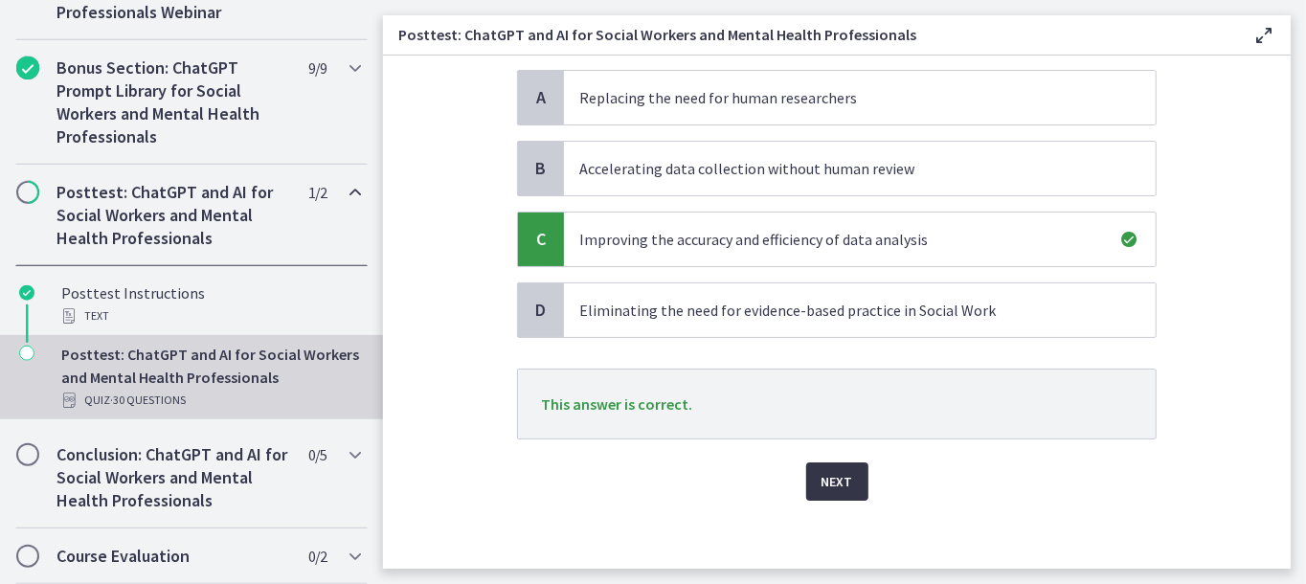
click at [850, 472] on button "Next" at bounding box center [837, 482] width 62 height 38
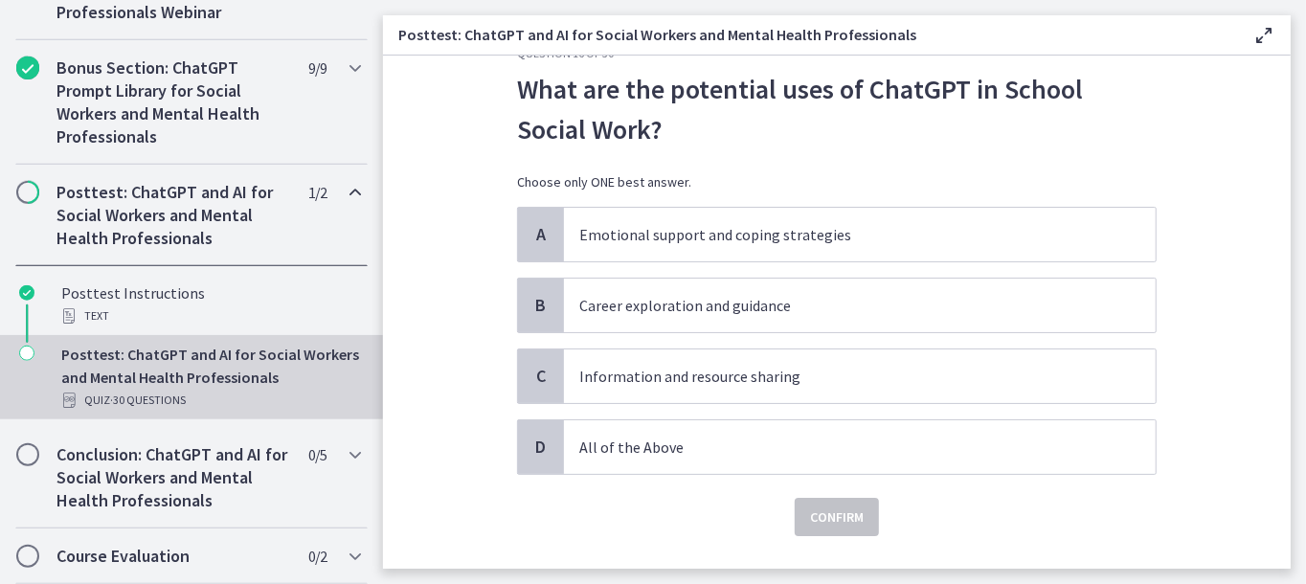
scroll to position [89, 0]
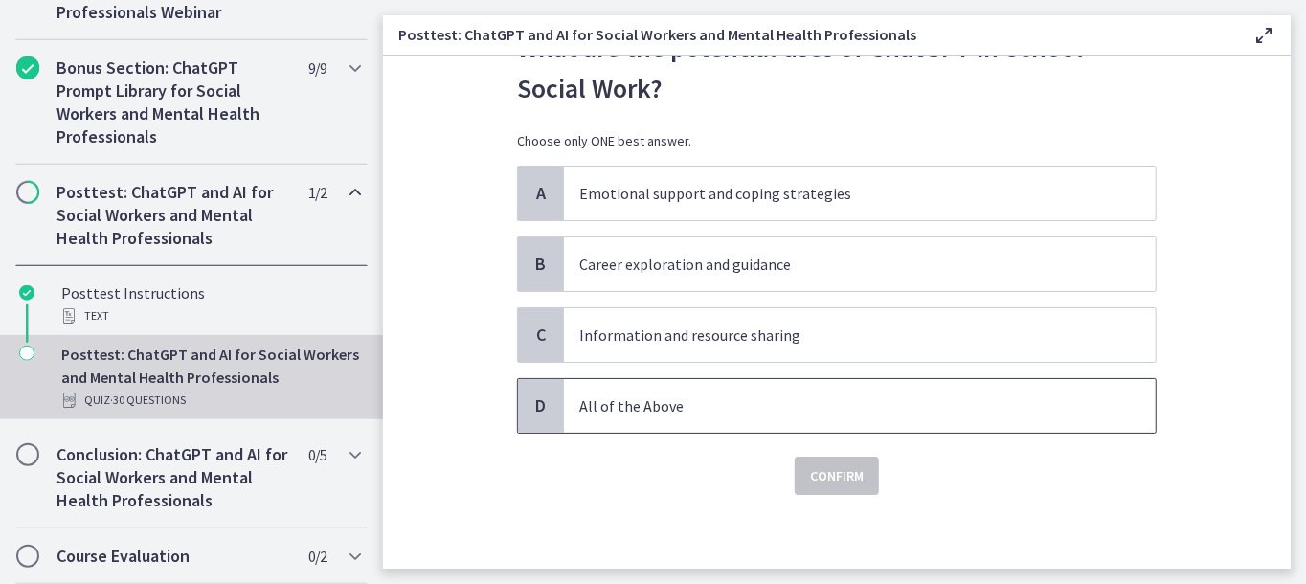
click at [687, 402] on p "All of the Above" at bounding box center [840, 406] width 523 height 23
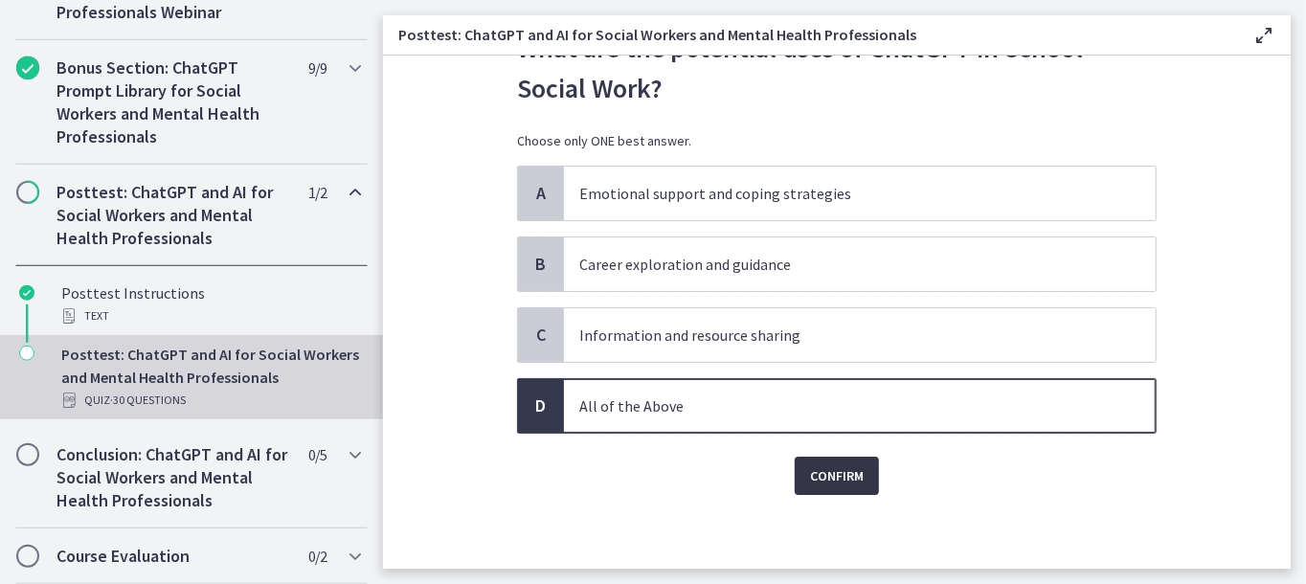
click at [853, 471] on span "Confirm" at bounding box center [837, 475] width 54 height 23
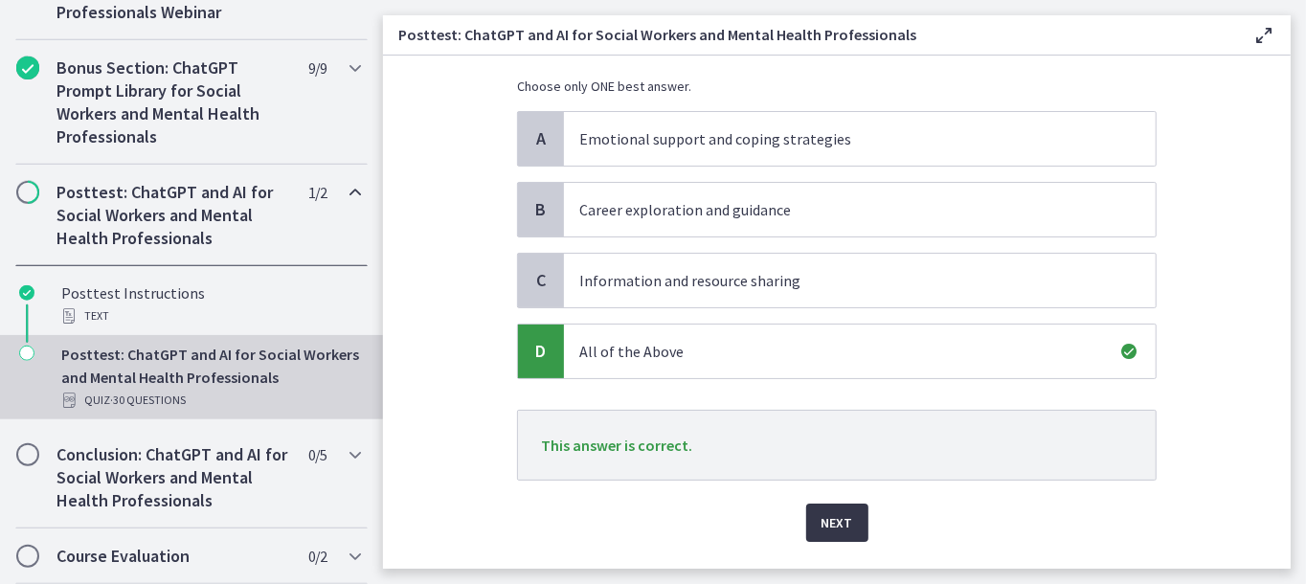
scroll to position [190, 0]
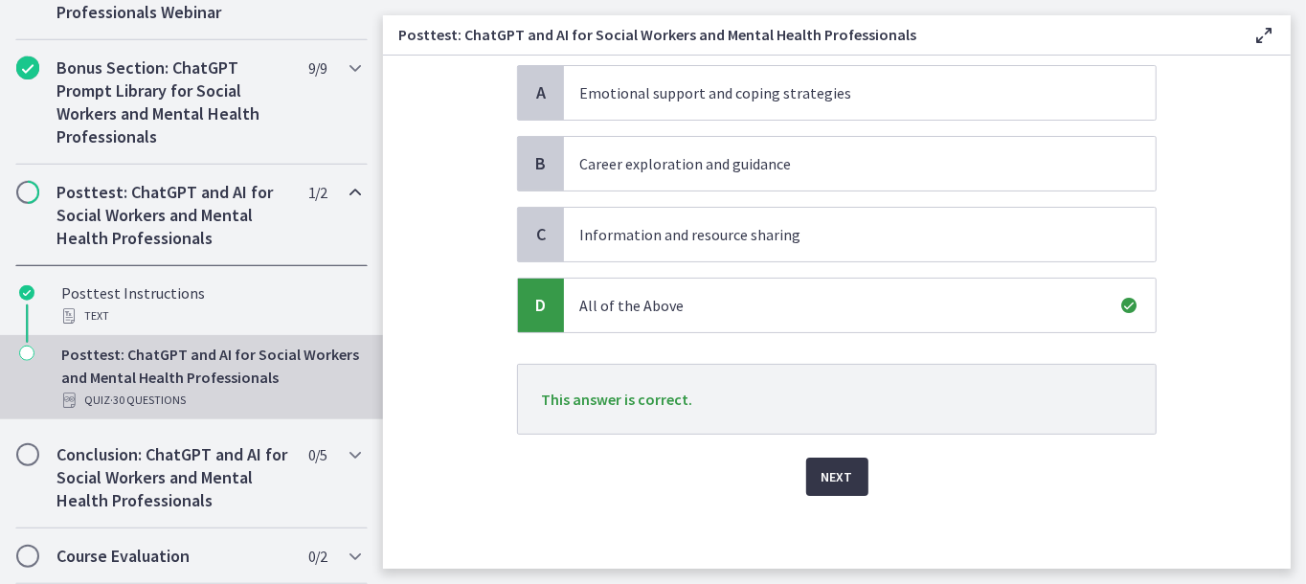
click at [828, 479] on span "Next" at bounding box center [838, 476] width 32 height 23
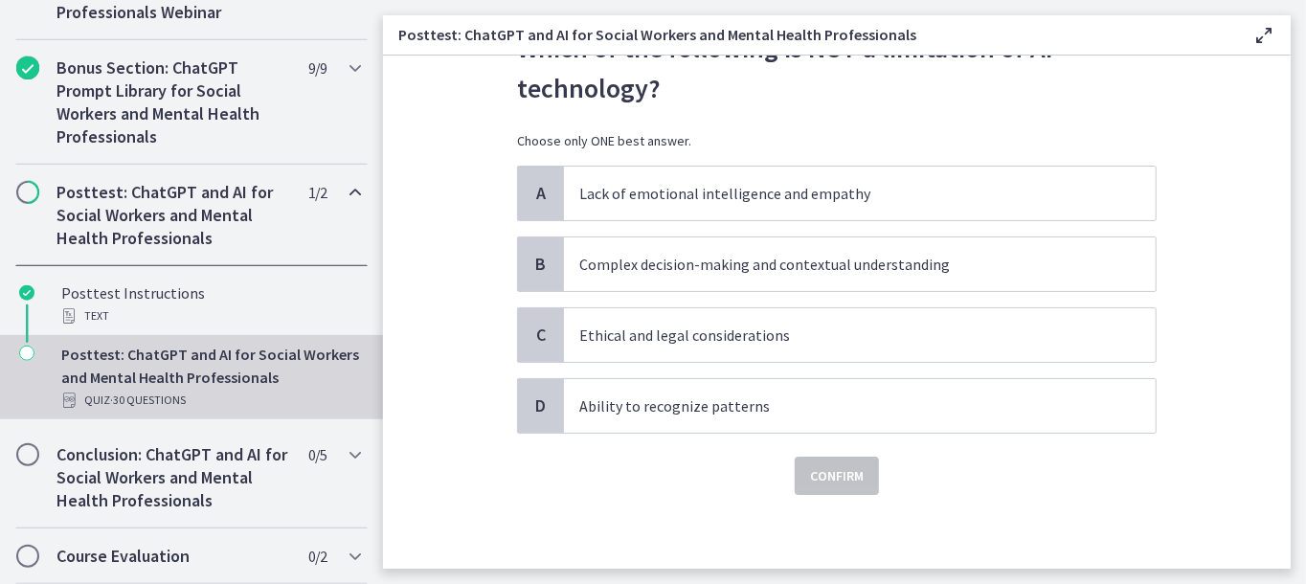
scroll to position [0, 0]
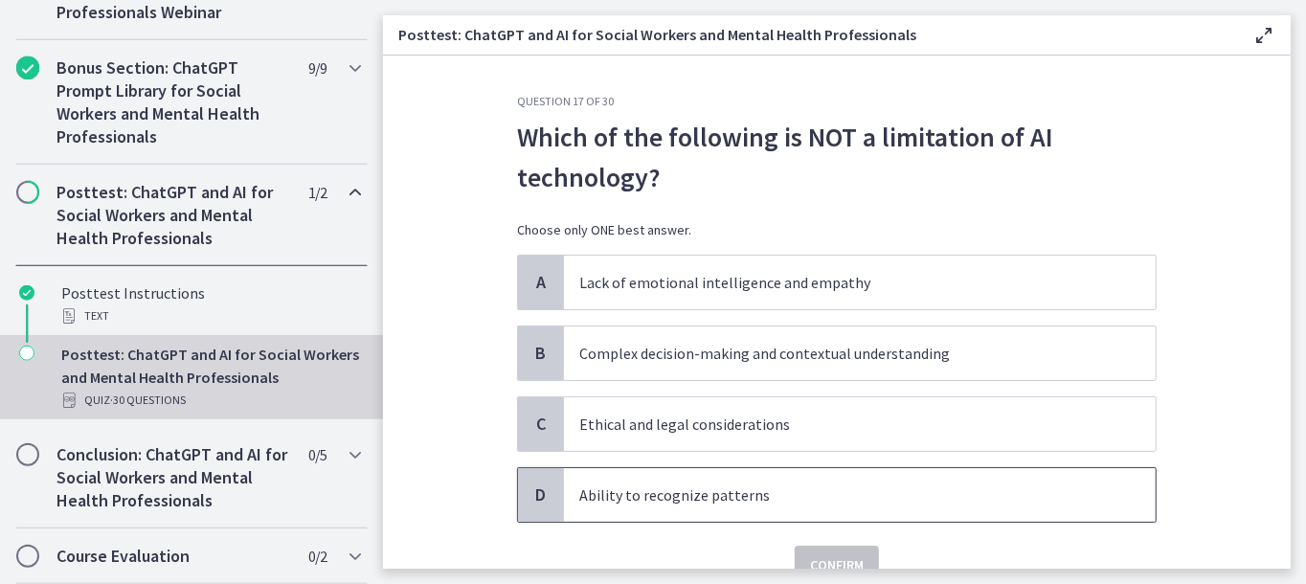
click at [690, 503] on p "Ability to recognize patterns" at bounding box center [840, 495] width 523 height 23
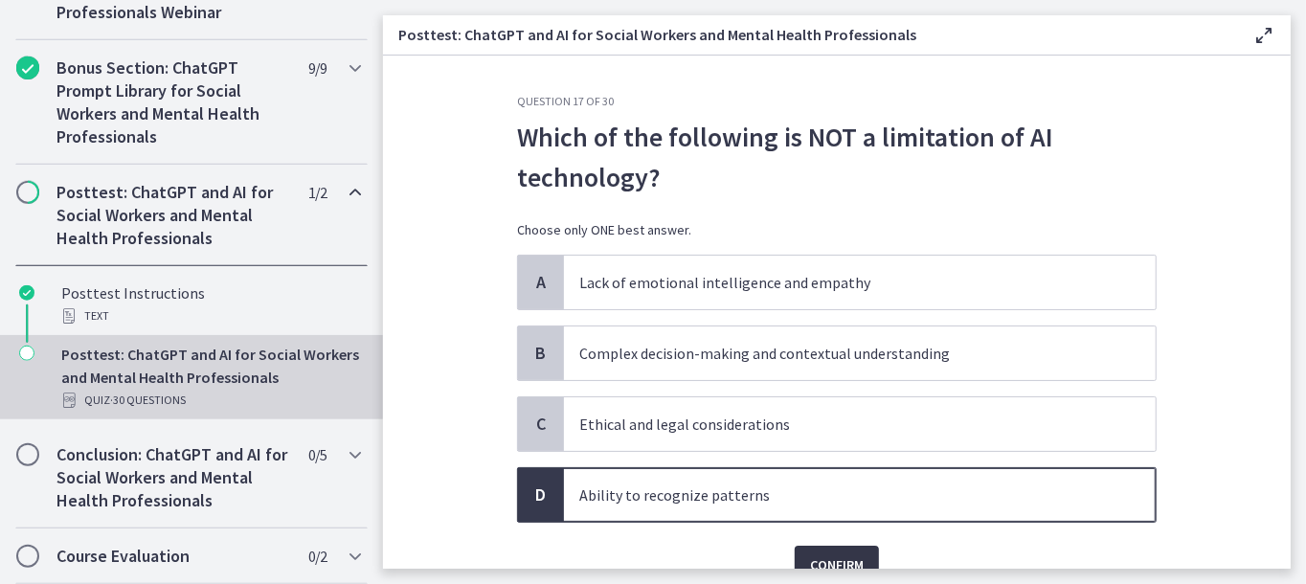
click at [833, 560] on span "Confirm" at bounding box center [837, 565] width 54 height 23
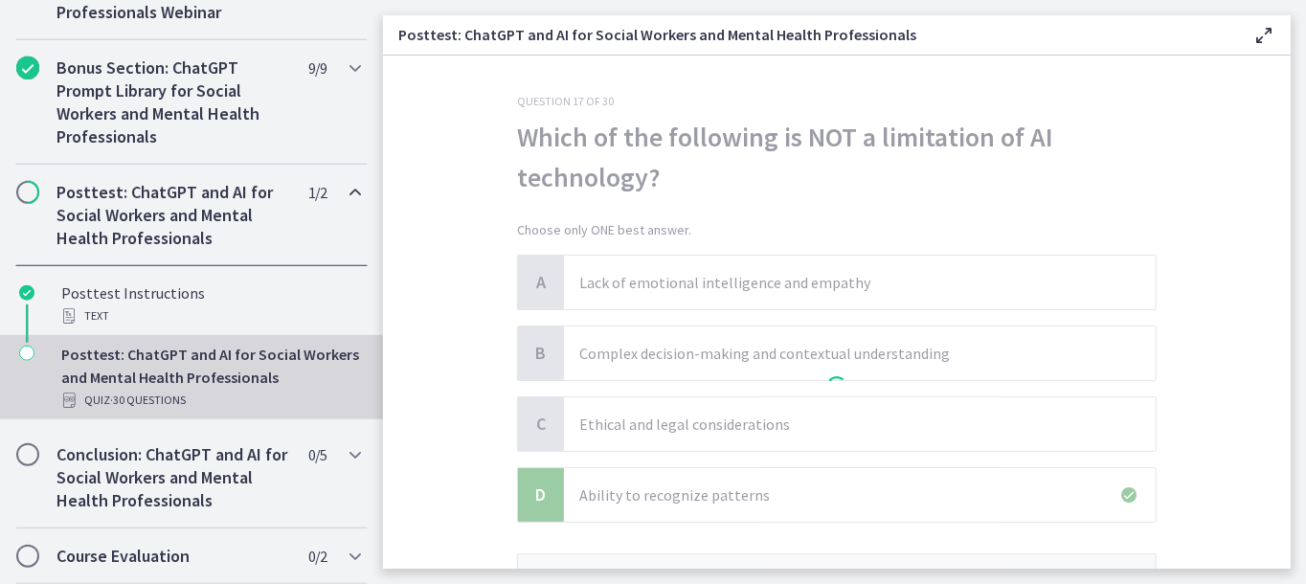
scroll to position [190, 0]
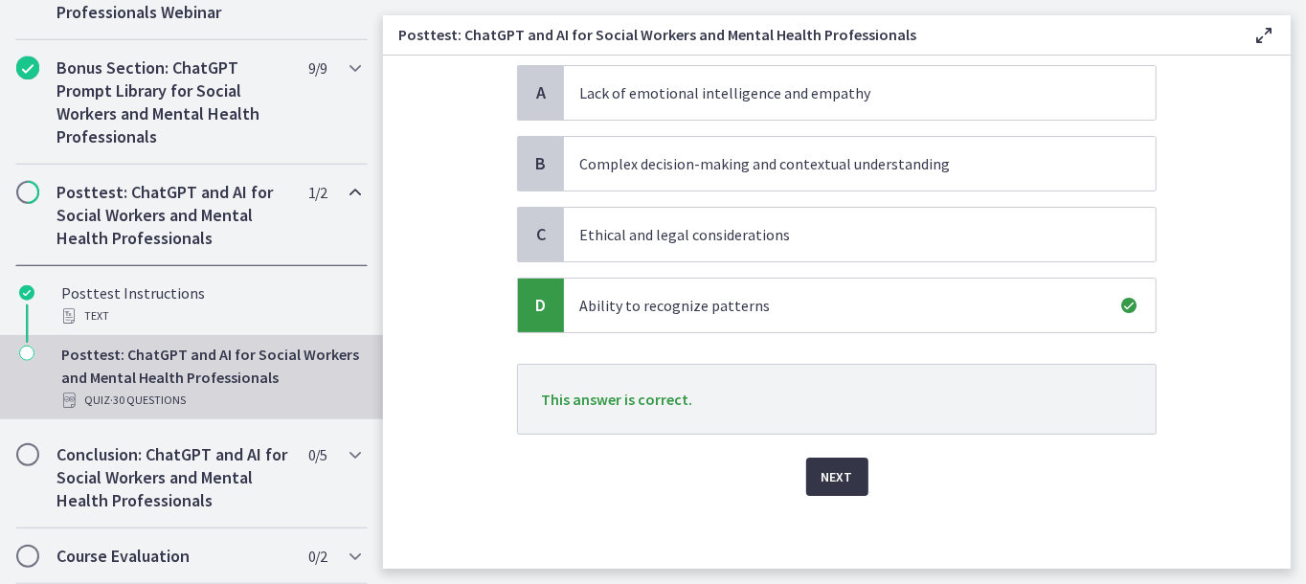
click at [822, 472] on span "Next" at bounding box center [838, 476] width 32 height 23
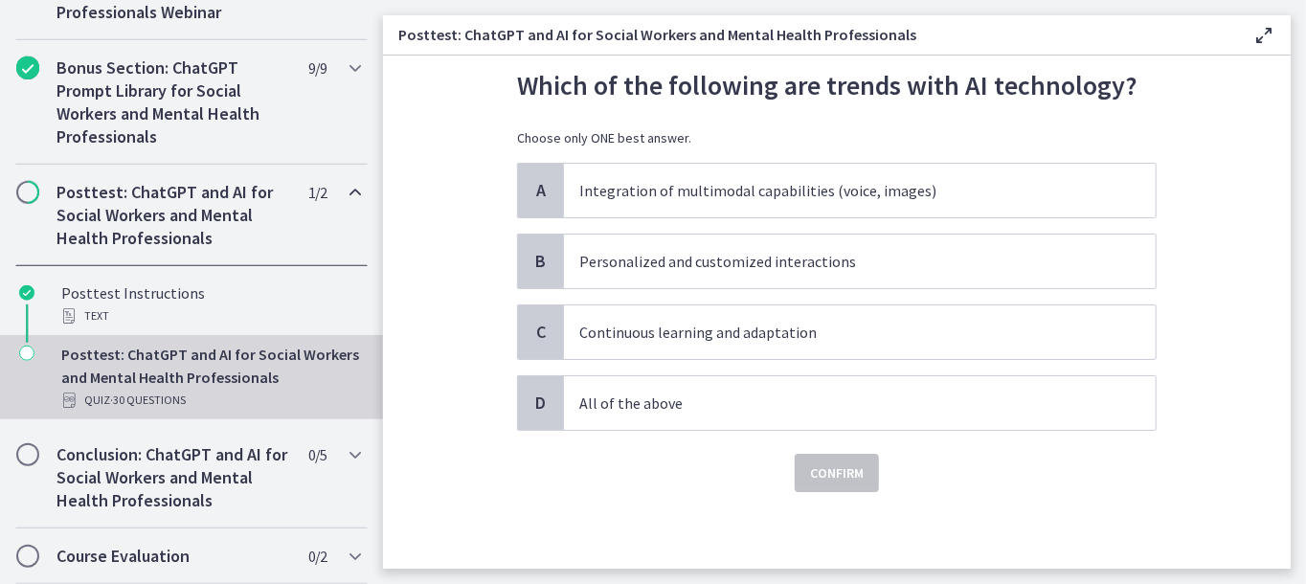
scroll to position [0, 0]
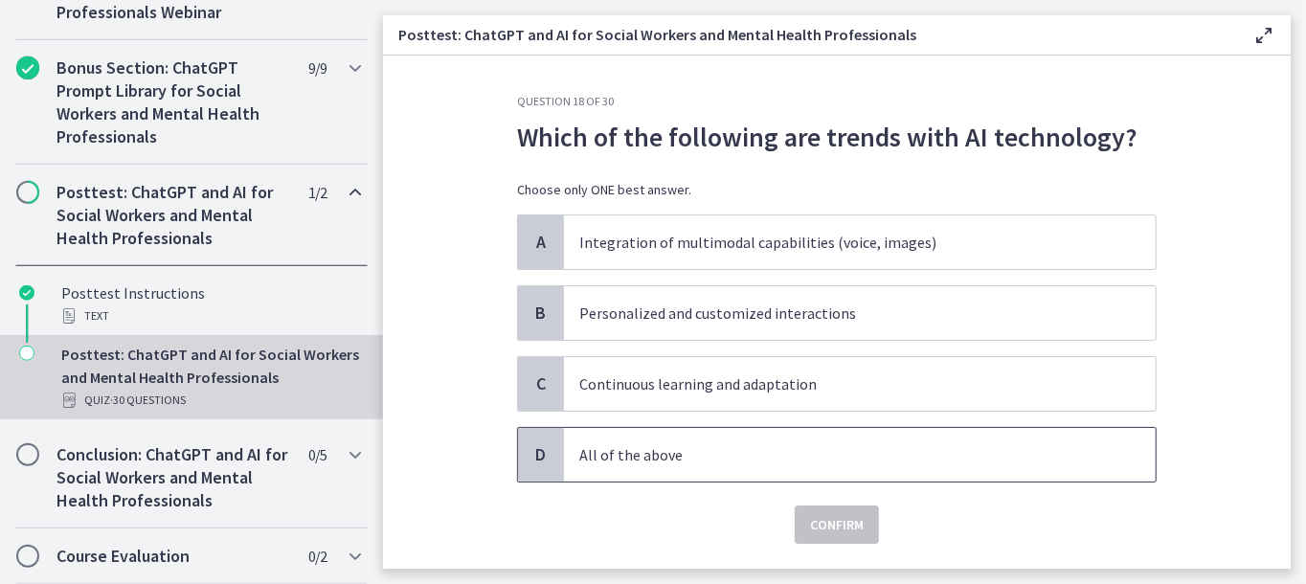
click at [754, 464] on span "All of the above" at bounding box center [860, 455] width 592 height 54
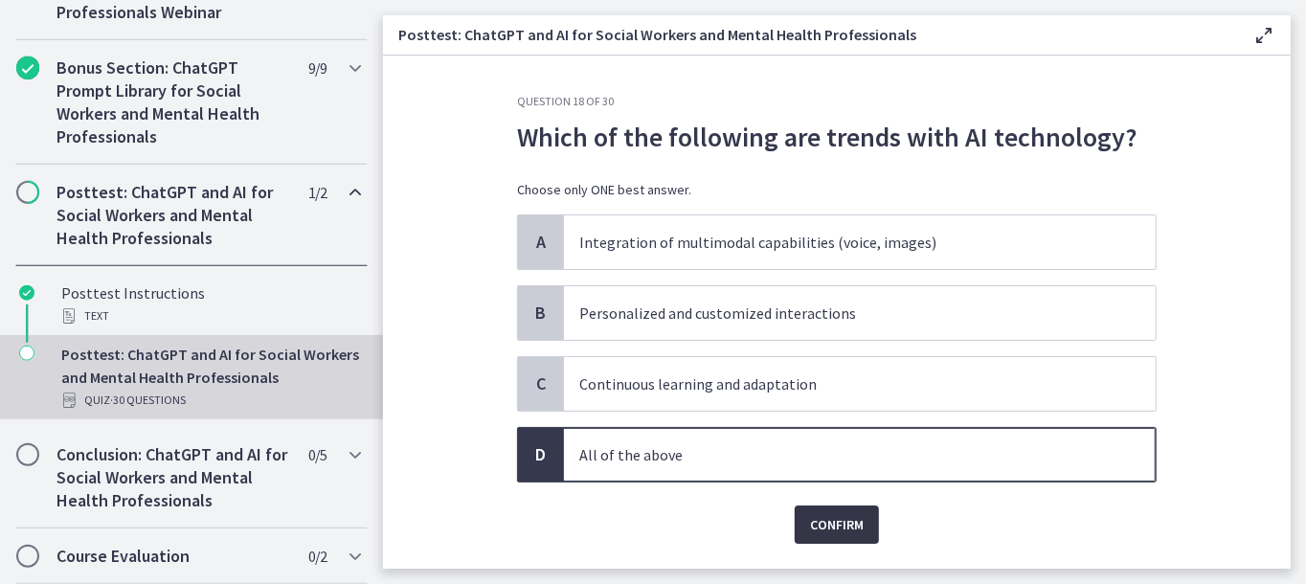
click at [852, 529] on span "Confirm" at bounding box center [837, 524] width 54 height 23
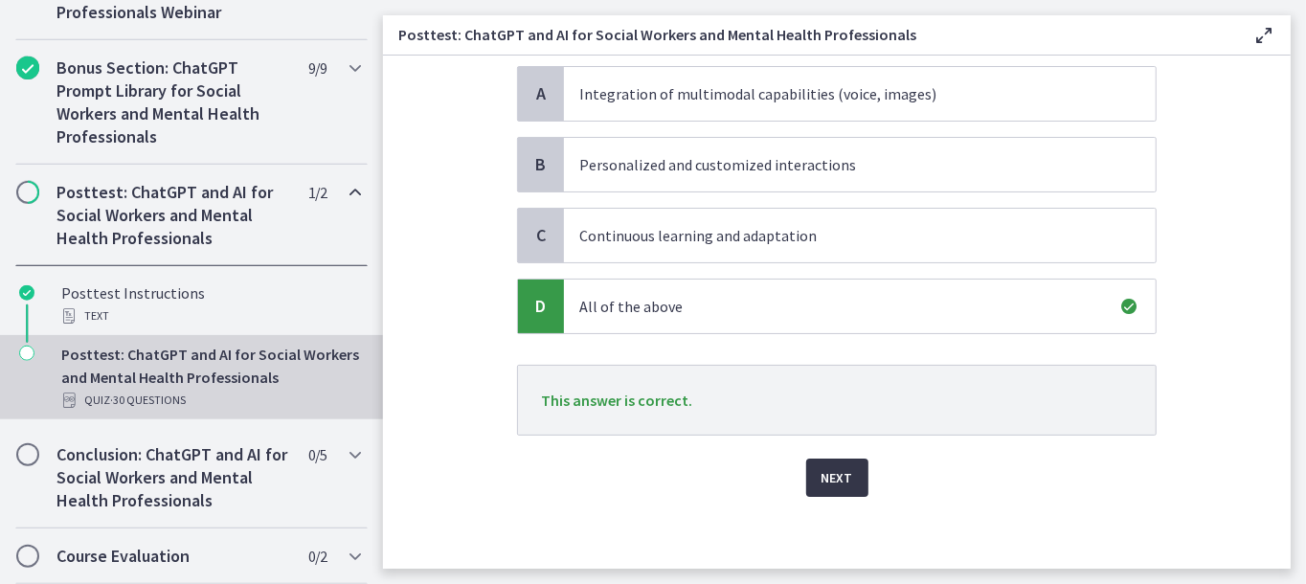
scroll to position [149, 0]
click at [822, 478] on span "Next" at bounding box center [838, 476] width 32 height 23
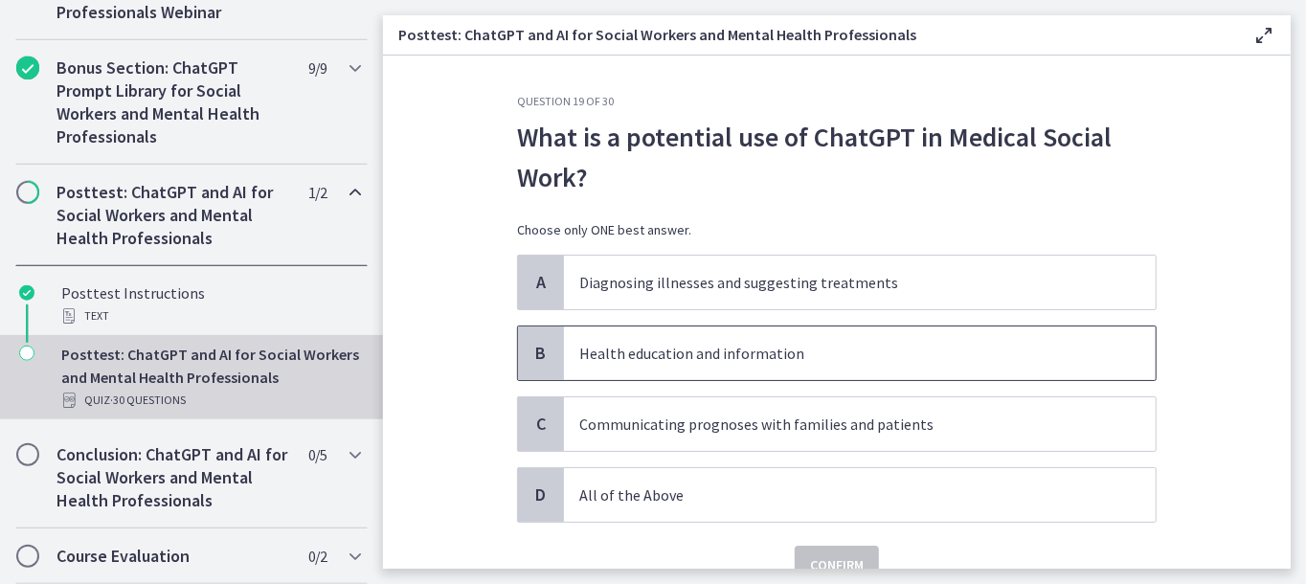
click at [707, 354] on p "Health education and information" at bounding box center [840, 353] width 523 height 23
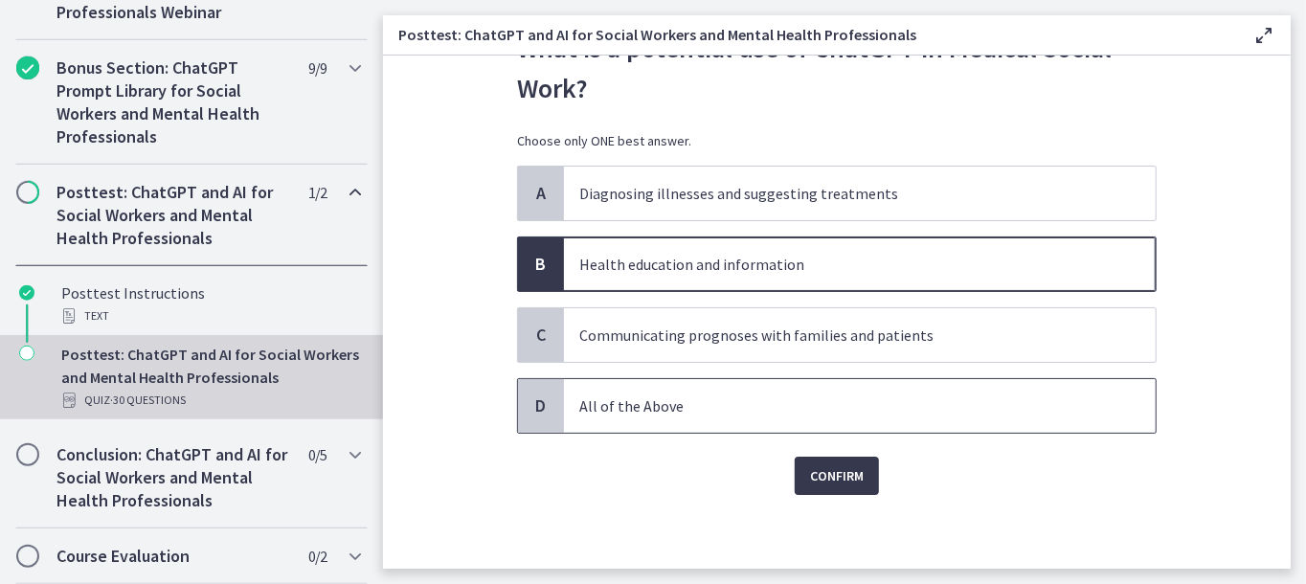
click at [661, 418] on span "All of the Above" at bounding box center [860, 406] width 592 height 54
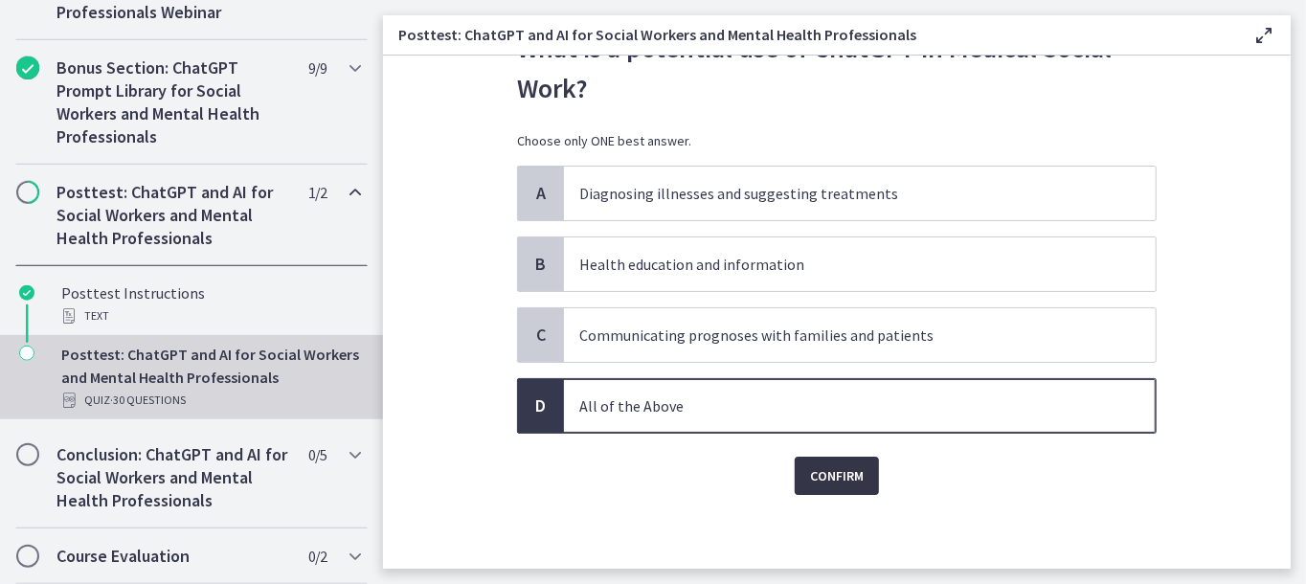
click at [842, 473] on span "Confirm" at bounding box center [837, 475] width 54 height 23
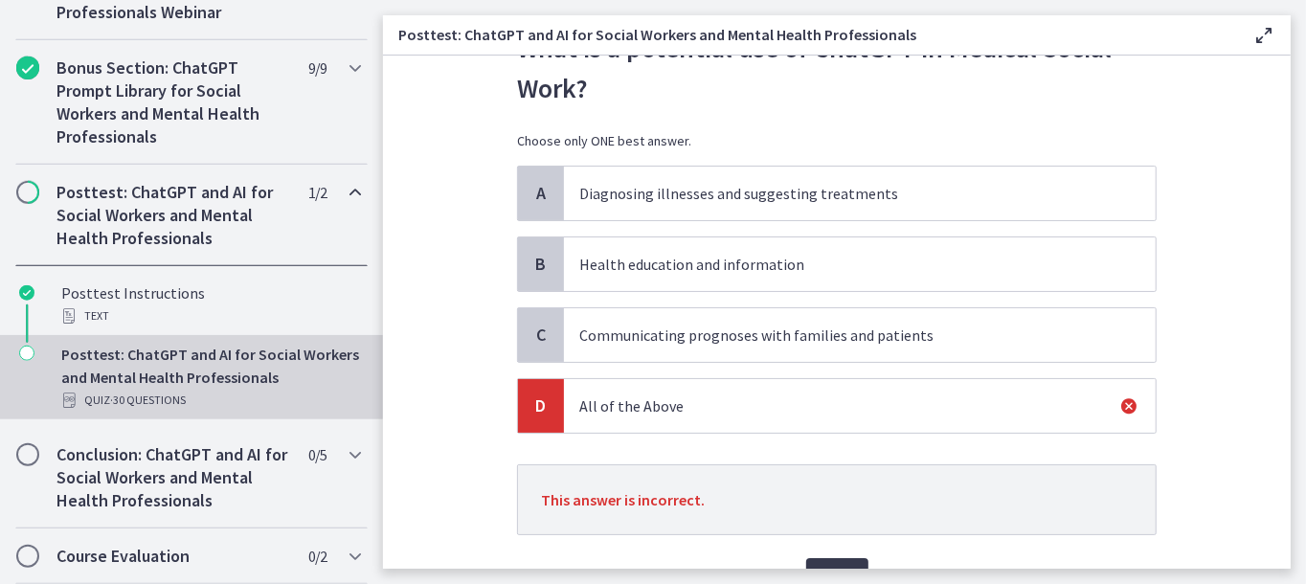
scroll to position [185, 0]
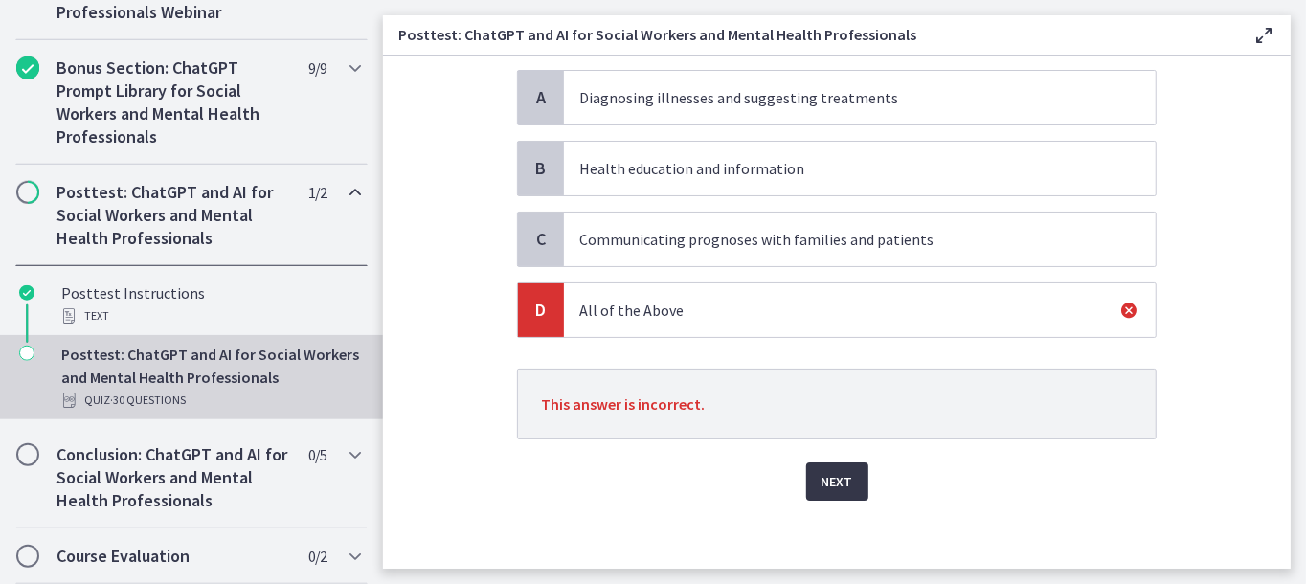
click at [822, 463] on button "Next" at bounding box center [837, 482] width 62 height 38
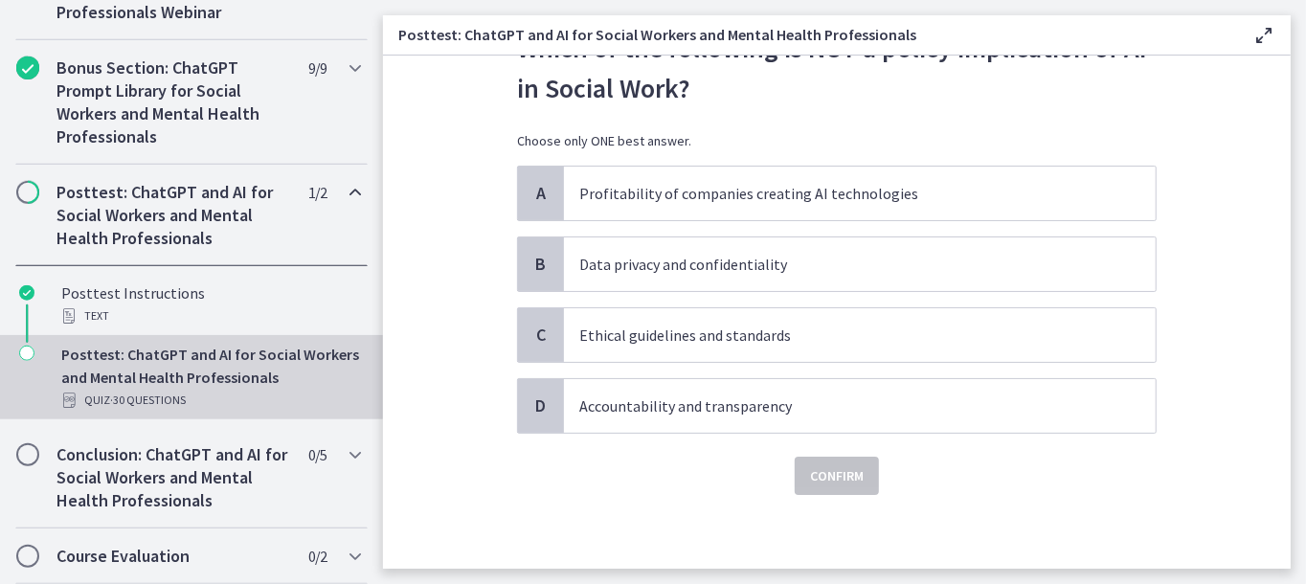
scroll to position [0, 0]
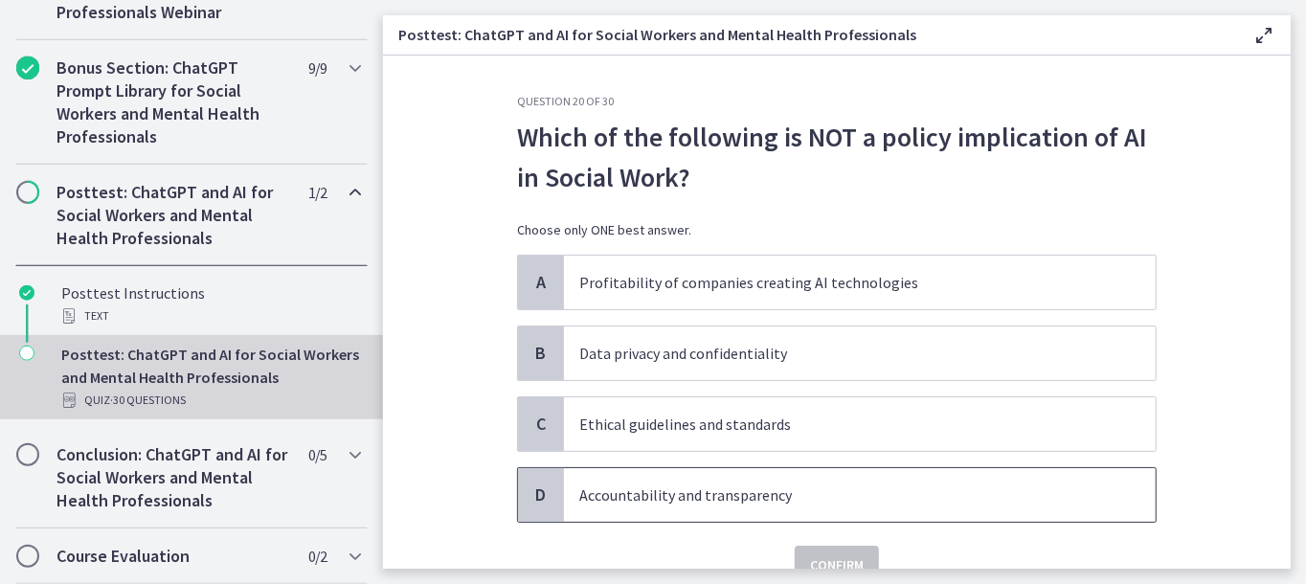
click at [680, 505] on span "Accountability and transparency" at bounding box center [860, 495] width 592 height 54
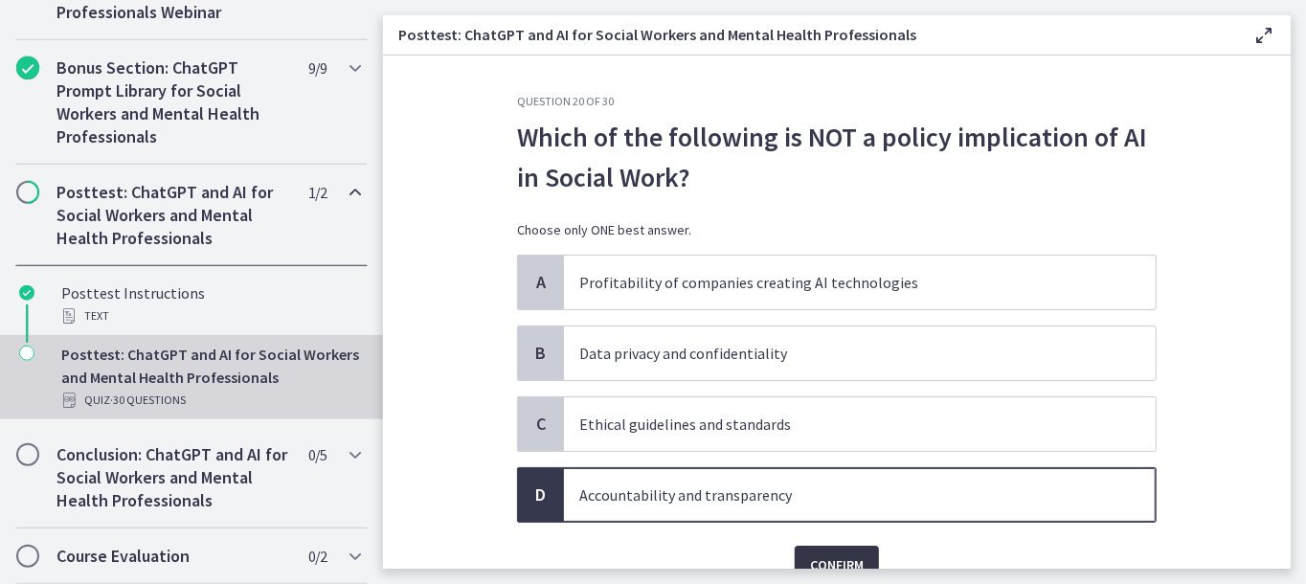
click at [820, 546] on button "Confirm" at bounding box center [837, 565] width 84 height 38
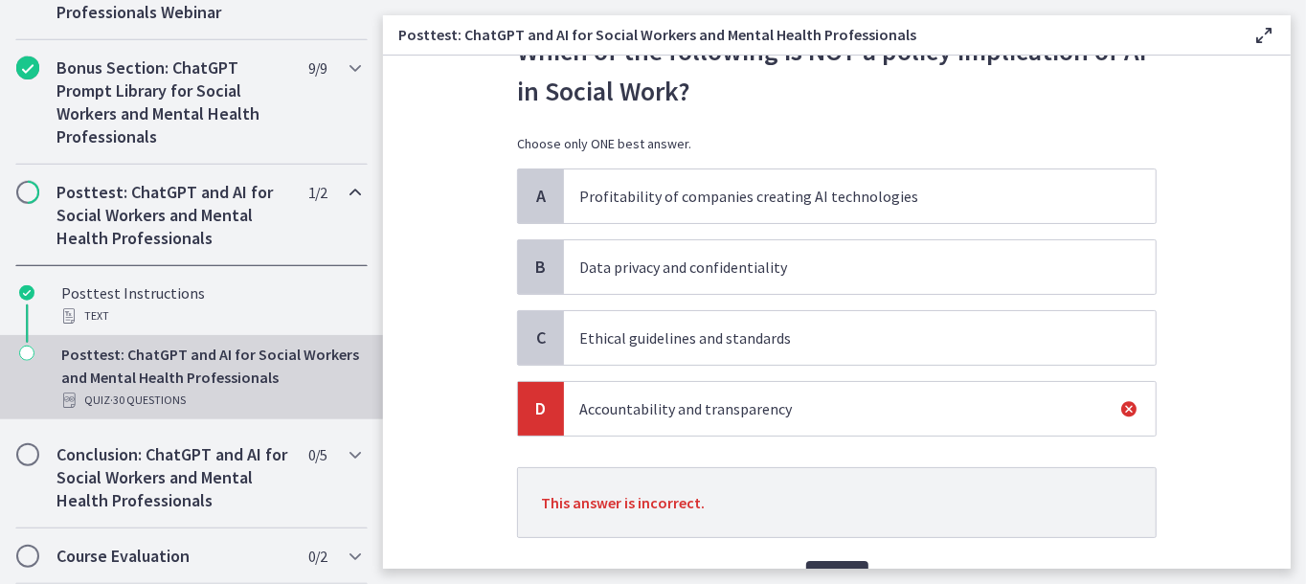
scroll to position [190, 0]
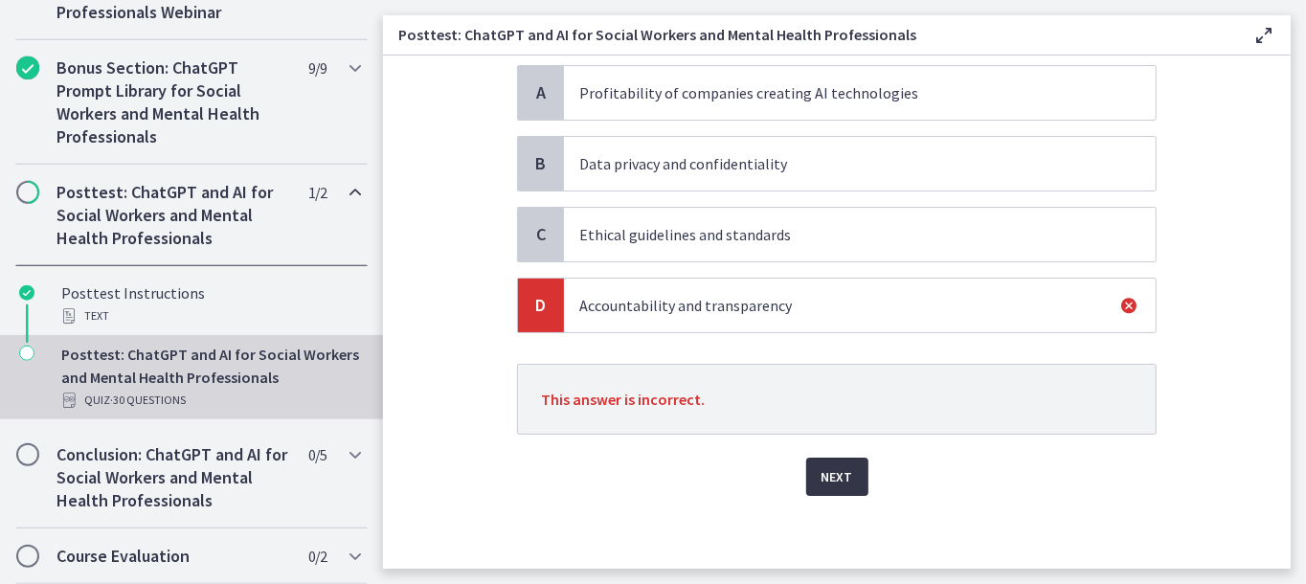
click at [806, 464] on button "Next" at bounding box center [837, 477] width 62 height 38
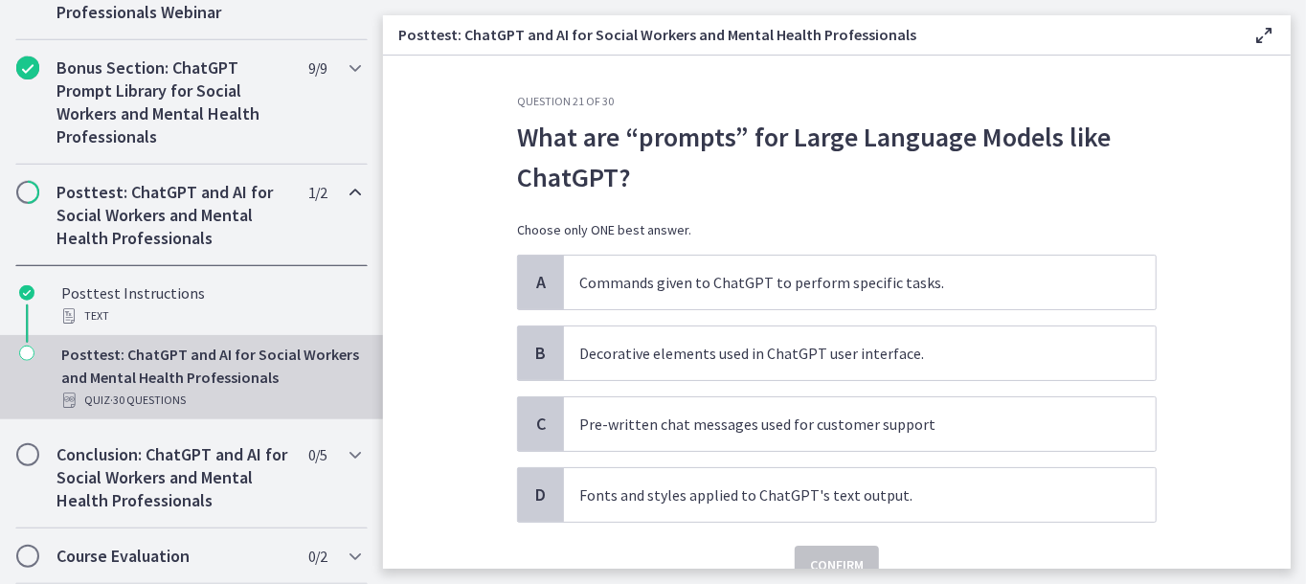
scroll to position [89, 0]
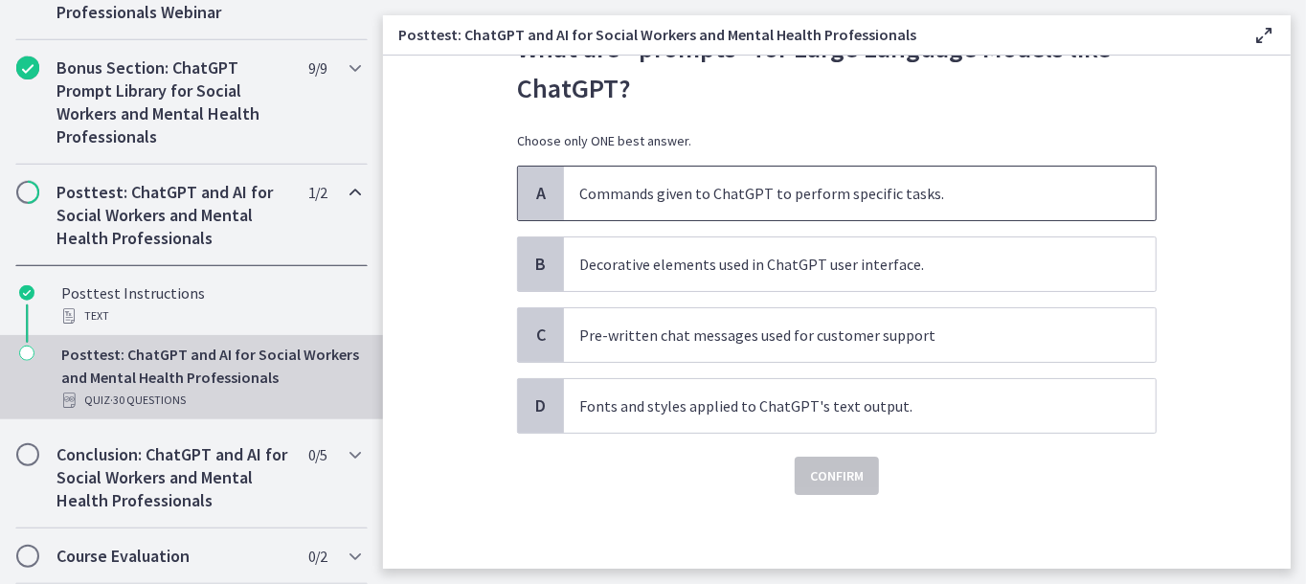
click at [713, 188] on p "Commands given to ChatGPT to perform specific tasks." at bounding box center [840, 193] width 523 height 23
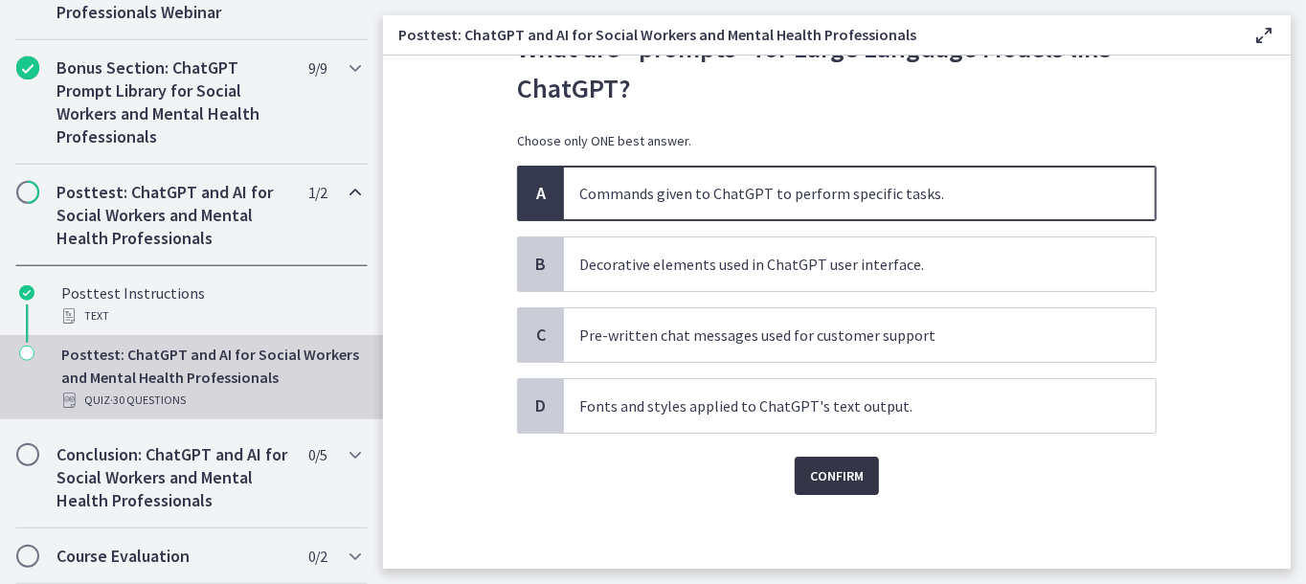
click at [836, 470] on span "Confirm" at bounding box center [837, 475] width 54 height 23
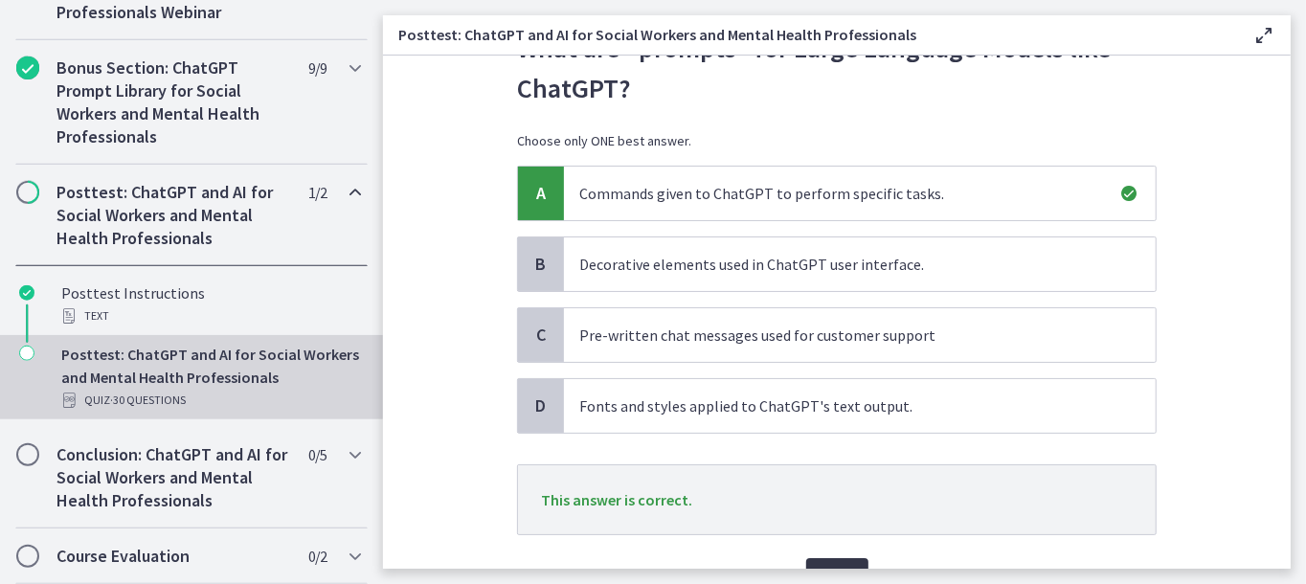
click at [832, 558] on button "Next" at bounding box center [837, 577] width 62 height 38
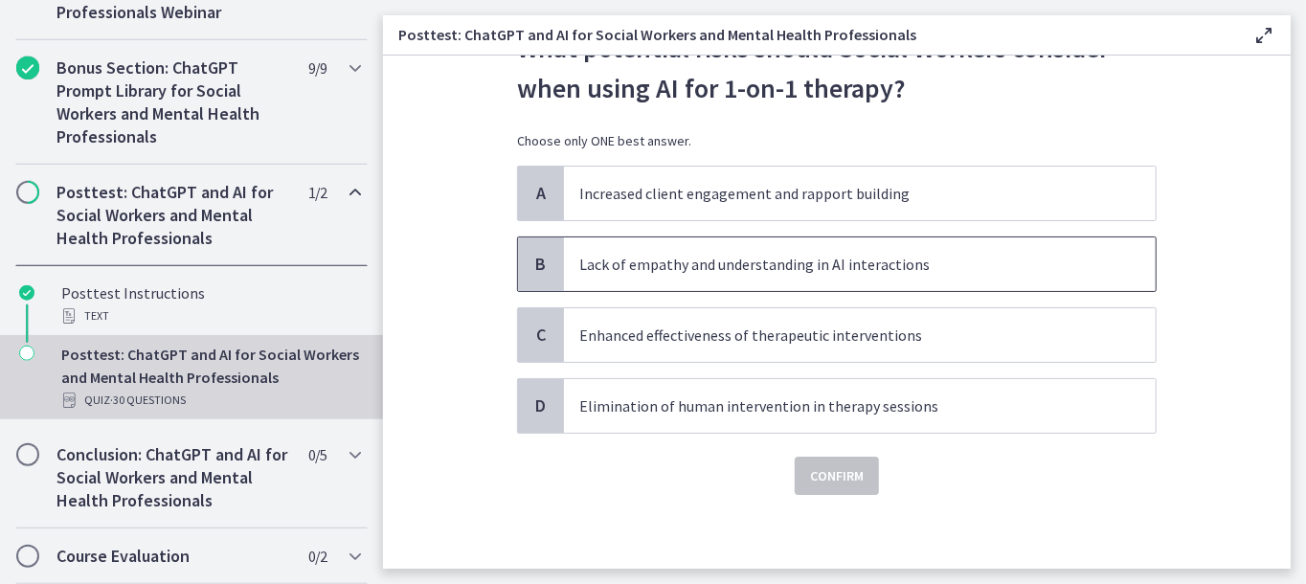
click at [714, 253] on p "Lack of empathy and understanding in AI interactions" at bounding box center [840, 264] width 523 height 23
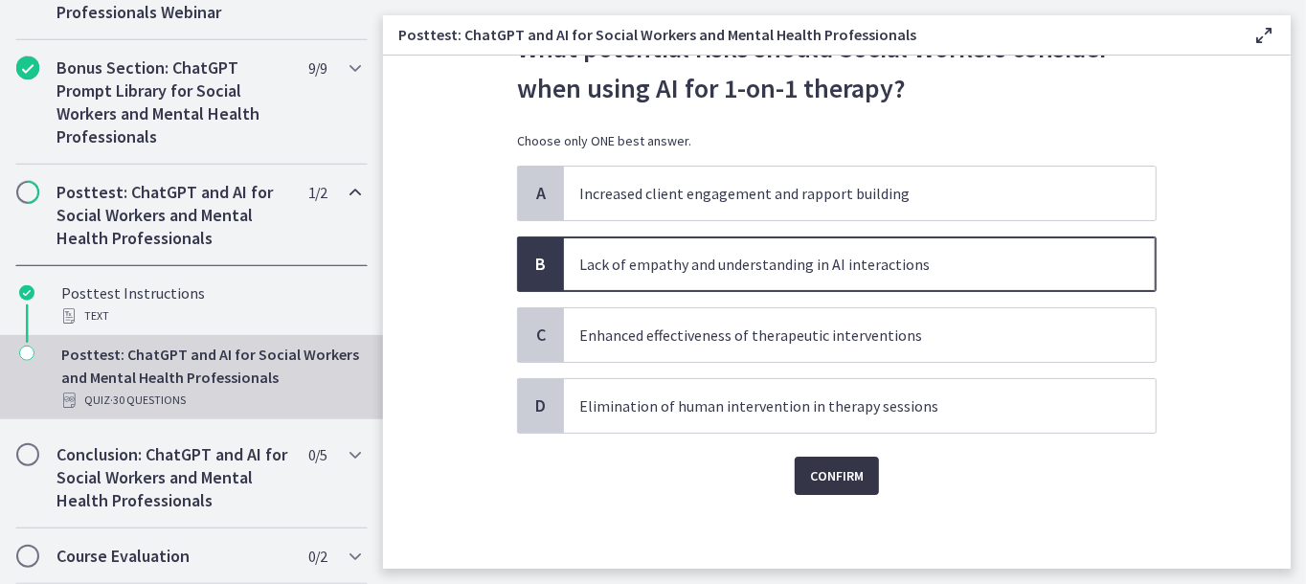
click at [859, 474] on button "Confirm" at bounding box center [837, 476] width 84 height 38
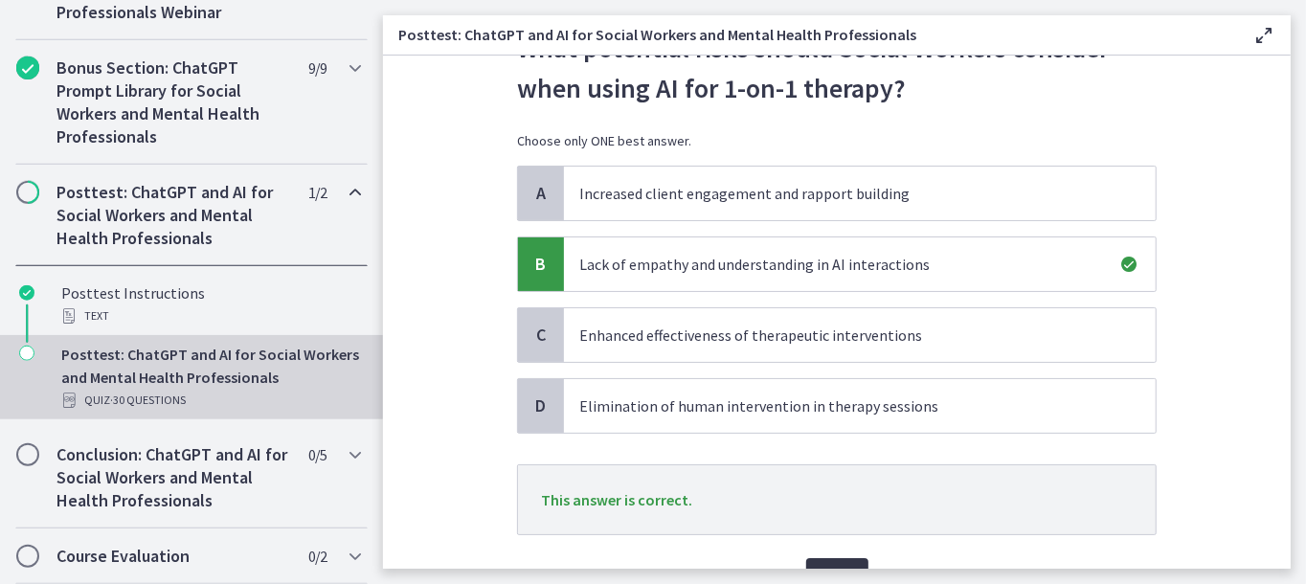
click at [820, 558] on button "Next" at bounding box center [837, 577] width 62 height 38
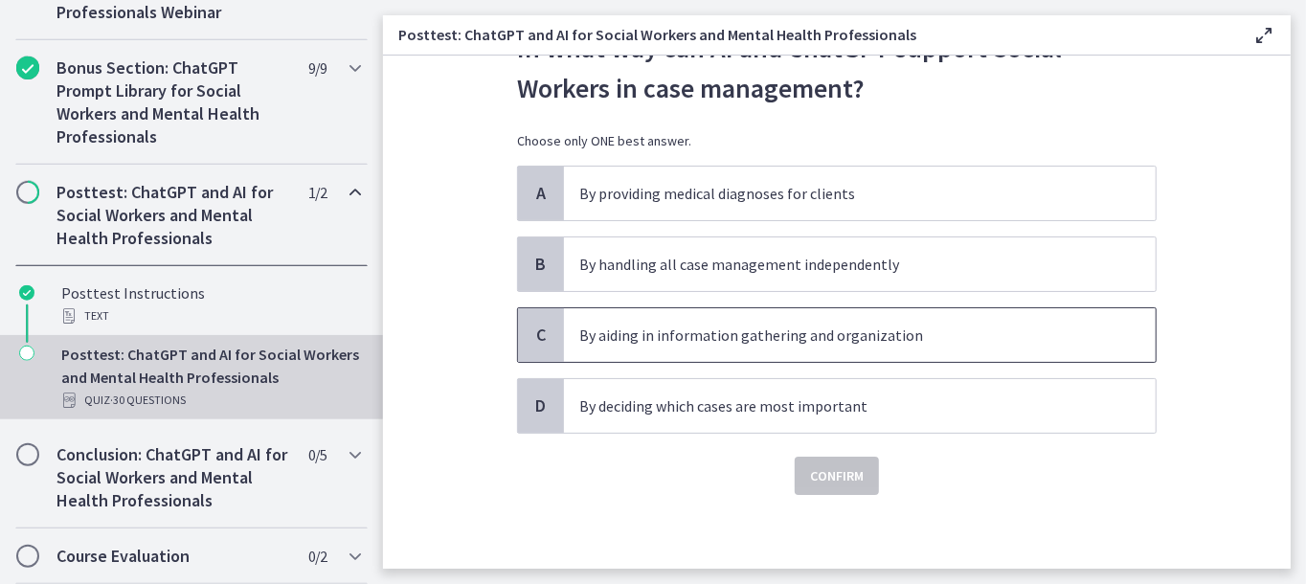
click at [632, 344] on p "By aiding in information gathering and organization" at bounding box center [840, 335] width 523 height 23
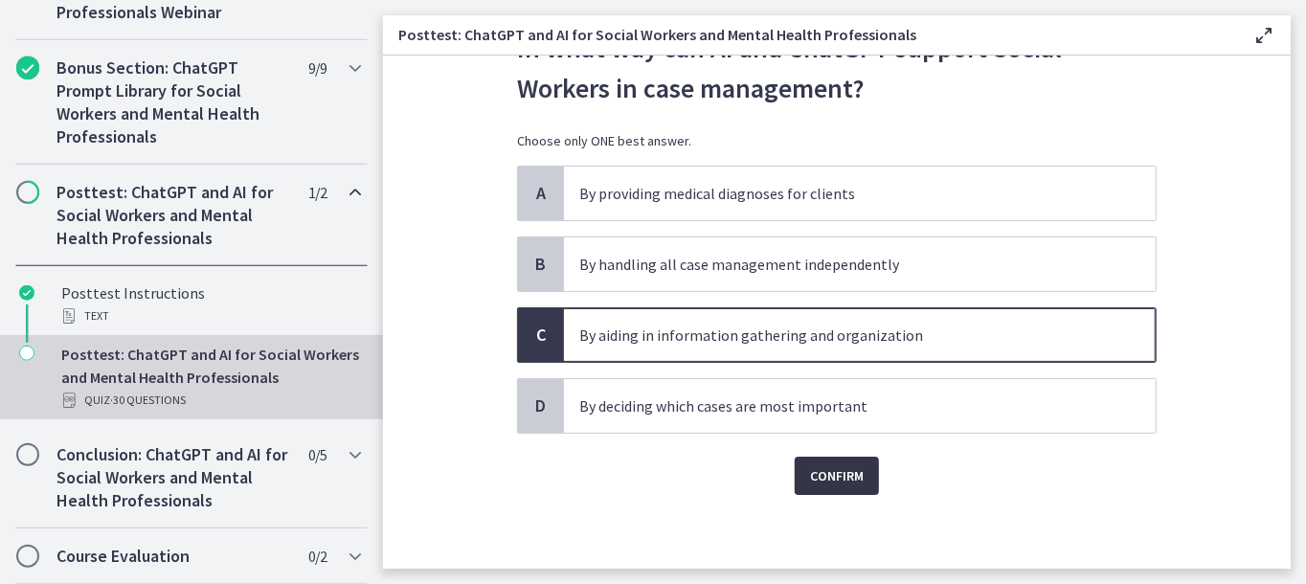
click at [834, 482] on span "Confirm" at bounding box center [837, 475] width 54 height 23
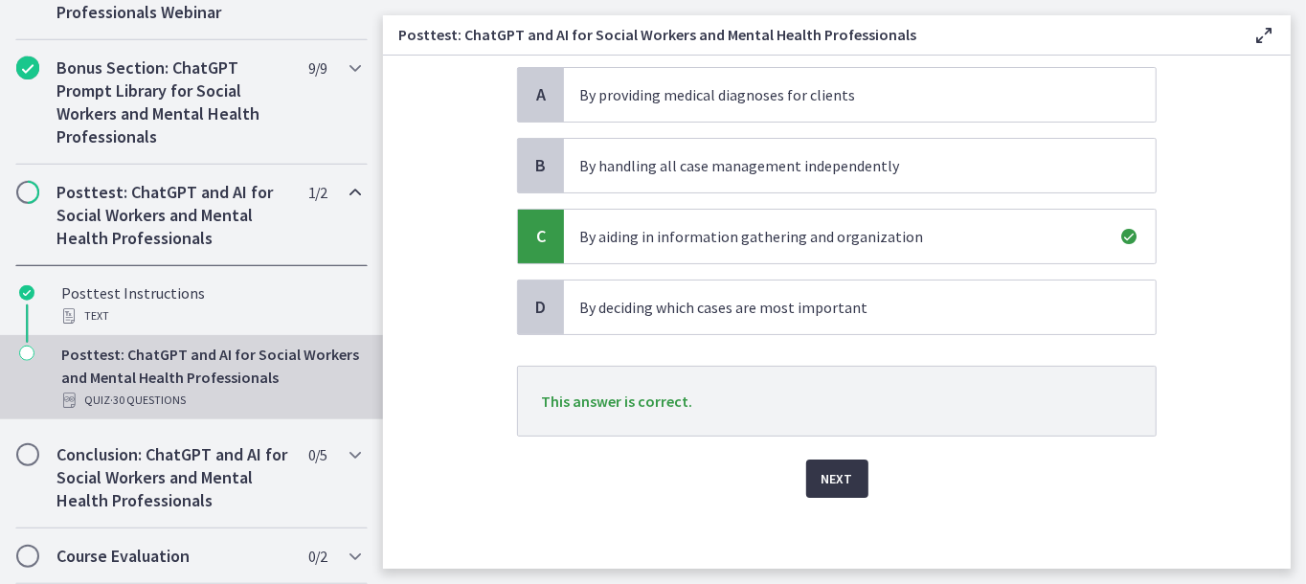
scroll to position [190, 0]
click at [829, 458] on button "Next" at bounding box center [837, 477] width 62 height 38
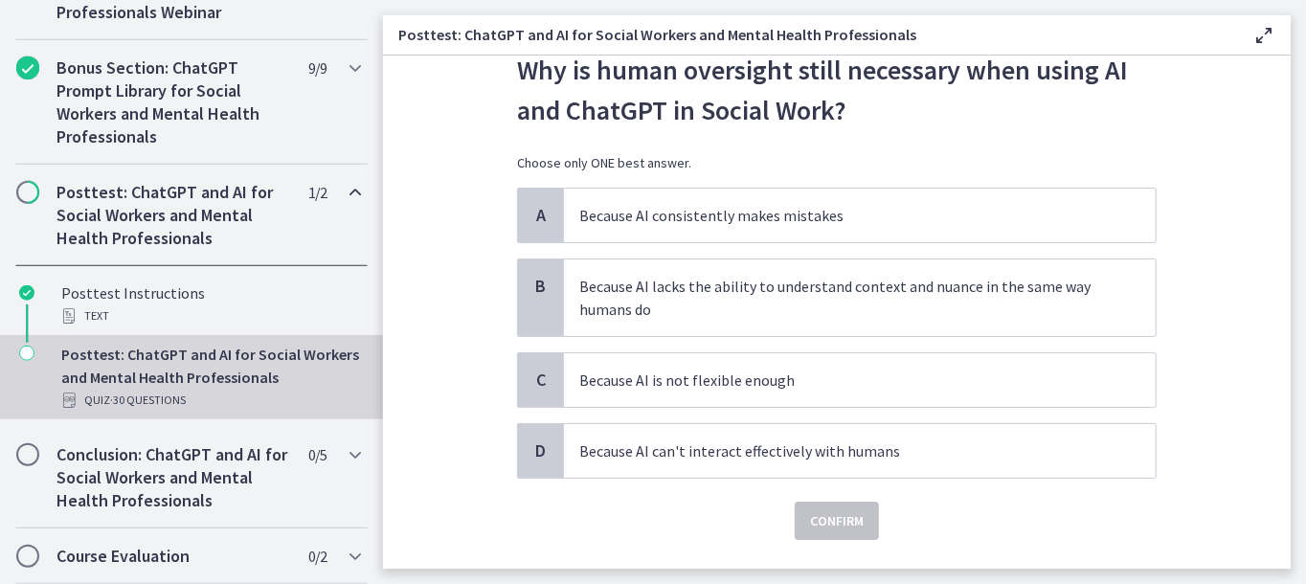
scroll to position [96, 0]
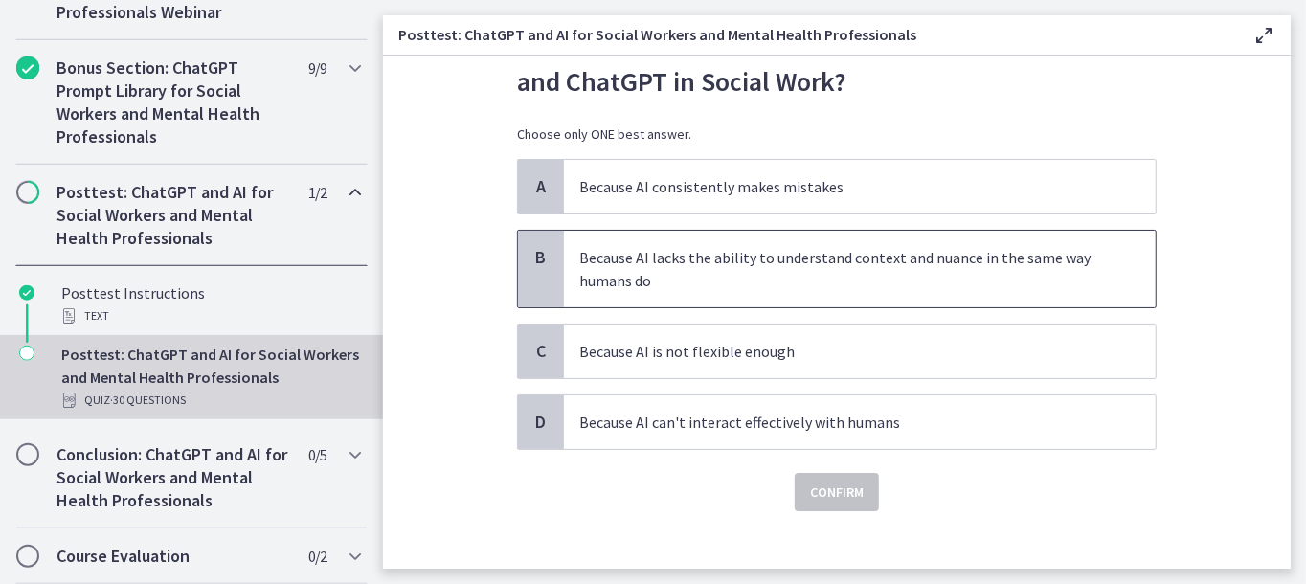
click at [746, 268] on p "Because AI lacks the ability to understand context and nuance in the same way h…" at bounding box center [840, 269] width 523 height 46
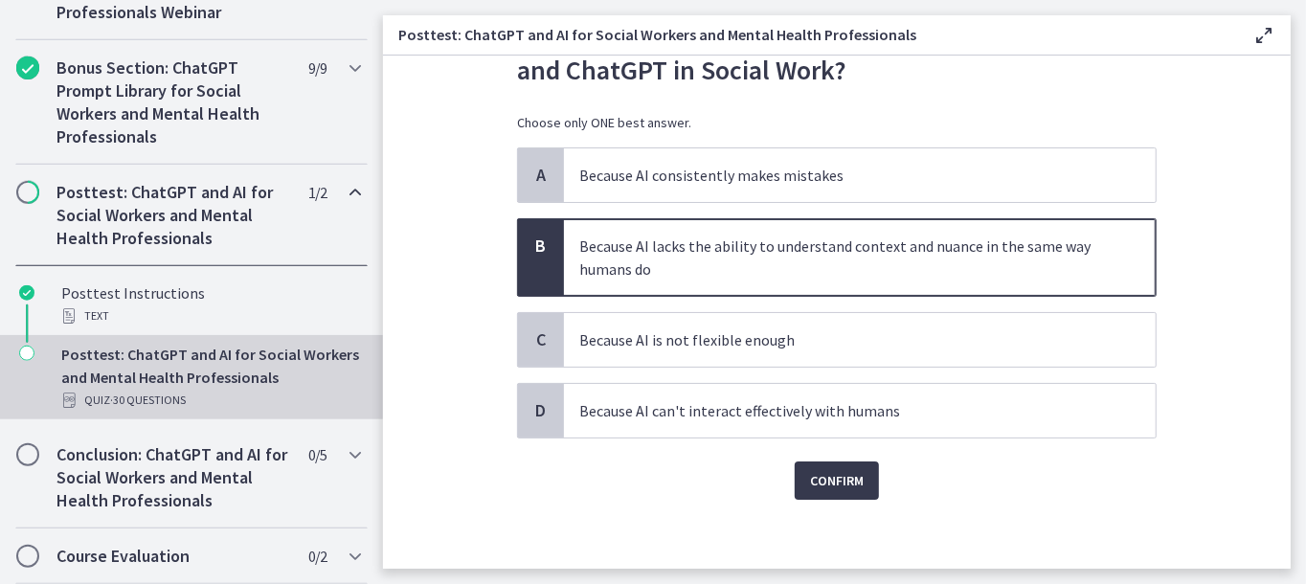
scroll to position [112, 0]
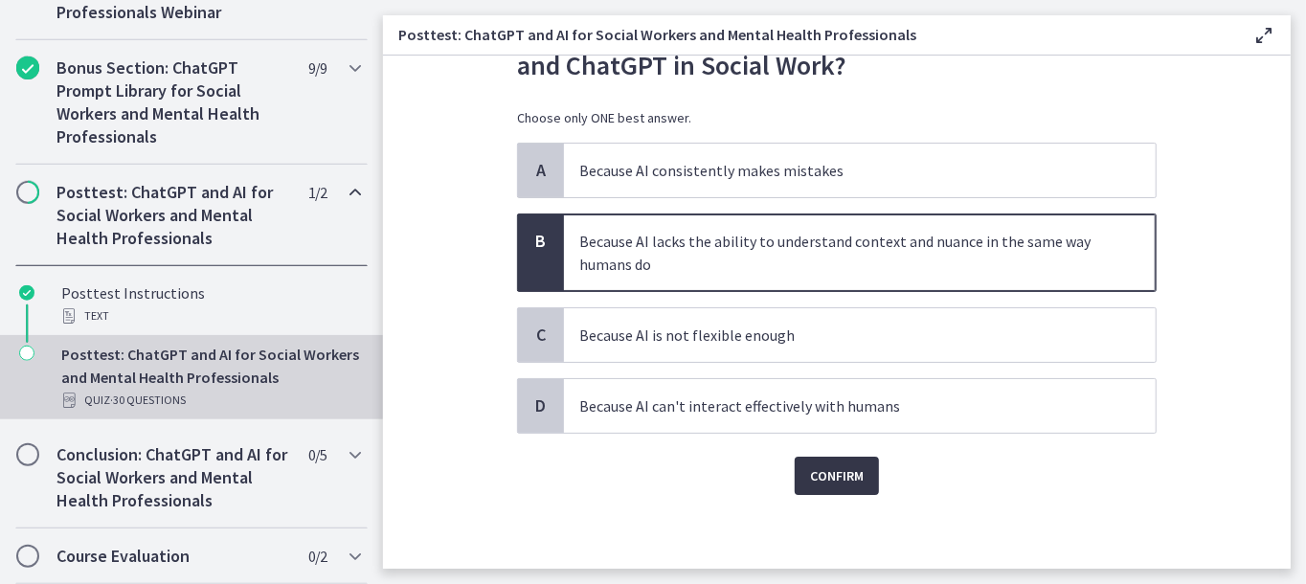
click at [814, 479] on span "Confirm" at bounding box center [837, 475] width 54 height 23
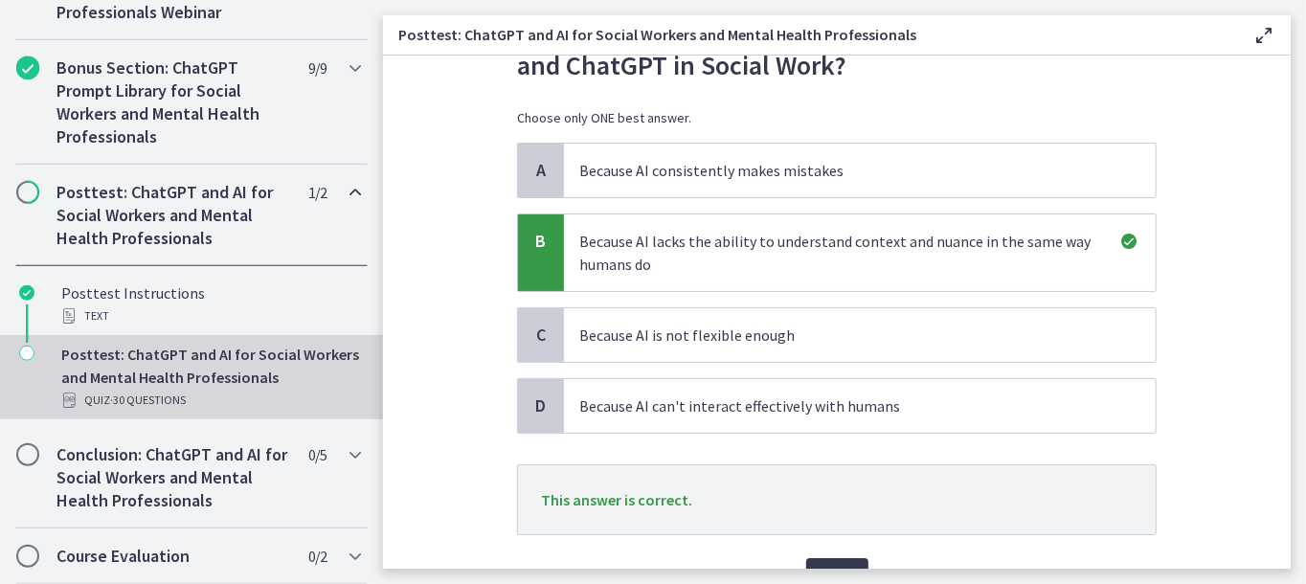
scroll to position [213, 0]
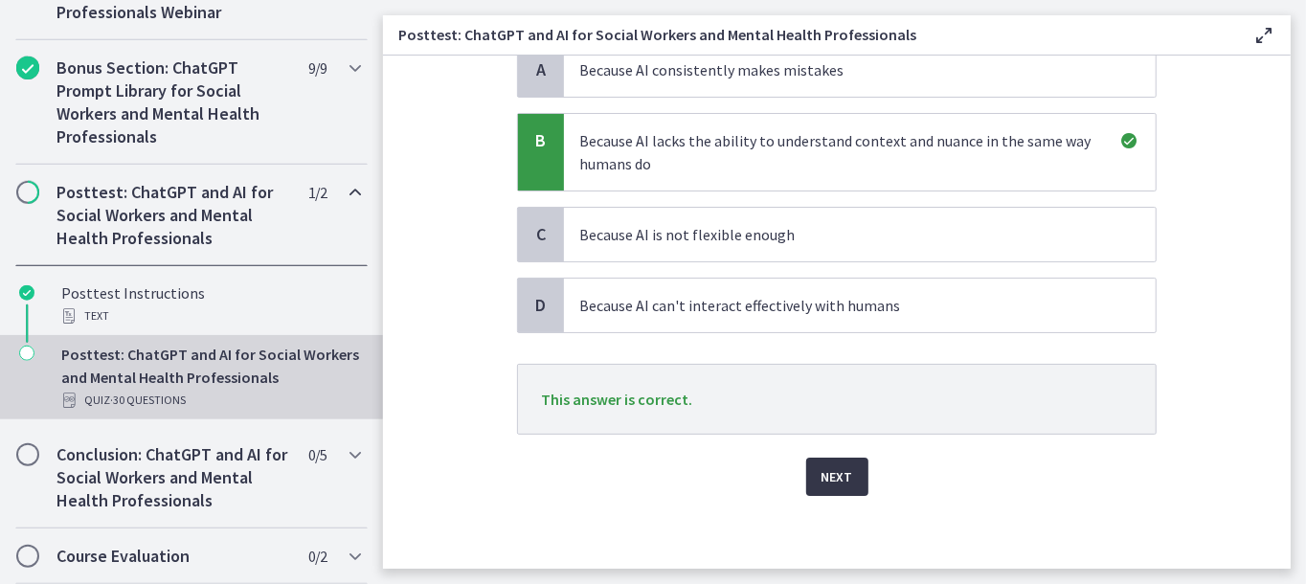
click at [824, 473] on span "Next" at bounding box center [838, 476] width 32 height 23
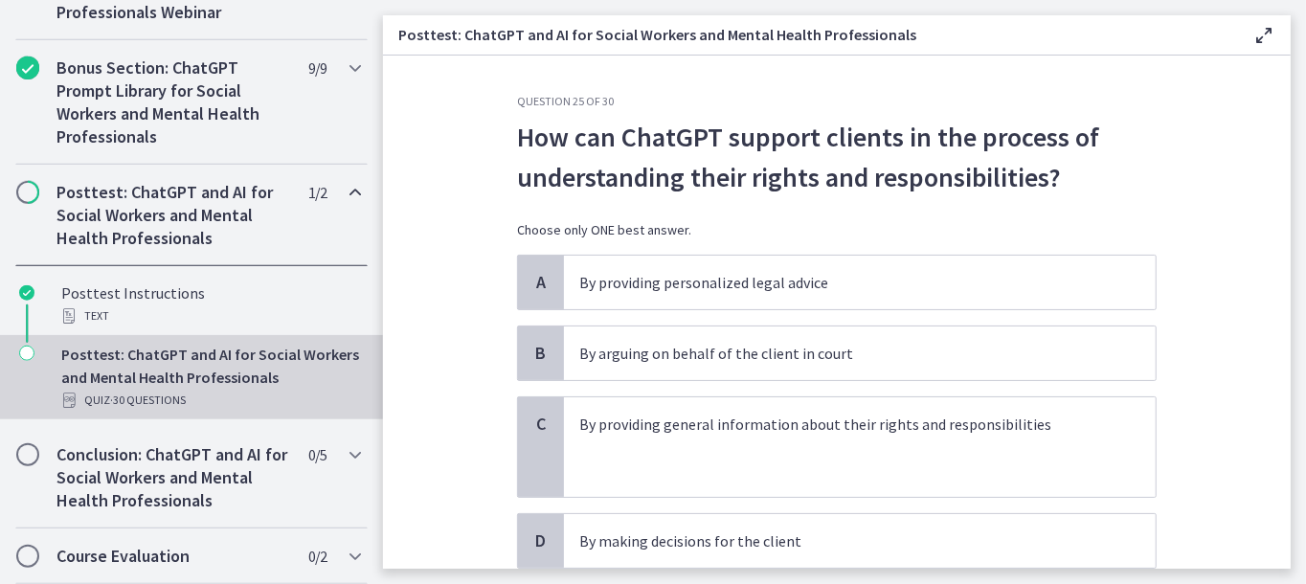
scroll to position [96, 0]
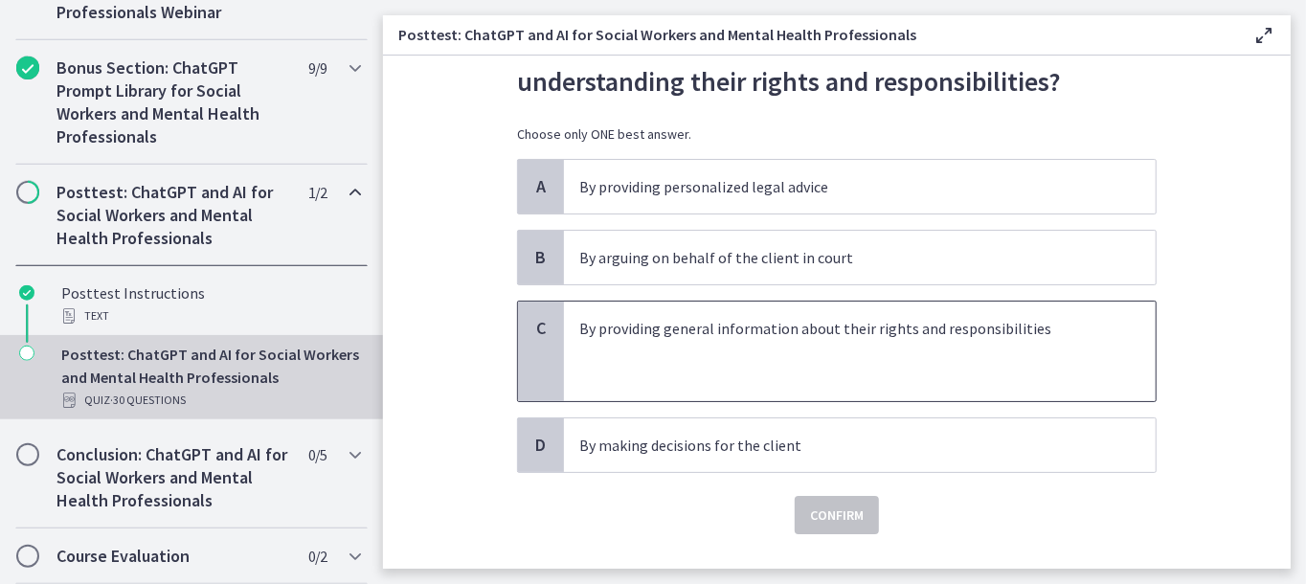
click at [739, 374] on p at bounding box center [840, 374] width 523 height 23
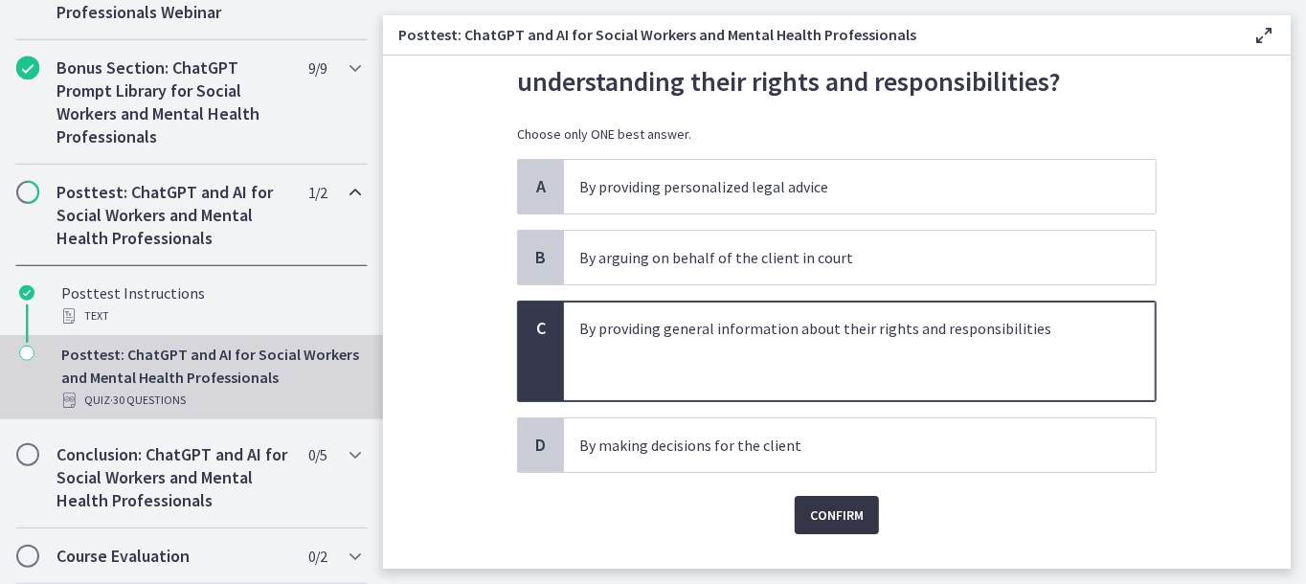
click at [836, 512] on span "Confirm" at bounding box center [837, 515] width 54 height 23
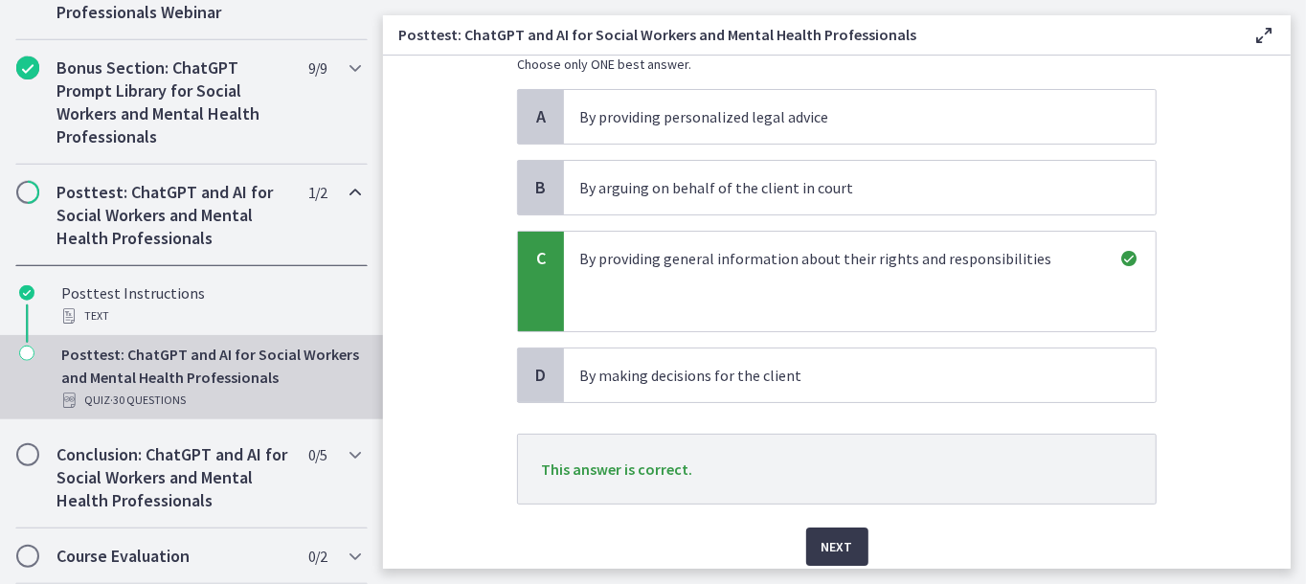
scroll to position [236, 0]
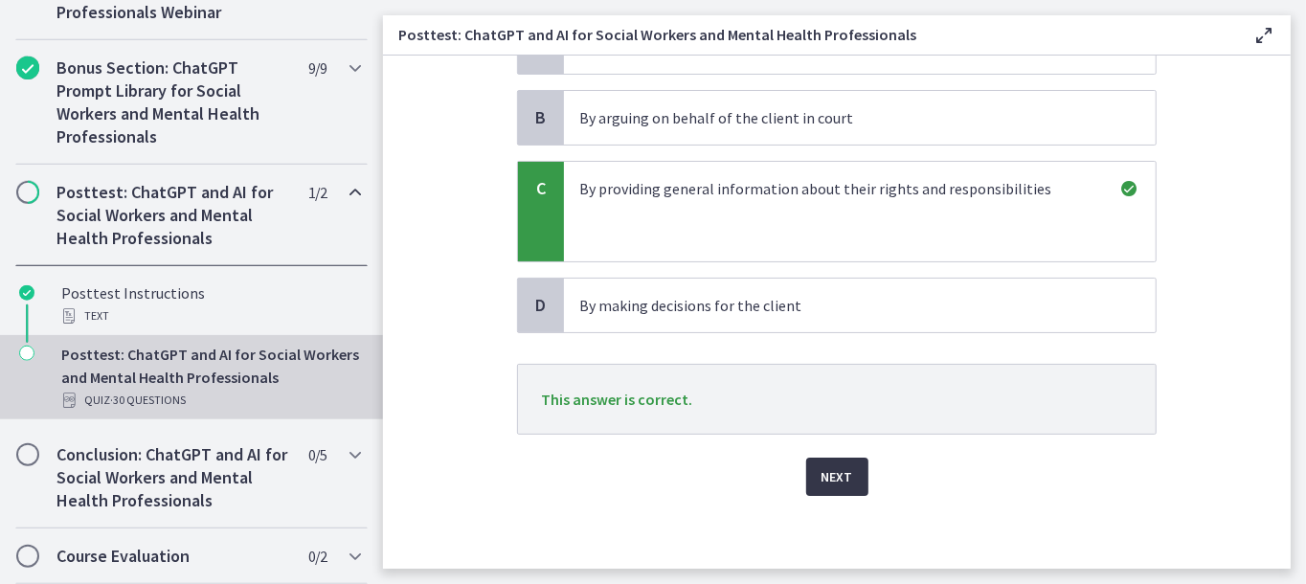
click at [822, 467] on span "Next" at bounding box center [838, 476] width 32 height 23
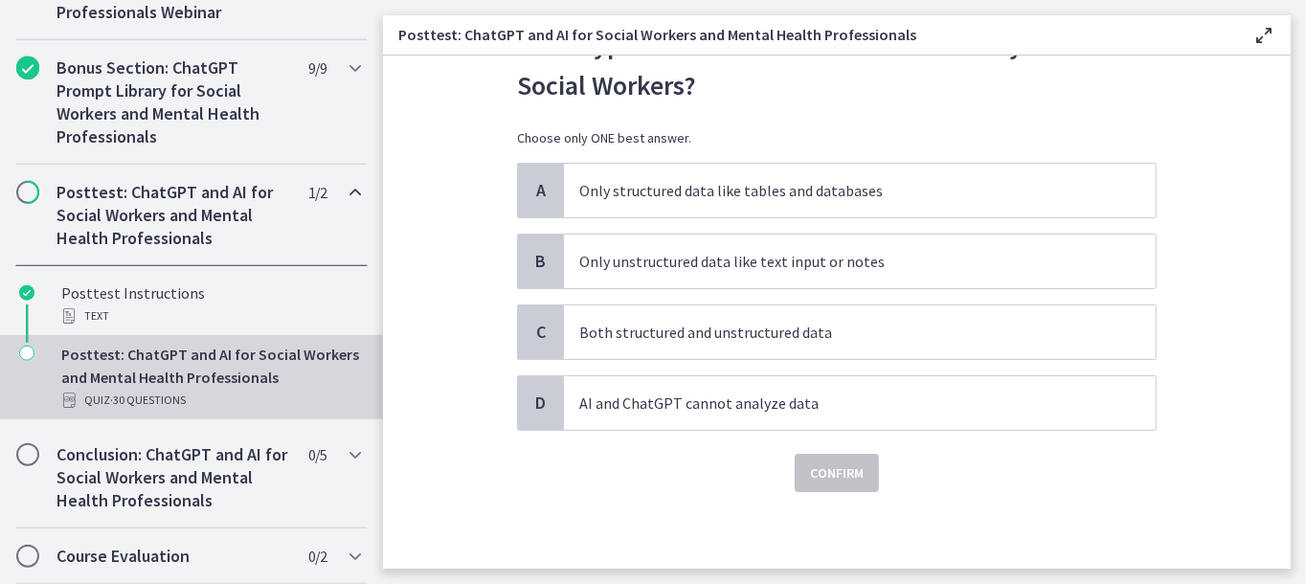
scroll to position [0, 0]
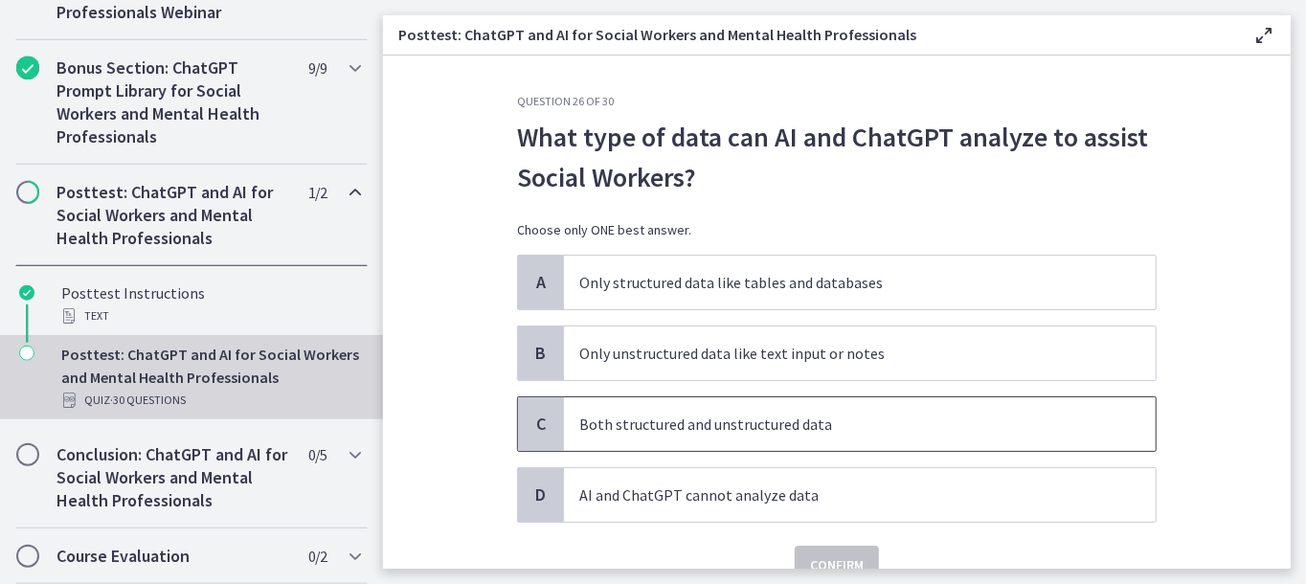
click at [738, 435] on span "Both structured and unstructured data" at bounding box center [860, 424] width 592 height 54
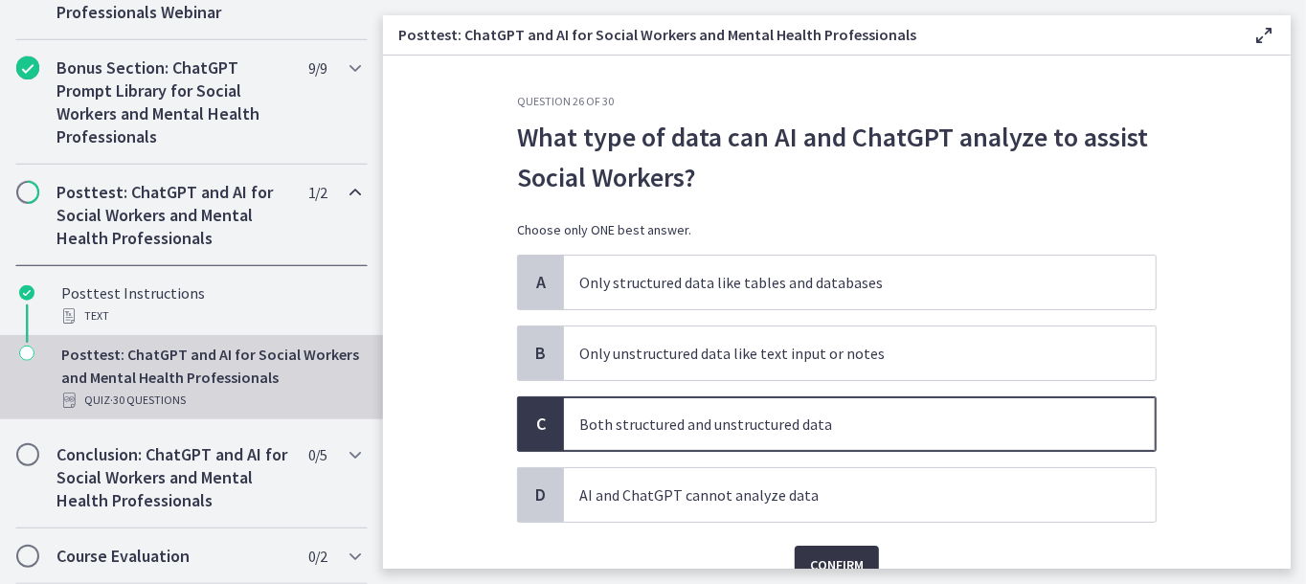
click at [844, 548] on button "Confirm" at bounding box center [837, 565] width 84 height 38
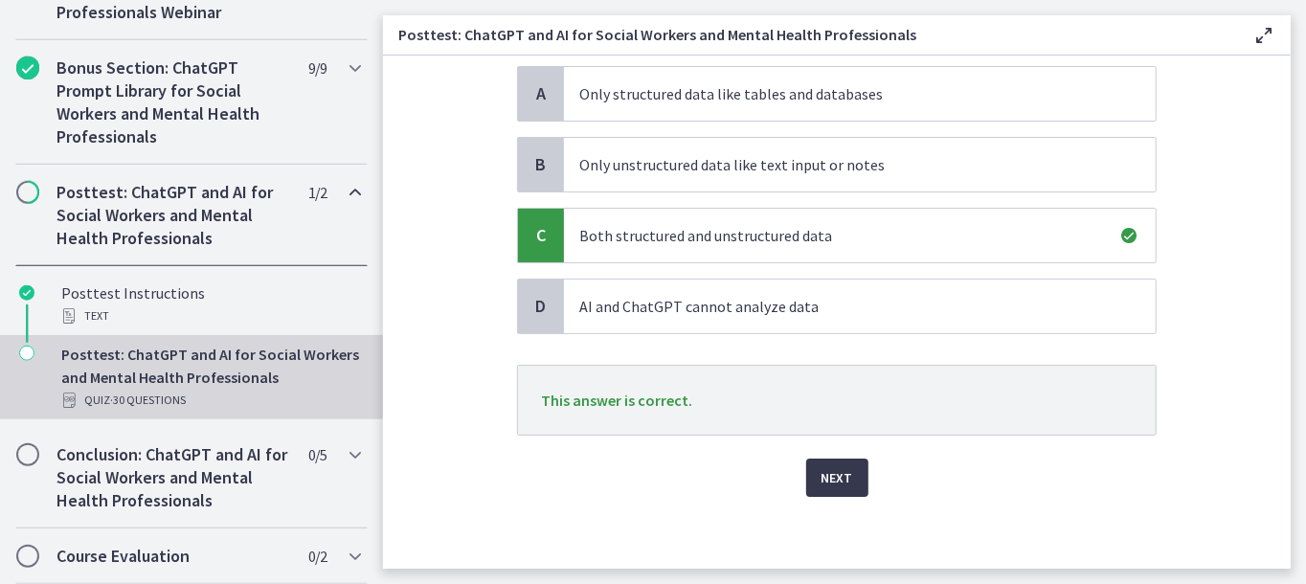
scroll to position [190, 0]
click at [869, 471] on div "Next" at bounding box center [837, 465] width 640 height 61
click at [845, 477] on span "Next" at bounding box center [838, 476] width 32 height 23
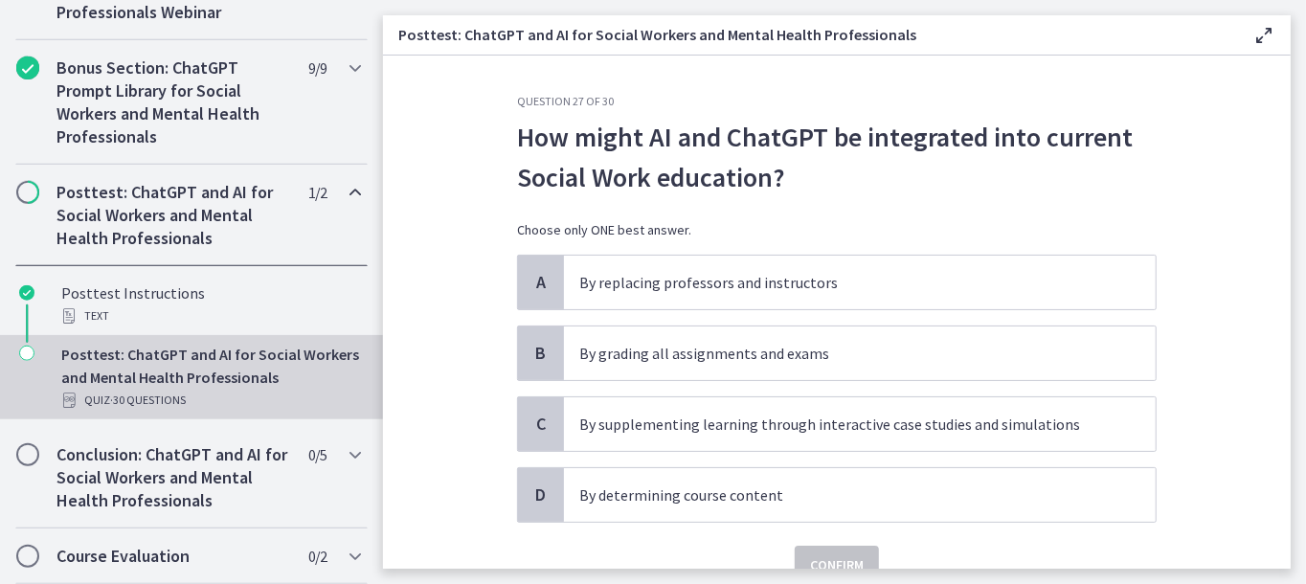
scroll to position [89, 0]
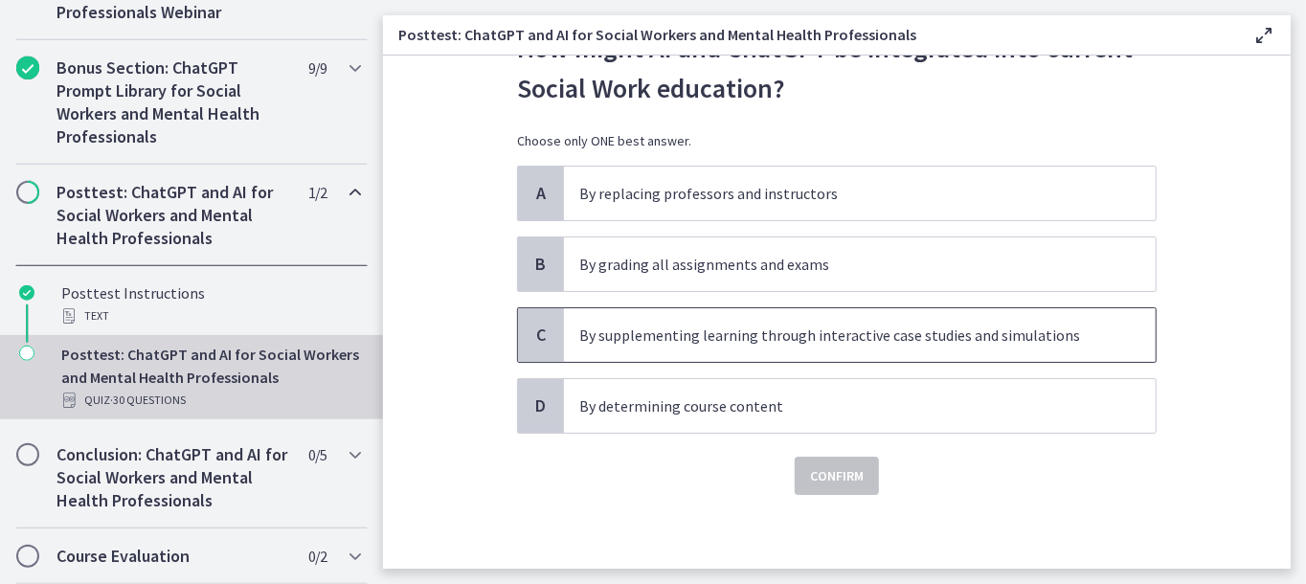
click at [827, 337] on p "By supplementing learning through interactive case studies and simulations" at bounding box center [840, 335] width 523 height 23
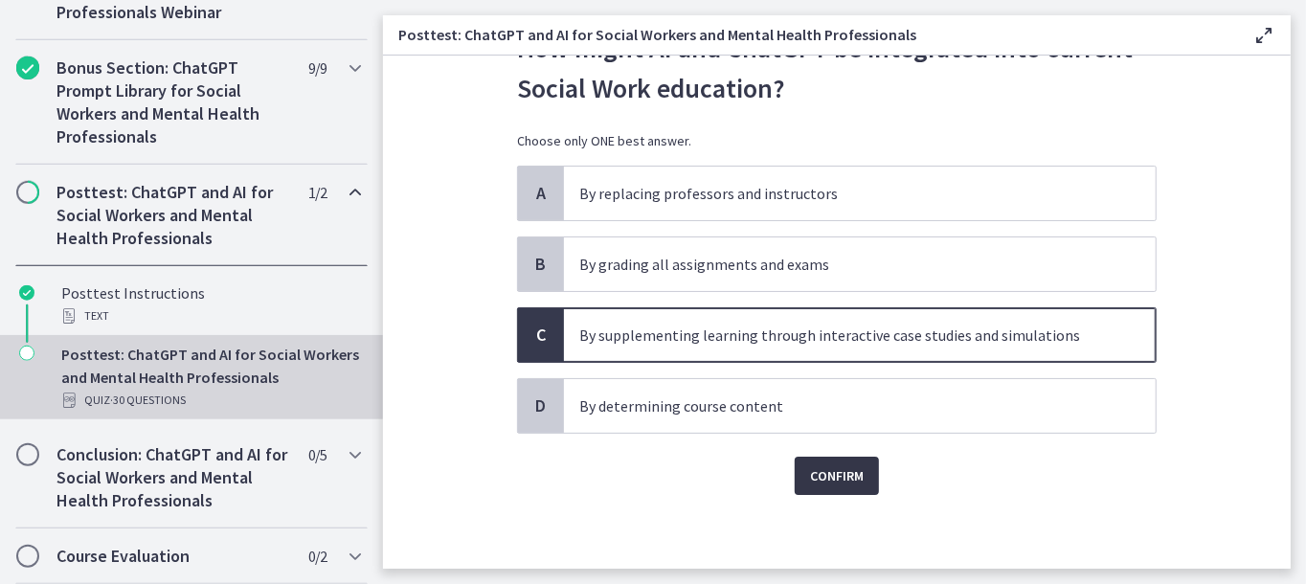
click at [844, 472] on span "Confirm" at bounding box center [837, 475] width 54 height 23
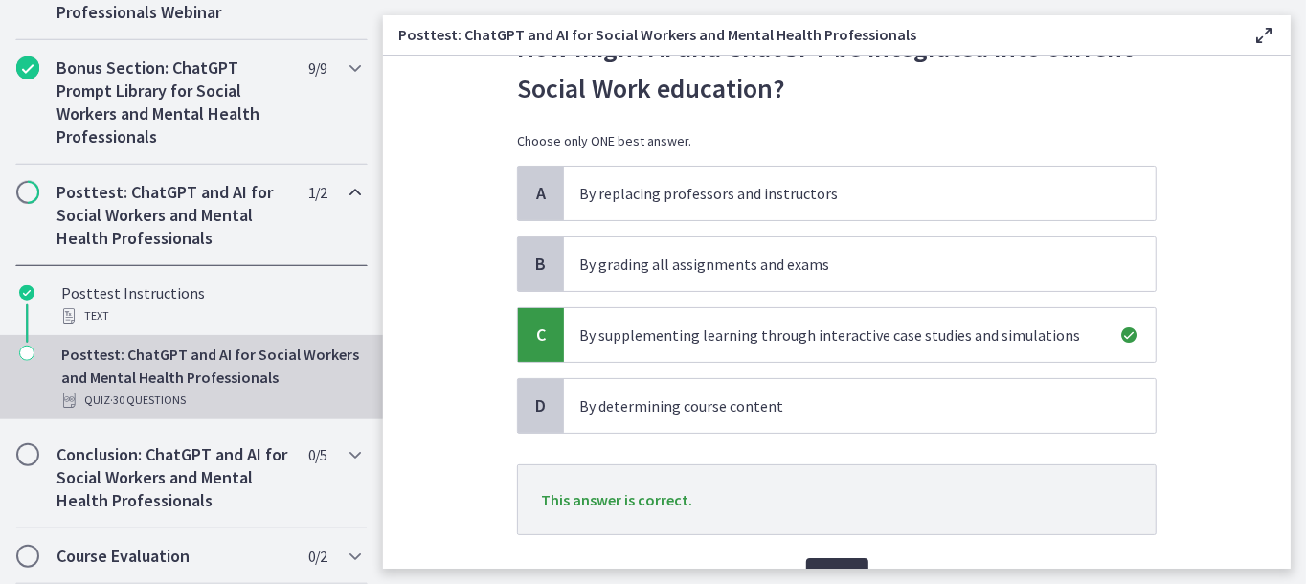
scroll to position [190, 0]
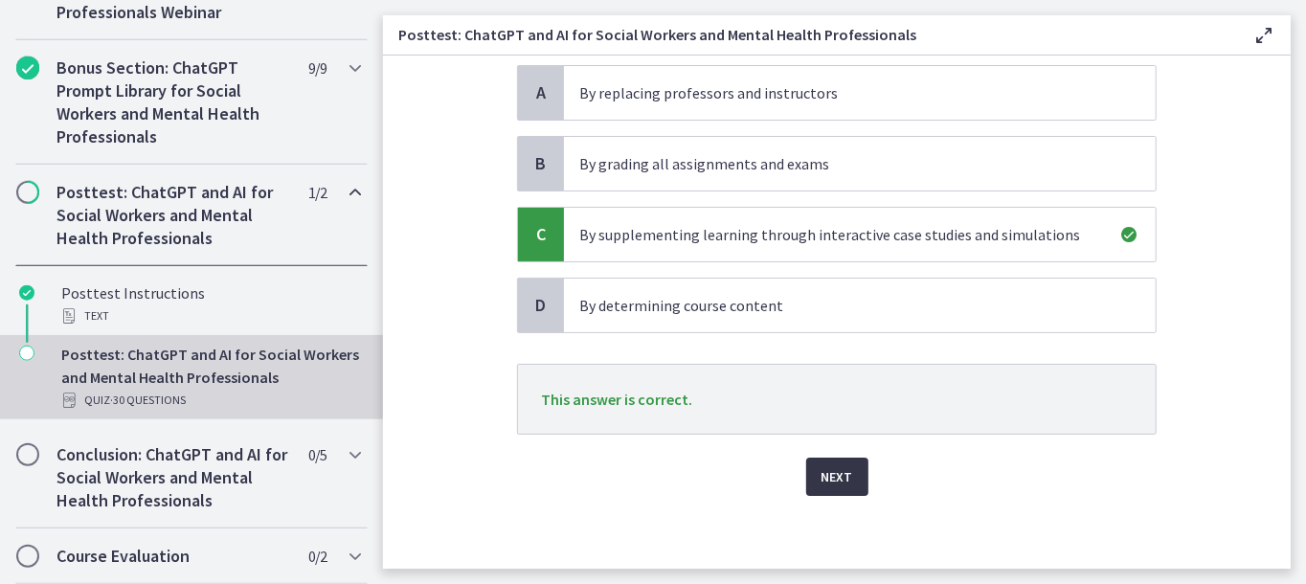
click at [858, 463] on button "Next" at bounding box center [837, 477] width 62 height 38
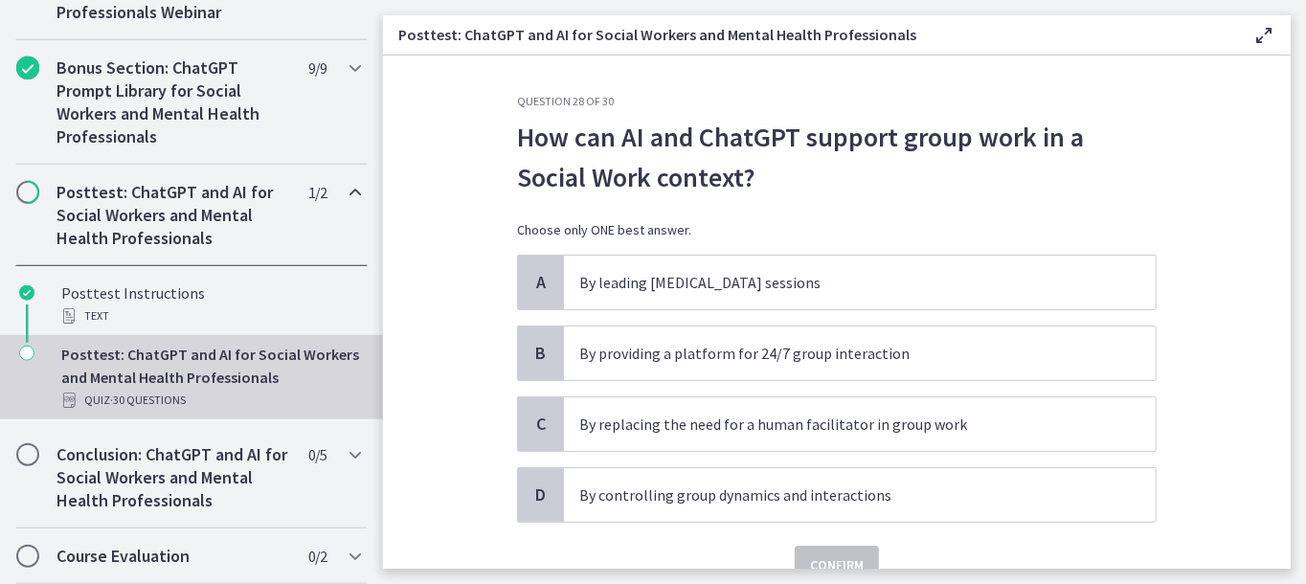
scroll to position [89, 0]
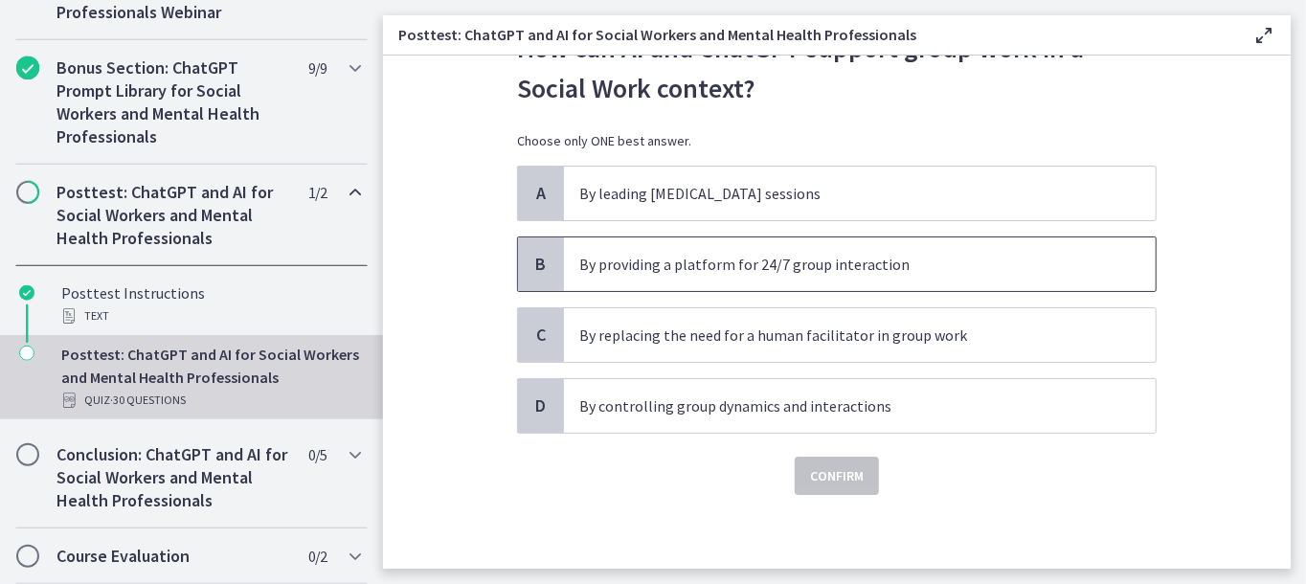
click at [686, 272] on p "By providing a platform for 24/7 group interaction" at bounding box center [840, 264] width 523 height 23
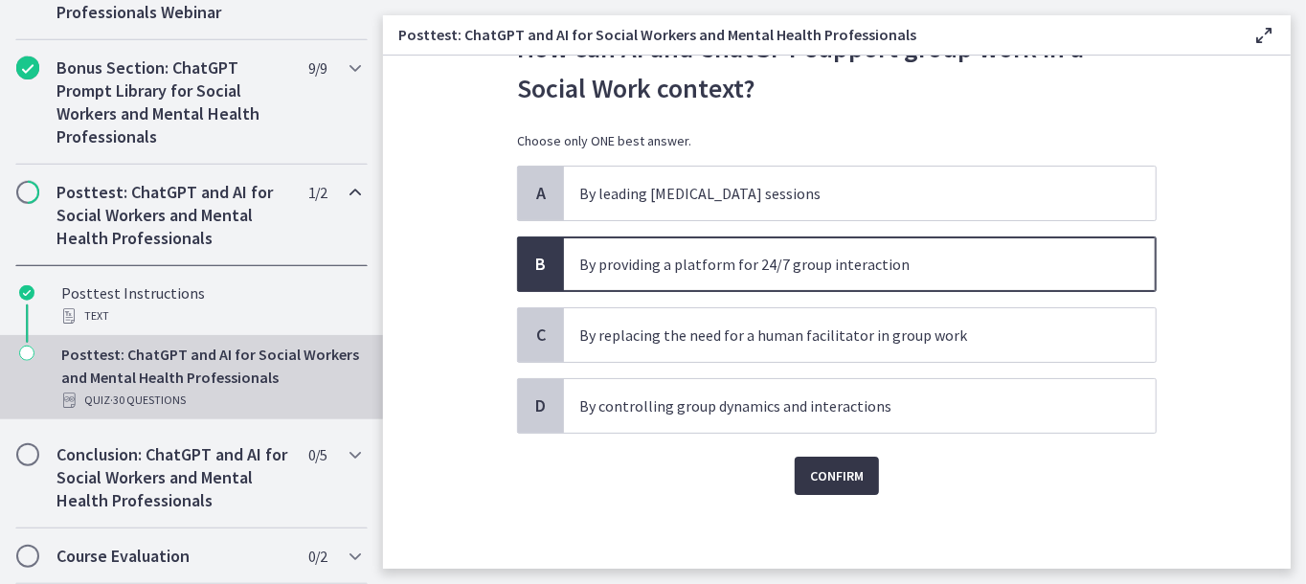
click at [823, 466] on span "Confirm" at bounding box center [837, 475] width 54 height 23
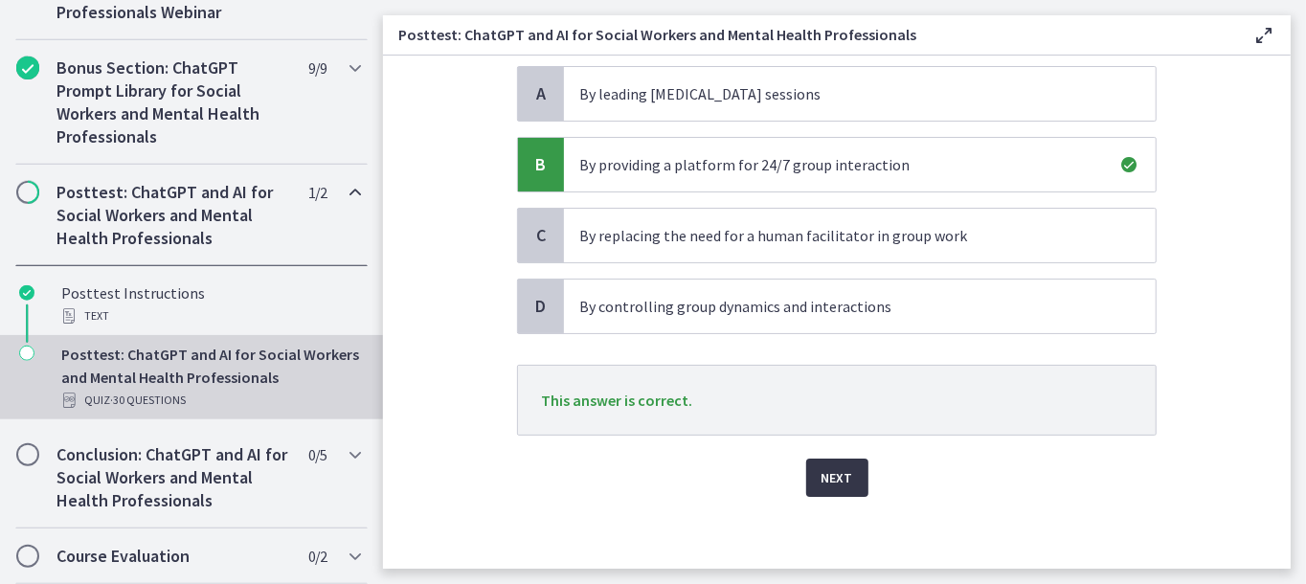
scroll to position [190, 0]
click at [829, 469] on span "Next" at bounding box center [838, 476] width 32 height 23
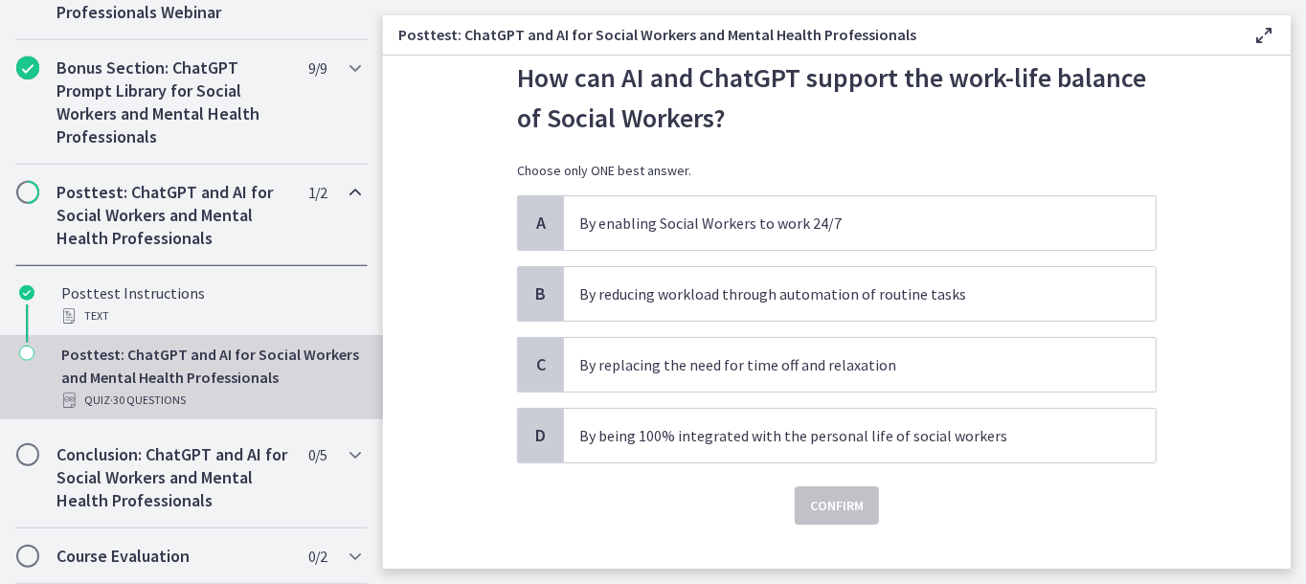
scroll to position [89, 0]
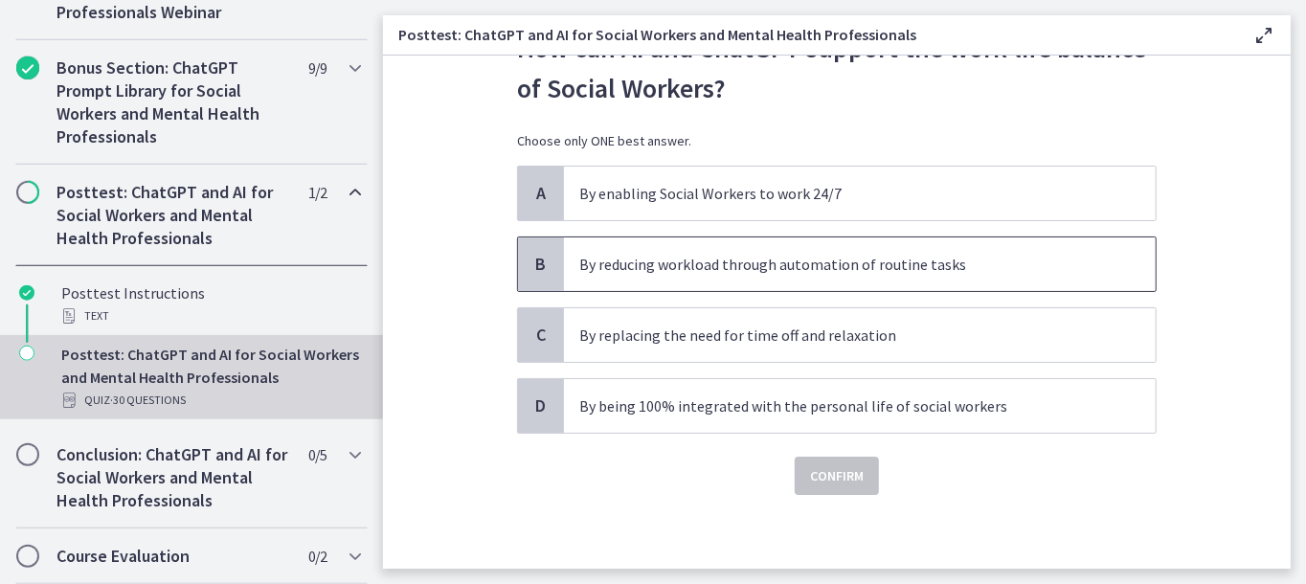
click at [708, 259] on p "By reducing workload through automation of routine tasks" at bounding box center [840, 264] width 523 height 23
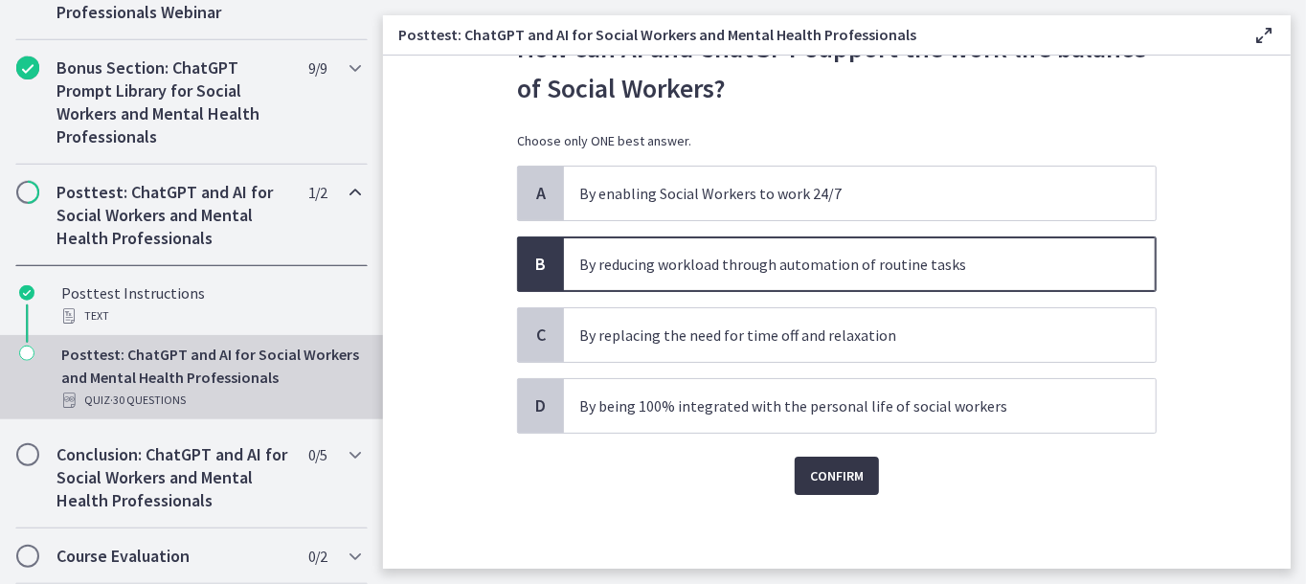
click at [859, 476] on button "Confirm" at bounding box center [837, 476] width 84 height 38
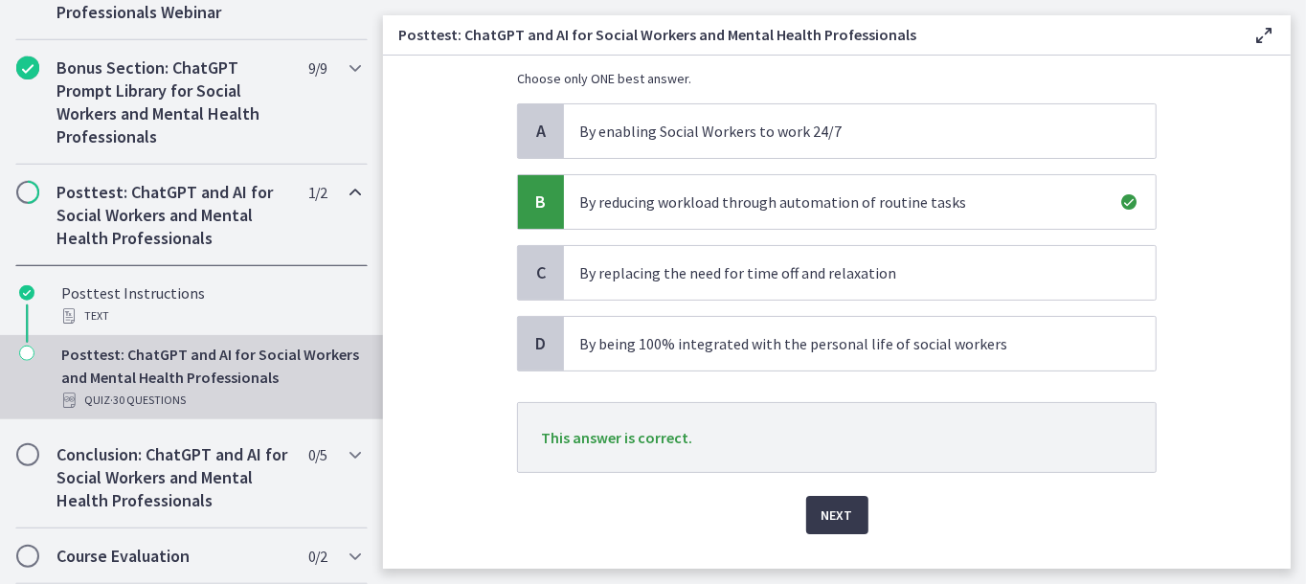
scroll to position [190, 0]
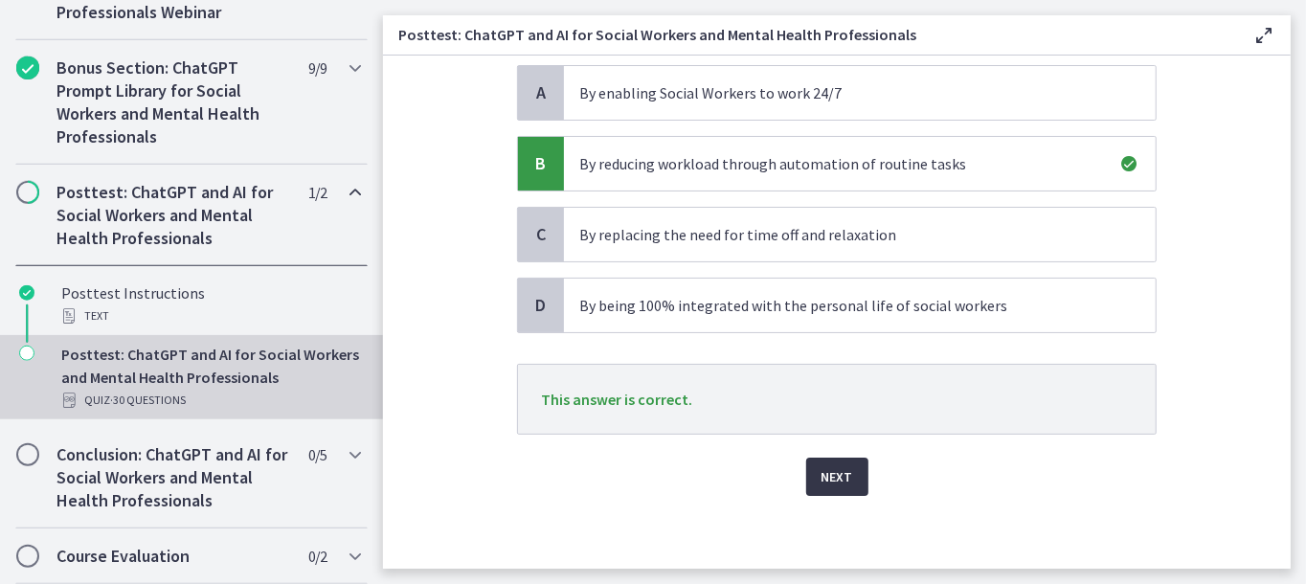
click at [836, 470] on span "Next" at bounding box center [838, 476] width 32 height 23
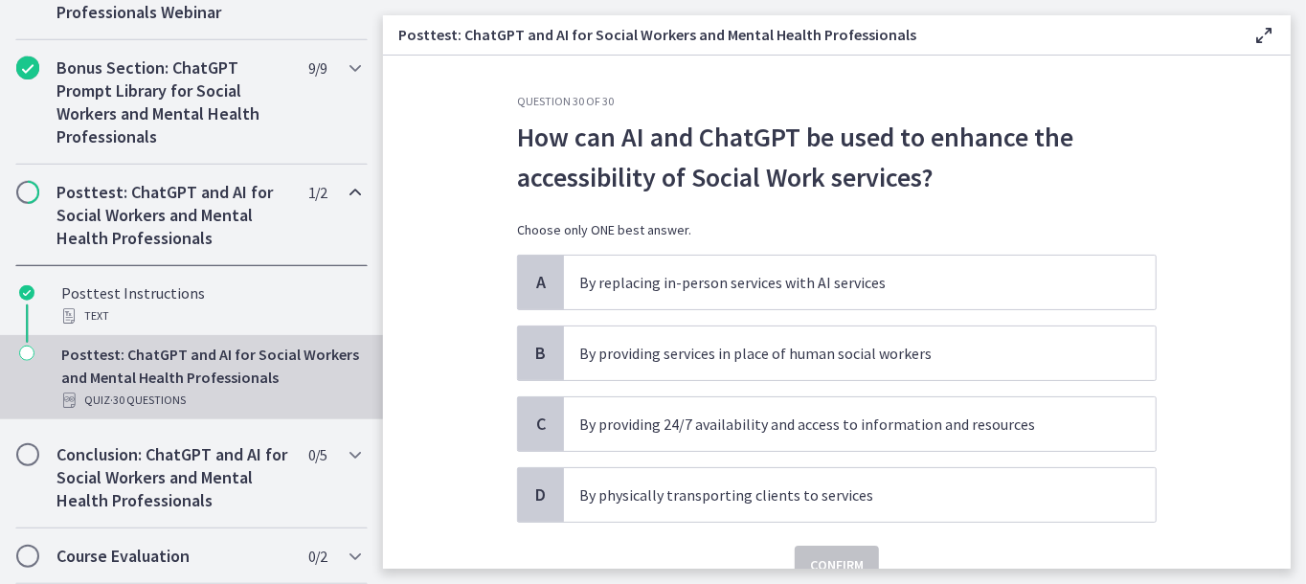
scroll to position [89, 0]
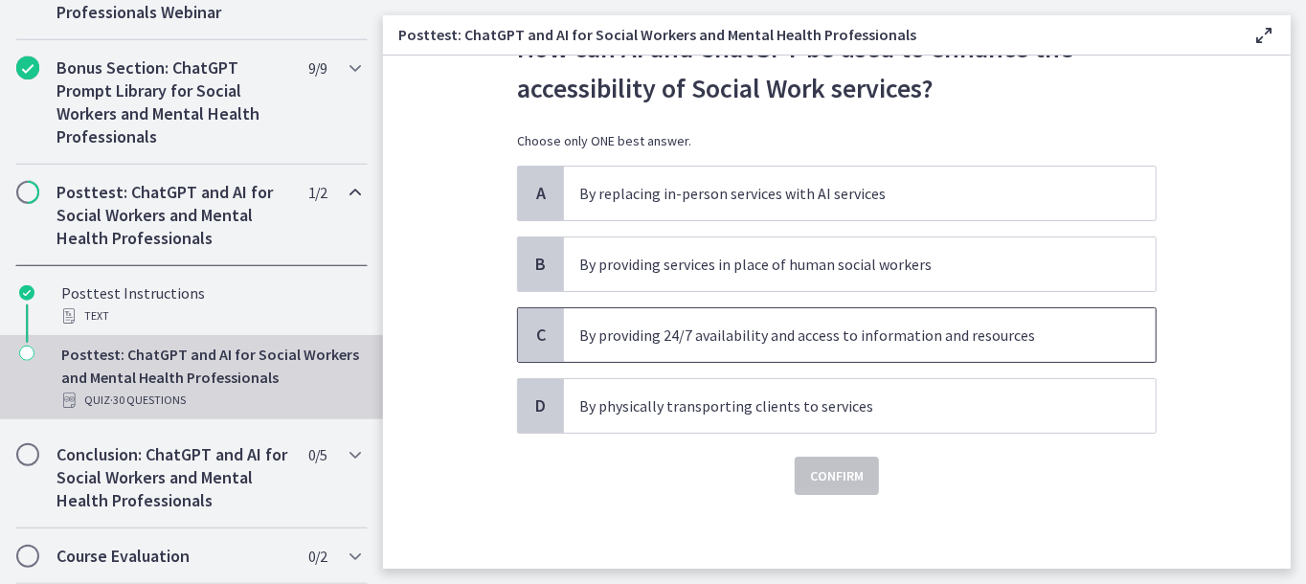
click at [881, 332] on p "By providing 24/7 availability and access to information and resources" at bounding box center [840, 335] width 523 height 23
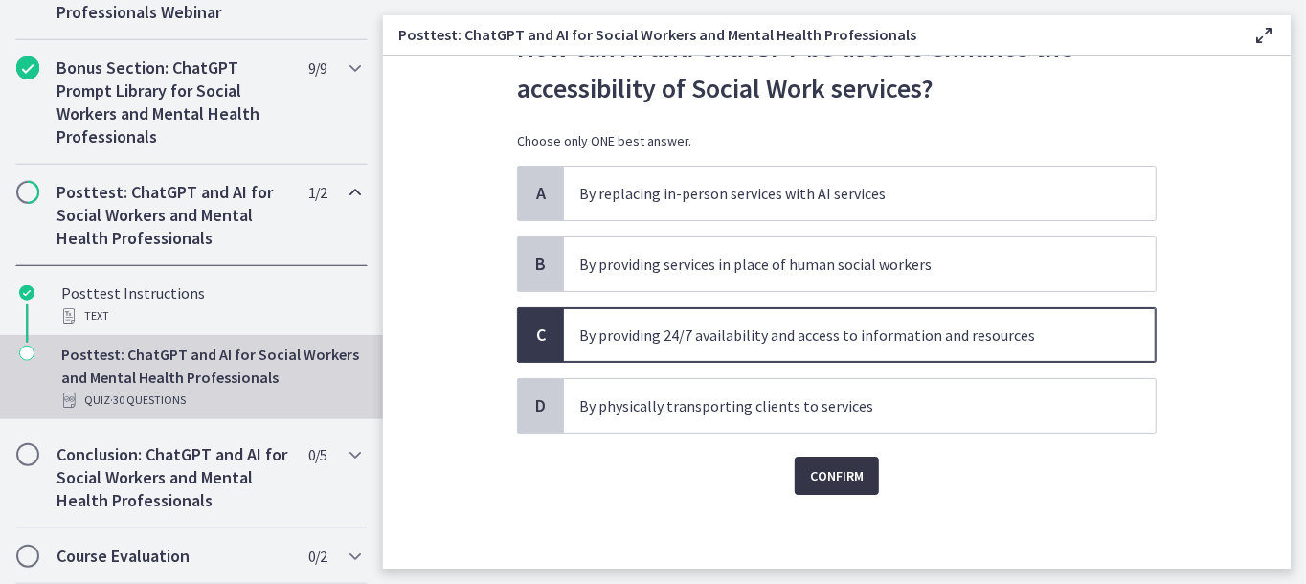
click at [868, 466] on button "Confirm" at bounding box center [837, 476] width 84 height 38
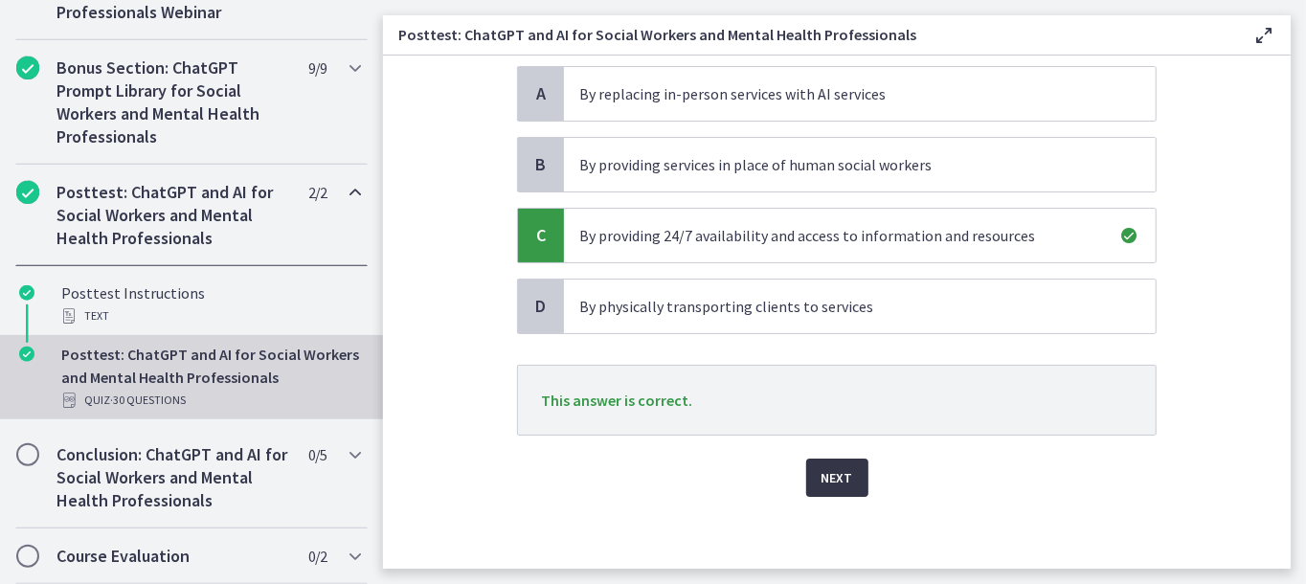
scroll to position [190, 0]
click at [839, 466] on span "Next" at bounding box center [838, 476] width 32 height 23
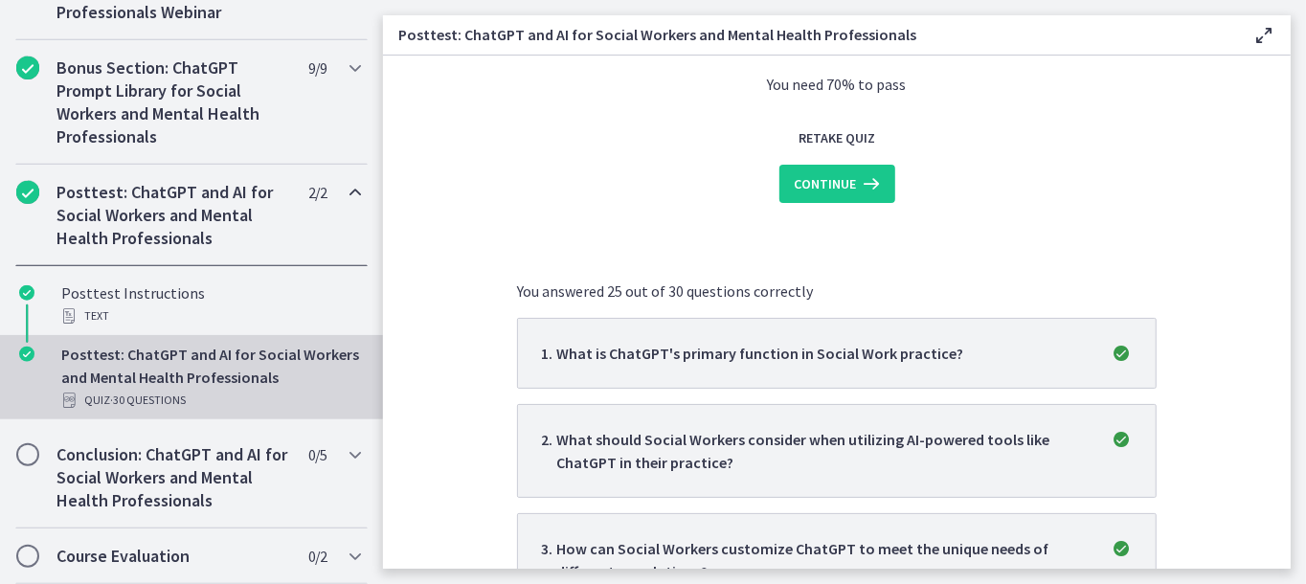
scroll to position [0, 0]
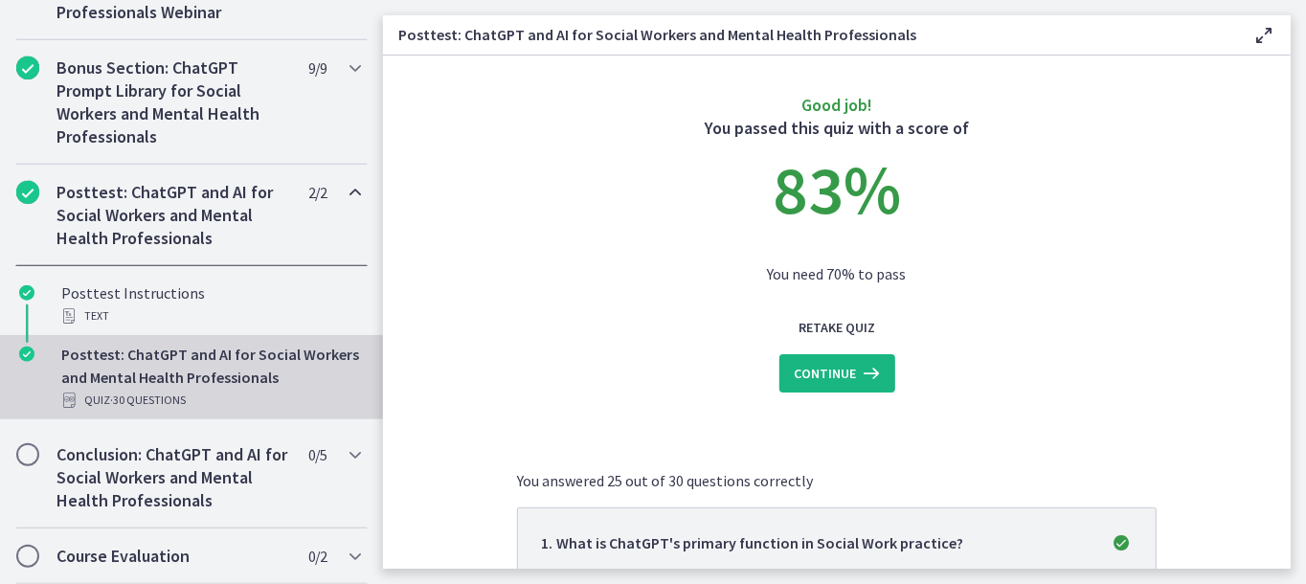
click at [832, 373] on span "Continue" at bounding box center [826, 373] width 62 height 23
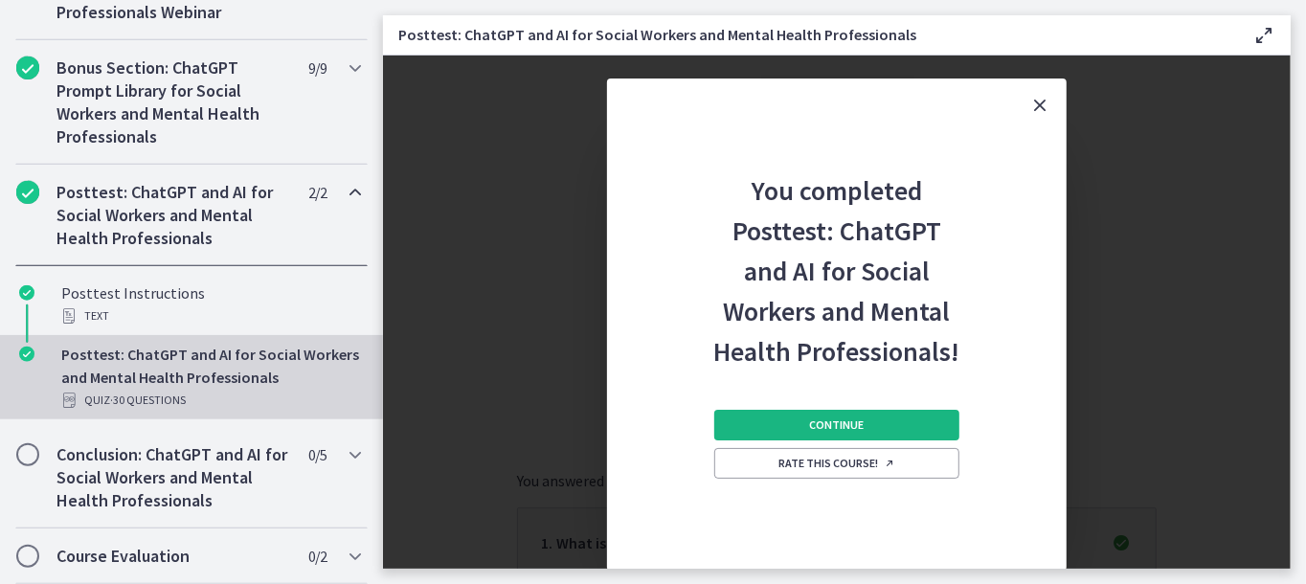
click at [841, 433] on button "Continue" at bounding box center [836, 425] width 245 height 31
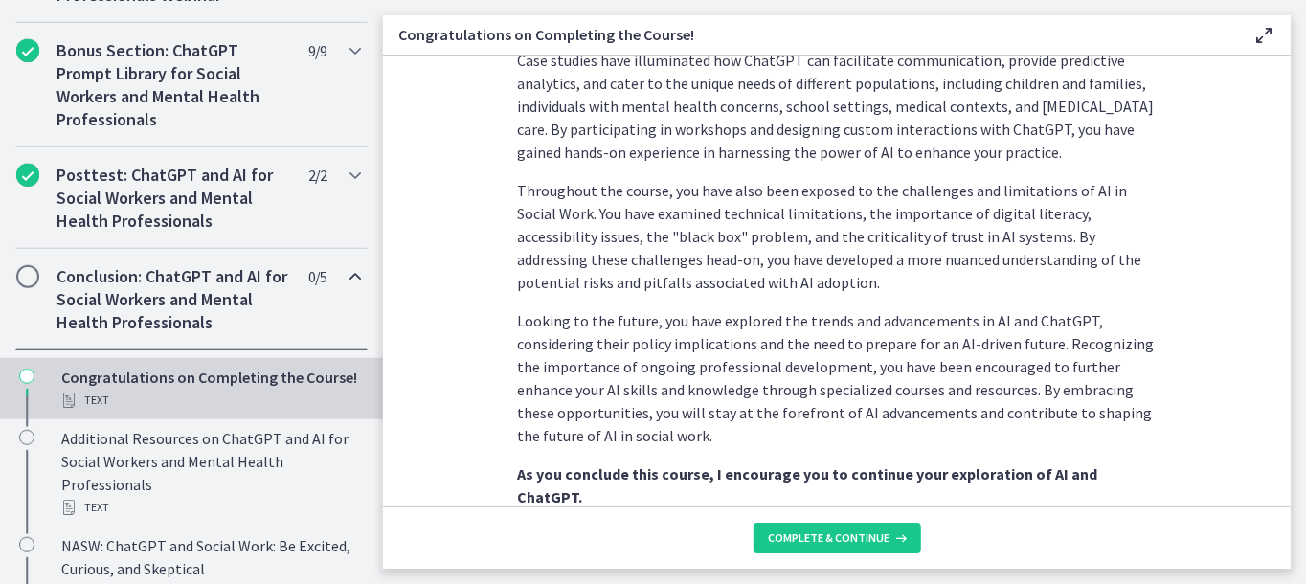
scroll to position [1053, 0]
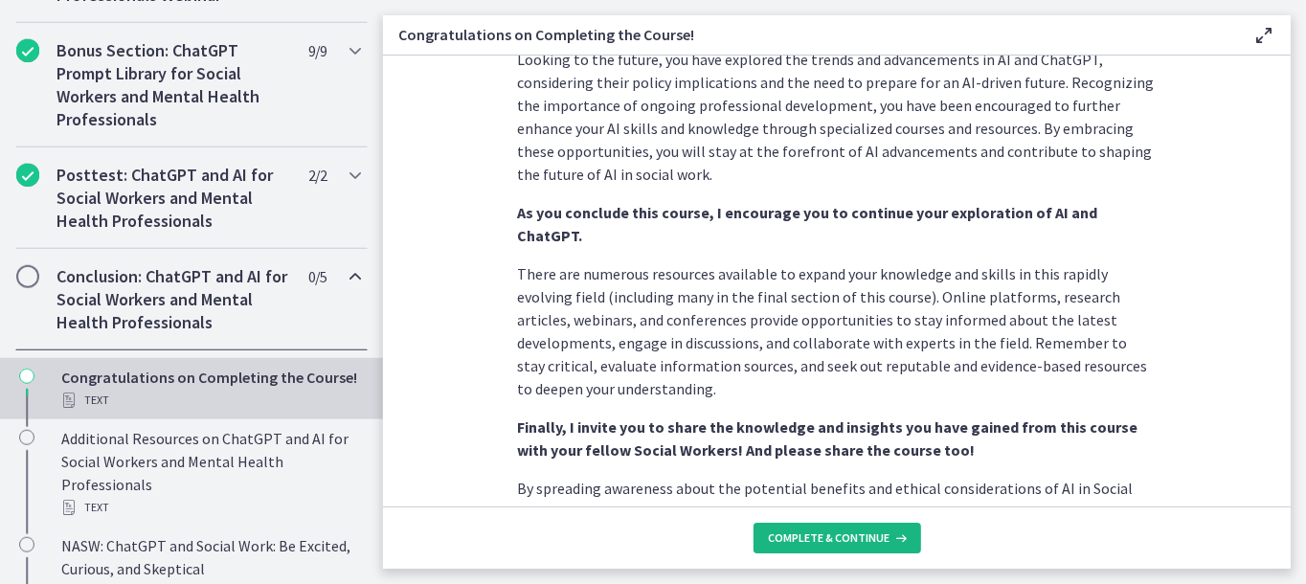
click at [811, 548] on button "Complete & continue" at bounding box center [838, 538] width 168 height 31
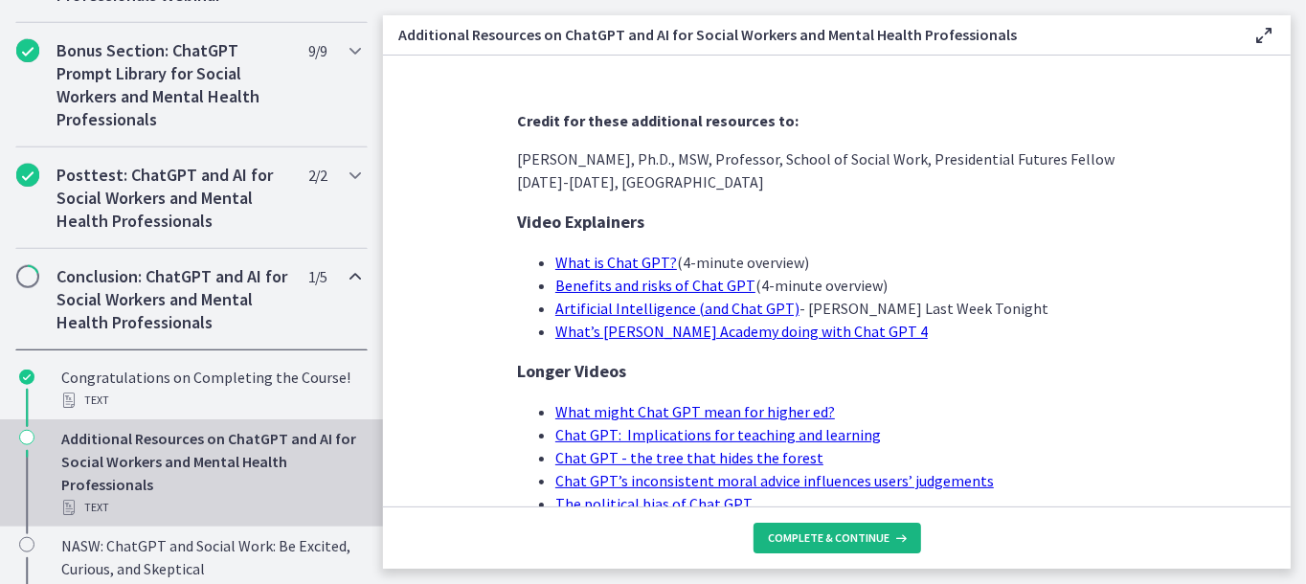
click at [860, 541] on span "Complete & continue" at bounding box center [830, 538] width 122 height 15
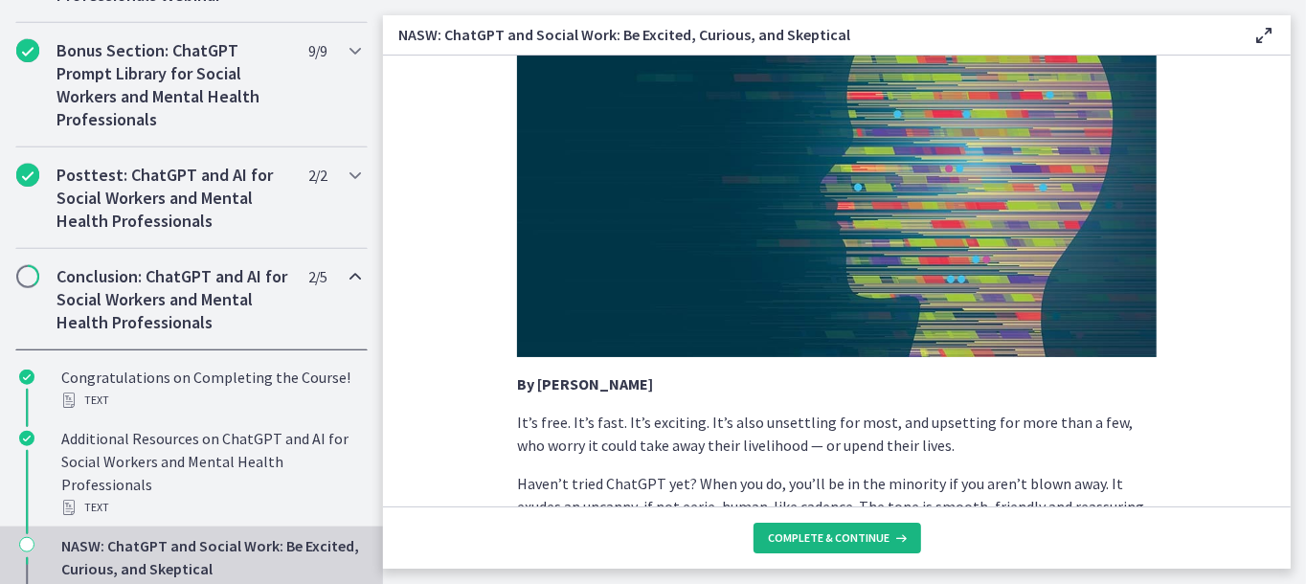
scroll to position [287, 0]
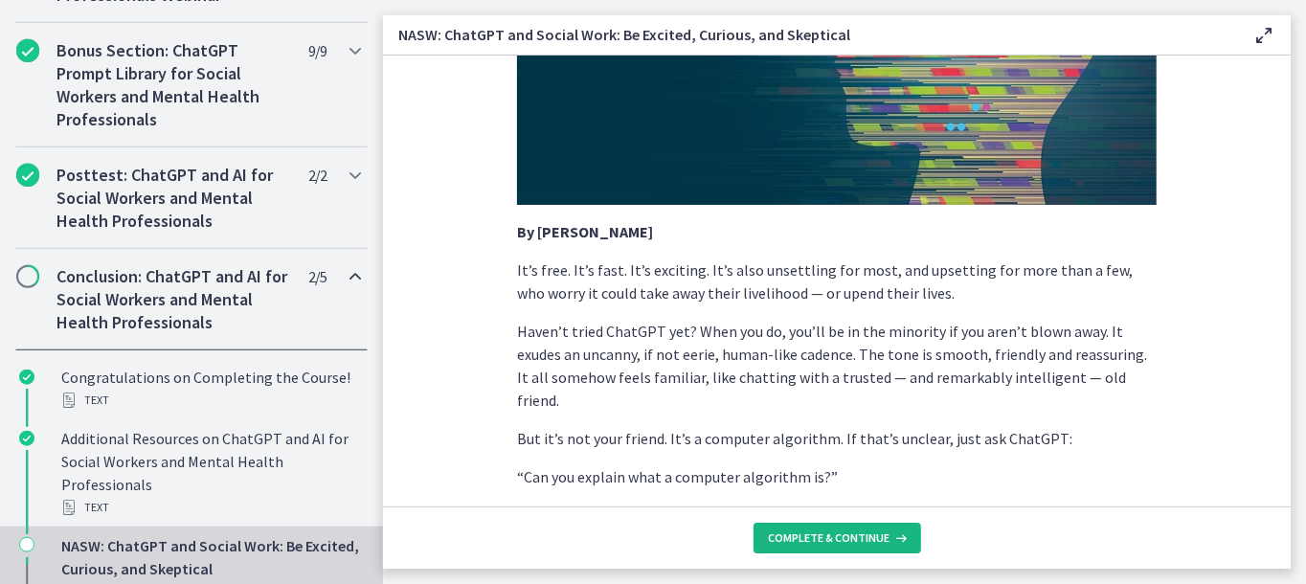
click at [852, 541] on span "Complete & continue" at bounding box center [830, 538] width 122 height 15
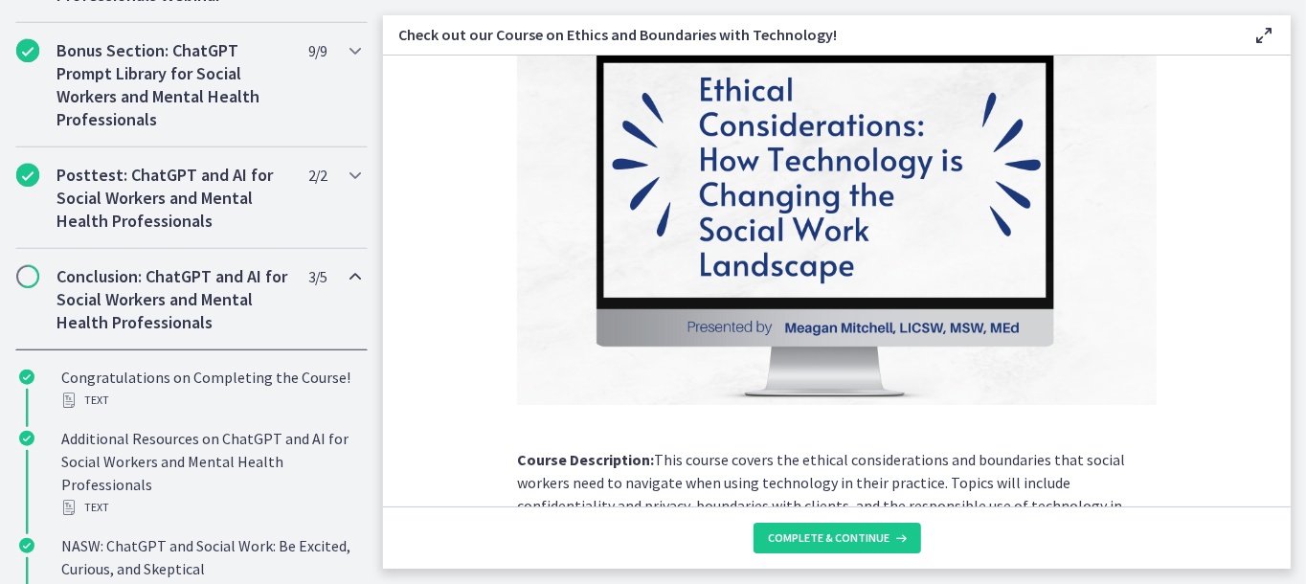
scroll to position [373, 0]
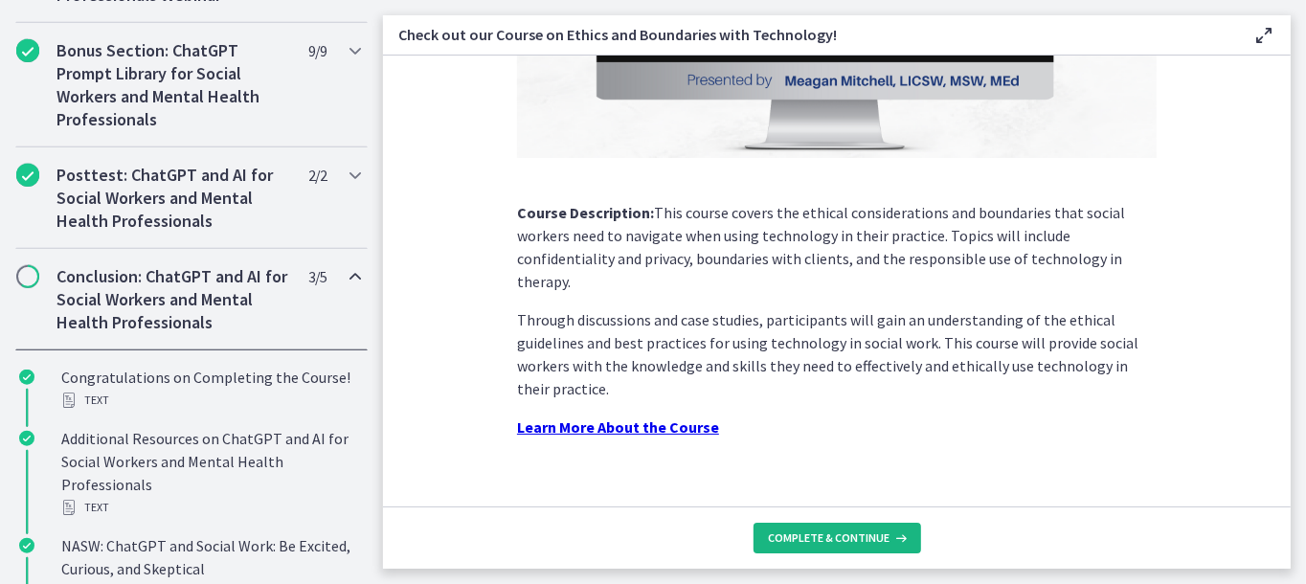
click at [808, 525] on button "Complete & continue" at bounding box center [838, 538] width 168 height 31
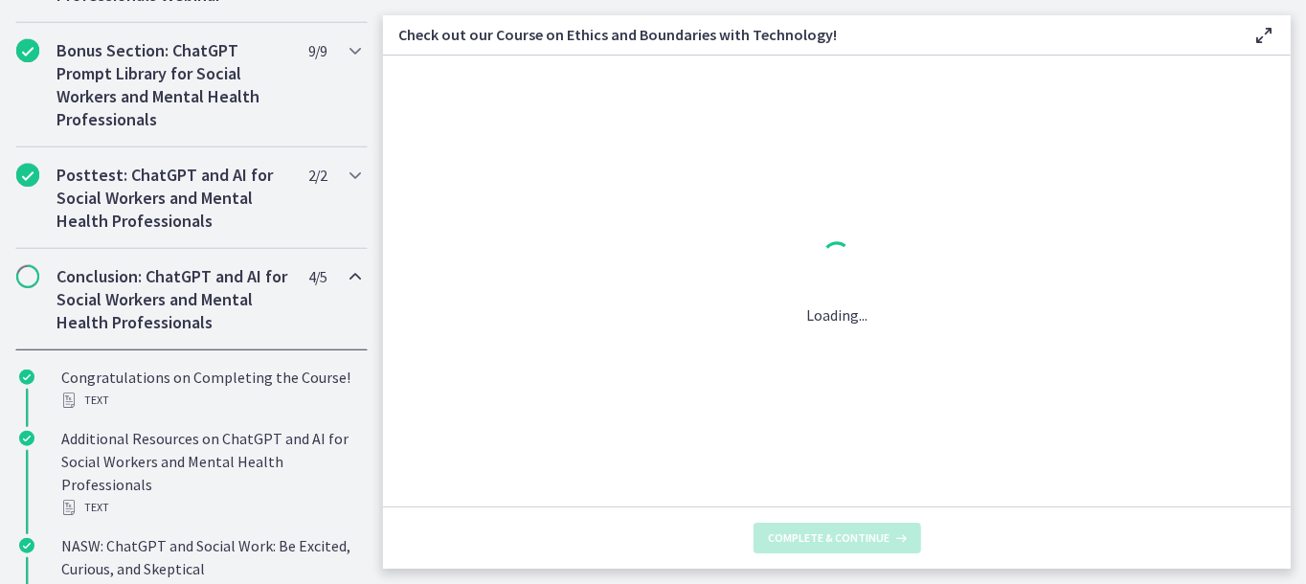
scroll to position [0, 0]
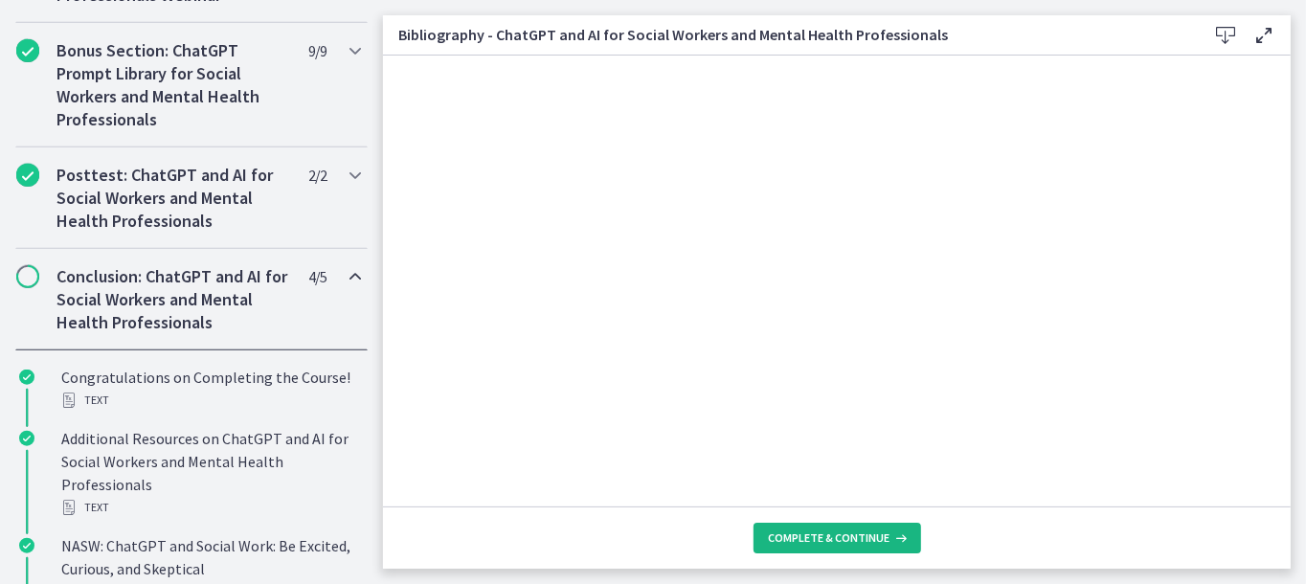
click at [829, 538] on span "Complete & continue" at bounding box center [830, 538] width 122 height 15
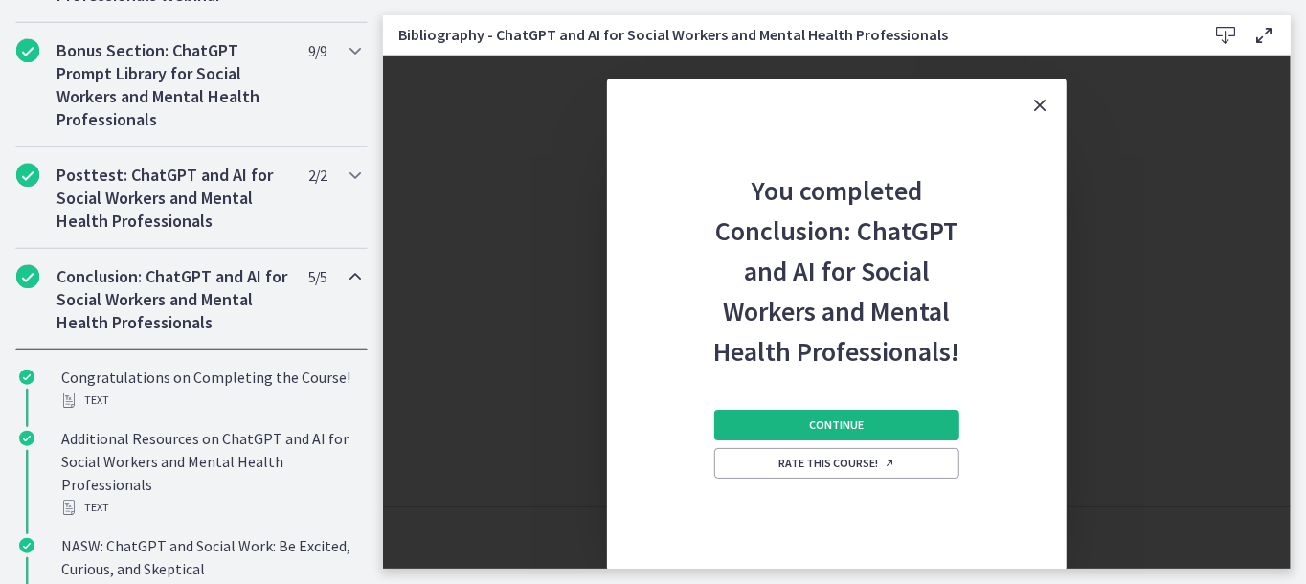
click at [860, 426] on span "Continue" at bounding box center [837, 425] width 55 height 15
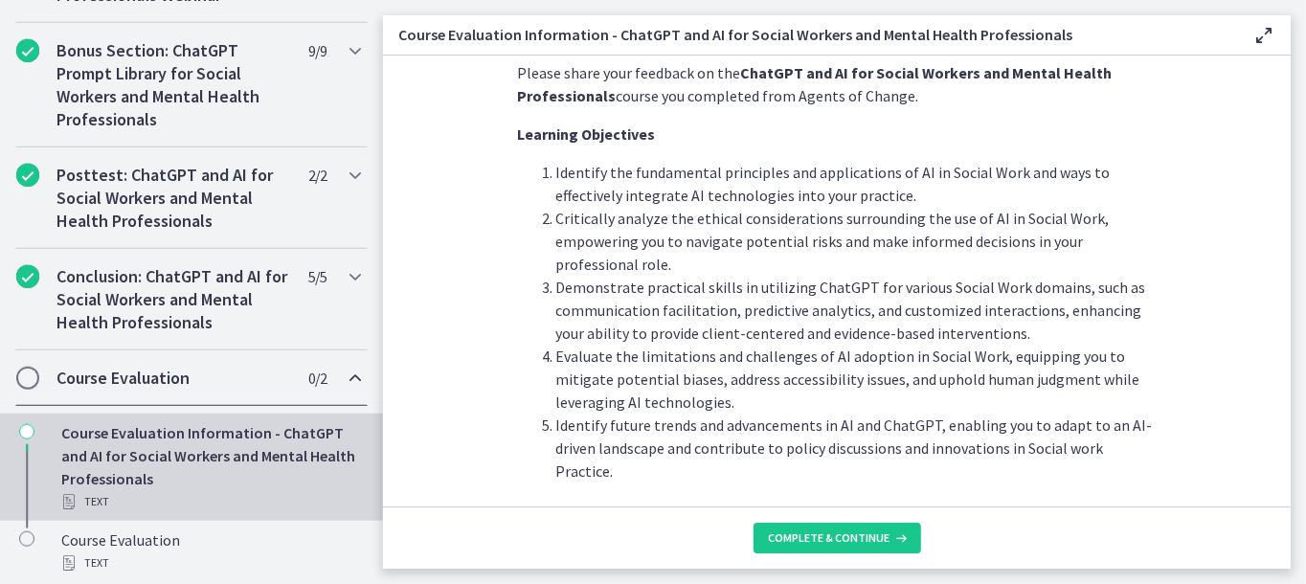
scroll to position [92, 0]
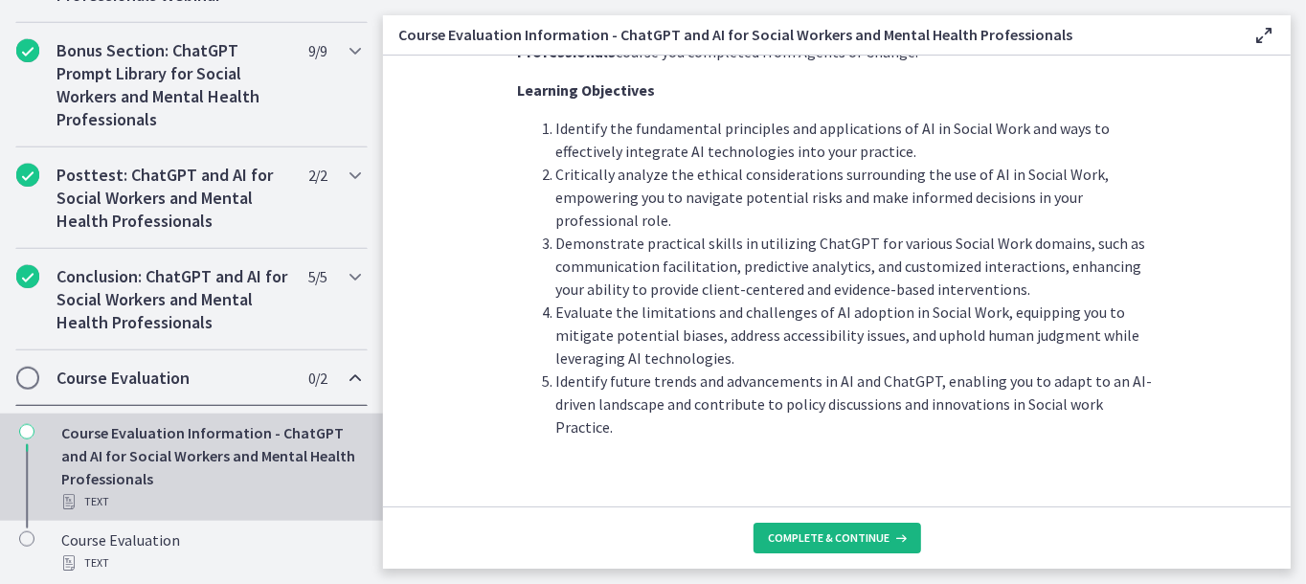
click at [820, 536] on span "Complete & continue" at bounding box center [830, 538] width 122 height 15
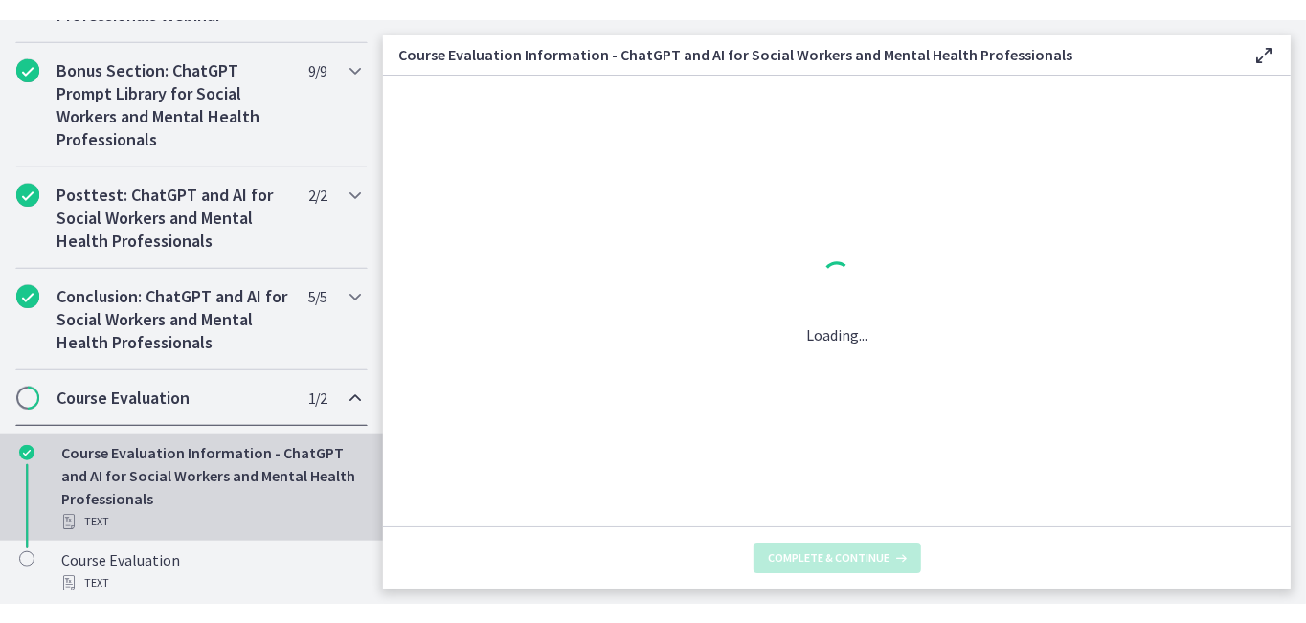
scroll to position [0, 0]
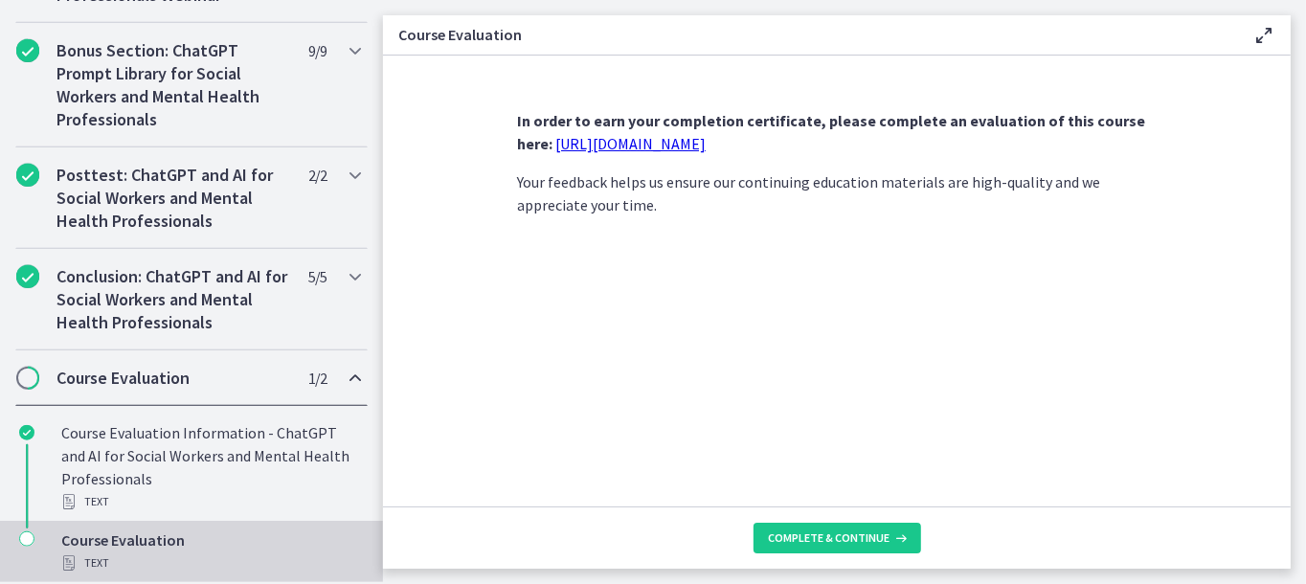
click at [688, 141] on link "https://forms.gle/jm1zbfhChZ2exBv78" at bounding box center [630, 143] width 150 height 19
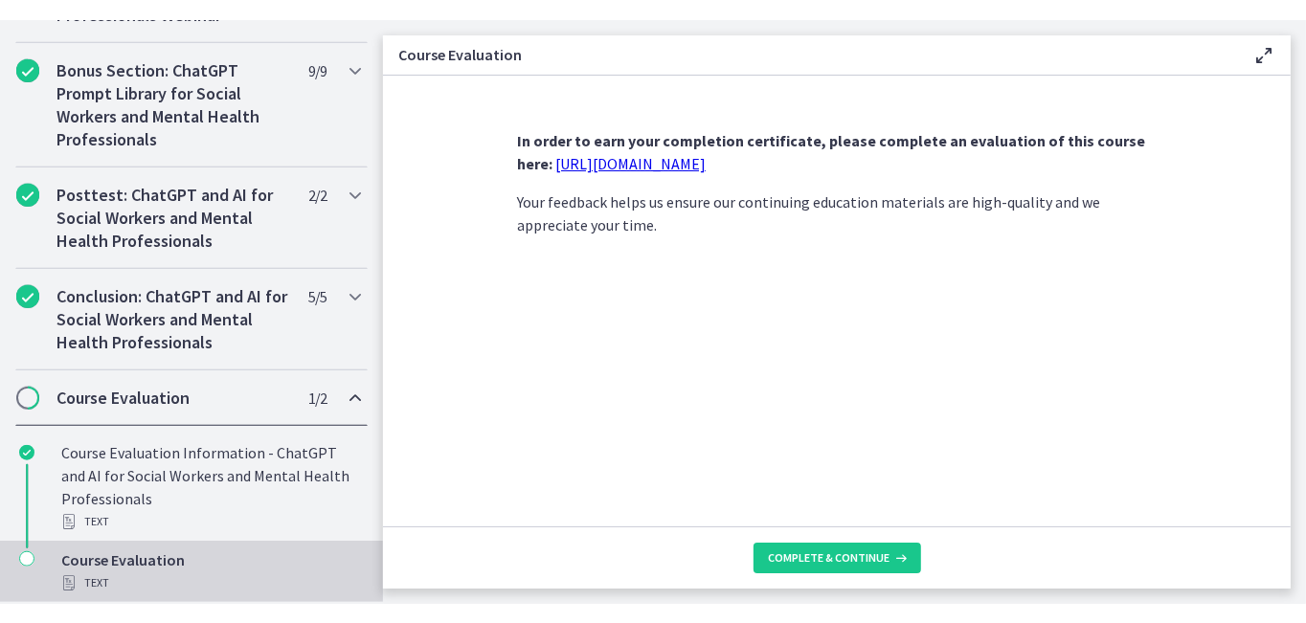
scroll to position [1028, 0]
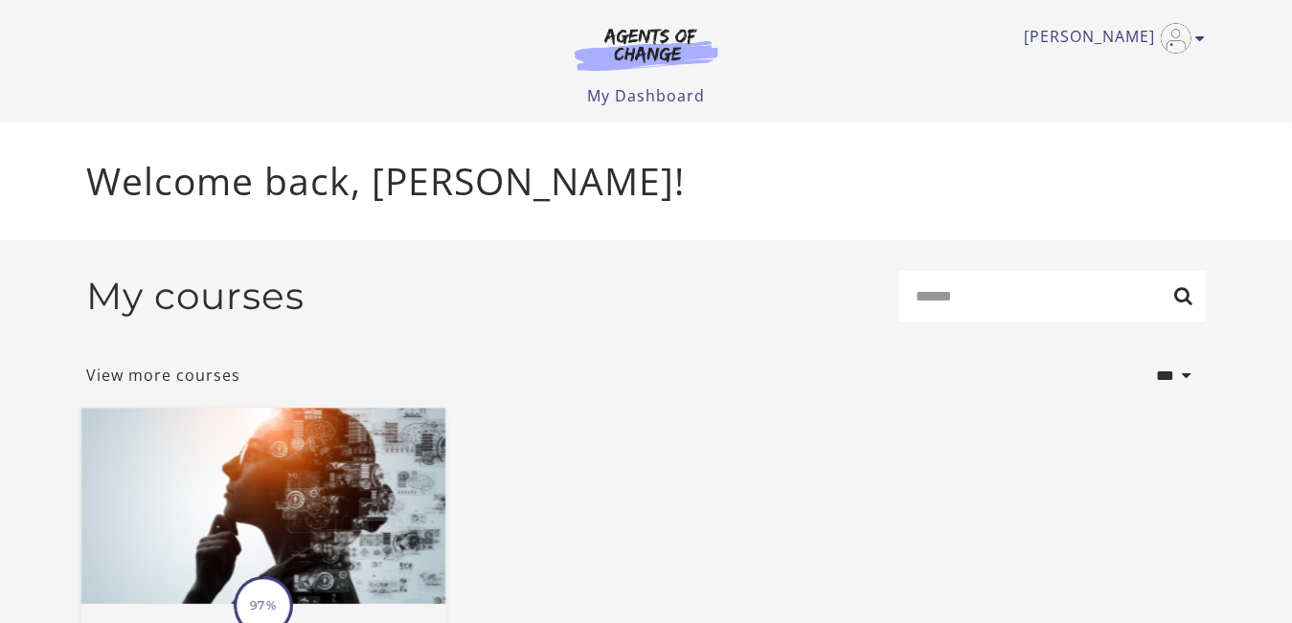
click at [277, 443] on img at bounding box center [262, 507] width 364 height 196
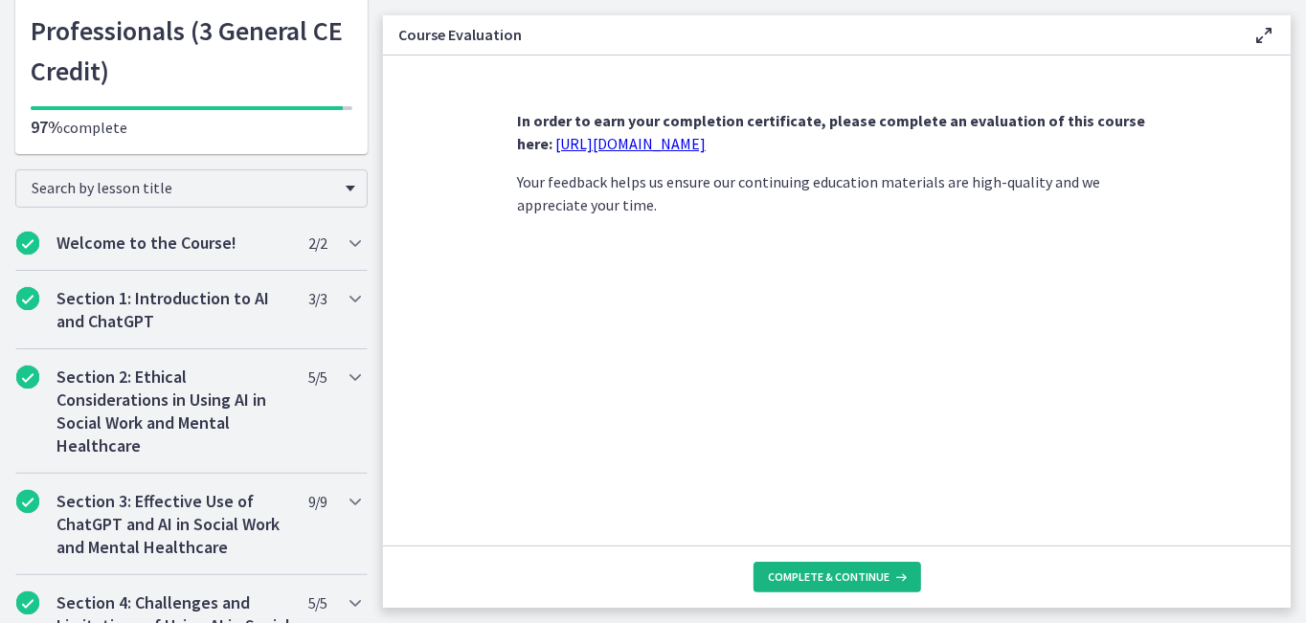
scroll to position [192, 0]
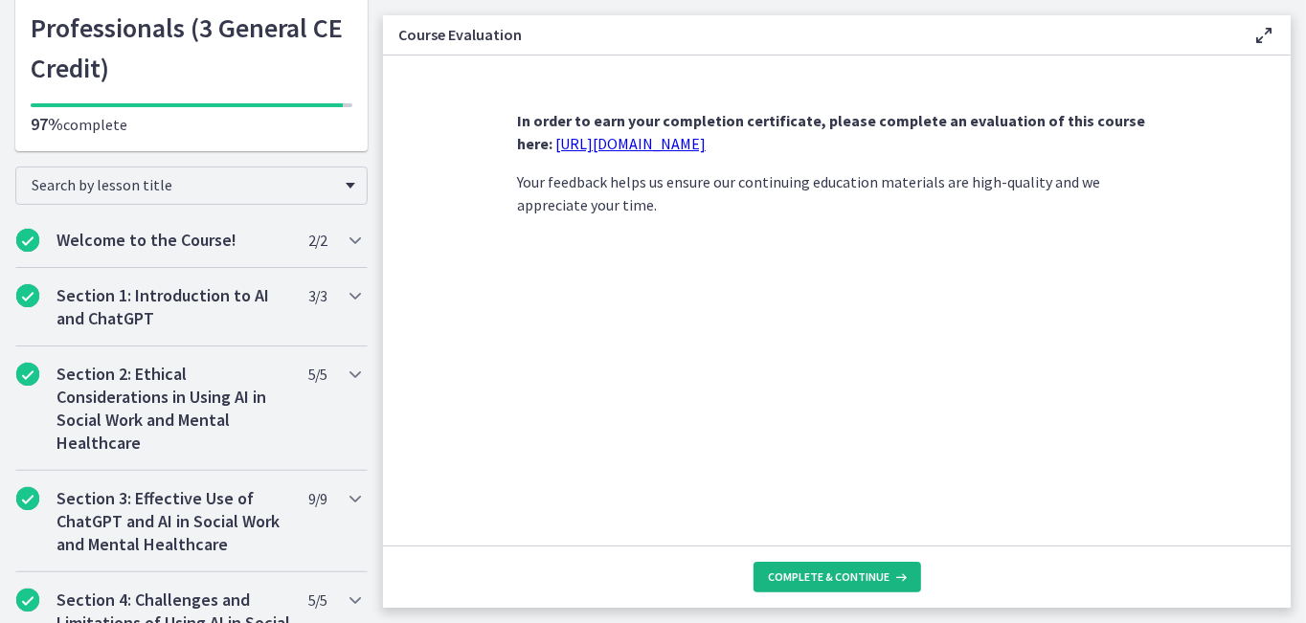
click at [855, 580] on span "Complete & continue" at bounding box center [830, 577] width 122 height 15
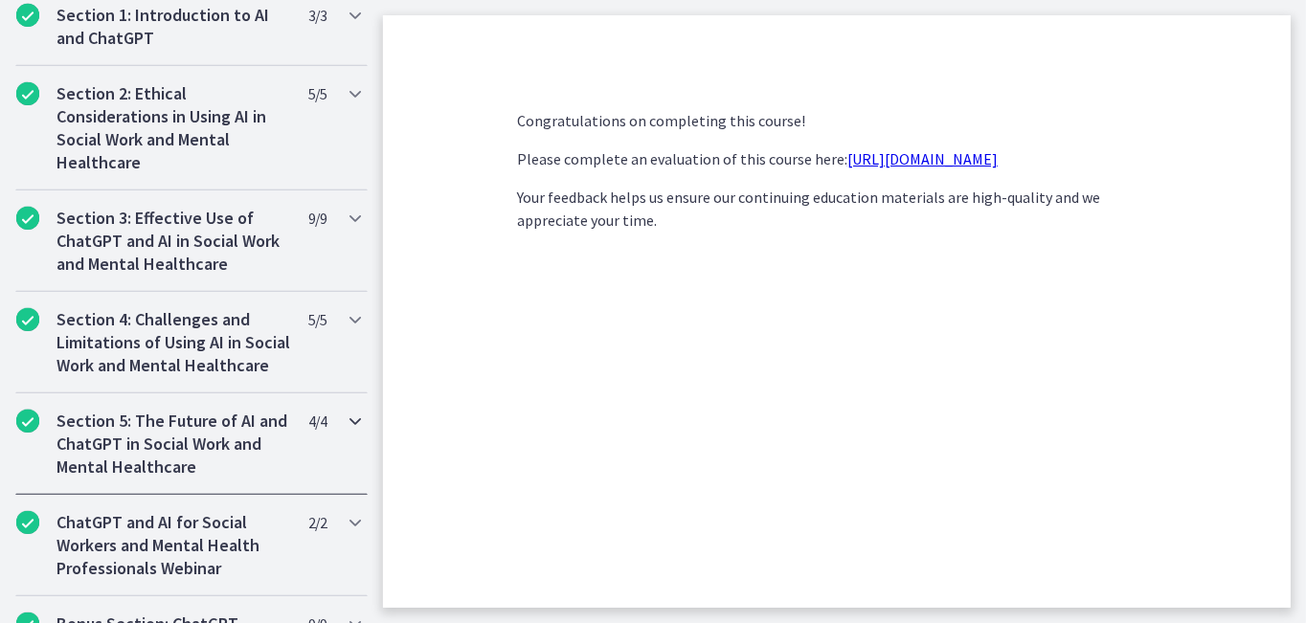
scroll to position [96, 0]
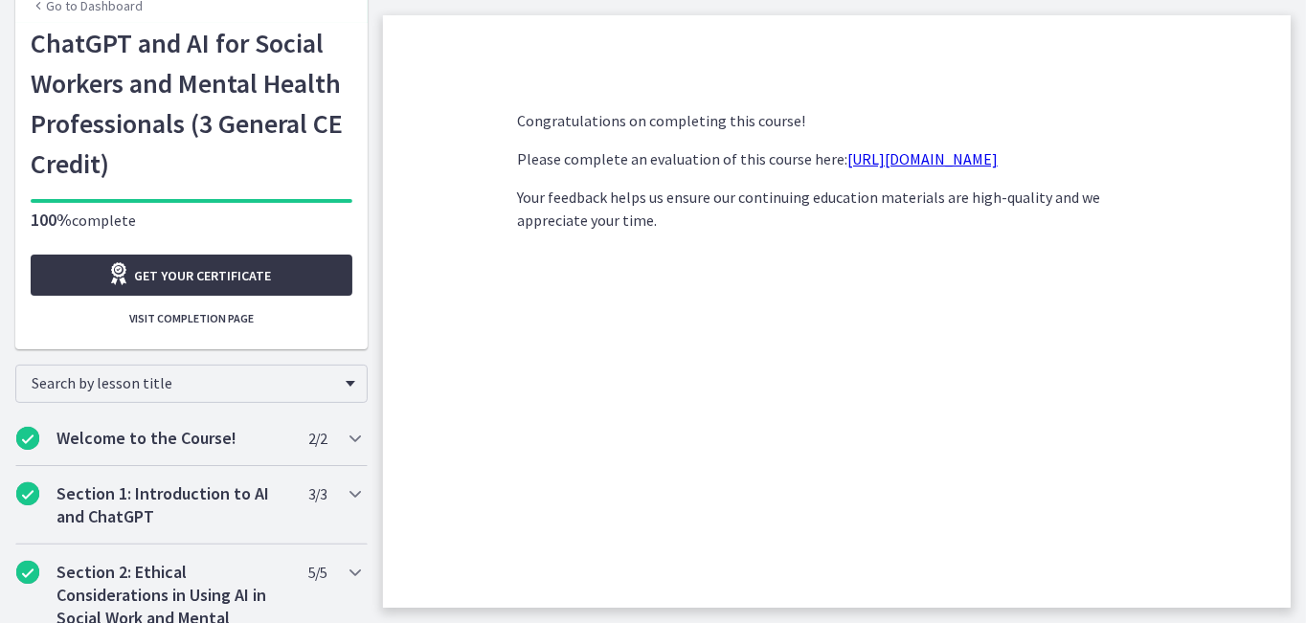
click at [165, 279] on span "Get your certificate" at bounding box center [203, 275] width 137 height 23
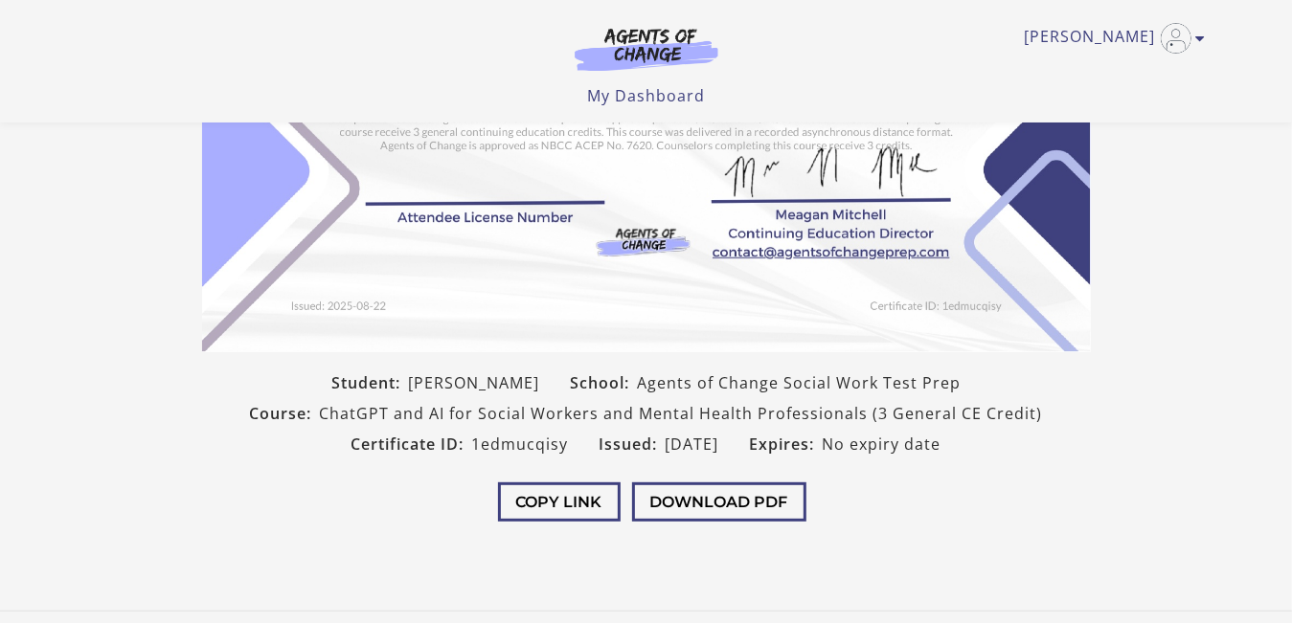
scroll to position [447, 0]
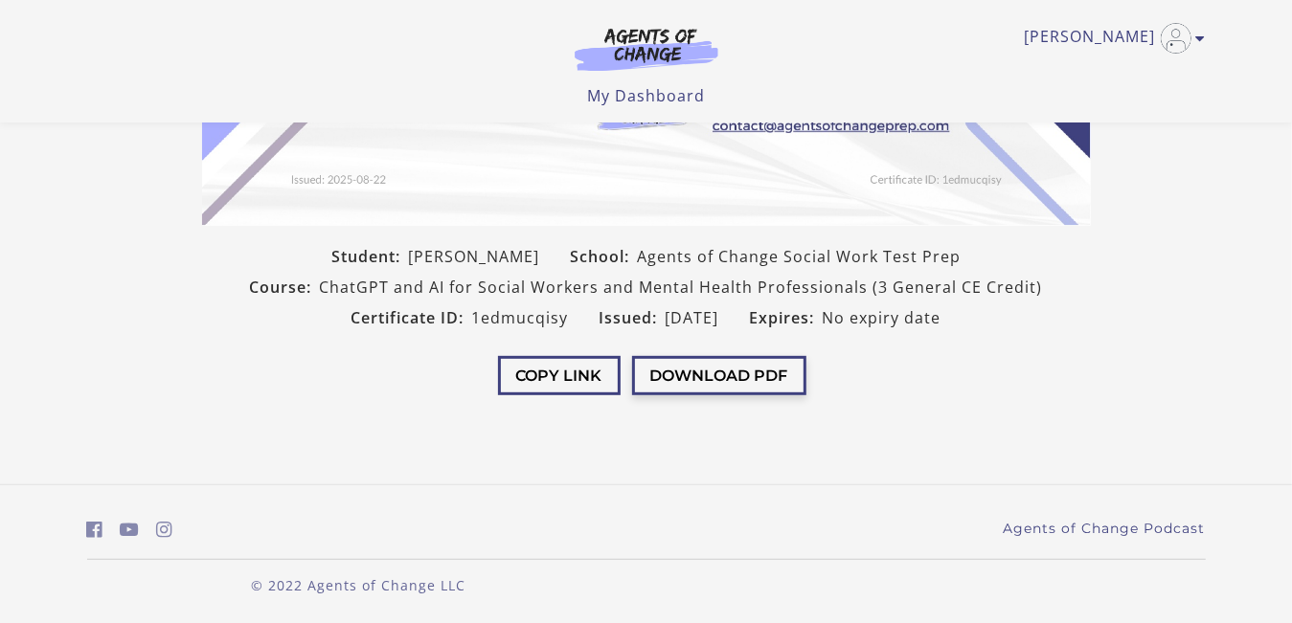
click at [760, 387] on button "Download PDF" at bounding box center [719, 375] width 174 height 39
